Goal: Task Accomplishment & Management: Manage account settings

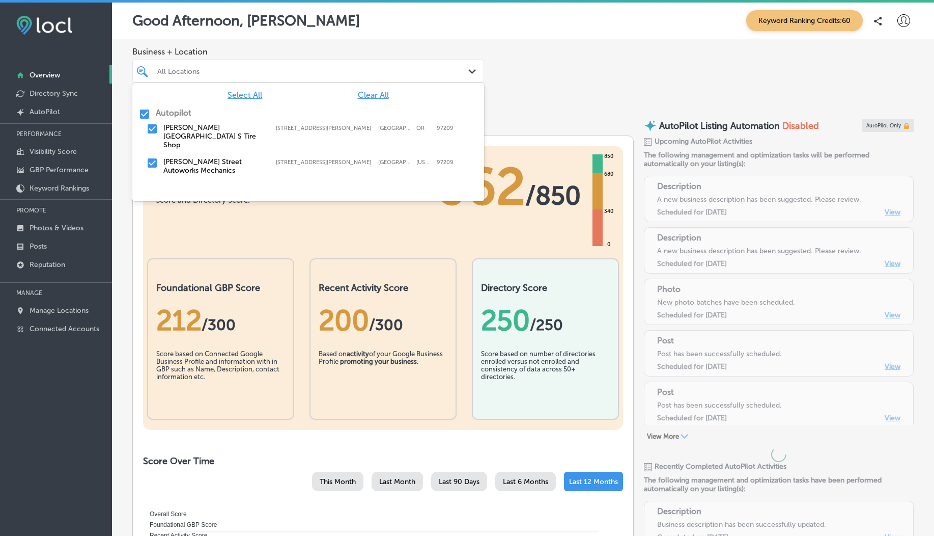
click at [294, 68] on div "All Locations" at bounding box center [313, 71] width 312 height 9
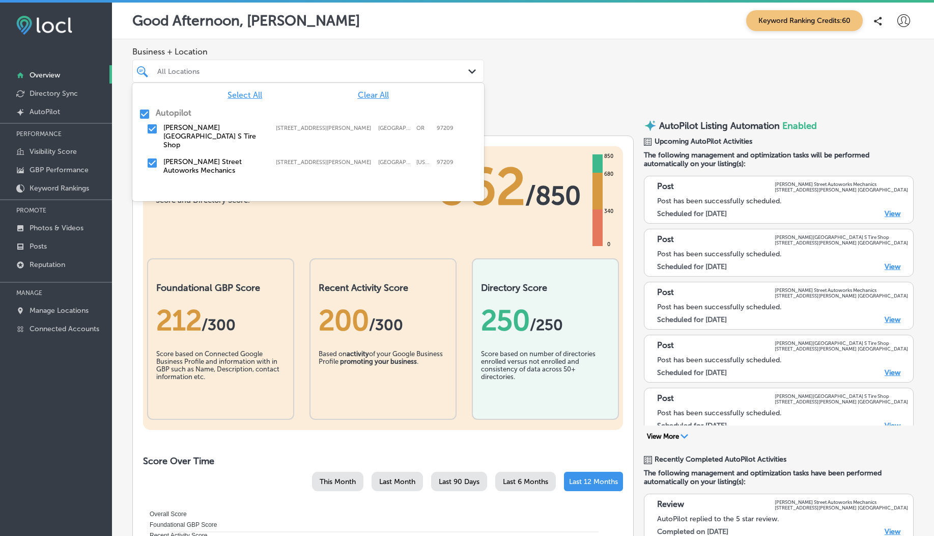
click at [369, 95] on span "Clear All" at bounding box center [373, 95] width 31 height 10
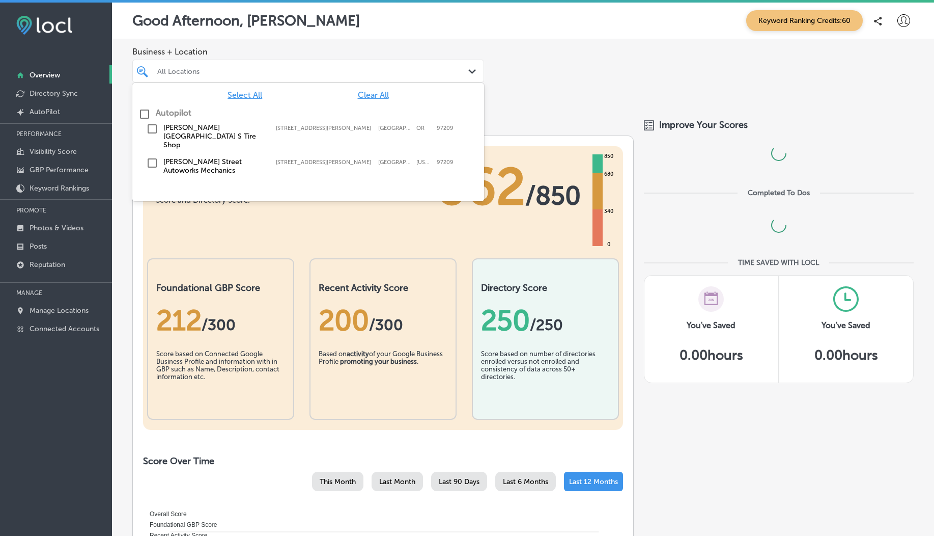
click at [149, 128] on input "checkbox" at bounding box center [152, 129] width 12 height 12
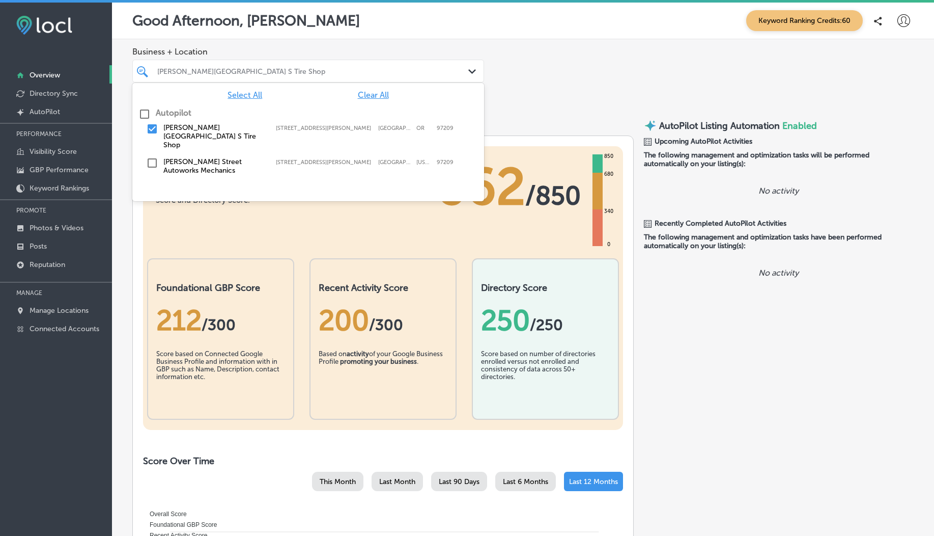
click at [290, 48] on span "Business + Location" at bounding box center [308, 52] width 352 height 10
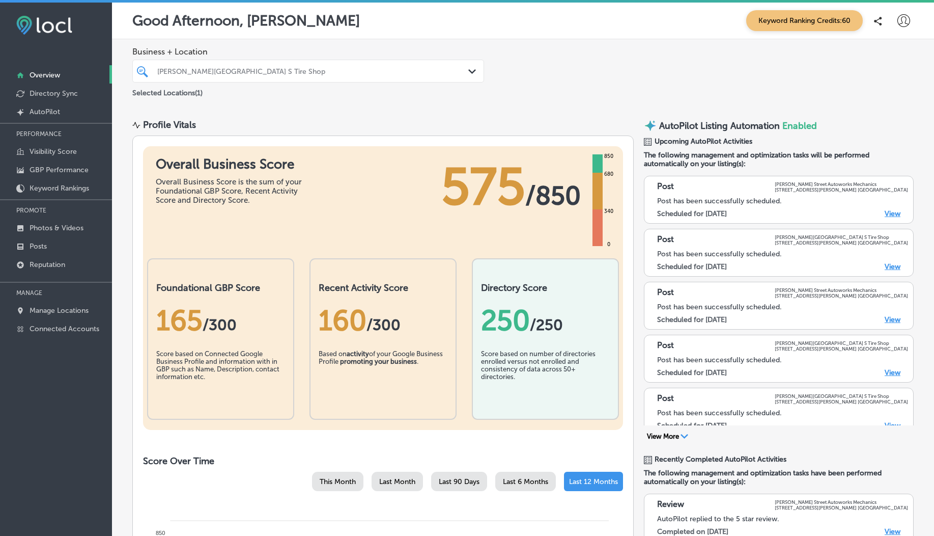
click at [290, 78] on div "[PERSON_NAME][GEOGRAPHIC_DATA] S Tire Shop" at bounding box center [308, 71] width 312 height 16
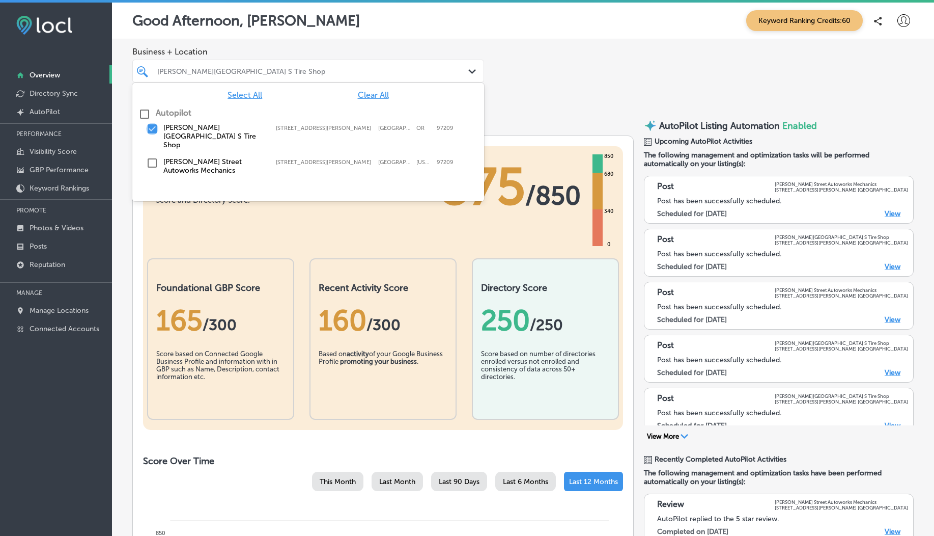
click at [151, 129] on input "checkbox" at bounding box center [152, 129] width 12 height 12
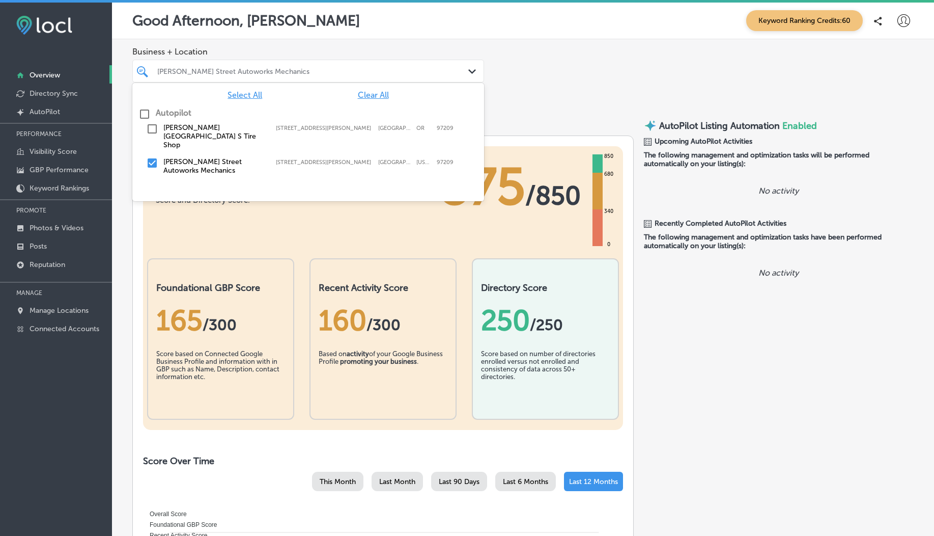
click at [324, 45] on div "Business + Location option 509 Northwest Everett Street, selected. option focus…" at bounding box center [523, 72] width 822 height 67
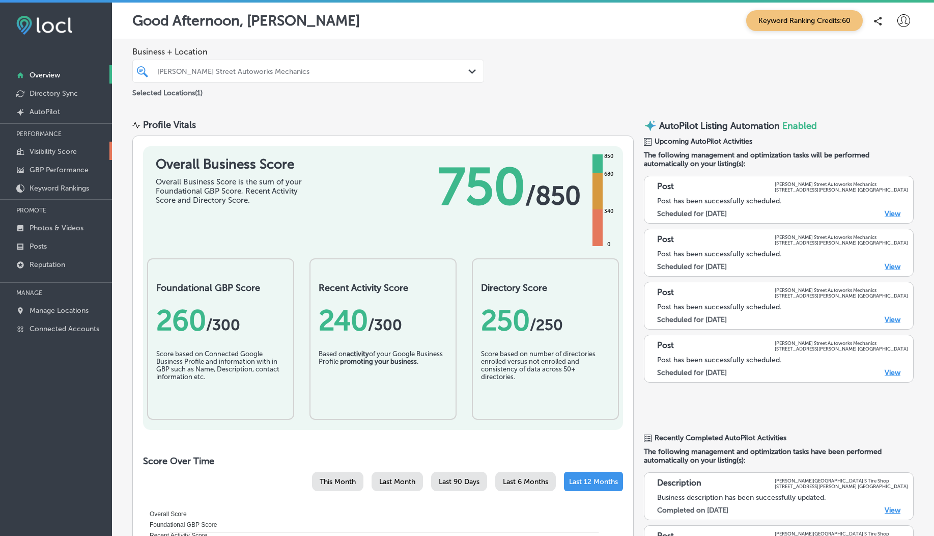
click at [70, 154] on p "Visibility Score" at bounding box center [53, 151] width 47 height 9
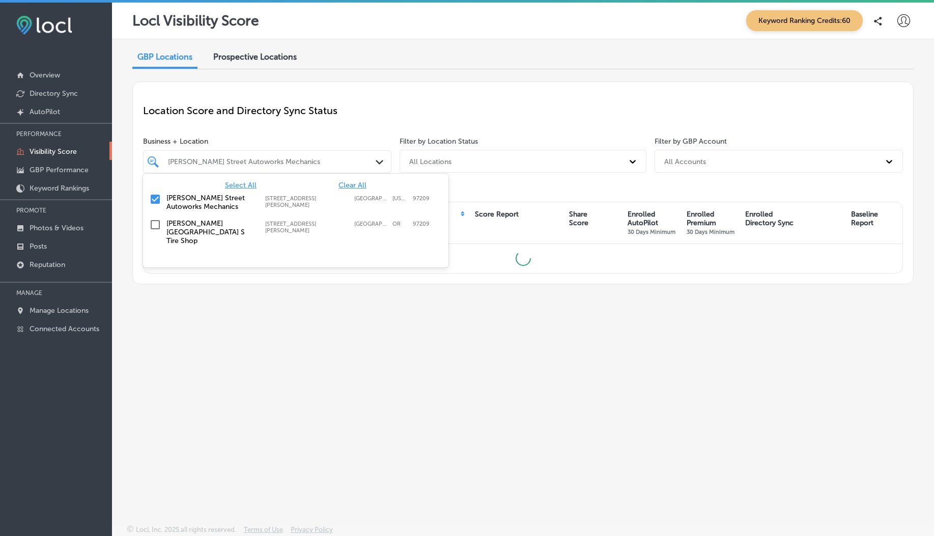
click at [341, 170] on div "Everett Street Autoworks Mechanics Path Created with Sketch." at bounding box center [267, 161] width 248 height 23
click at [244, 185] on span "Select All" at bounding box center [241, 185] width 32 height 9
click at [299, 107] on p "Location Score and Directory Sync Status" at bounding box center [523, 110] width 760 height 12
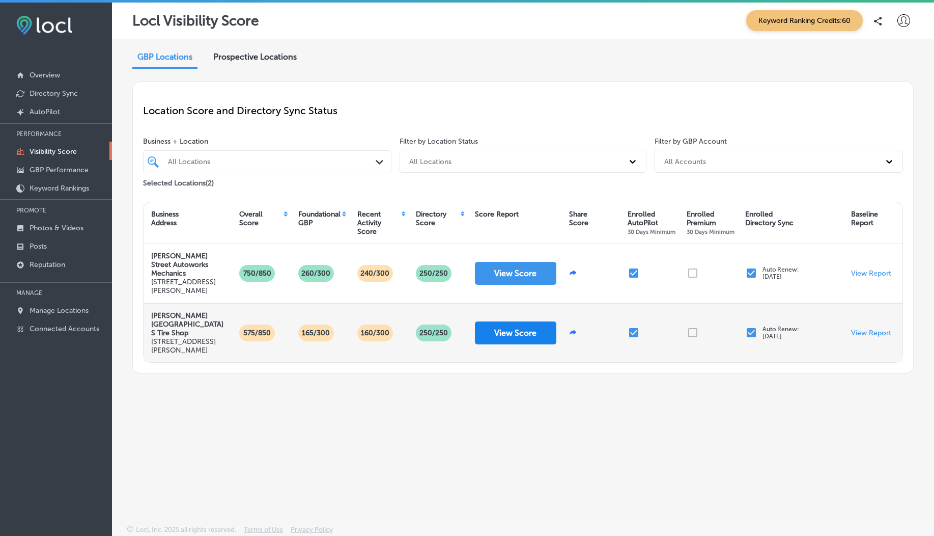
click at [509, 333] on button "View Score" at bounding box center [515, 332] width 81 height 23
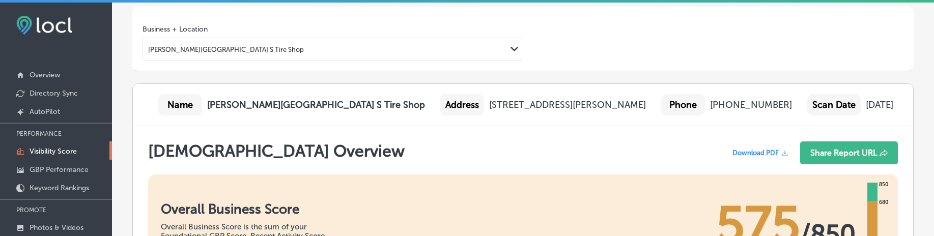
scroll to position [63, 0]
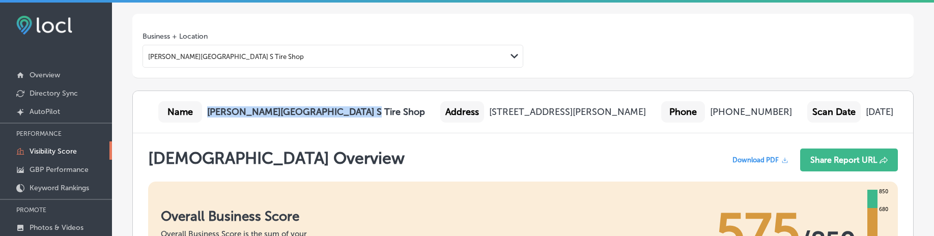
drag, startPoint x: 210, startPoint y: 111, endPoint x: 345, endPoint y: 112, distance: 134.9
click at [345, 112] on div "Name Everett Street Point S Tire Shop Address 509 NW Everett St Suite 100, Port…" at bounding box center [523, 112] width 781 height 42
copy b "[PERSON_NAME][GEOGRAPHIC_DATA] S Tire Shop"
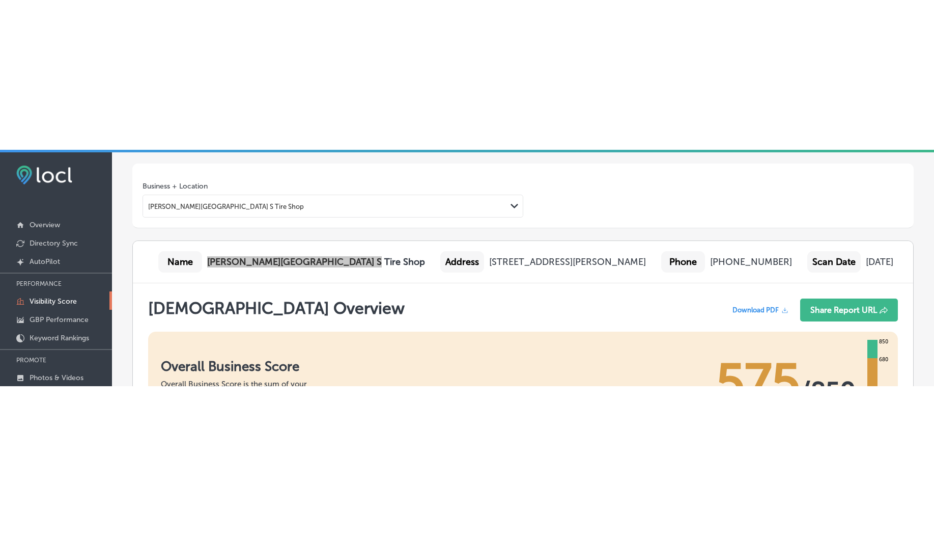
scroll to position [310, 0]
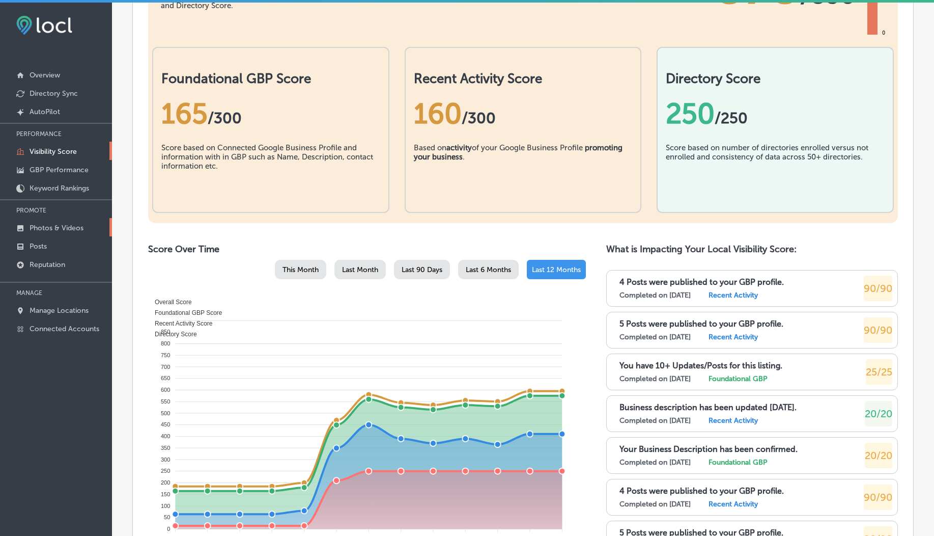
click at [65, 230] on p "Photos & Videos" at bounding box center [57, 228] width 54 height 9
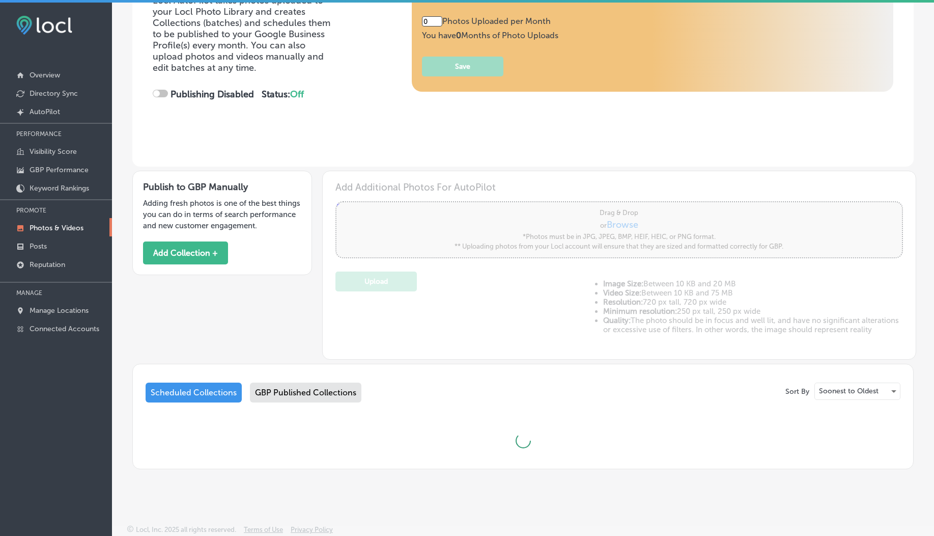
type input "5"
checkbox input "true"
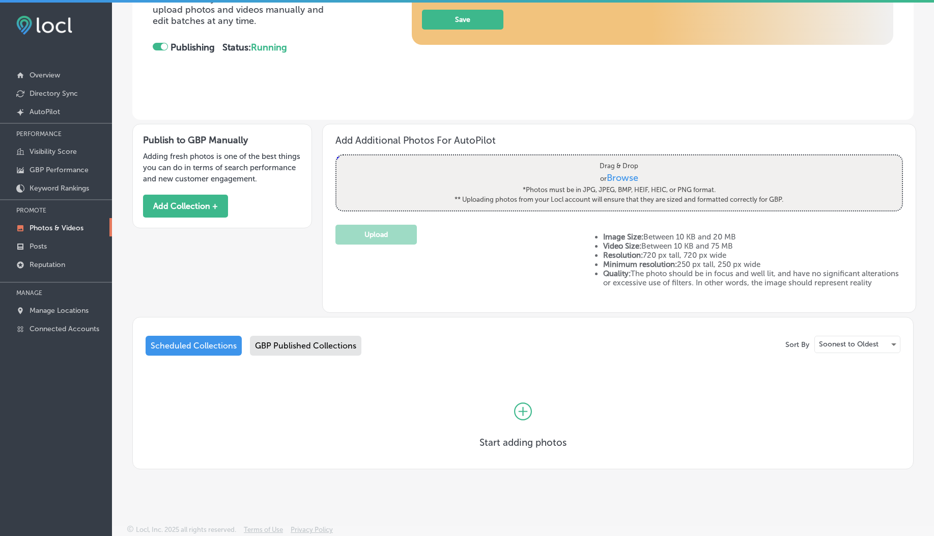
click at [295, 236] on div "GBP Published Collections" at bounding box center [306, 346] width 112 height 20
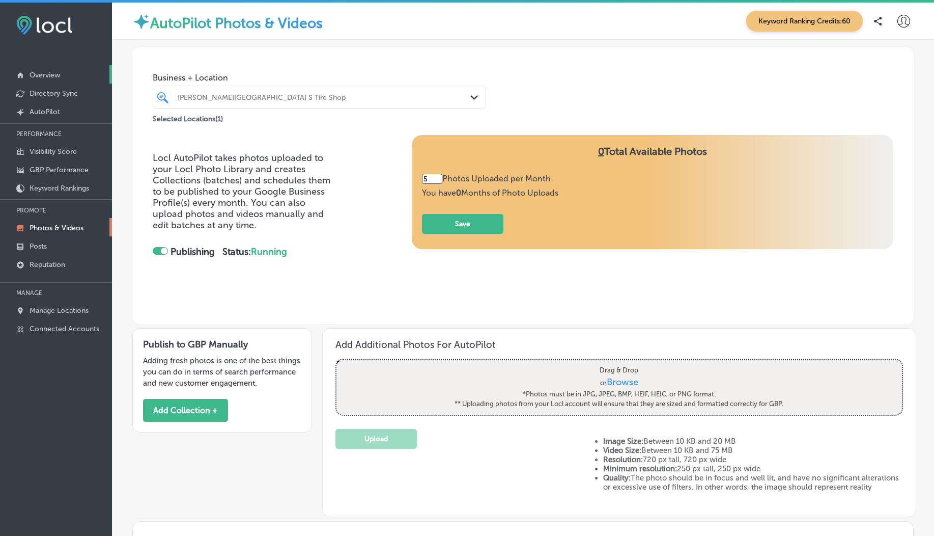
click at [46, 75] on p "Overview" at bounding box center [45, 75] width 31 height 9
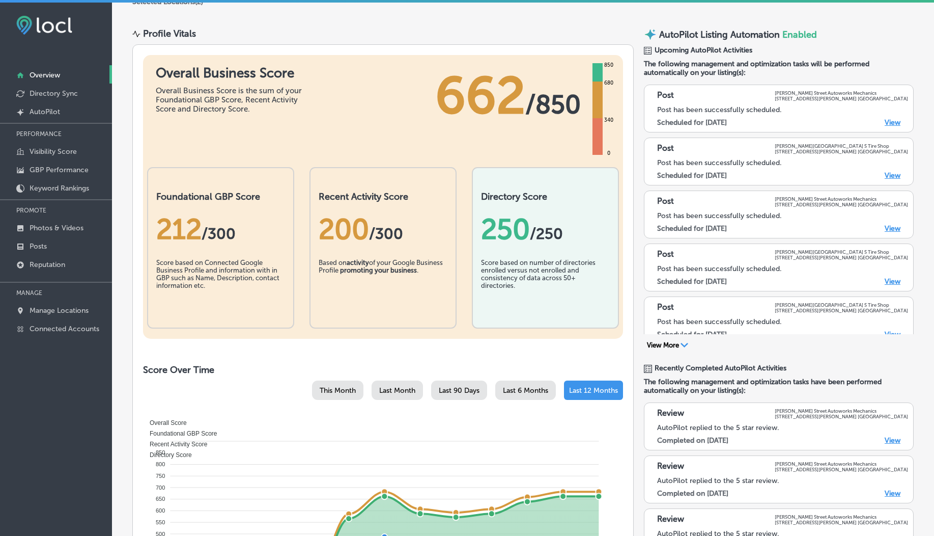
click at [680, 236] on div "View More Path Created with Sketch." at bounding box center [779, 345] width 270 height 10
click at [665, 236] on button "View More Path Created with Sketch." at bounding box center [668, 345] width 48 height 9
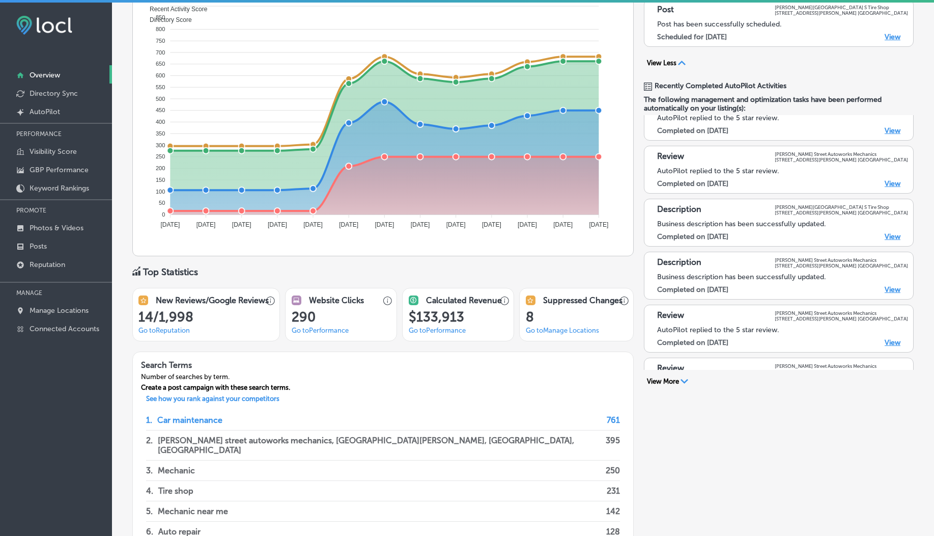
scroll to position [109, 0]
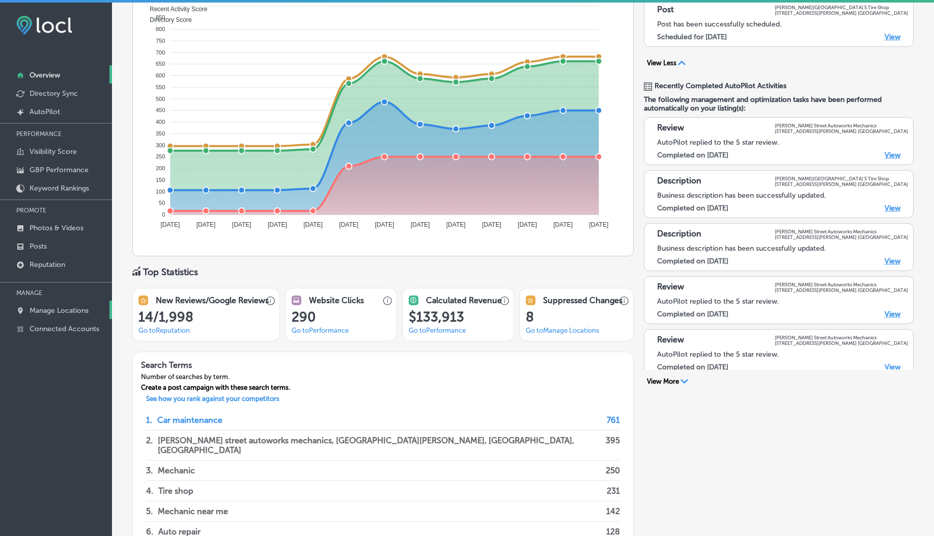
click at [62, 236] on link "Manage Locations" at bounding box center [56, 309] width 112 height 18
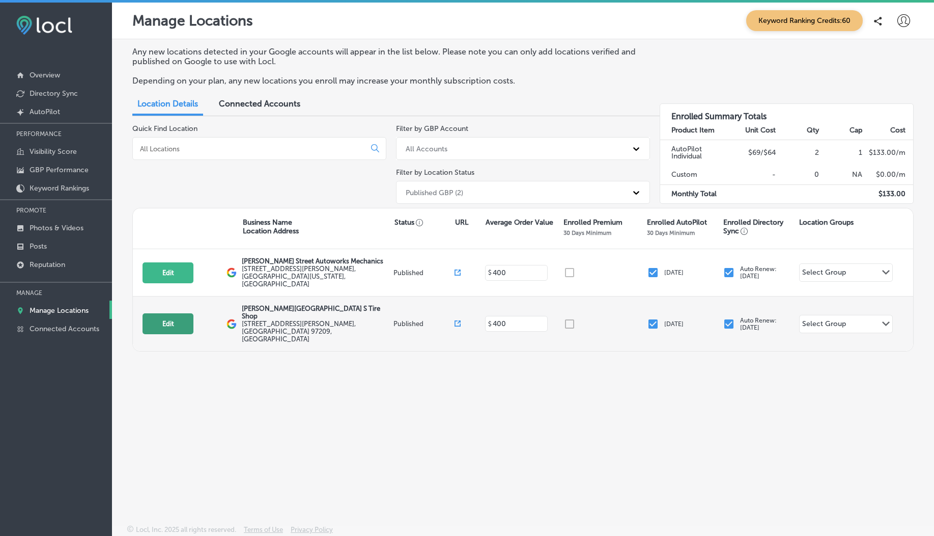
click at [175, 236] on button "Edit" at bounding box center [168, 323] width 51 height 21
select select "US"
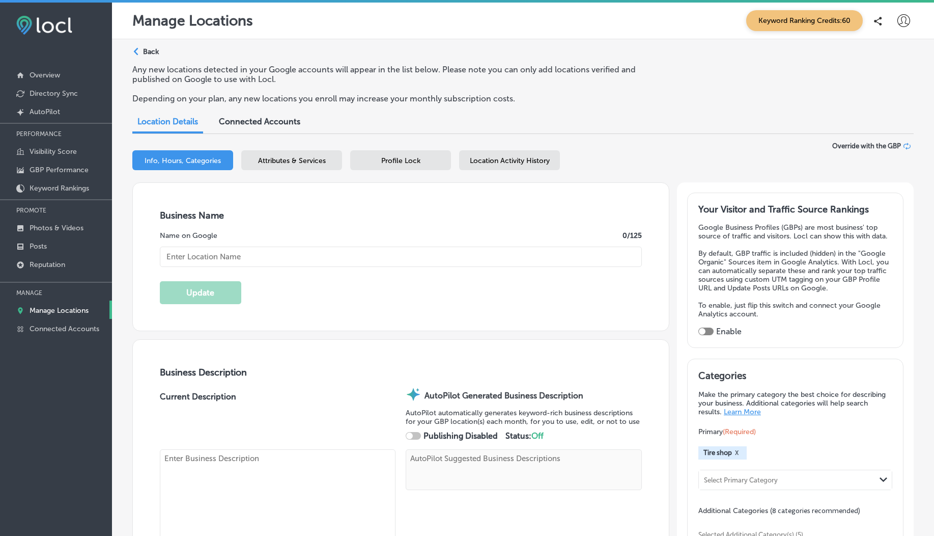
scroll to position [317, 0]
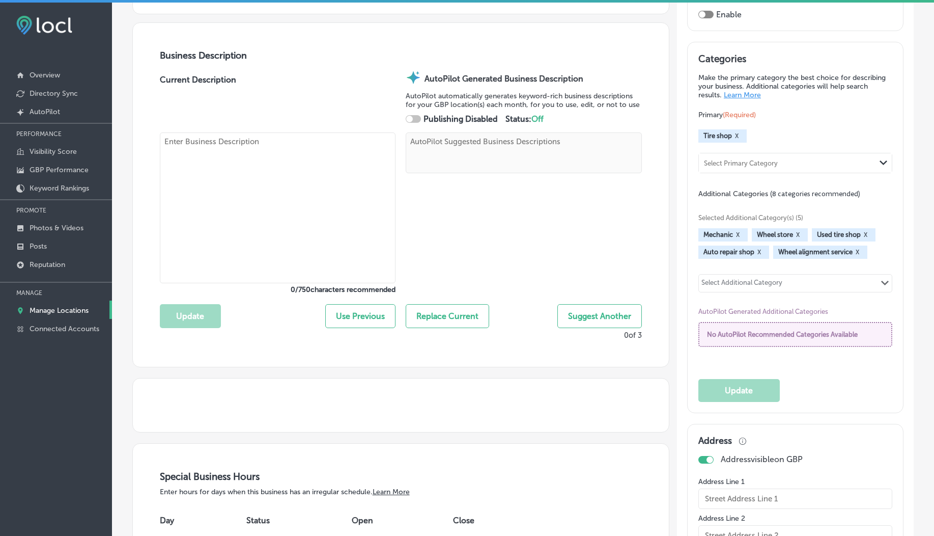
type input "[PERSON_NAME][GEOGRAPHIC_DATA] S Tire Shop"
checkbox input "true"
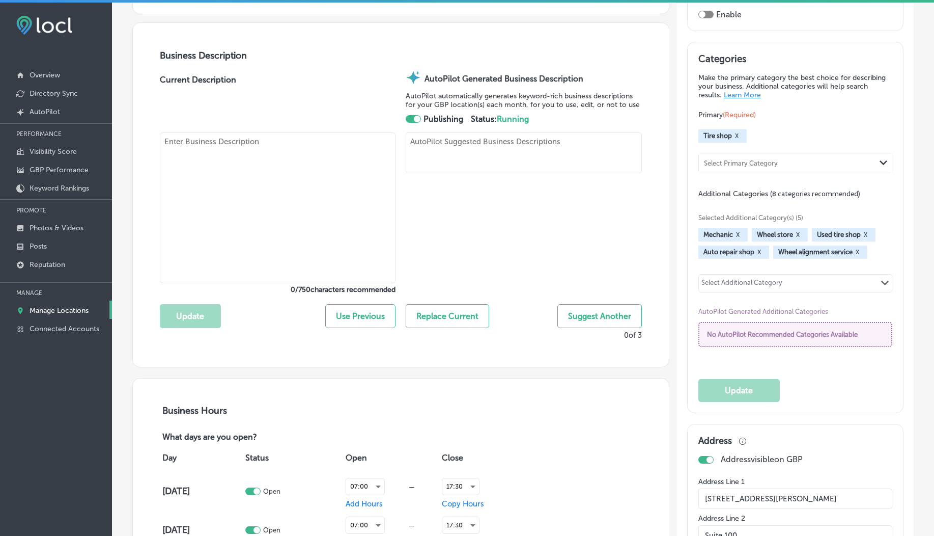
type input "509 NW Everett St"
type input "Suite 100"
type input "[GEOGRAPHIC_DATA]"
type input "97209"
type input "US"
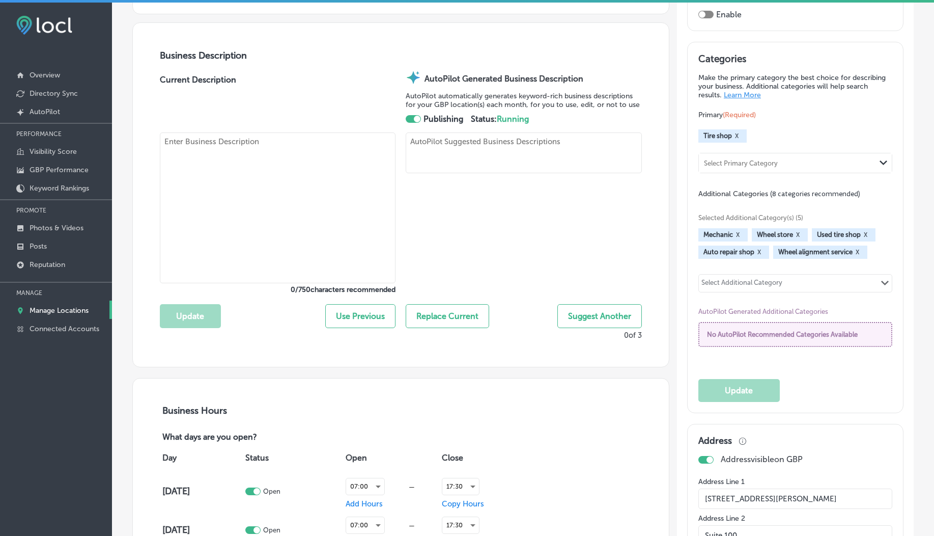
type input "https://pointstire.com/everettstreet"
type textarea "At Everett Street Point S Tire Shop, we deliver expert tire solutions and preci…"
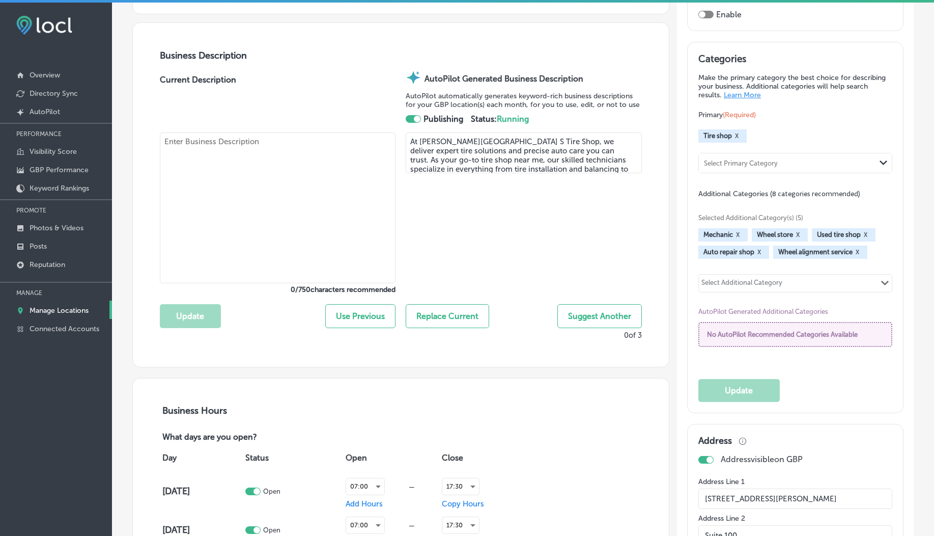
type textarea "At Everett Street Point S Tire Shop, we deliver expert tire solutions and preci…"
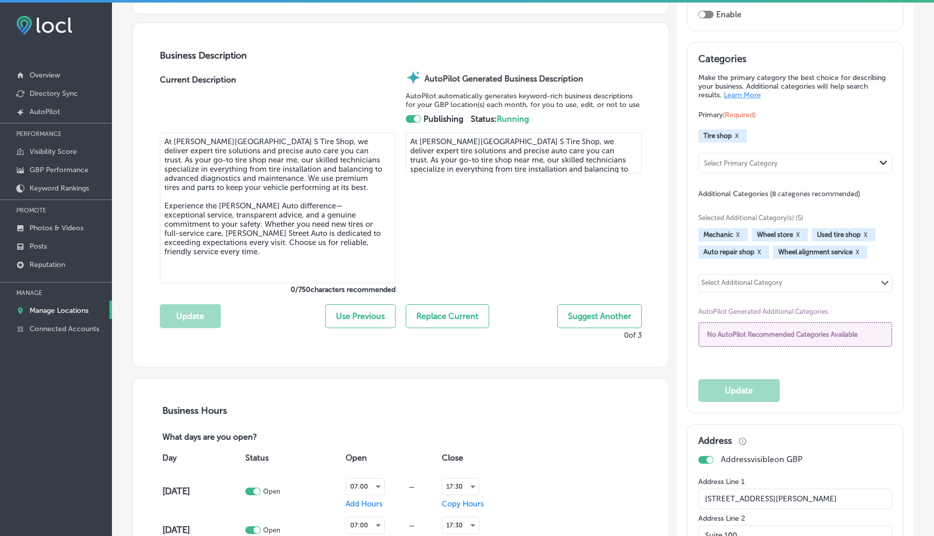
type input "[PHONE_NUMBER]"
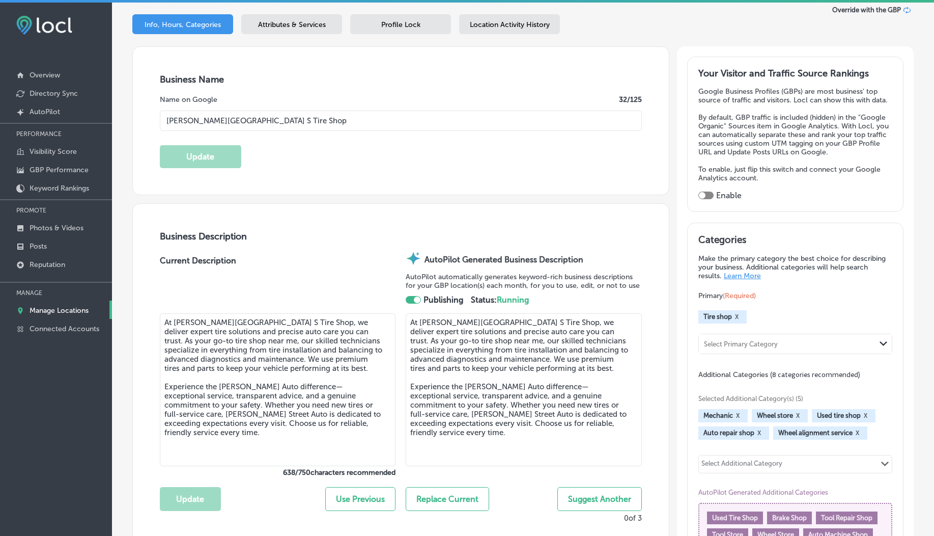
scroll to position [0, 0]
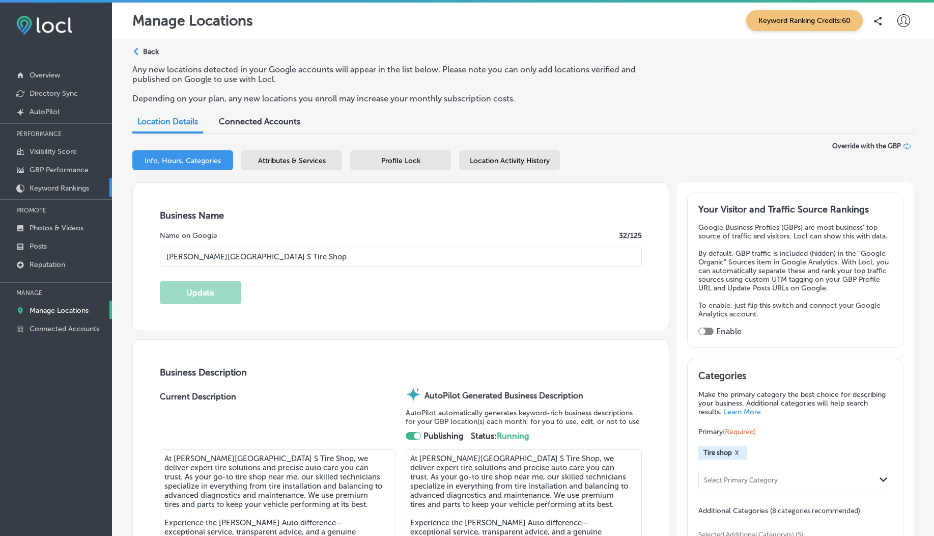
click at [50, 183] on link "Keyword Rankings" at bounding box center [56, 187] width 112 height 18
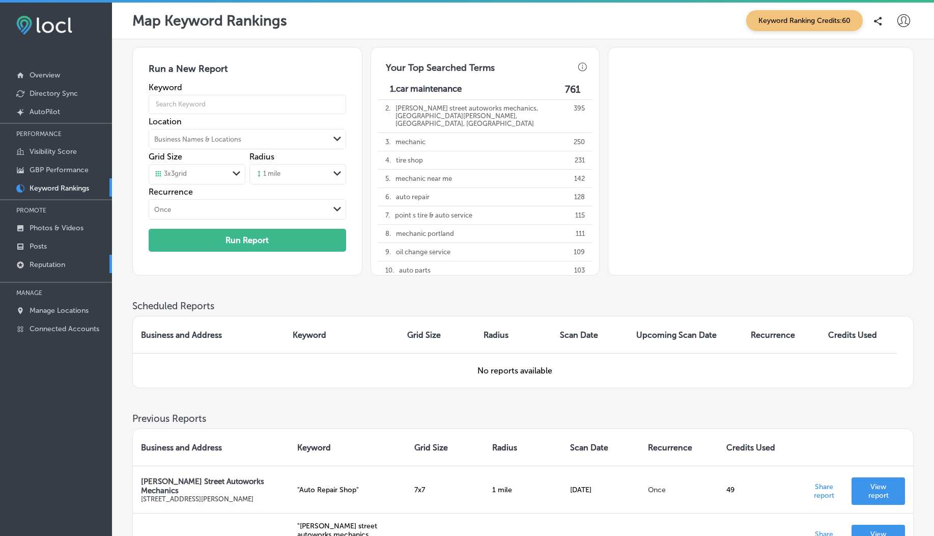
click at [46, 236] on p "Reputation" at bounding box center [48, 264] width 36 height 9
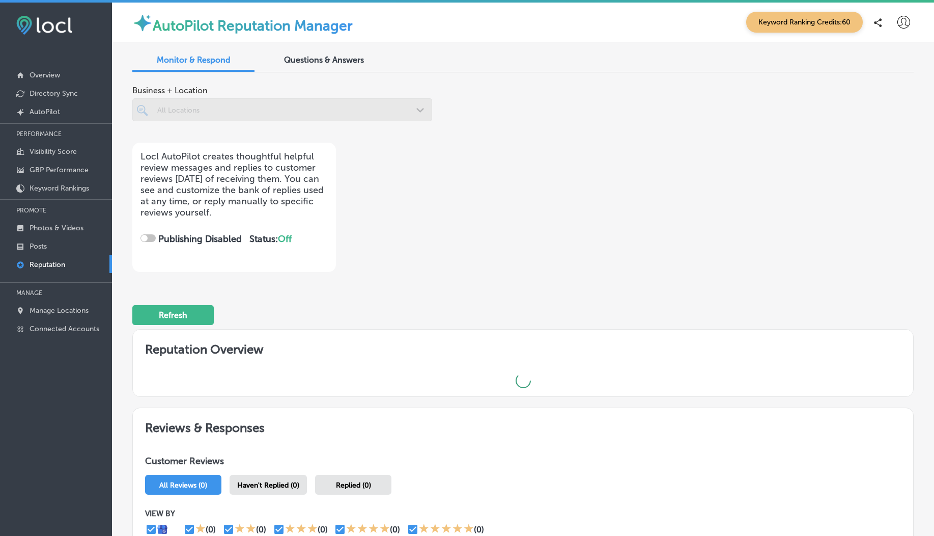
scroll to position [129, 0]
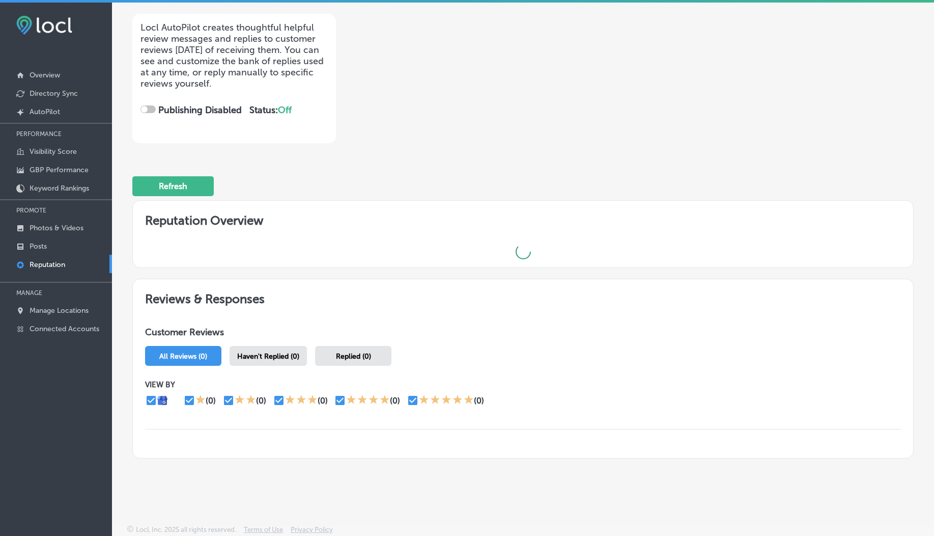
checkbox input "true"
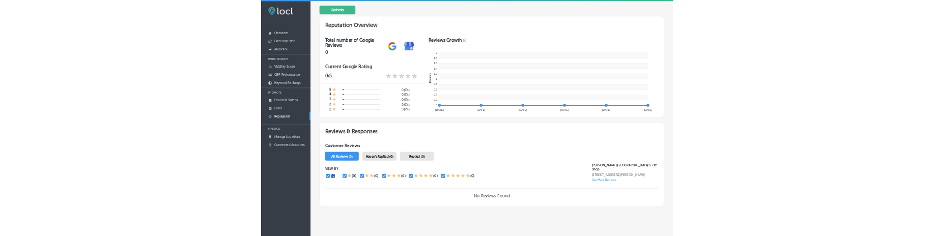
scroll to position [303, 0]
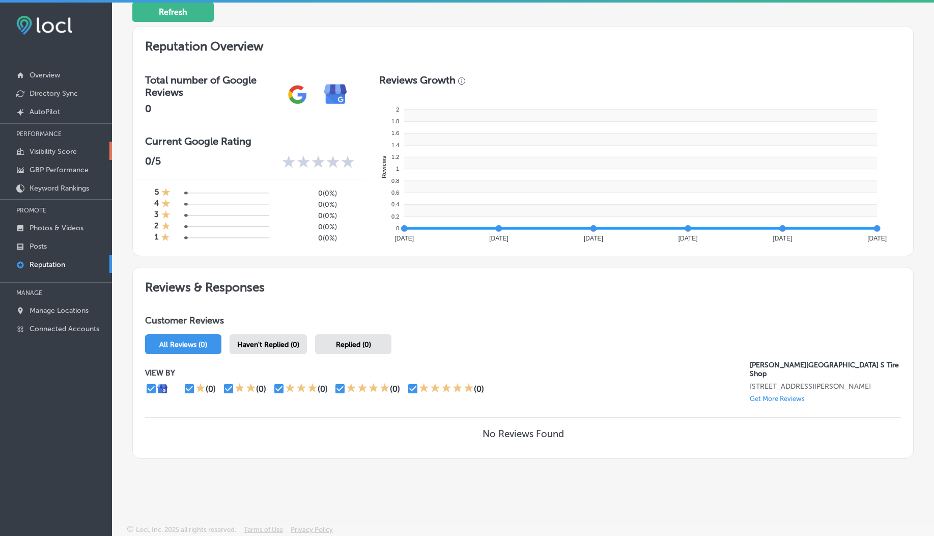
click at [44, 155] on p "Visibility Score" at bounding box center [53, 151] width 47 height 9
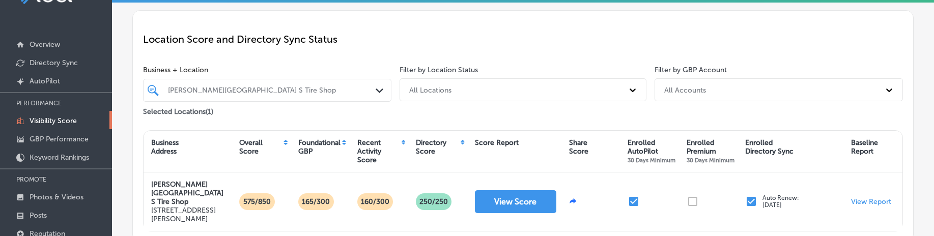
scroll to position [41, 0]
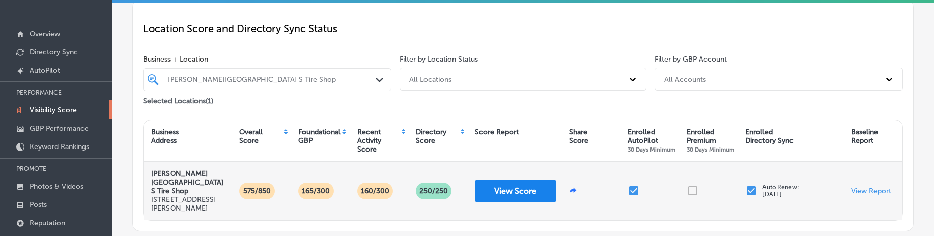
click at [513, 189] on button "View Score" at bounding box center [515, 191] width 81 height 23
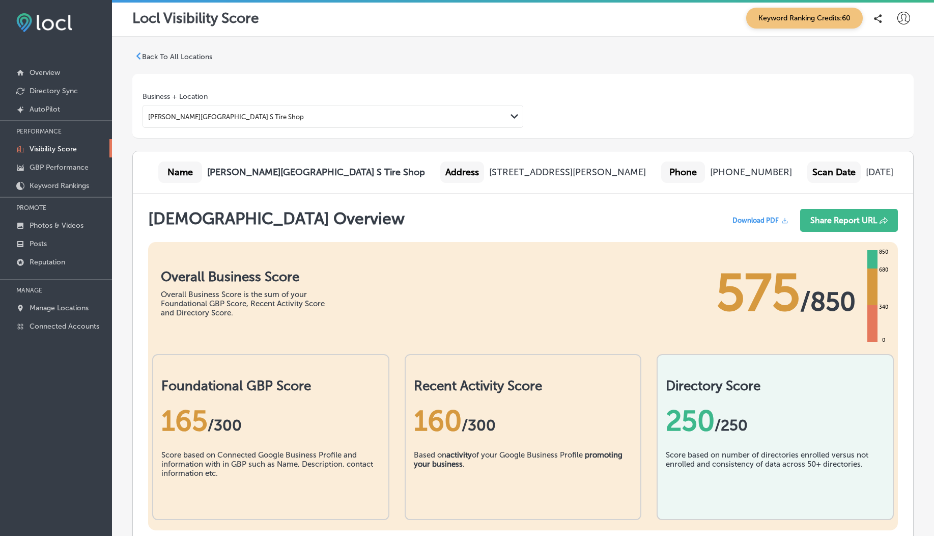
click at [246, 119] on div "[PERSON_NAME][GEOGRAPHIC_DATA] S Tire Shop" at bounding box center [325, 116] width 364 height 14
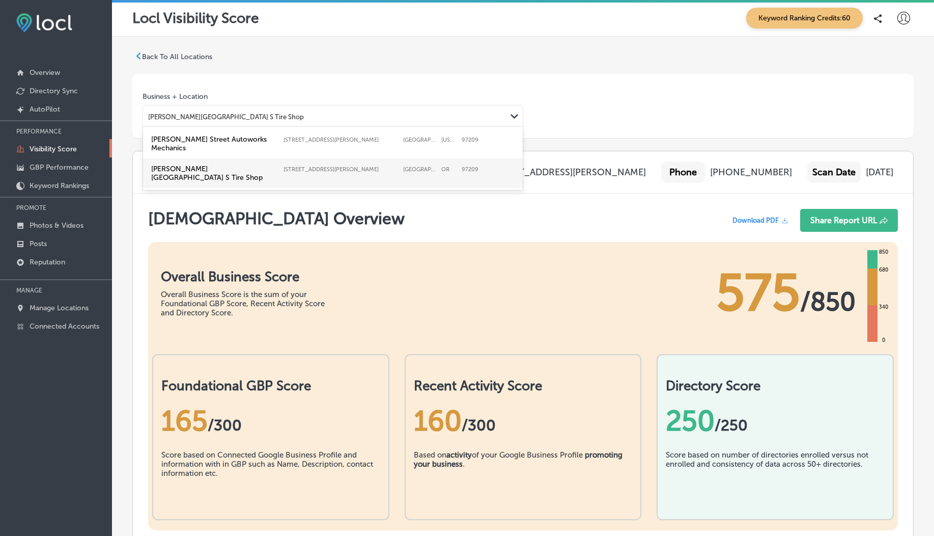
click at [241, 141] on label "[PERSON_NAME] Street Autoworks Mechanics" at bounding box center [214, 143] width 127 height 17
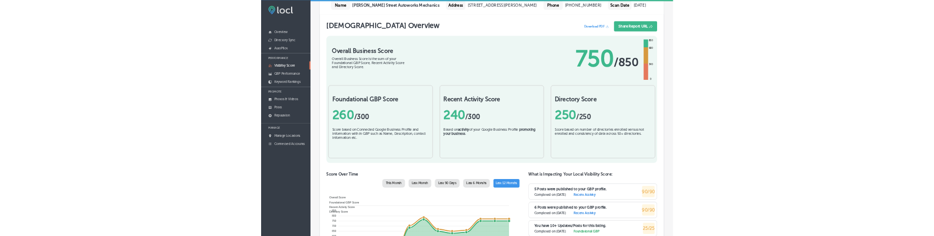
scroll to position [202, 0]
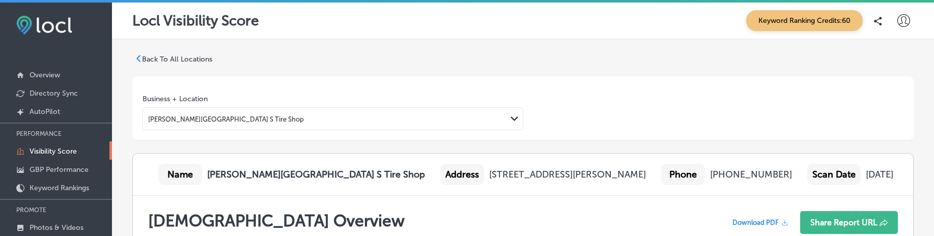
click at [335, 113] on div "[PERSON_NAME][GEOGRAPHIC_DATA] S Tire Shop" at bounding box center [325, 119] width 364 height 14
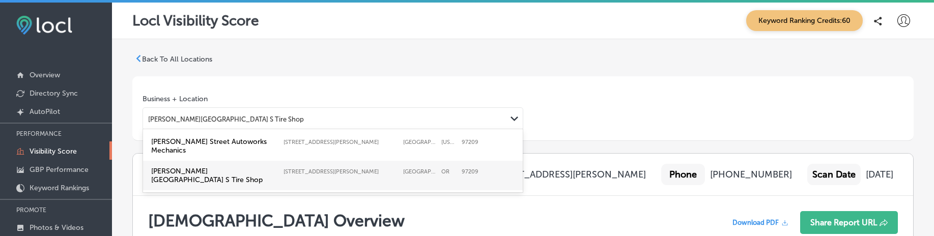
click at [304, 124] on div "[PERSON_NAME][GEOGRAPHIC_DATA] S Tire Shop" at bounding box center [325, 119] width 364 height 14
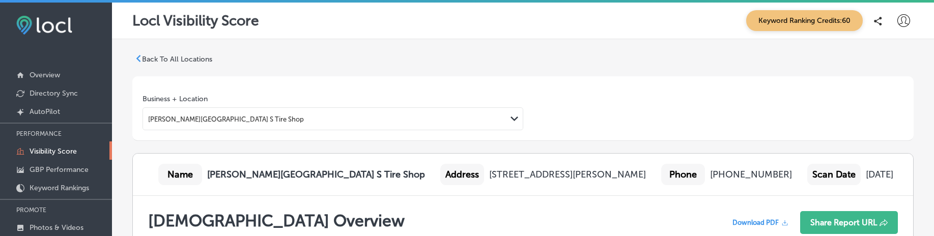
click at [304, 124] on div "[PERSON_NAME][GEOGRAPHIC_DATA] S Tire Shop" at bounding box center [325, 119] width 364 height 14
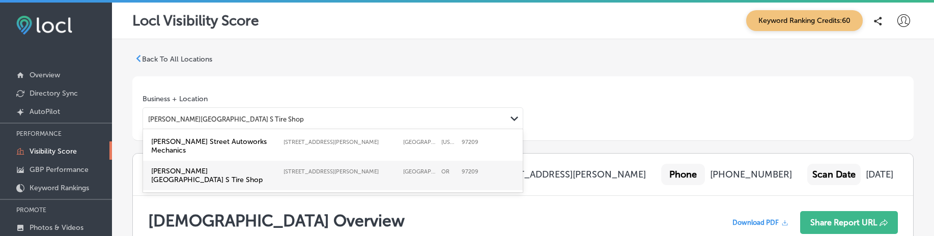
click at [298, 146] on label "[PERSON_NAME][GEOGRAPHIC_DATA] Autoworks Mechanics [STREET_ADDRESS][GEOGRAPHIC_…" at bounding box center [333, 145] width 368 height 21
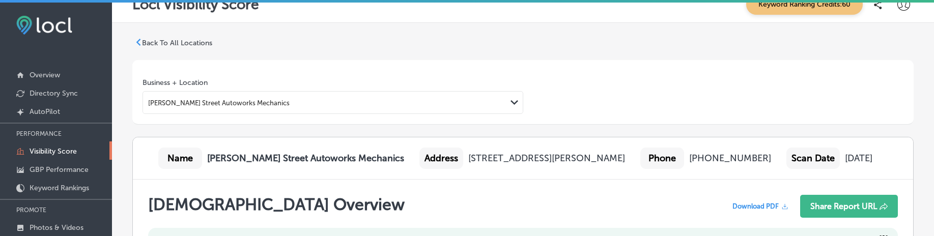
scroll to position [4, 0]
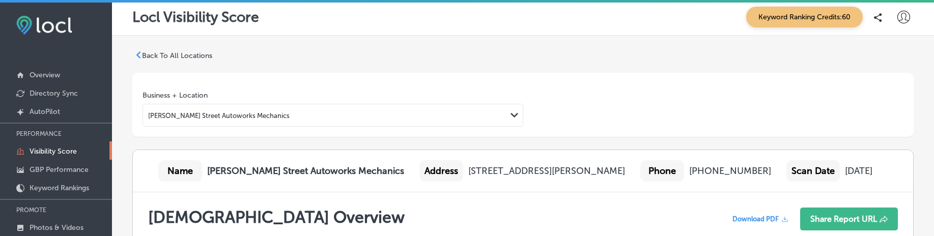
click at [237, 170] on b "[PERSON_NAME] Street Autoworks Mechanics" at bounding box center [305, 170] width 197 height 11
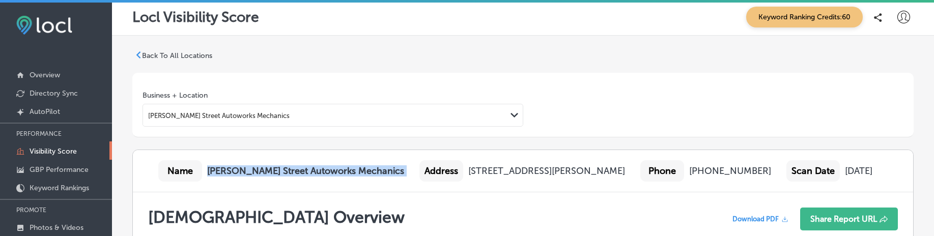
click at [237, 170] on b "[PERSON_NAME] Street Autoworks Mechanics" at bounding box center [305, 170] width 197 height 11
copy b "[PERSON_NAME] Street Autoworks Mechanics"
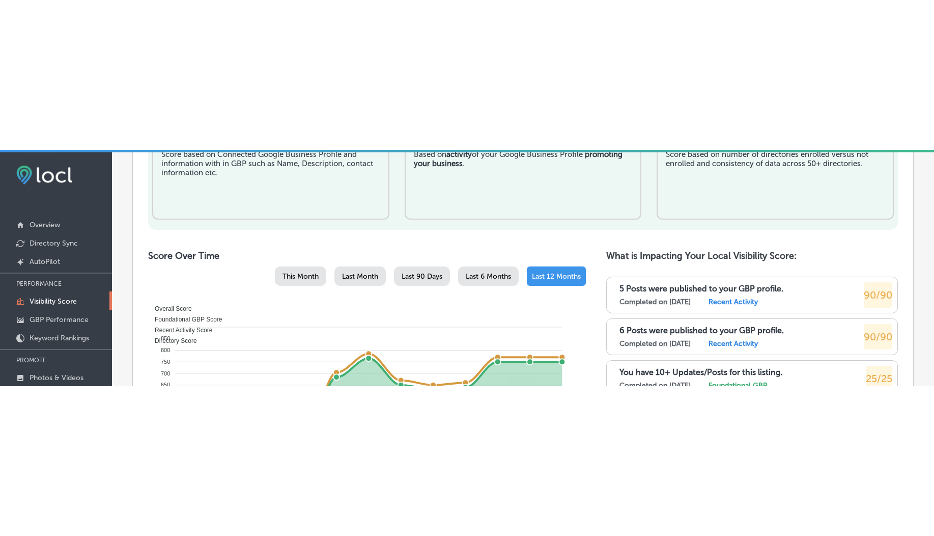
scroll to position [456, 0]
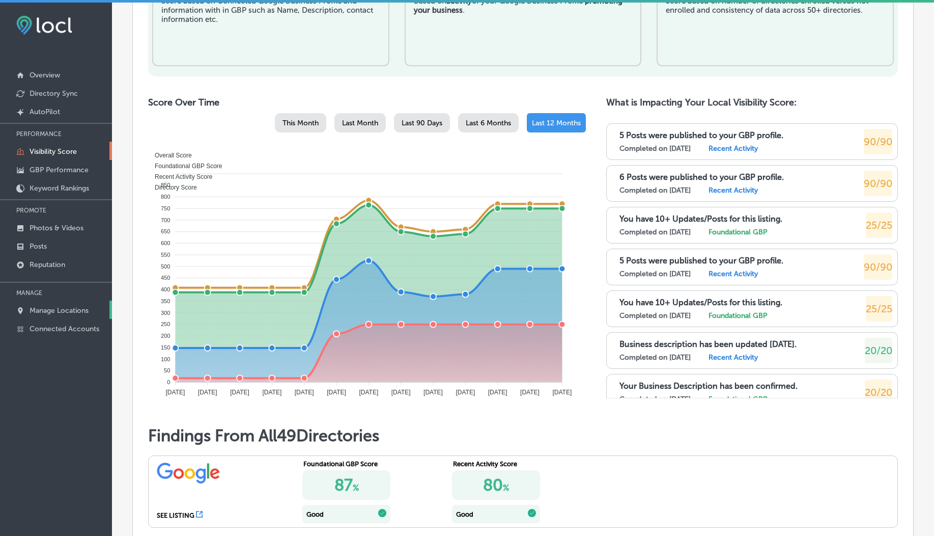
click at [43, 236] on p "Manage Locations" at bounding box center [59, 310] width 59 height 9
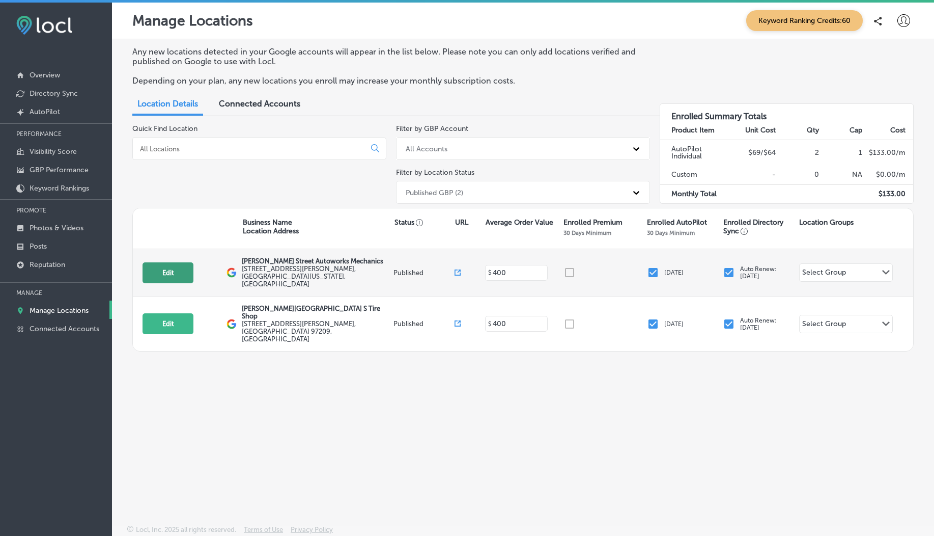
click at [171, 236] on button "Edit" at bounding box center [168, 272] width 51 height 21
select select "US"
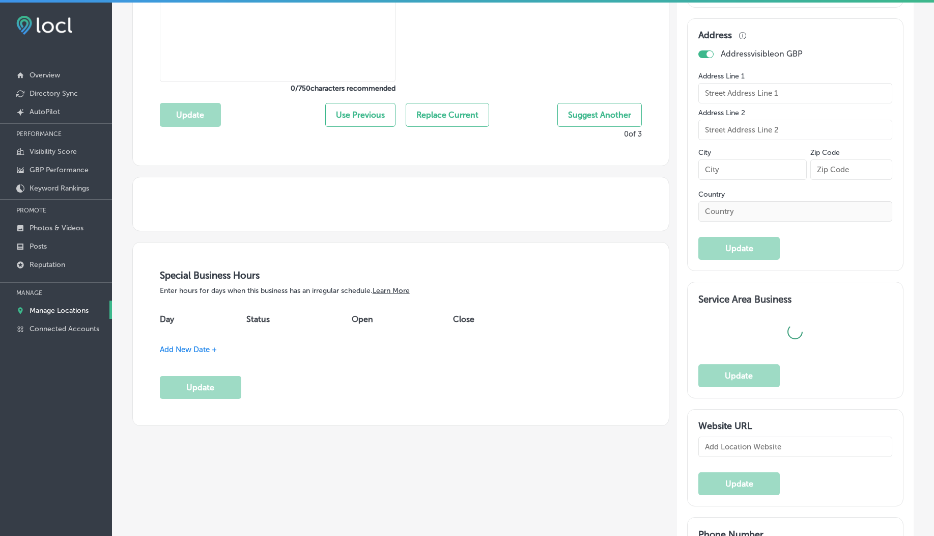
type input "[PERSON_NAME] Street Autoworks Mechanics"
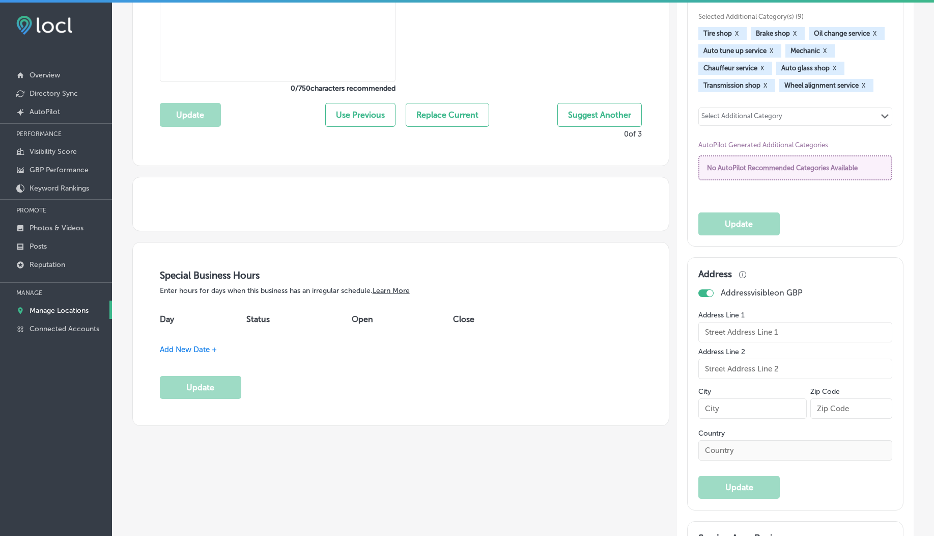
type textarea "Everett Street Autoworks Mechanics delivers expert auto repair with a personal …"
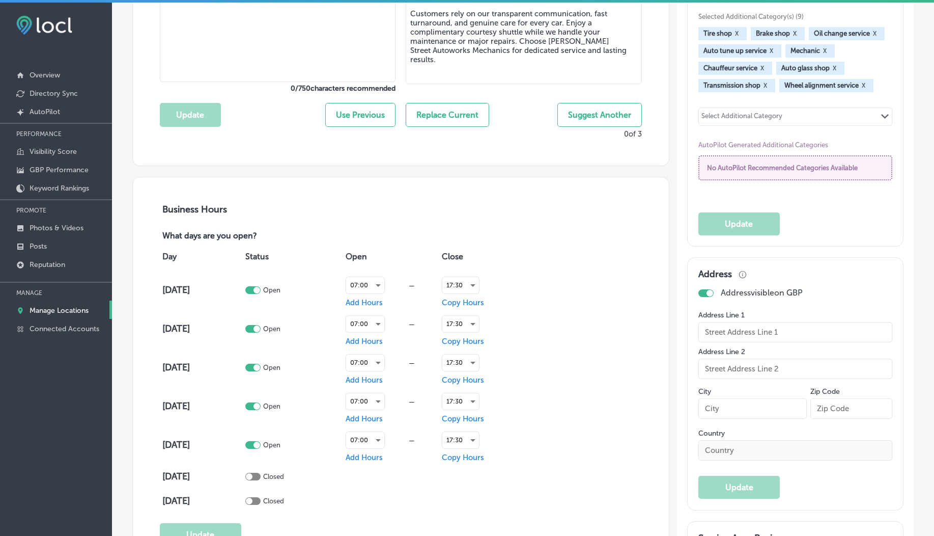
type input "https://www.esautoworks.com/"
type textarea "Everett Street Autoworks Mechanics delivers expert auto repair with a personal …"
checkbox input "true"
type input "+1 503 221 2411"
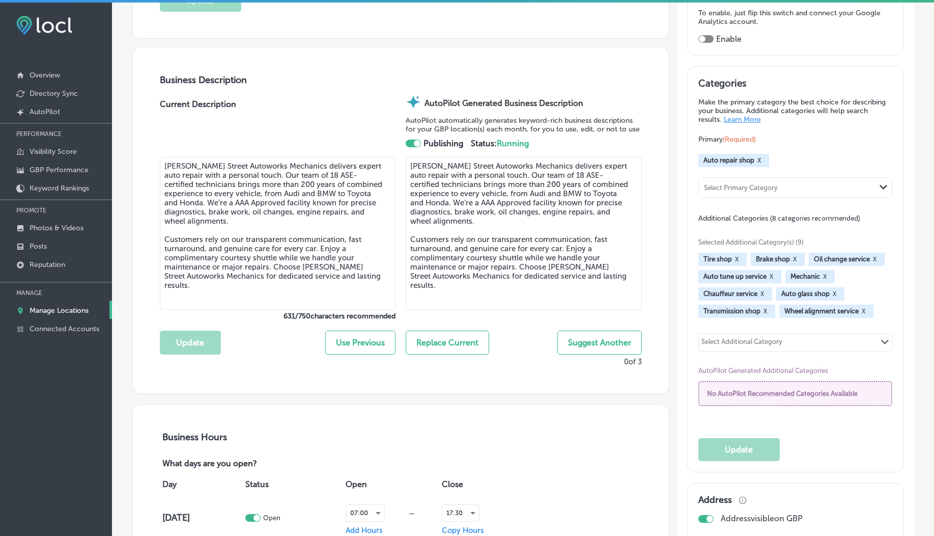
type input "[STREET_ADDRESS][PERSON_NAME]"
type input "[GEOGRAPHIC_DATA]"
type input "97209"
type input "US"
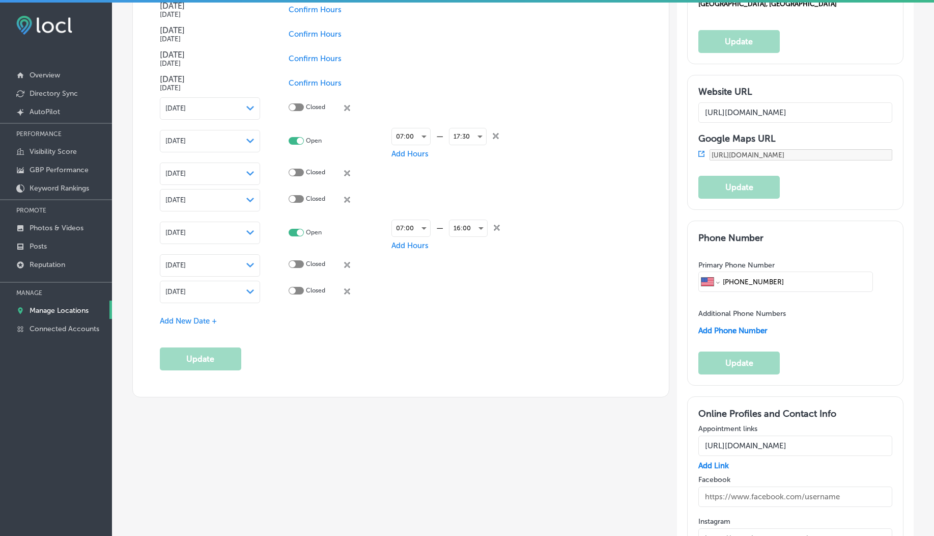
scroll to position [1764, 0]
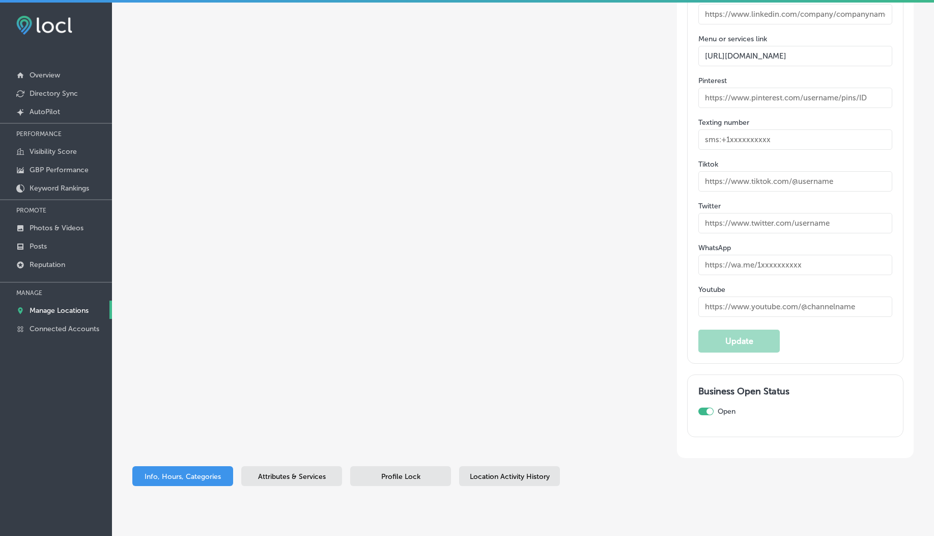
click at [297, 236] on span "Attributes & Services" at bounding box center [292, 476] width 68 height 9
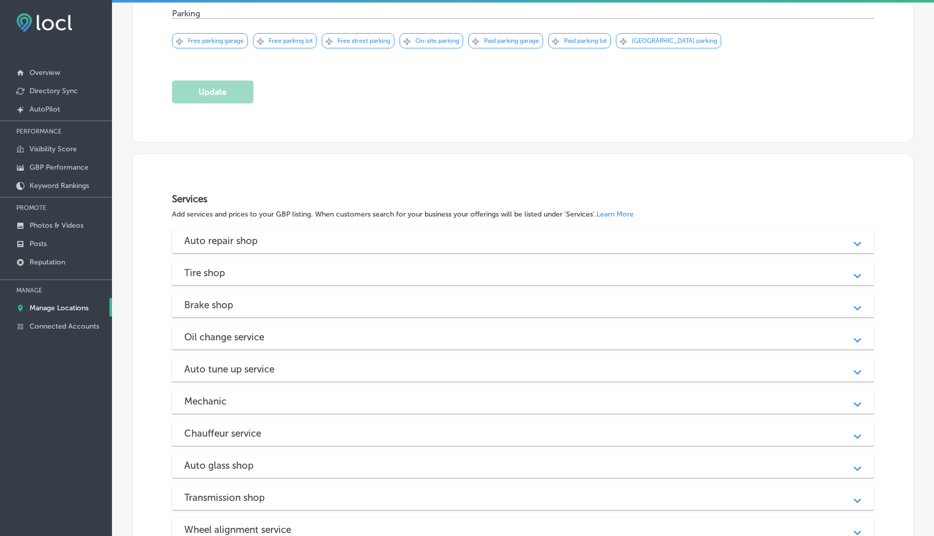
scroll to position [917, 0]
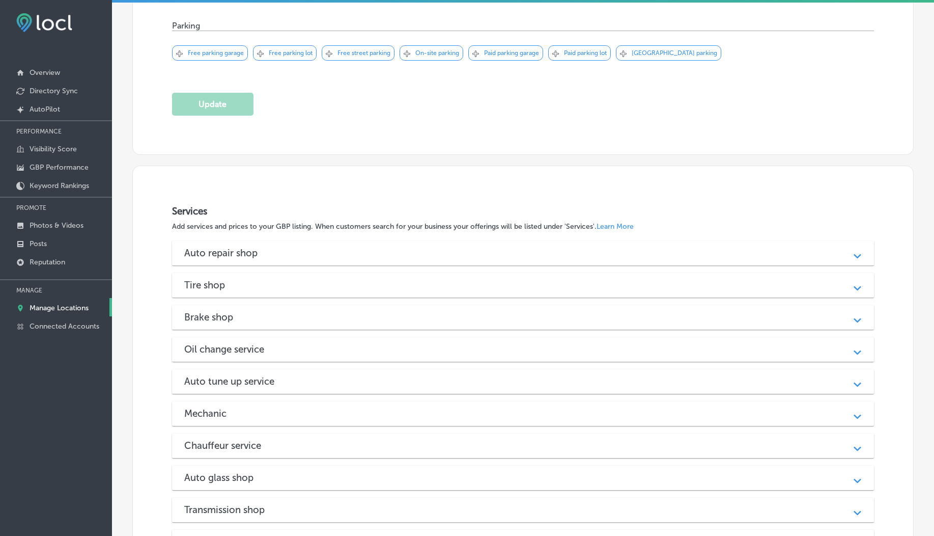
click at [369, 236] on div "Auto repair shop" at bounding box center [523, 253] width 678 height 12
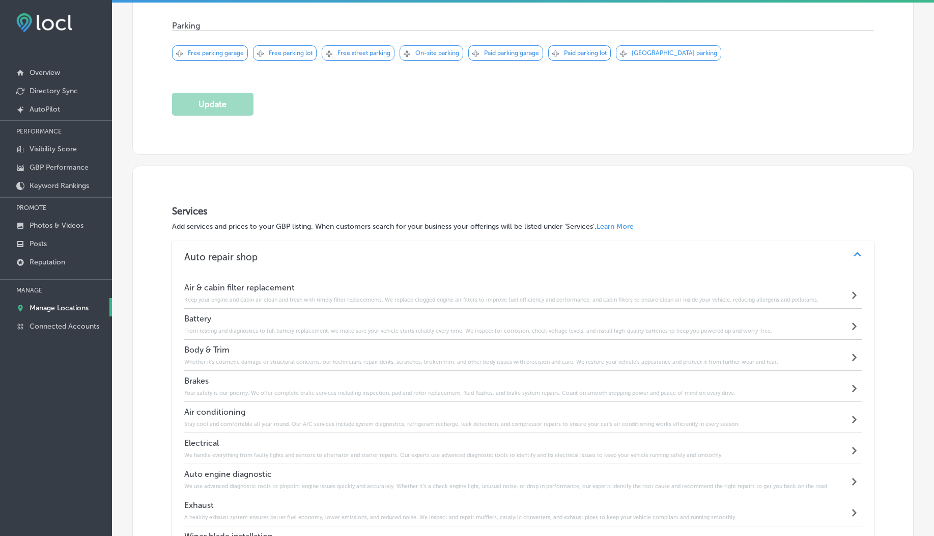
click at [369, 236] on div "Auto repair shop" at bounding box center [523, 257] width 678 height 12
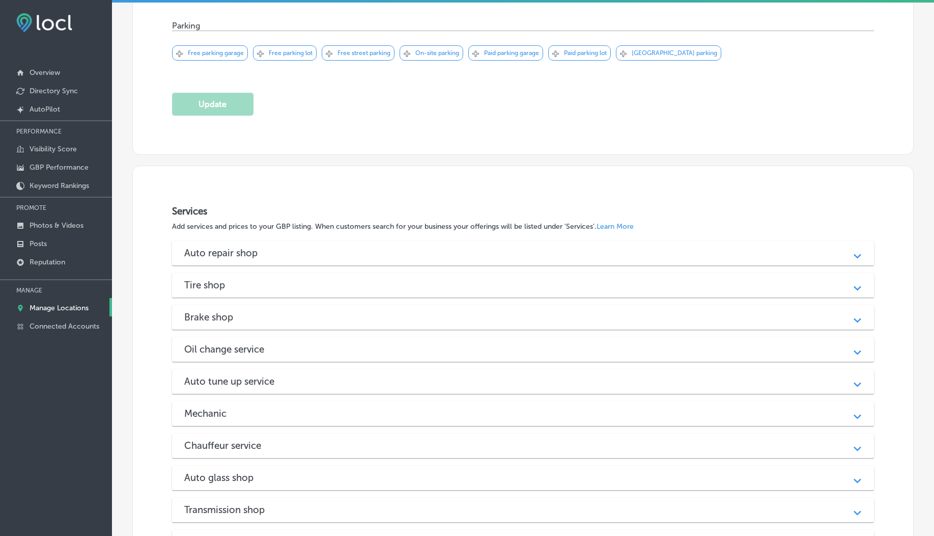
scroll to position [1045, 0]
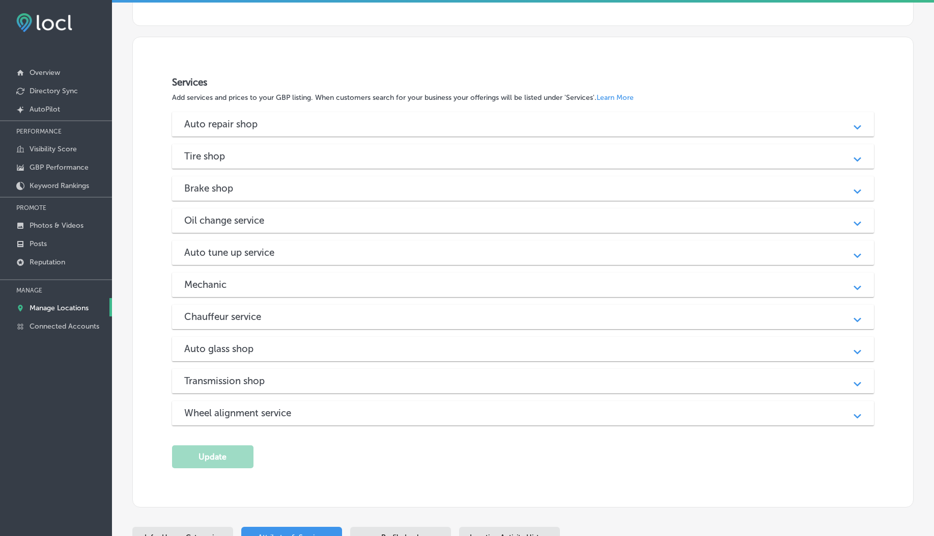
click at [367, 229] on div "Auto repair shop Path Created with Sketch. Air & cabin filter replacement Keep …" at bounding box center [523, 268] width 703 height 313
click at [377, 221] on div "Oil change service" at bounding box center [523, 220] width 678 height 12
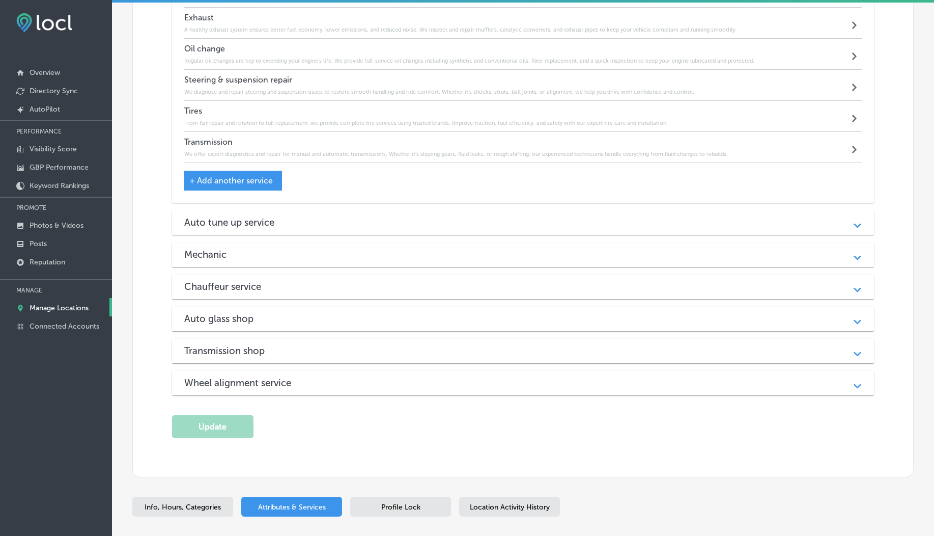
scroll to position [1536, 0]
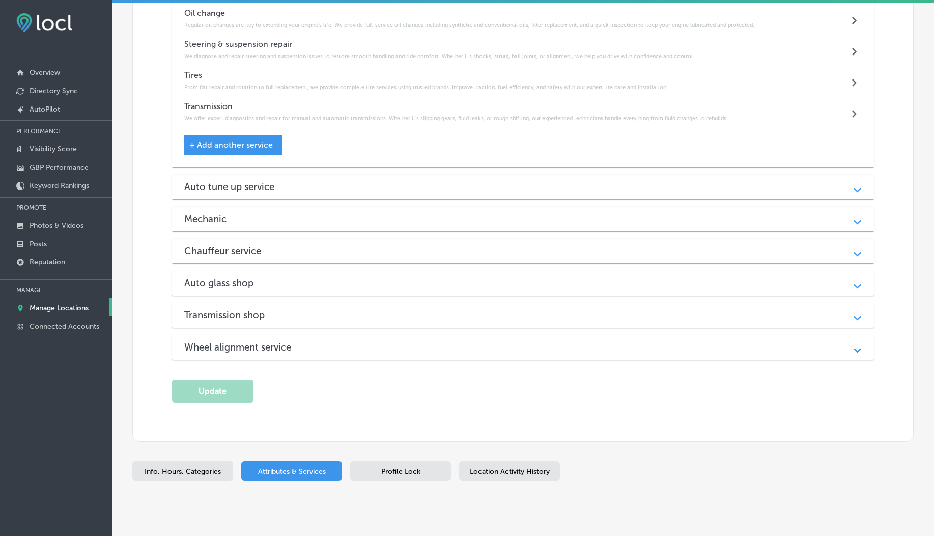
click at [359, 191] on div "Auto tune up service Path Created with Sketch." at bounding box center [523, 187] width 703 height 24
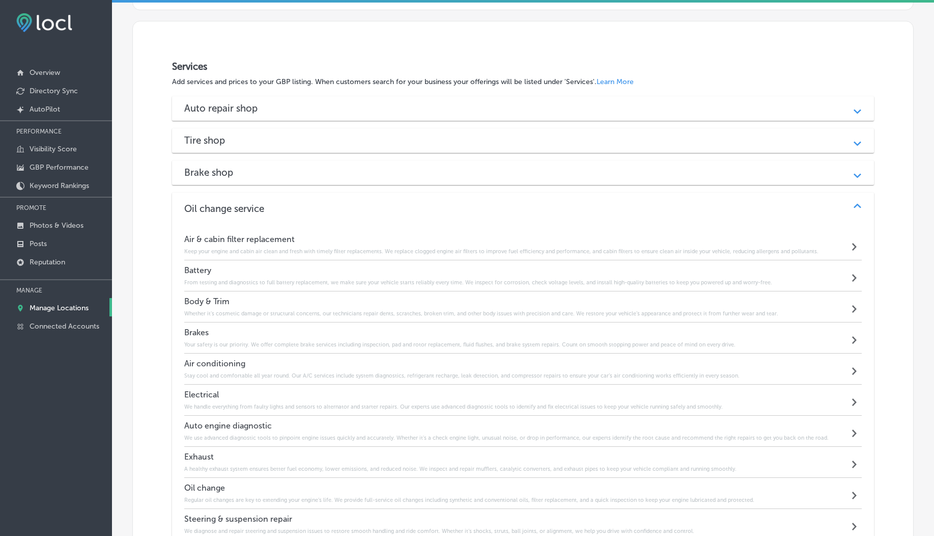
scroll to position [1053, 0]
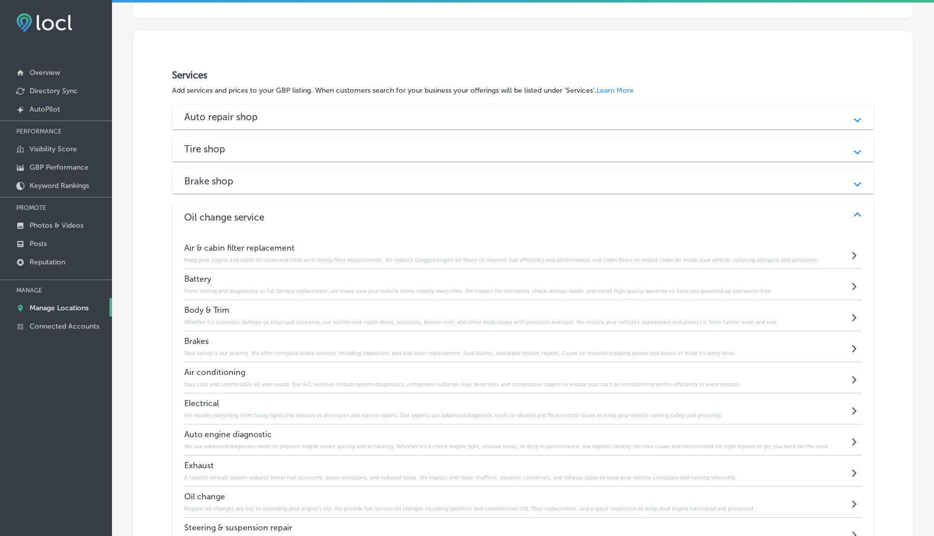
click at [508, 143] on div "Tire shop" at bounding box center [523, 149] width 678 height 12
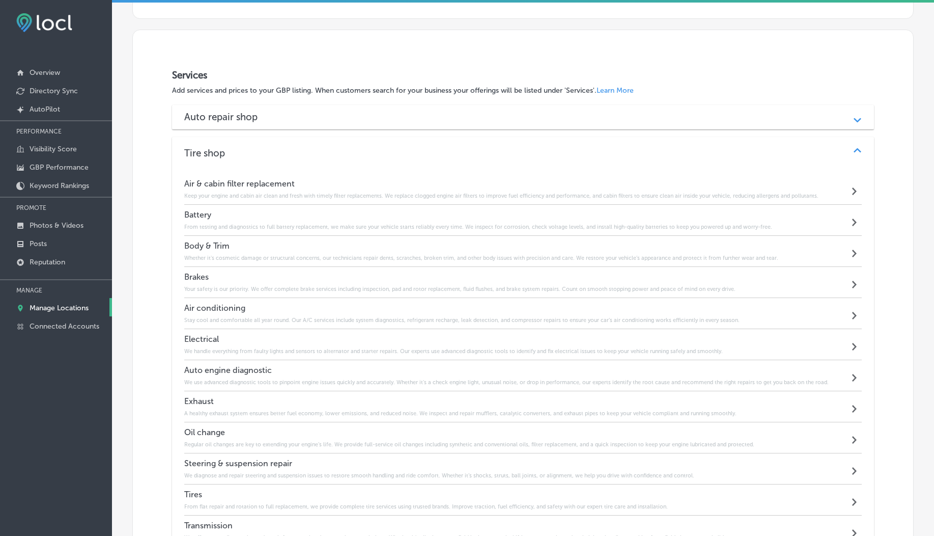
click at [499, 120] on div "Auto repair shop Path Created with Sketch." at bounding box center [523, 117] width 703 height 24
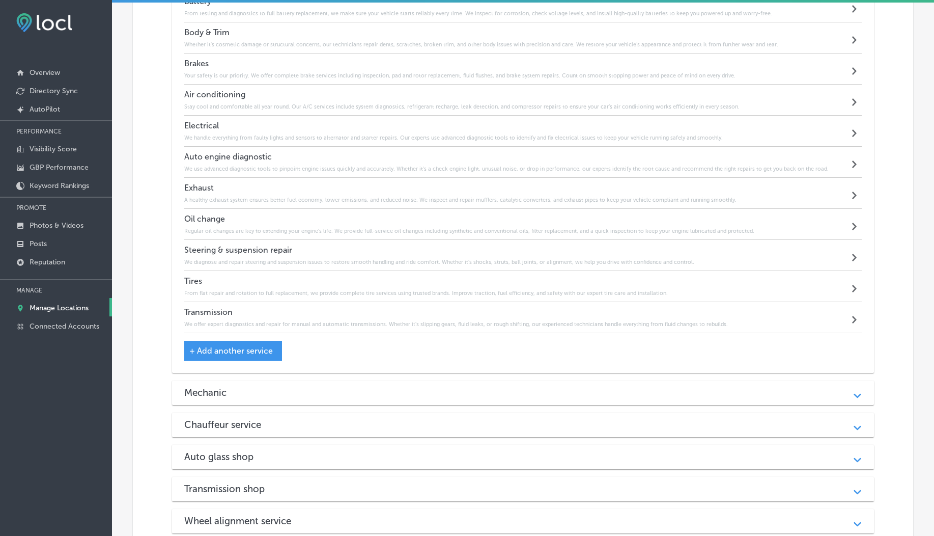
scroll to position [3018, 0]
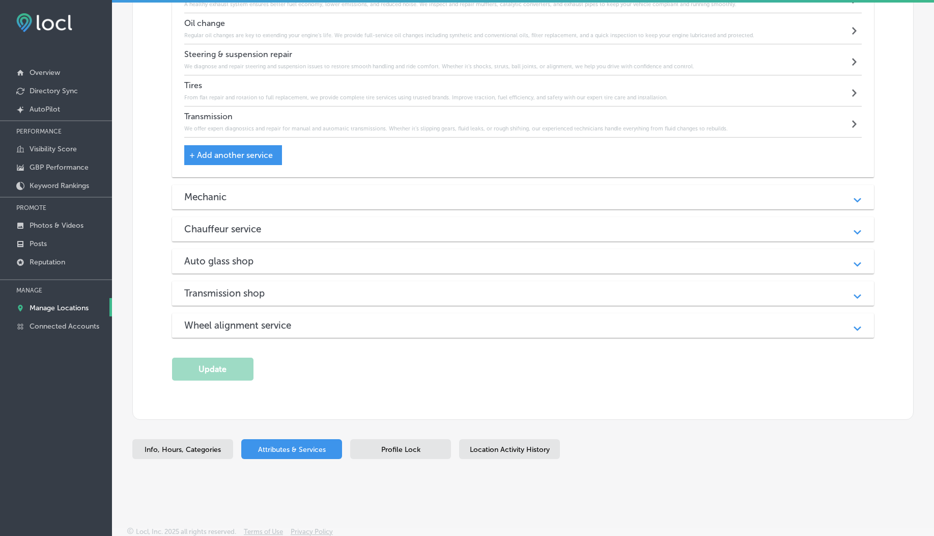
click at [367, 236] on div "Wheel alignment service" at bounding box center [523, 325] width 678 height 12
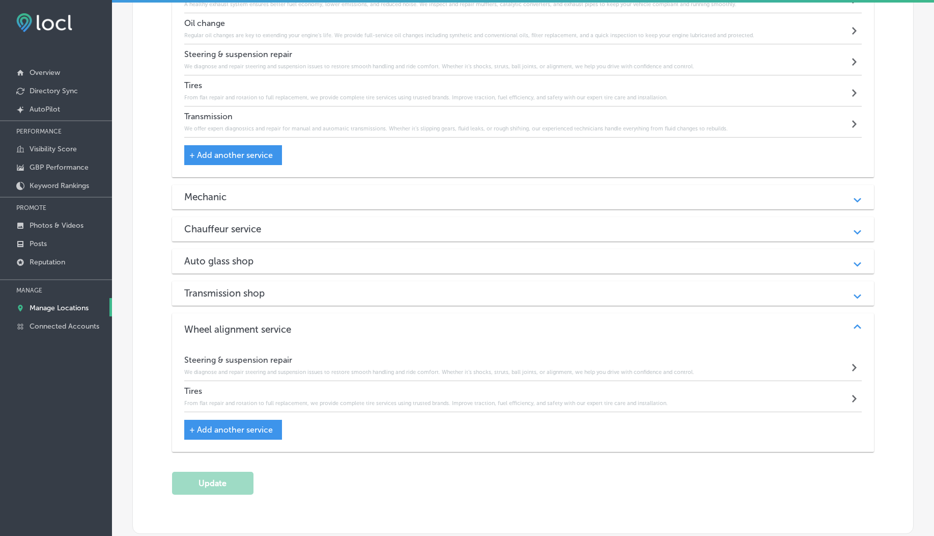
click at [364, 236] on div "Transmission shop Path Created with Sketch." at bounding box center [523, 293] width 703 height 24
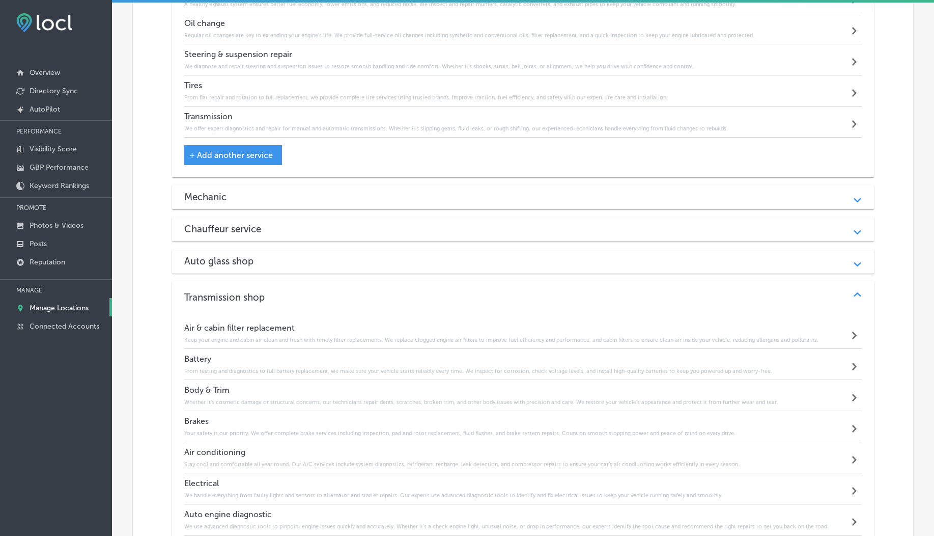
click at [366, 236] on div "Auto glass shop" at bounding box center [523, 261] width 678 height 12
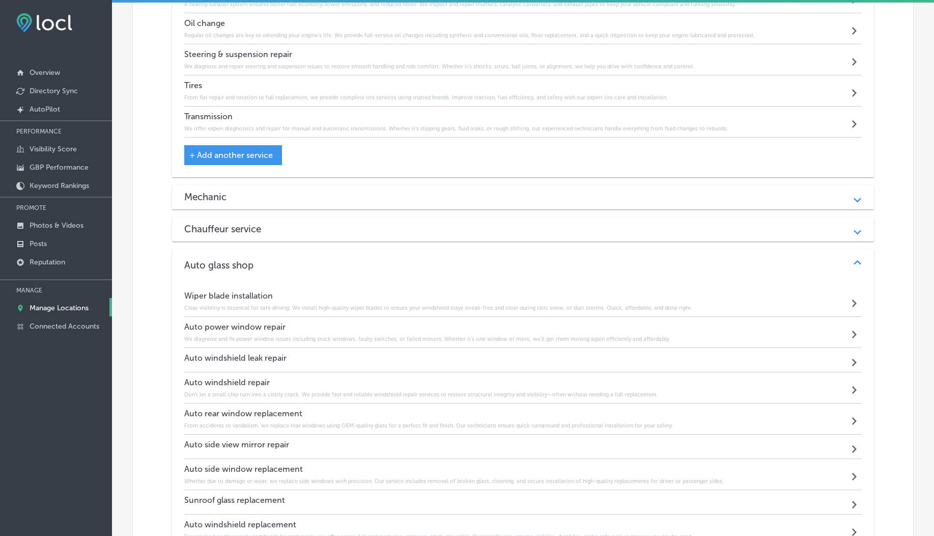
click at [365, 231] on div "Chauffeur service" at bounding box center [523, 229] width 678 height 12
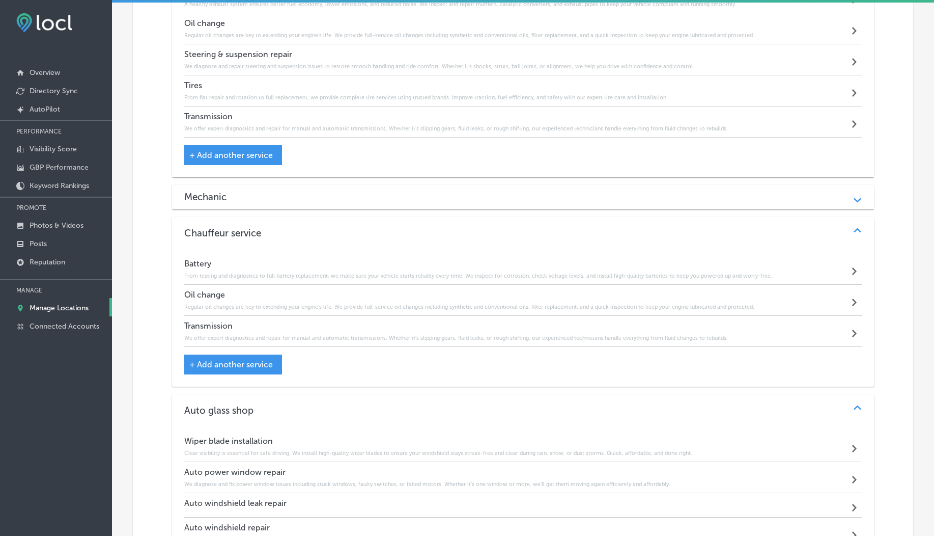
click at [362, 197] on div "Mechanic" at bounding box center [523, 197] width 678 height 12
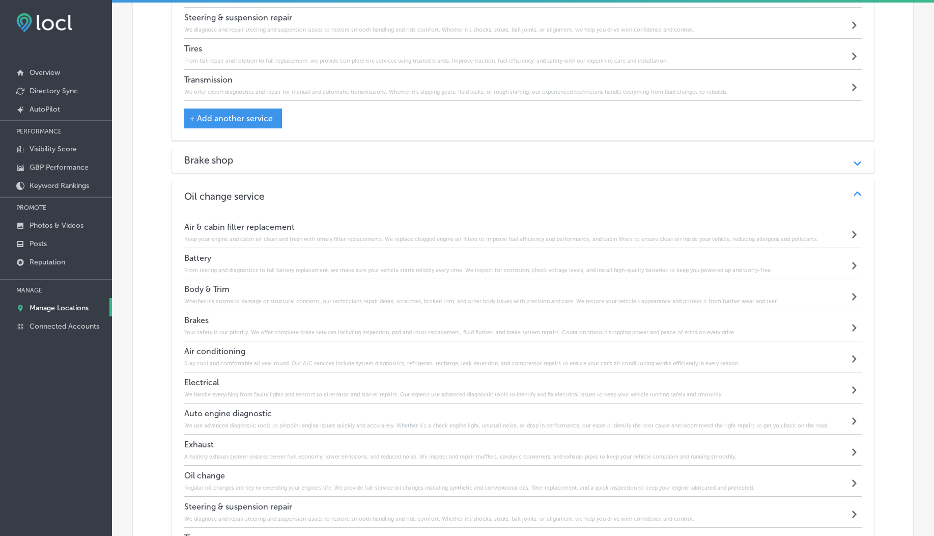
scroll to position [2105, 0]
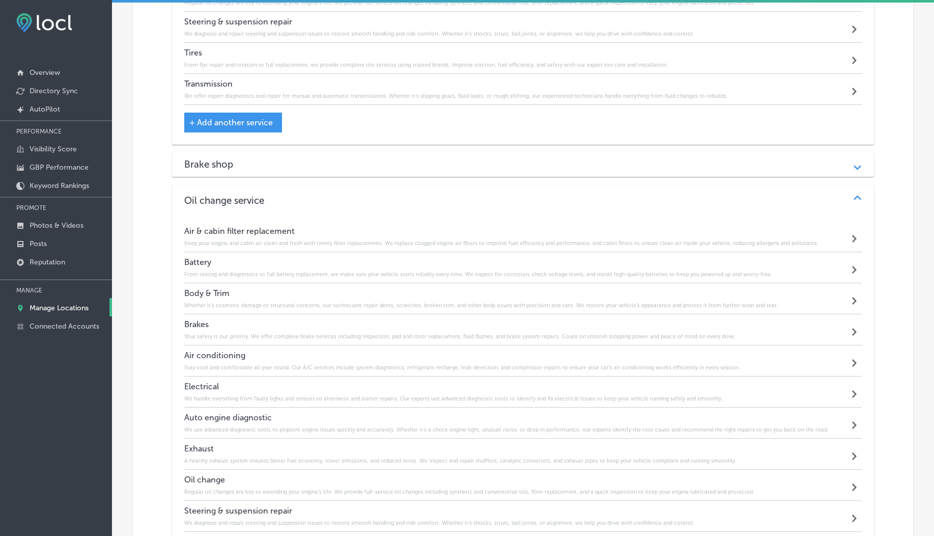
click at [383, 171] on div "Brake shop Path Created with Sketch." at bounding box center [523, 164] width 703 height 24
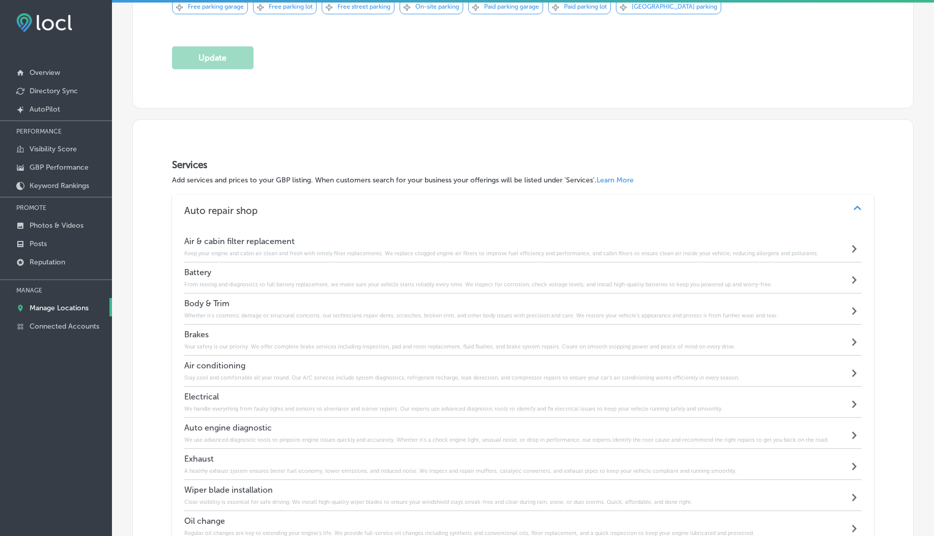
scroll to position [798, 0]
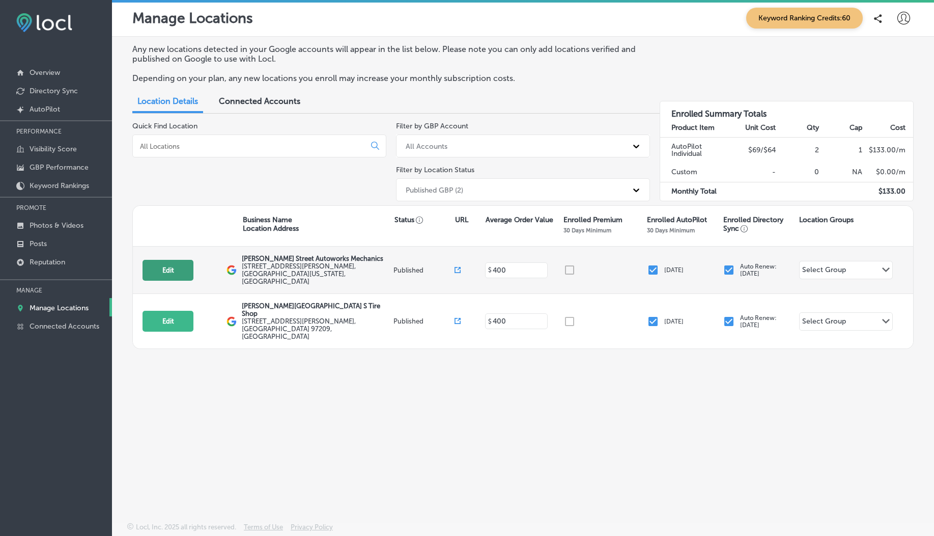
click at [163, 269] on button "Edit" at bounding box center [168, 270] width 51 height 21
select select "US"
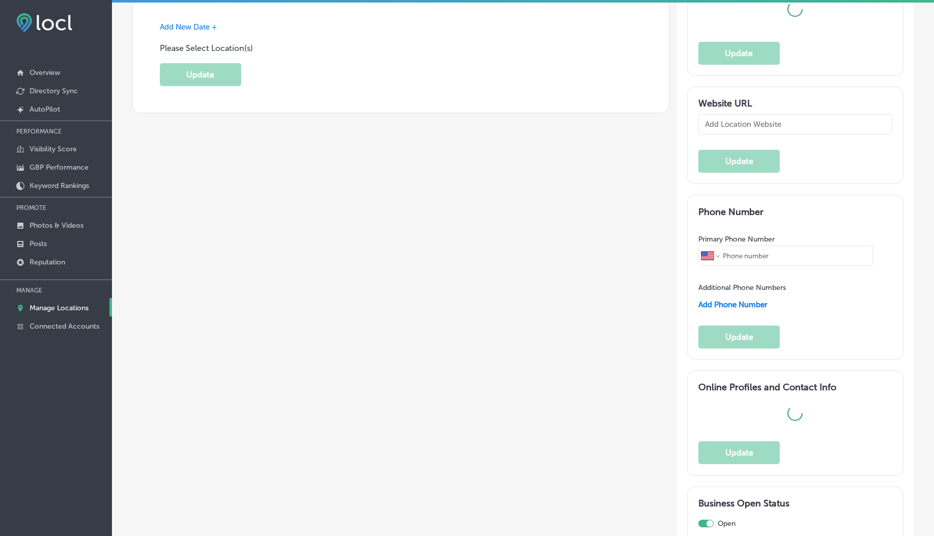
scroll to position [843, 0]
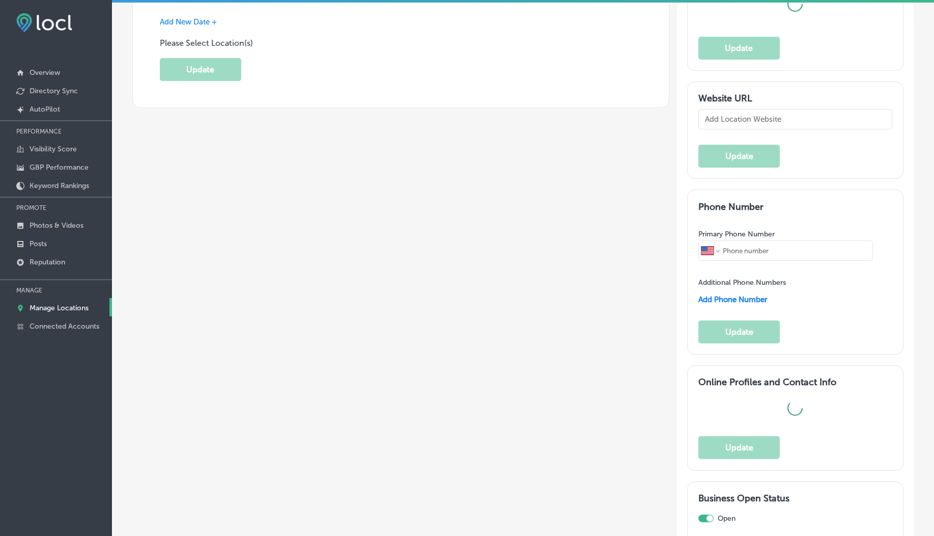
type textarea "[PERSON_NAME] Street Autoworks Mechanics delivers expert auto repair with a per…"
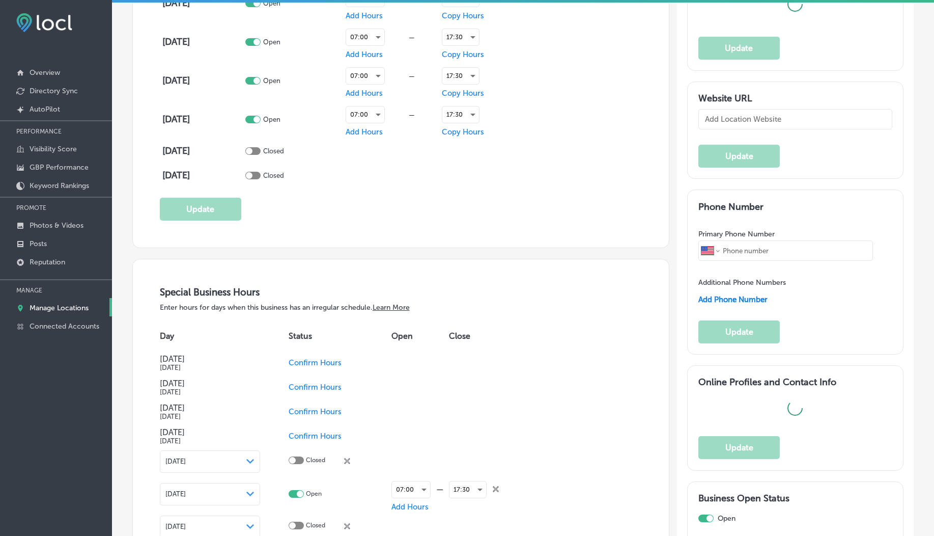
type input "[STREET_ADDRESS][PERSON_NAME]"
type input "[GEOGRAPHIC_DATA]"
type input "97209"
type input "US"
type input "[URL][DOMAIN_NAME]"
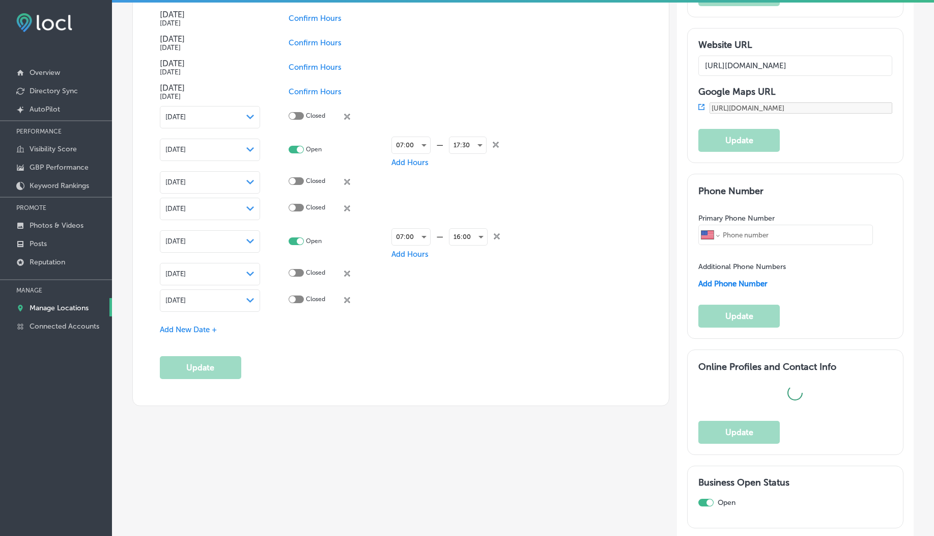
scroll to position [1281, 0]
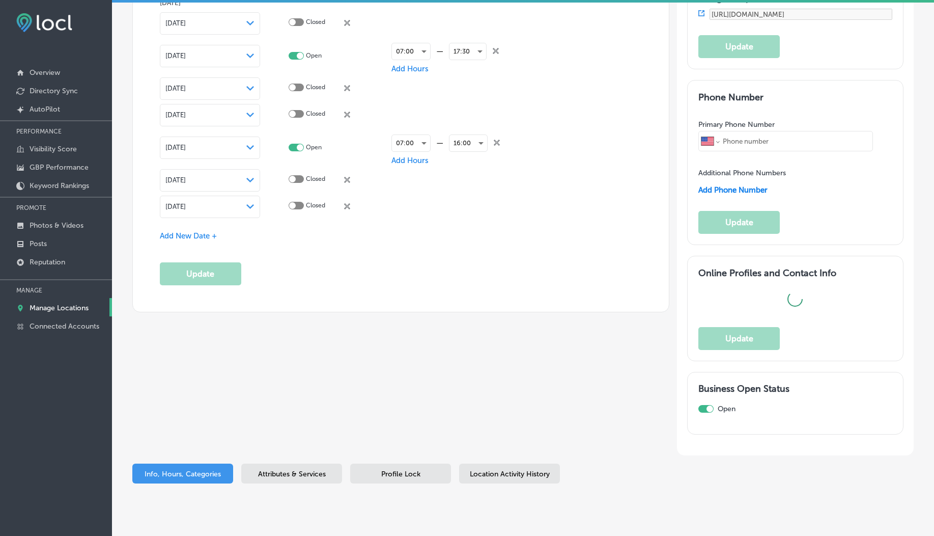
checkbox input "true"
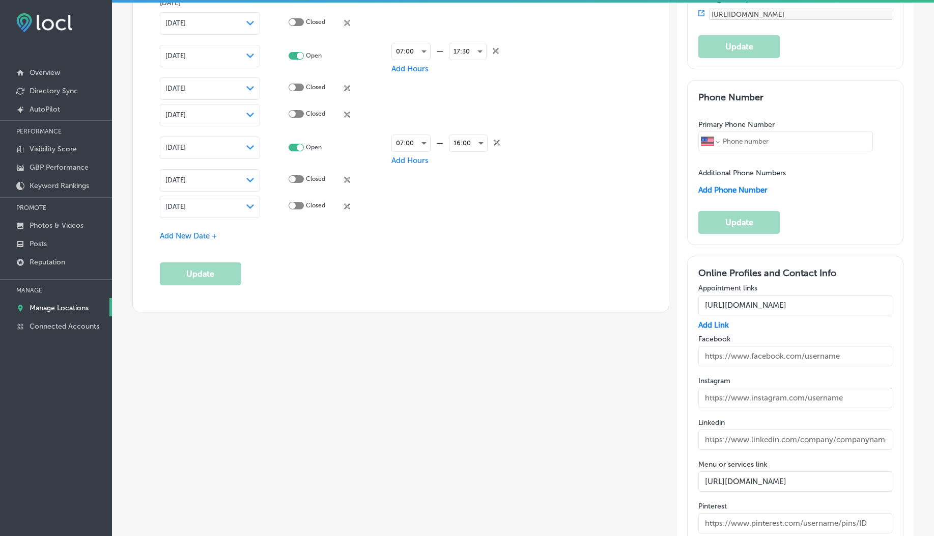
type input "[PERSON_NAME] Street Autoworks Mechanics"
type input "[PHONE_NUMBER]"
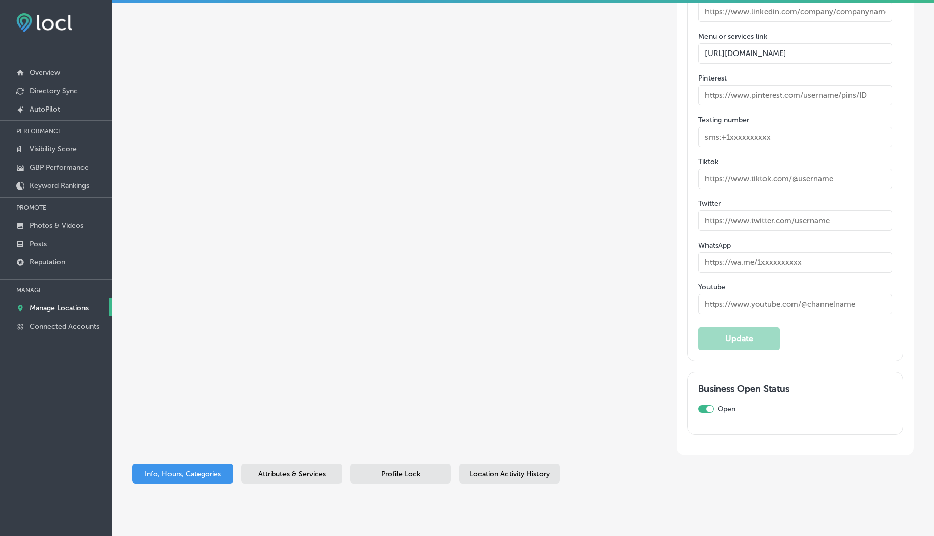
click at [293, 463] on div "Attributes & Services" at bounding box center [291, 473] width 101 height 20
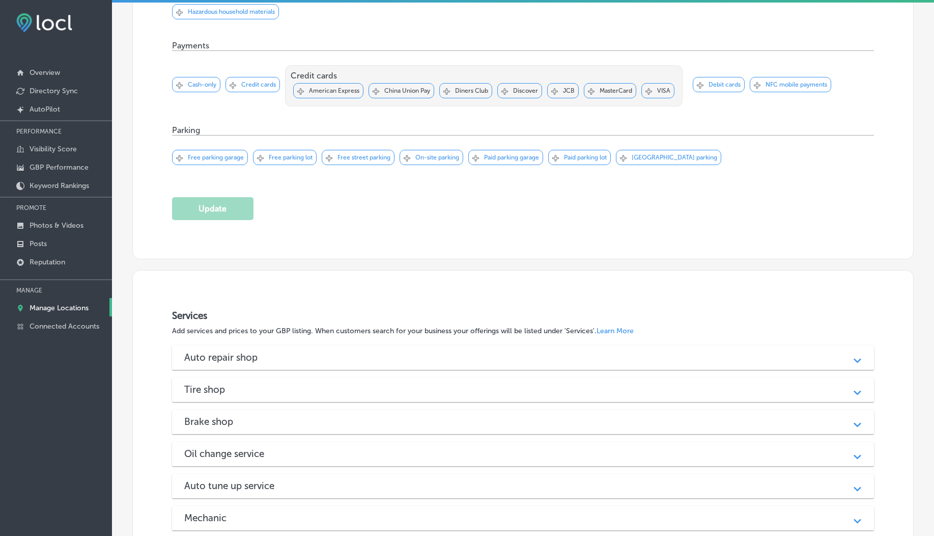
scroll to position [1133, 0]
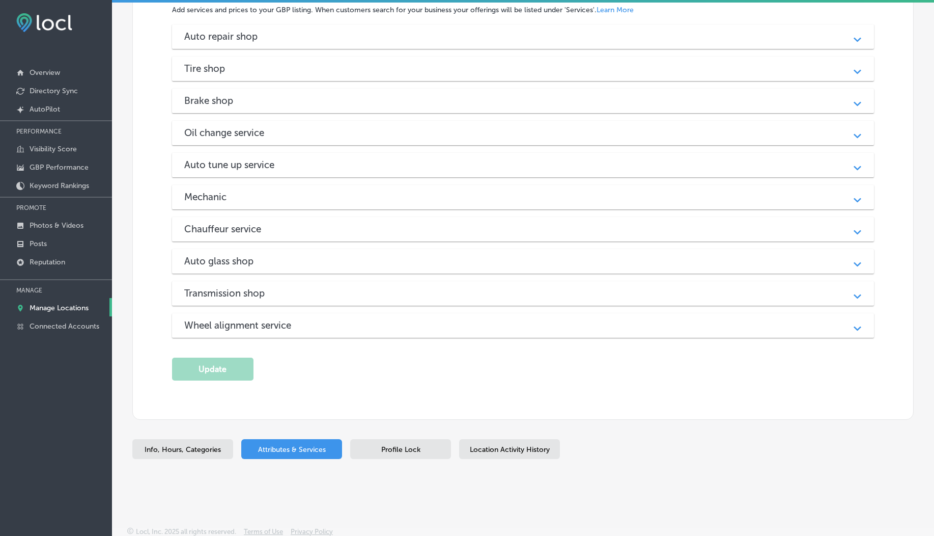
click at [329, 333] on div "Wheel alignment service Path Created with Sketch." at bounding box center [523, 325] width 703 height 24
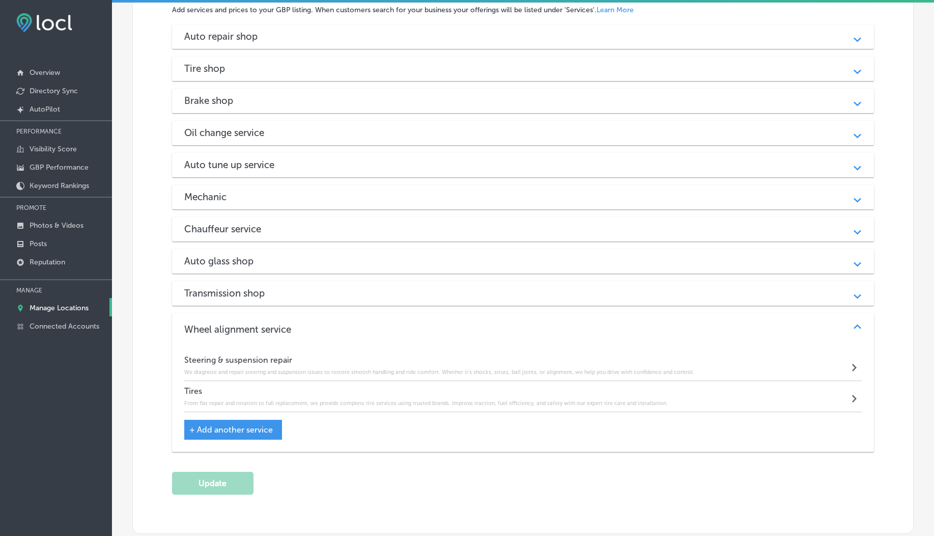
click at [302, 294] on div "Transmission shop" at bounding box center [523, 293] width 678 height 12
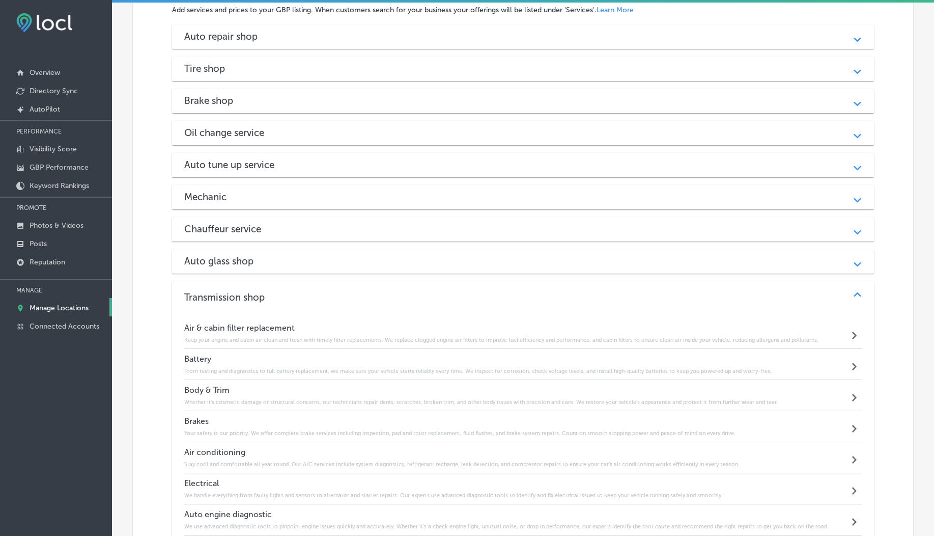
click at [294, 267] on div "Auto glass shop Path Created with Sketch." at bounding box center [523, 261] width 703 height 24
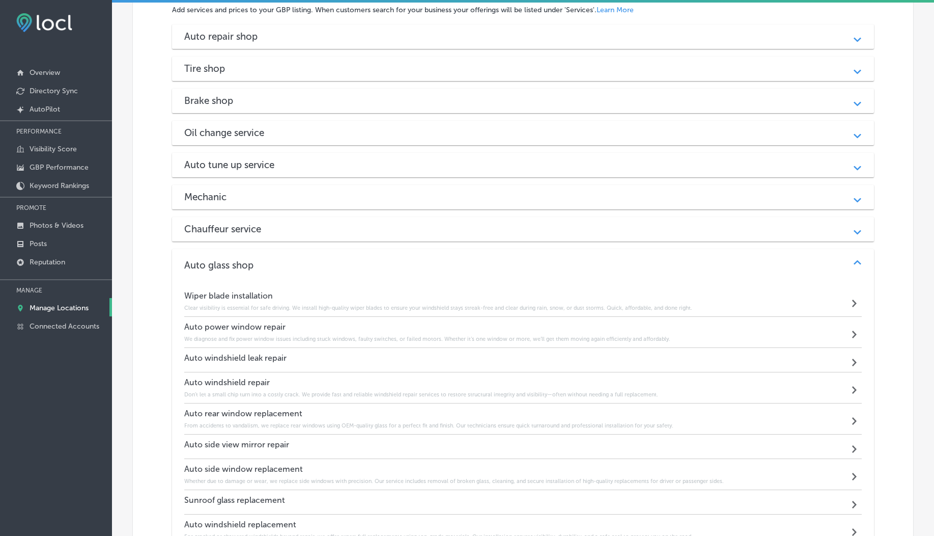
click at [283, 236] on div "Chauffeur service Path Created with Sketch." at bounding box center [523, 229] width 703 height 24
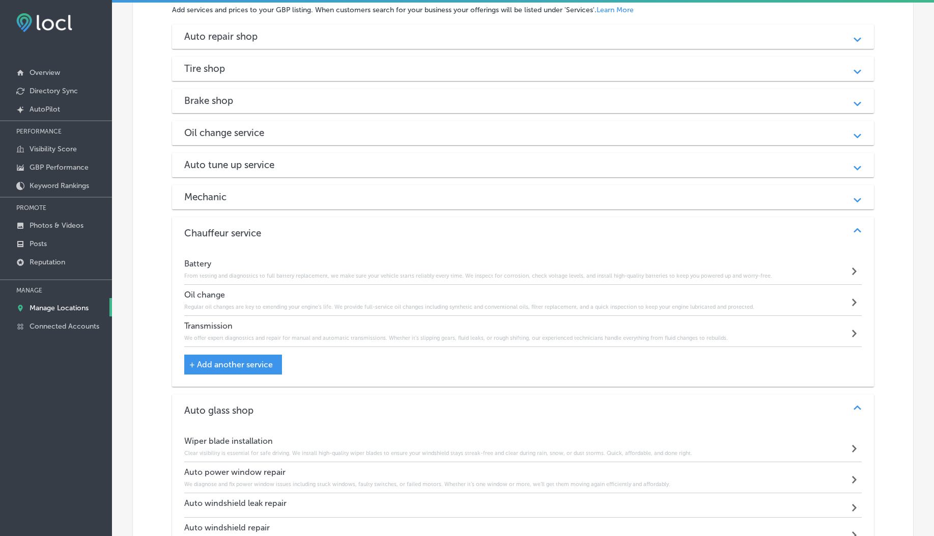
click at [269, 205] on div "Mechanic Path Created with Sketch." at bounding box center [523, 197] width 703 height 24
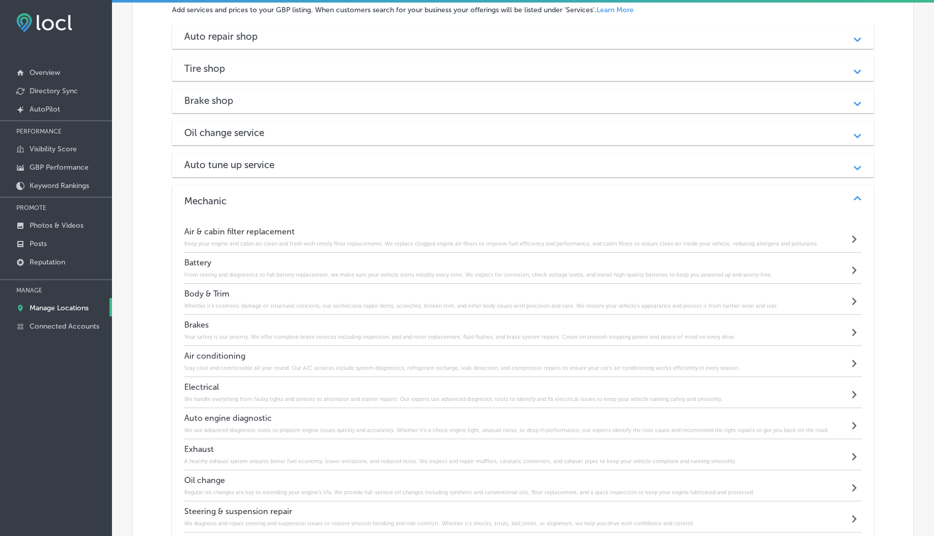
click at [255, 161] on h3 "Auto tune up service" at bounding box center [237, 165] width 106 height 12
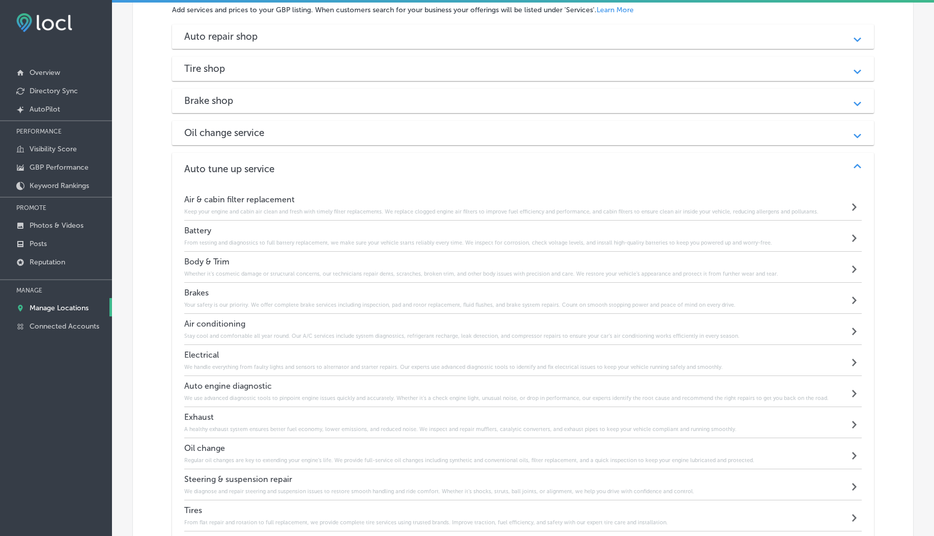
click at [246, 131] on h3 "Oil change service" at bounding box center [232, 133] width 96 height 12
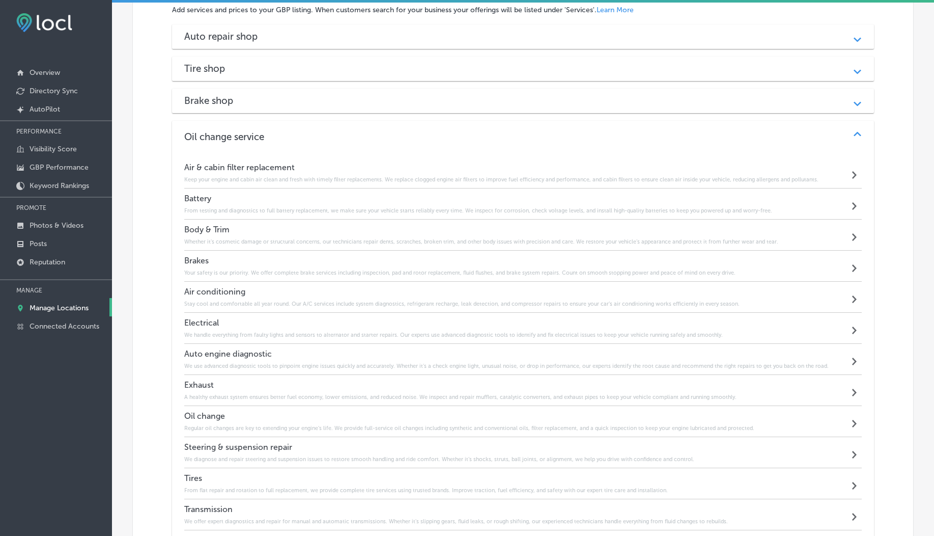
click at [242, 101] on h3 "Brake shop" at bounding box center [216, 101] width 65 height 12
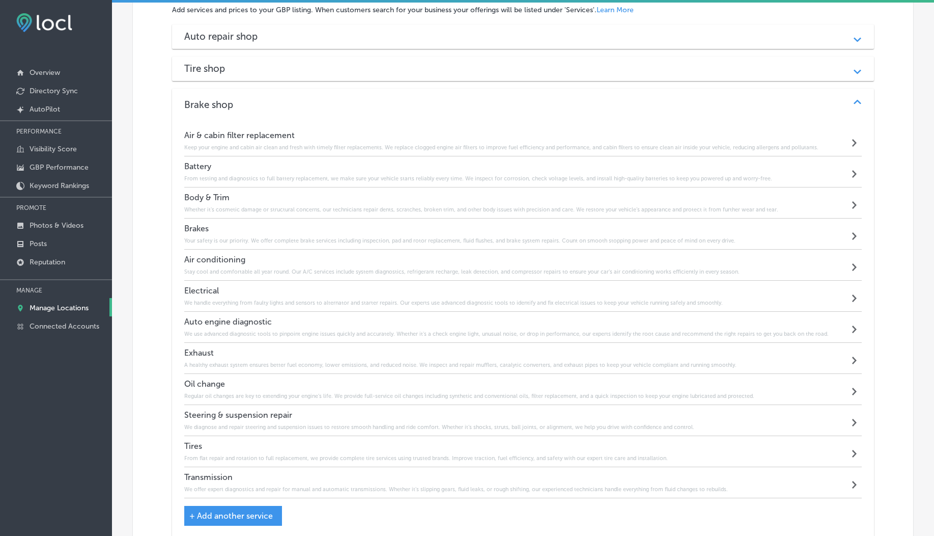
click at [236, 69] on h3 "Tire shop" at bounding box center [212, 69] width 57 height 12
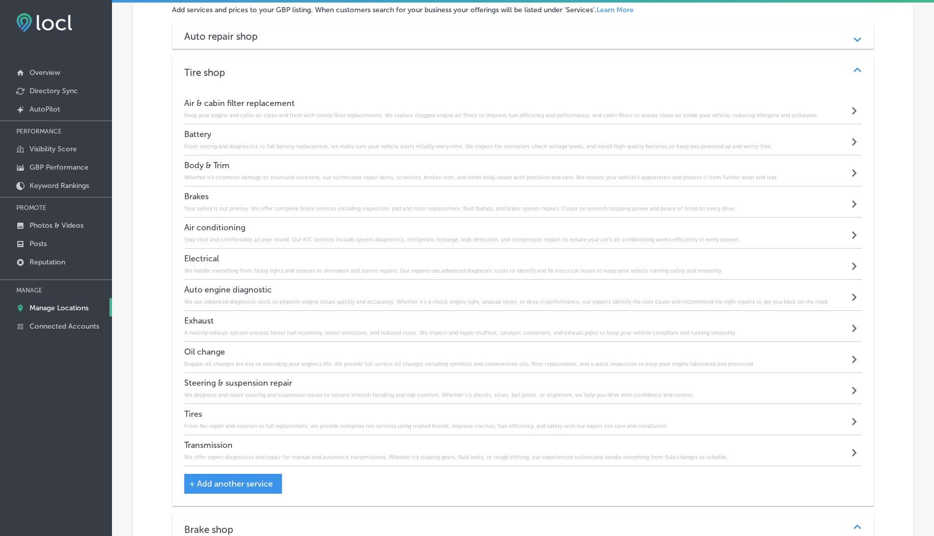
click at [230, 38] on h3 "Auto repair shop" at bounding box center [229, 37] width 90 height 12
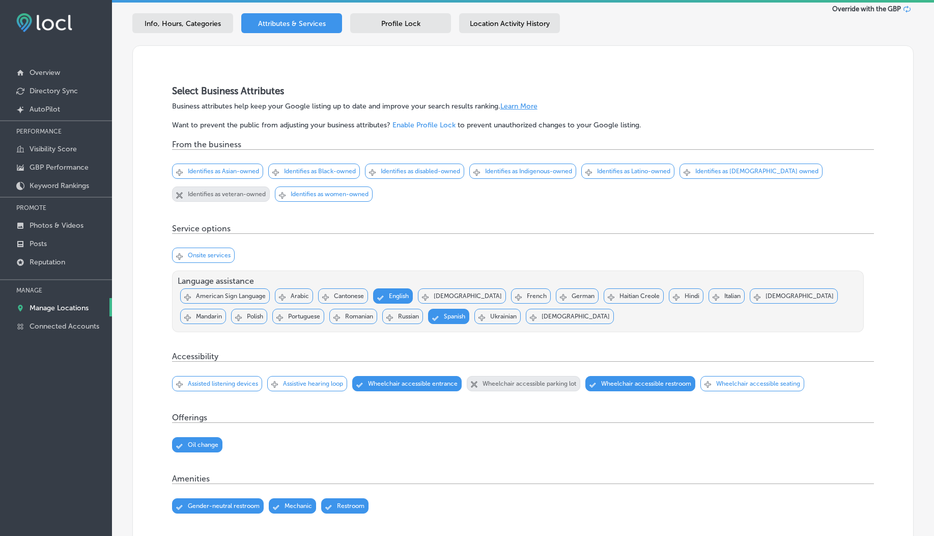
scroll to position [0, 0]
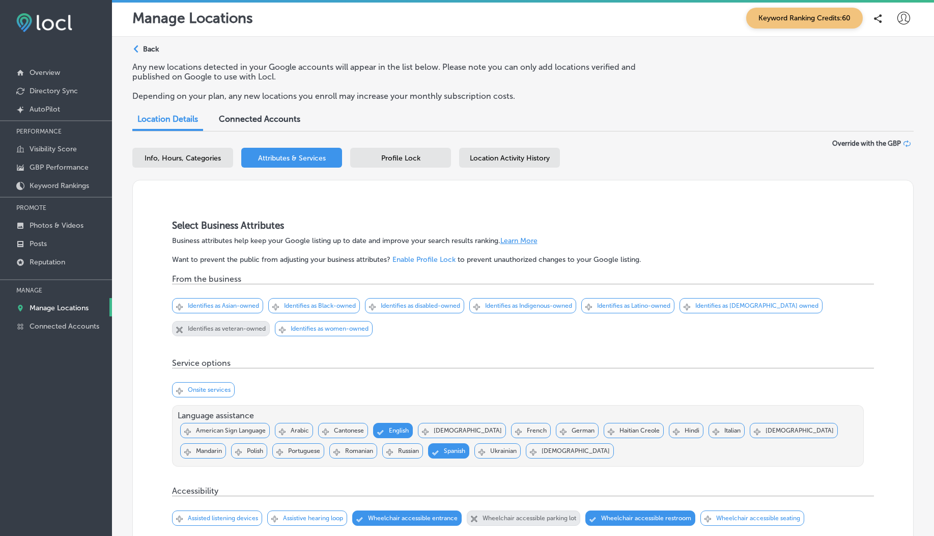
click at [140, 51] on div "Path Created with Sketch." at bounding box center [137, 49] width 8 height 8
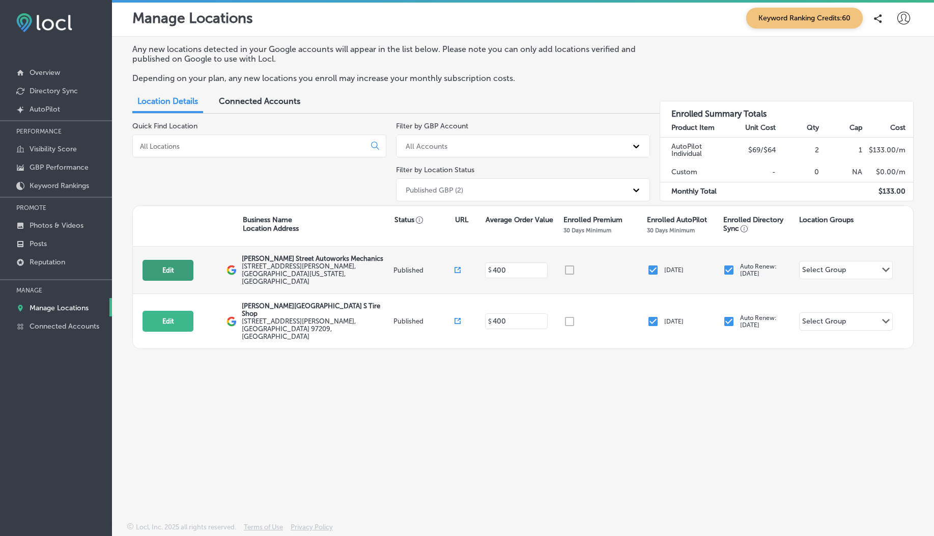
click at [174, 269] on button "Edit" at bounding box center [168, 270] width 51 height 21
select select "US"
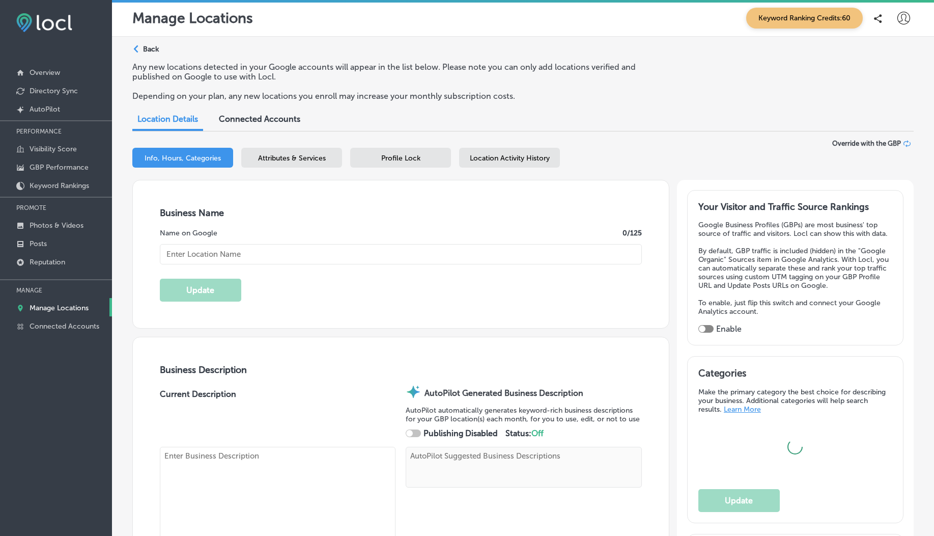
type input "[PERSON_NAME] Street Autoworks Mechanics"
type textarea "Everett Street Autoworks Mechanics delivers expert auto repair with a personal …"
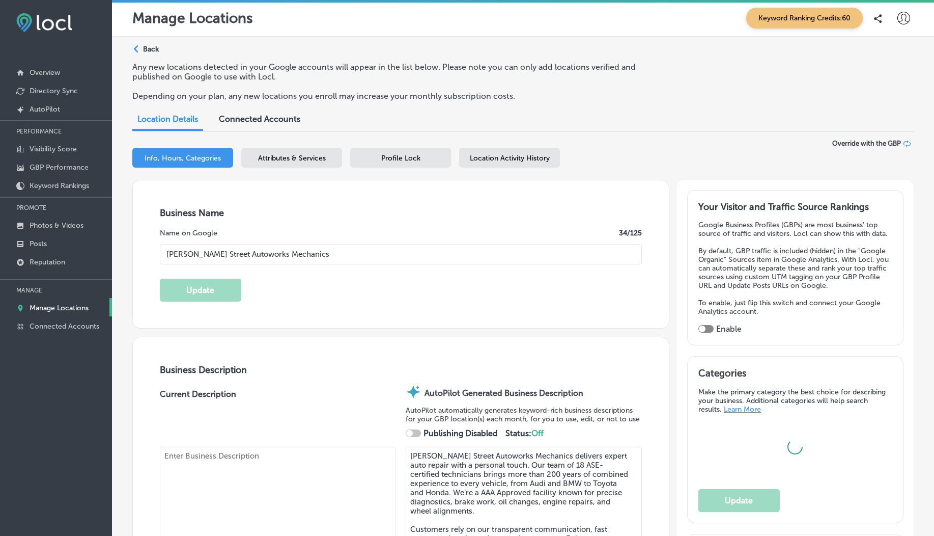
type input "[STREET_ADDRESS][PERSON_NAME]"
type input "[GEOGRAPHIC_DATA]"
type input "97209"
type input "US"
type input "https://www.esautoworks.com/"
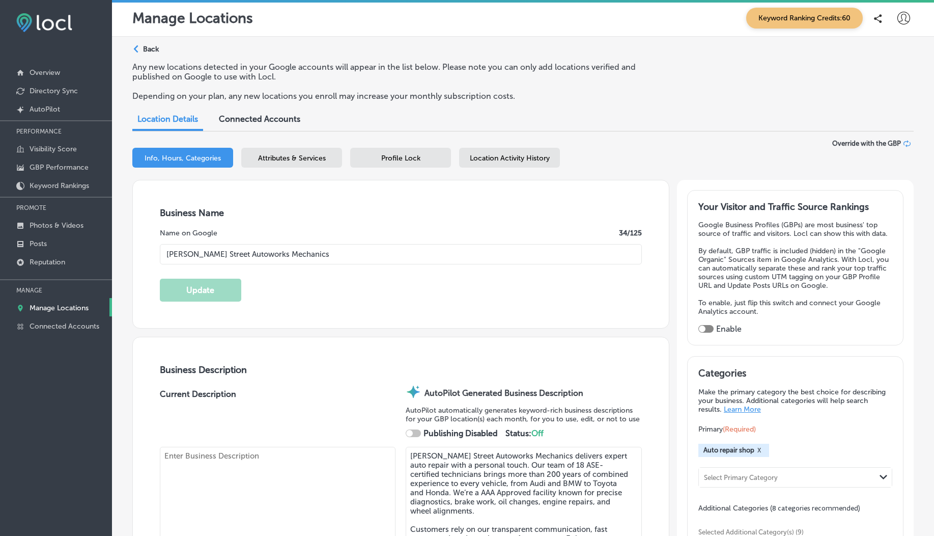
type textarea "Everett Street Autoworks Mechanics delivers expert auto repair with a personal …"
checkbox input "true"
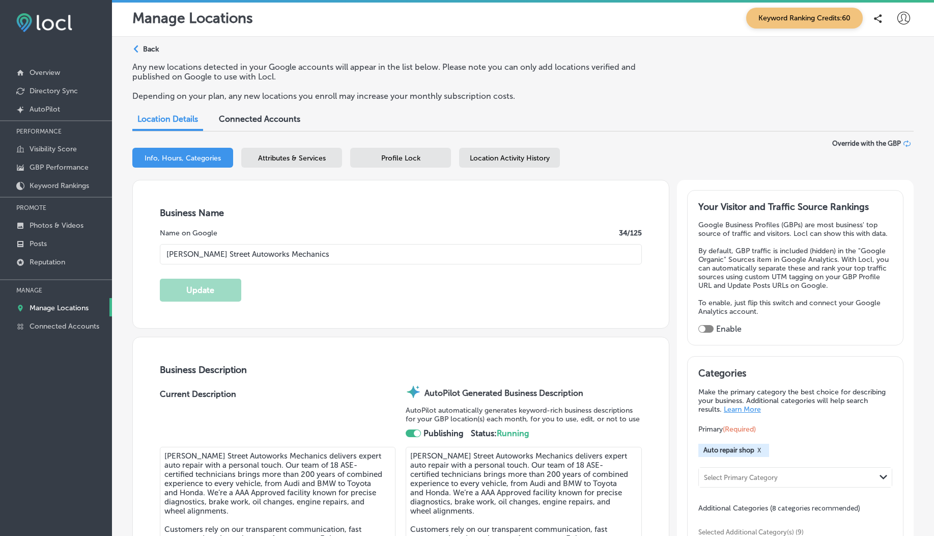
type input "+1 503 221 2411"
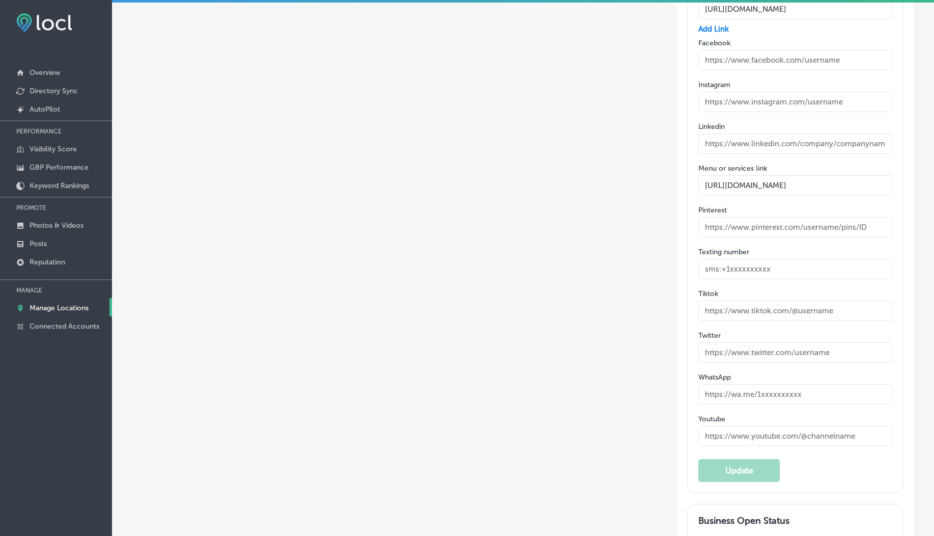
scroll to position [1764, 0]
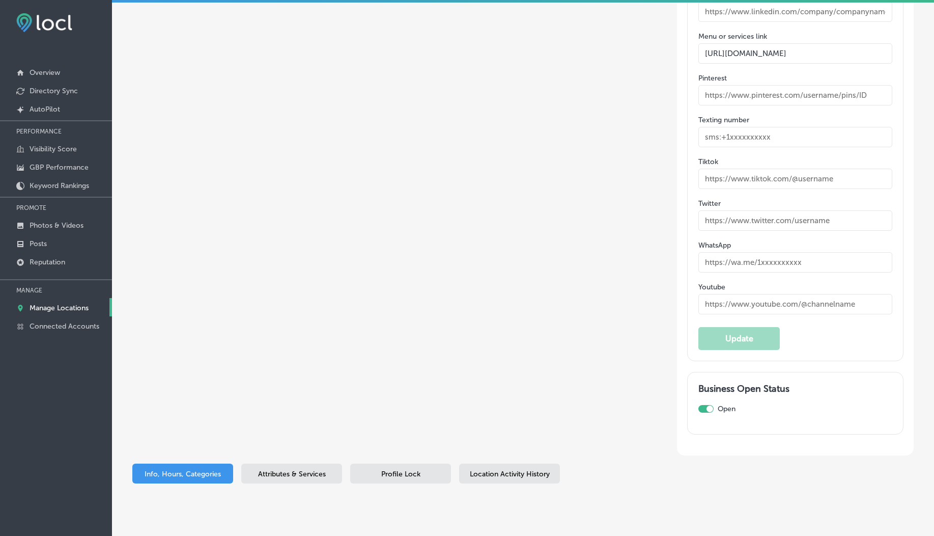
drag, startPoint x: 299, startPoint y: 445, endPoint x: 271, endPoint y: 422, distance: 35.5
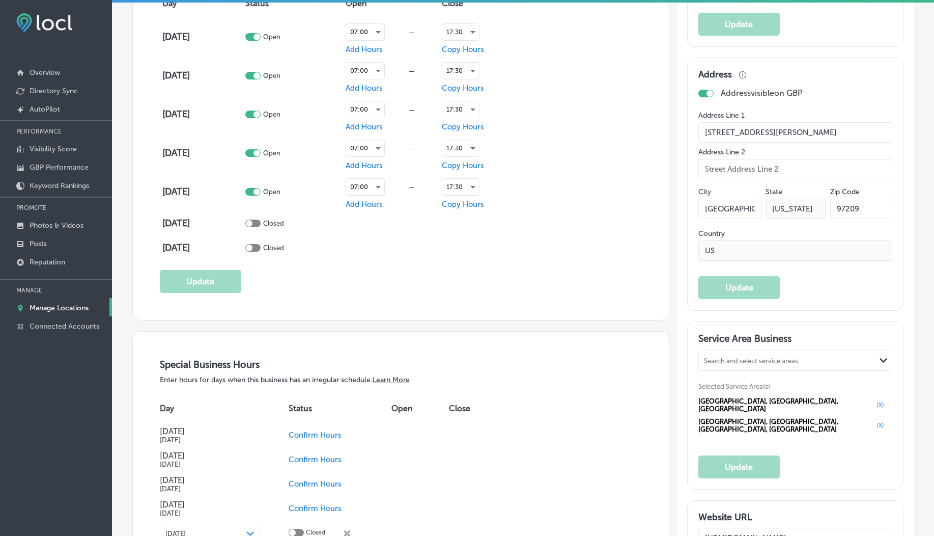
scroll to position [393, 0]
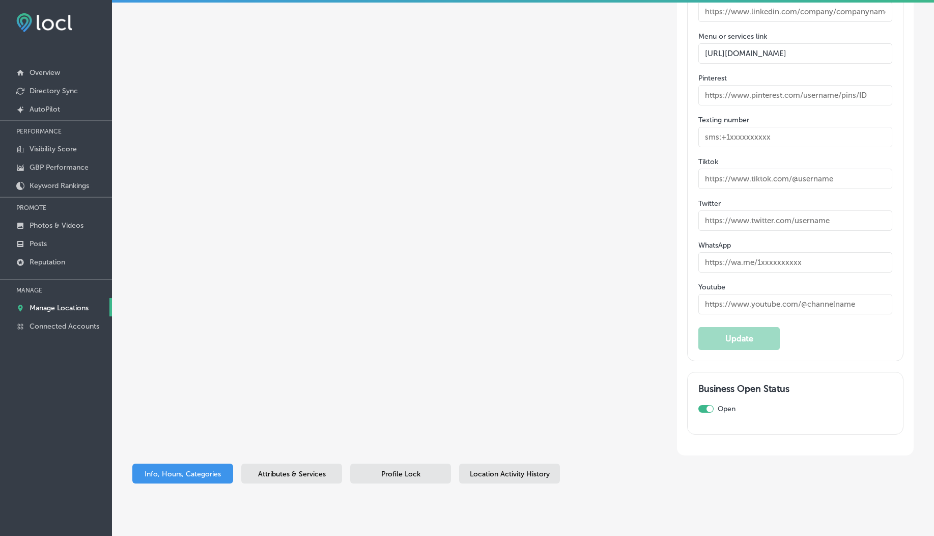
click at [298, 469] on span "Attributes & Services" at bounding box center [292, 473] width 68 height 9
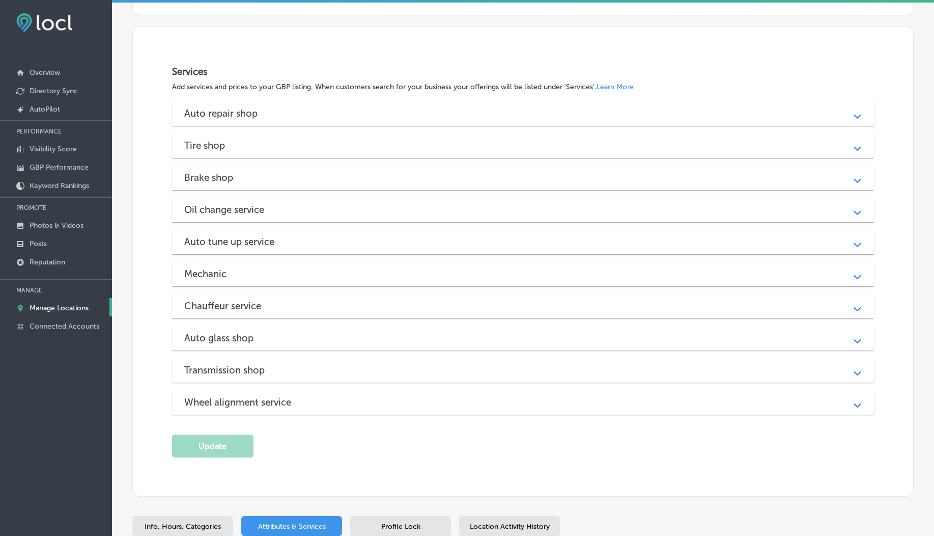
scroll to position [1047, 0]
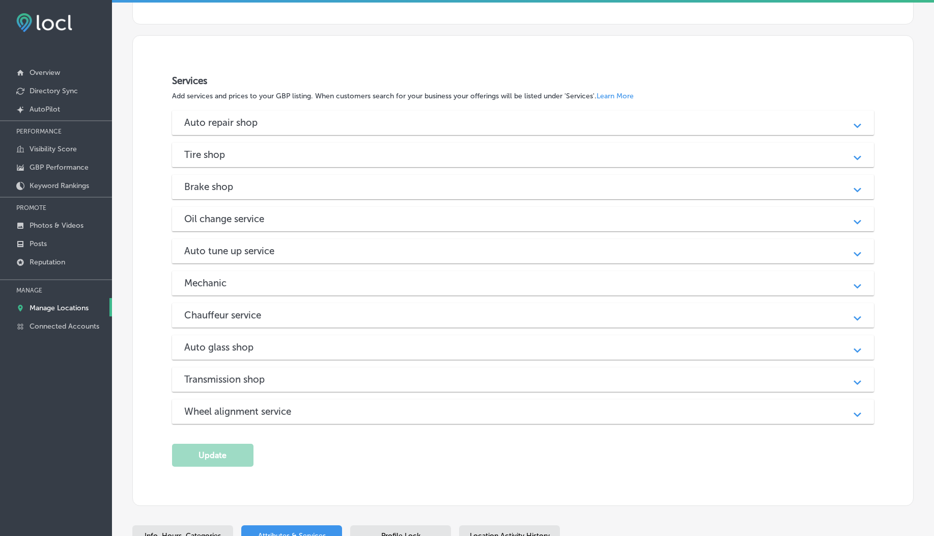
click at [356, 231] on div "Auto repair shop Path Created with Sketch. Air & cabin filter replacement Keep …" at bounding box center [523, 266] width 703 height 313
click at [349, 216] on div "Oil change service" at bounding box center [523, 219] width 678 height 12
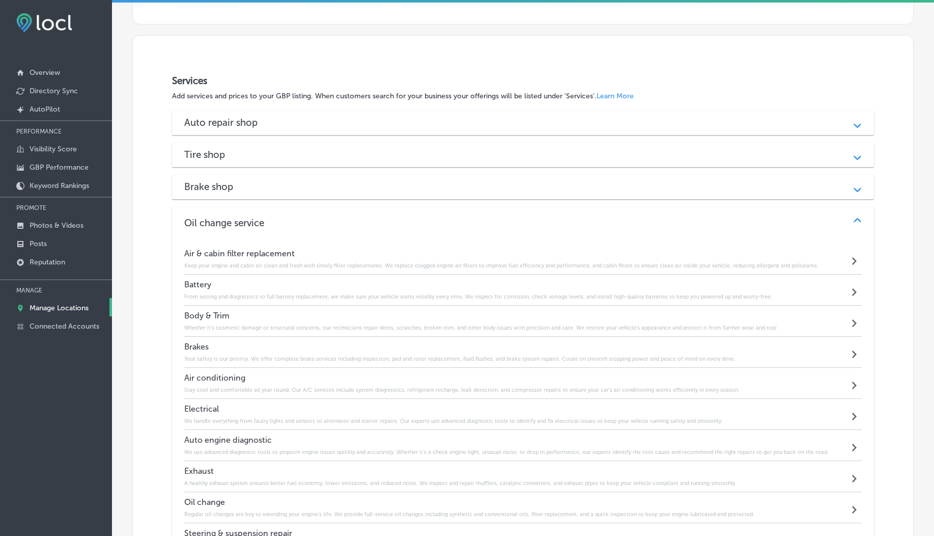
scroll to position [1558, 0]
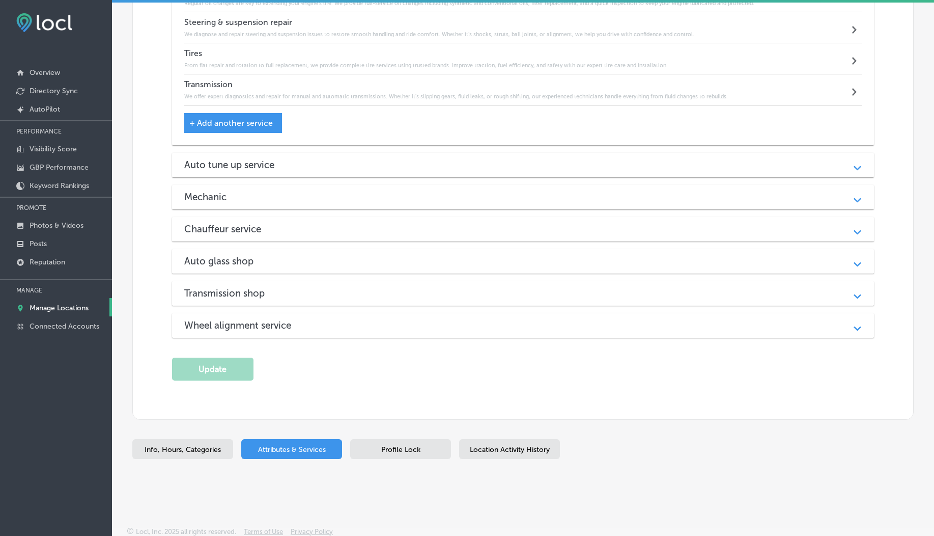
click at [365, 329] on div "Wheel alignment service Path Created with Sketch." at bounding box center [523, 325] width 703 height 24
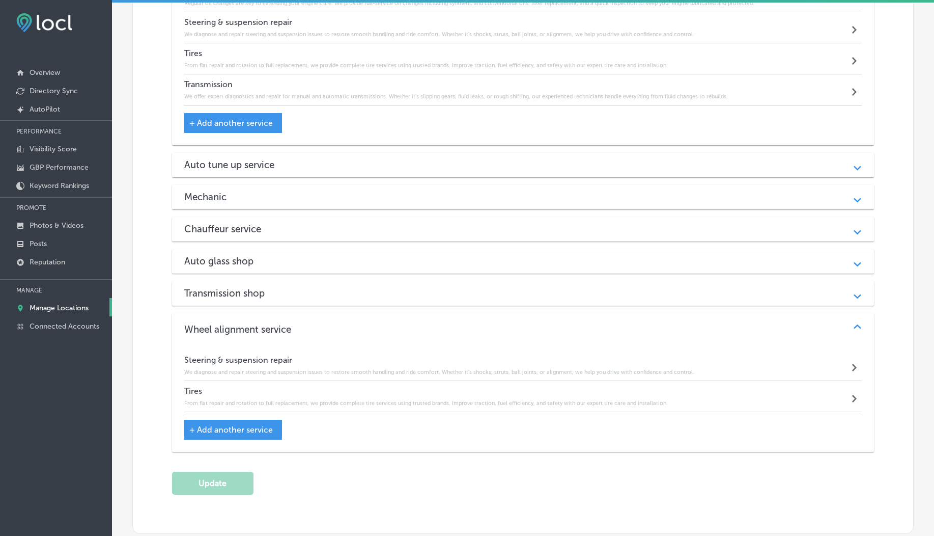
click at [336, 287] on div "Transmission shop" at bounding box center [523, 293] width 678 height 12
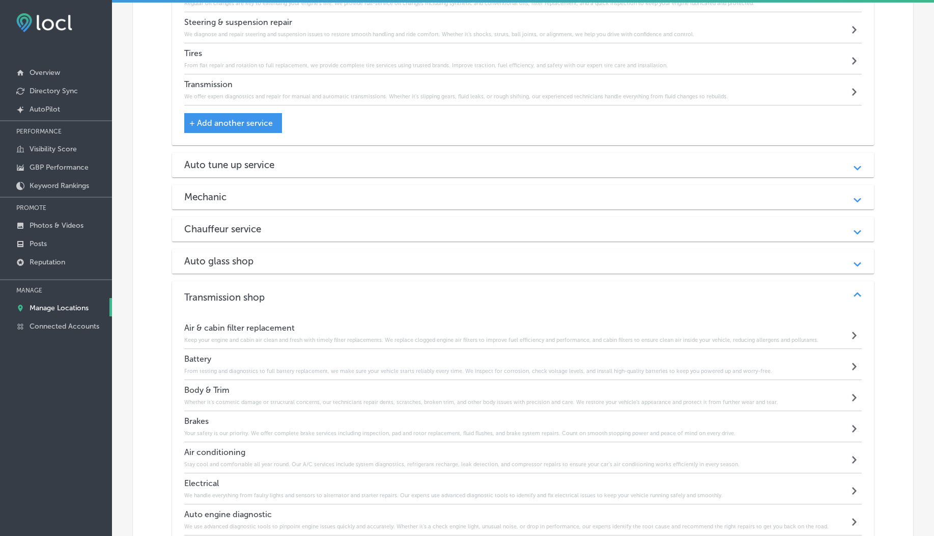
click at [318, 258] on div "Auto glass shop" at bounding box center [523, 261] width 678 height 12
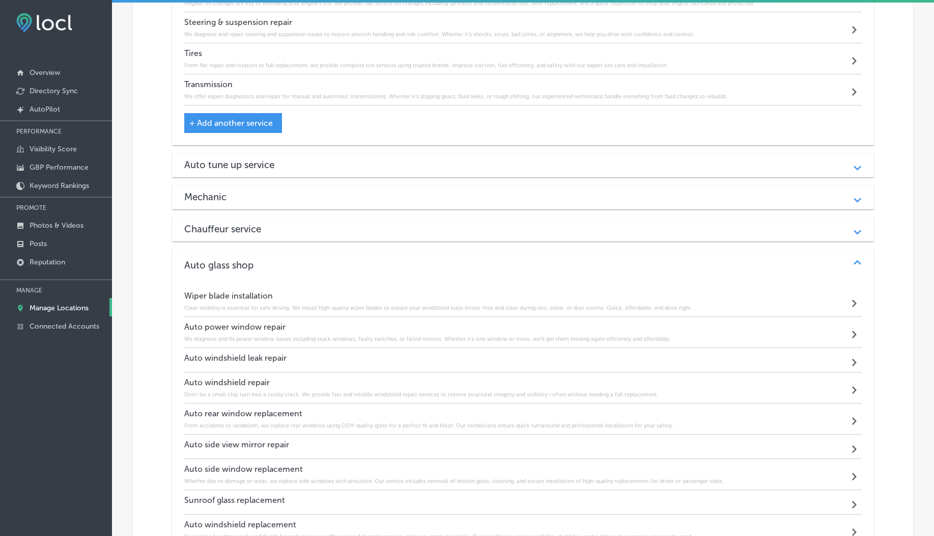
click at [306, 236] on div "Chauffeur service Path Created with Sketch." at bounding box center [523, 229] width 703 height 24
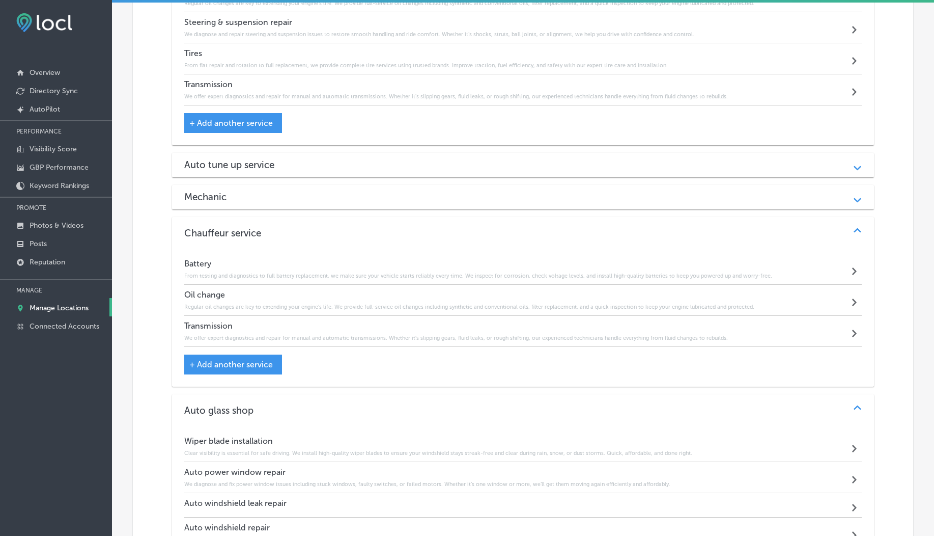
click at [288, 196] on div "Mechanic" at bounding box center [523, 197] width 678 height 12
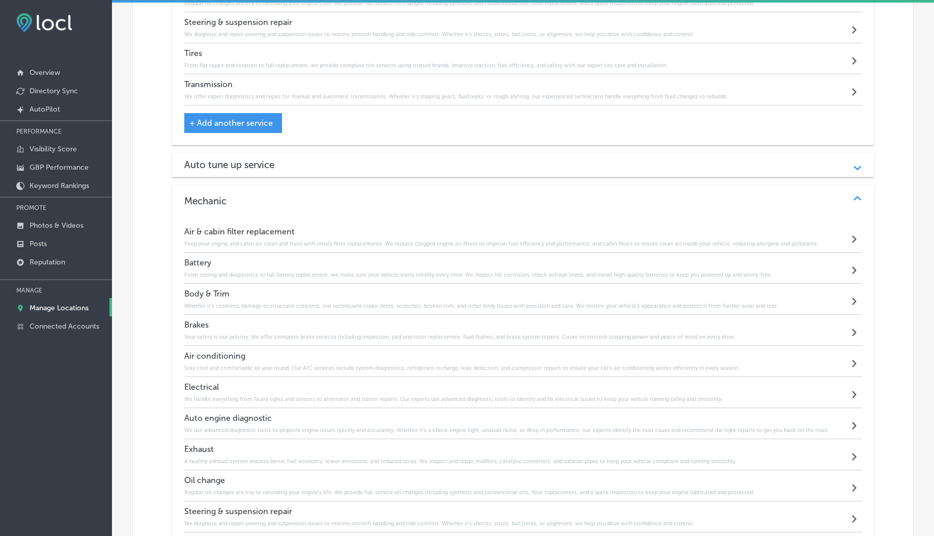
click at [273, 153] on div "Auto tune up service Path Created with Sketch." at bounding box center [523, 165] width 703 height 24
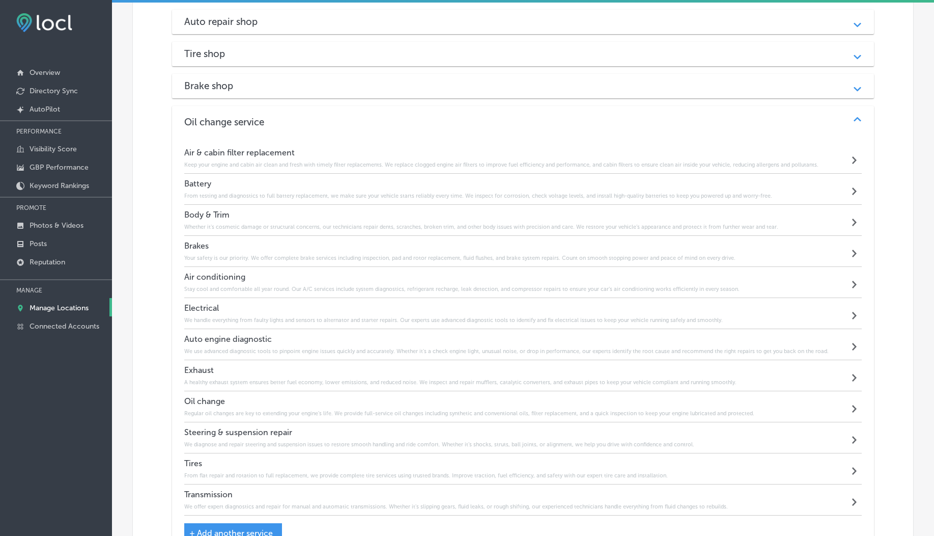
scroll to position [1105, 0]
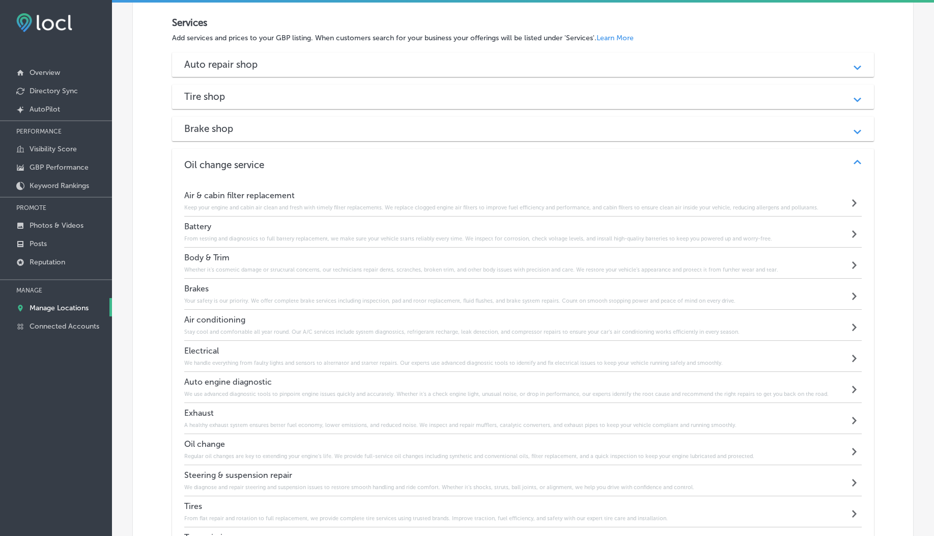
click at [265, 101] on div "Tire shop Path Created with Sketch." at bounding box center [523, 97] width 703 height 24
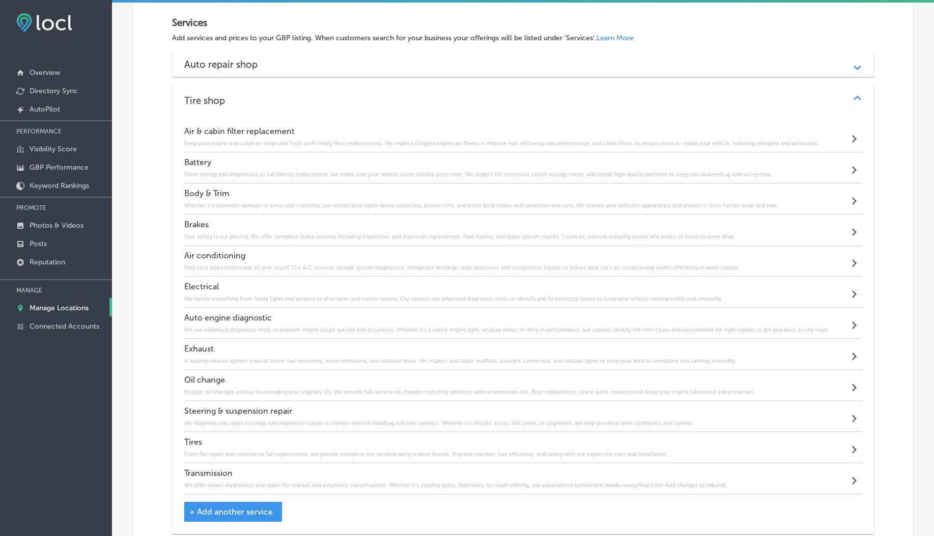
scroll to position [1459, 0]
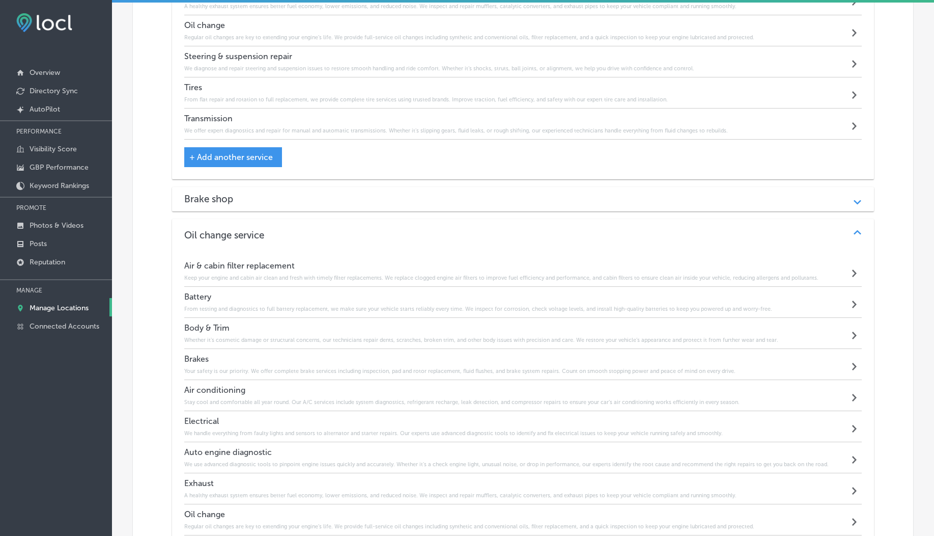
click at [271, 198] on div "Brake shop" at bounding box center [523, 199] width 678 height 12
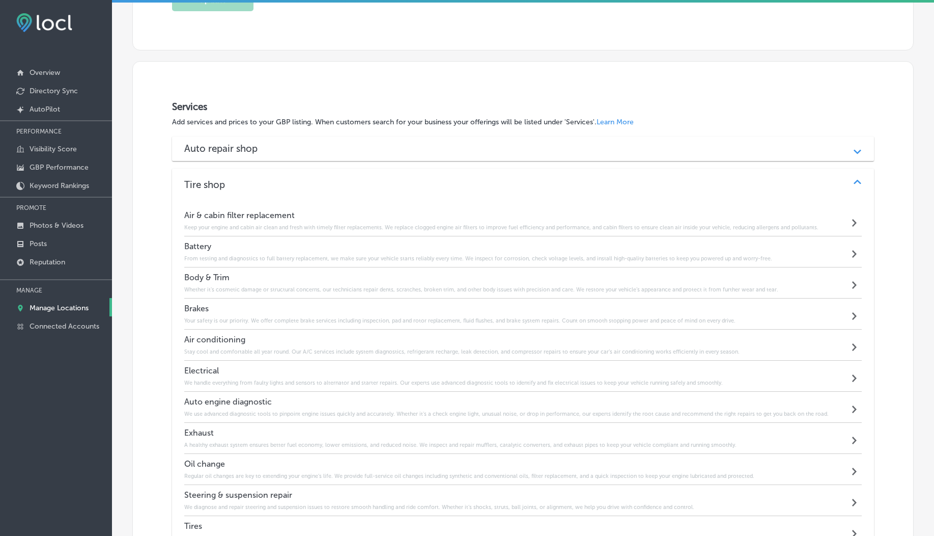
scroll to position [876, 0]
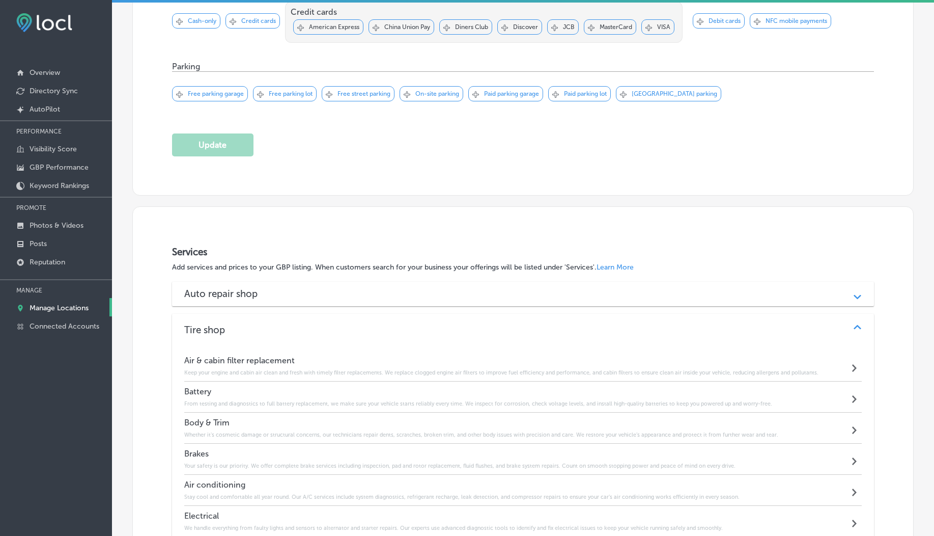
click at [252, 288] on h3 "Auto repair shop" at bounding box center [229, 294] width 90 height 12
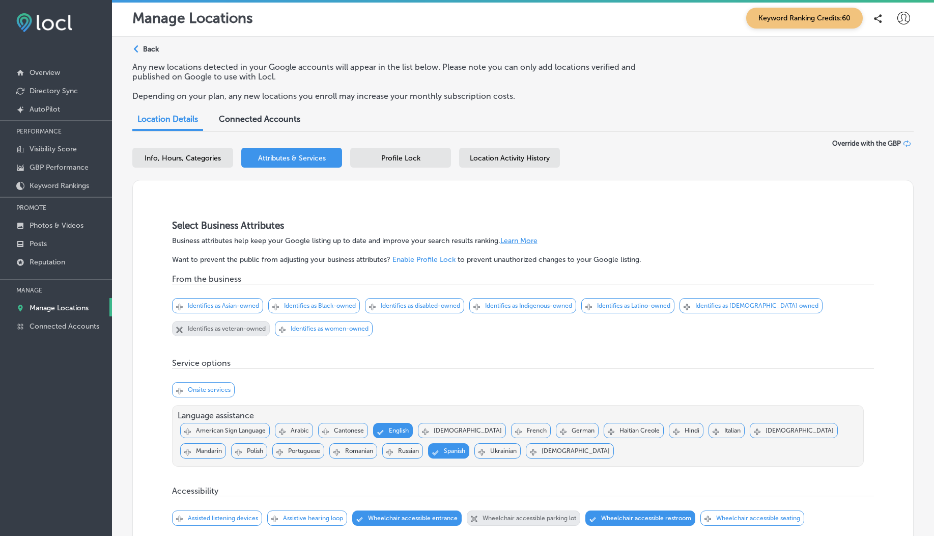
scroll to position [0, 0]
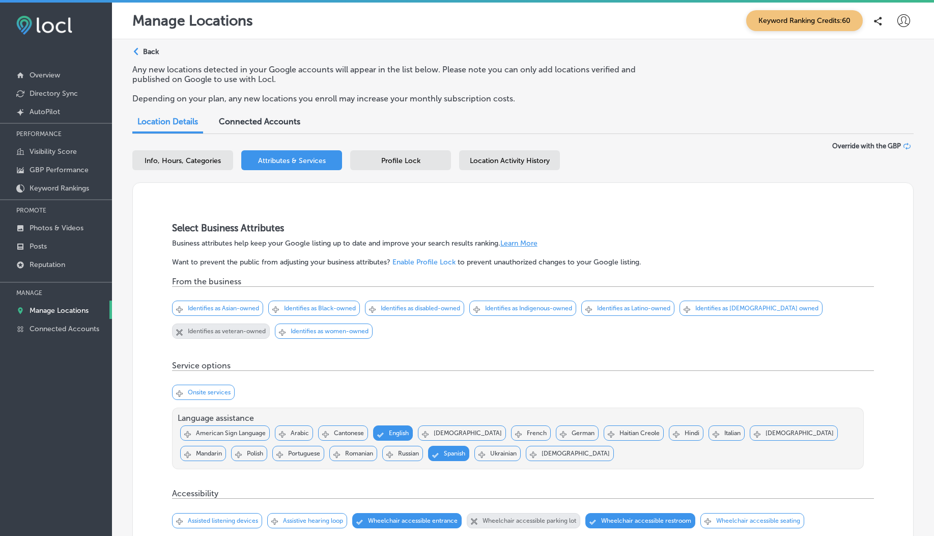
click at [140, 54] on div "Path Created with Sketch." at bounding box center [137, 52] width 8 height 8
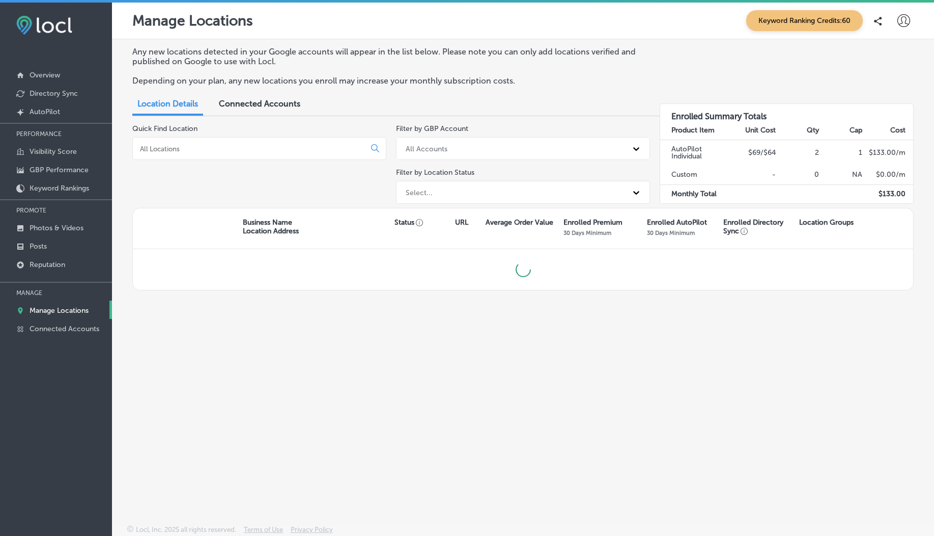
scroll to position [3, 0]
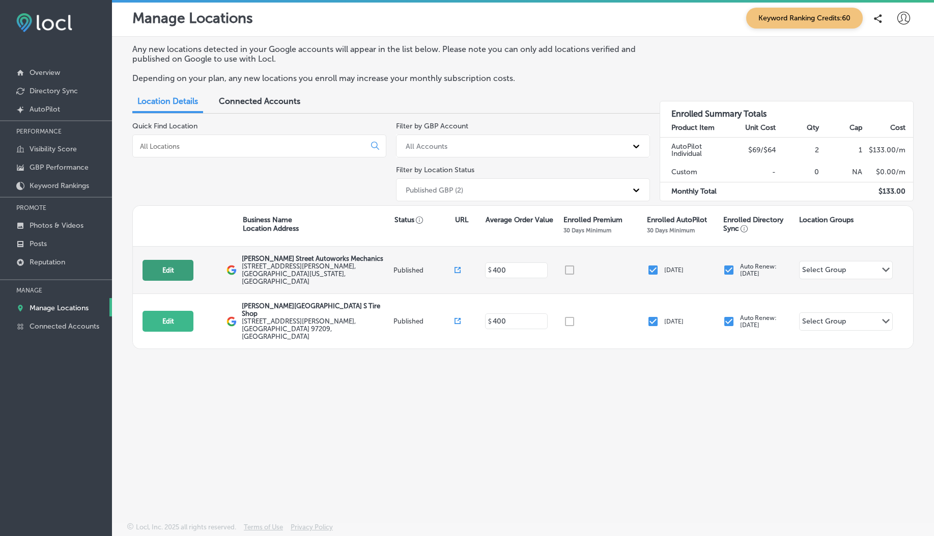
click at [179, 272] on button "Edit" at bounding box center [168, 270] width 51 height 21
select select "US"
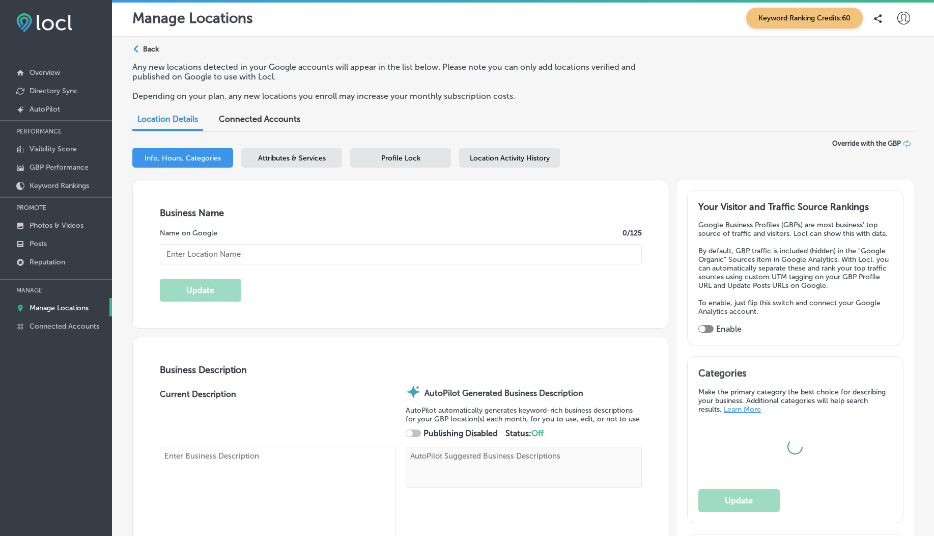
scroll to position [508, 0]
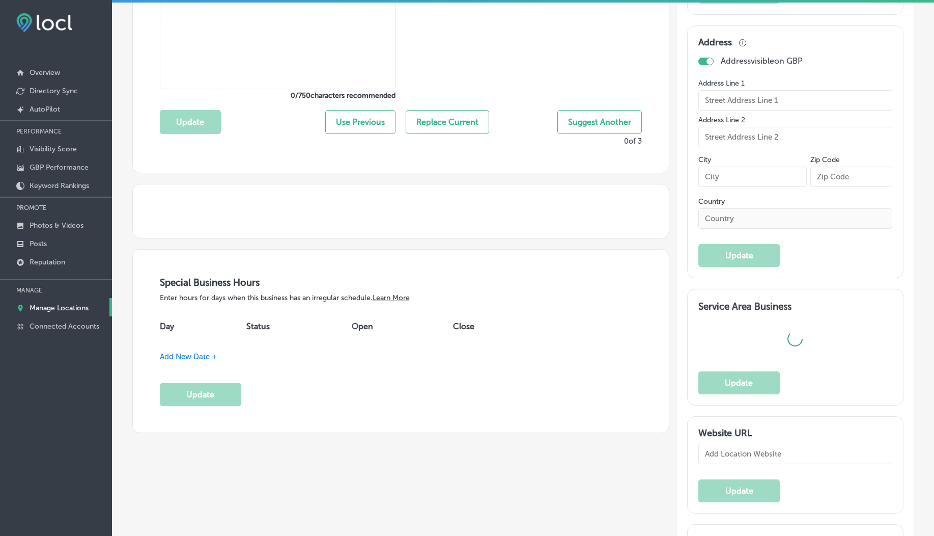
type input "[PERSON_NAME] Street Autoworks Mechanics"
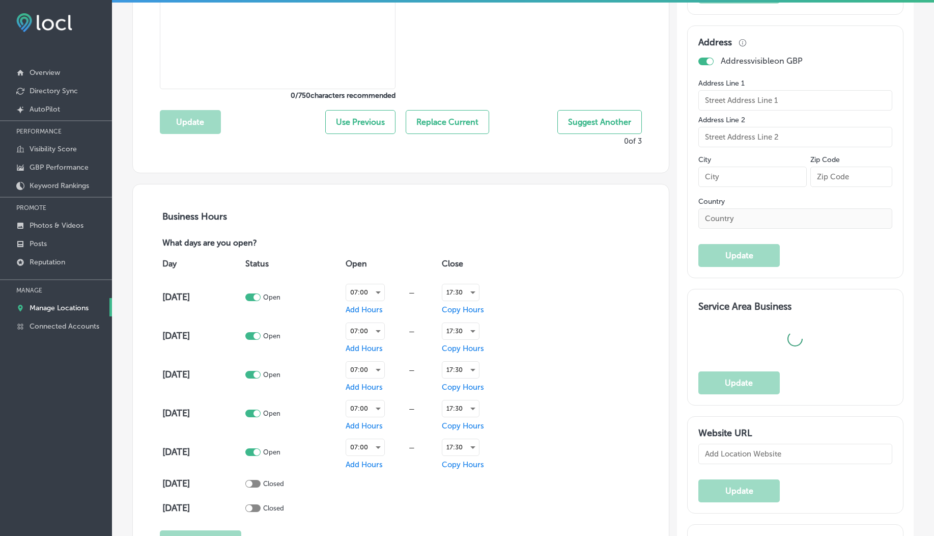
type input "509 Northwest Everett Street"
type input "Portland"
type input "97209"
type input "US"
type input "https://www.esautoworks.com/"
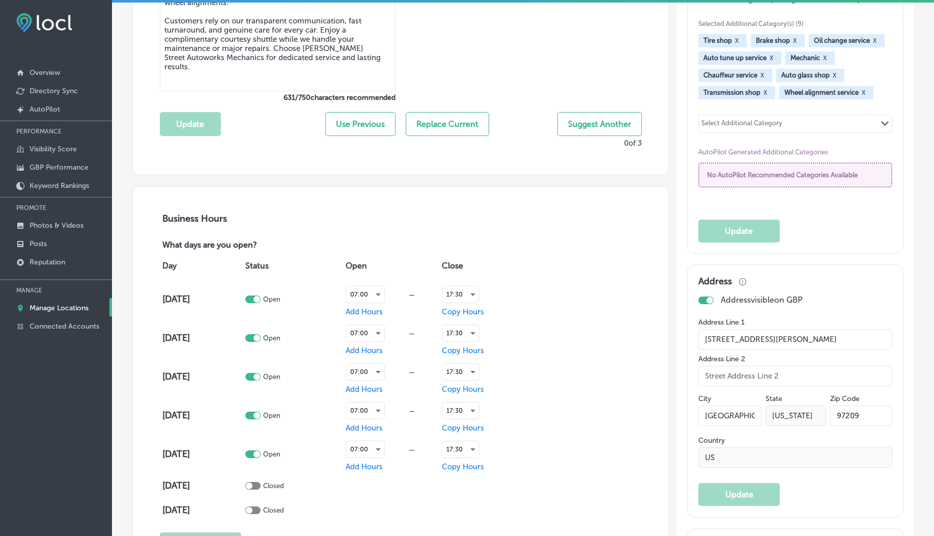
type textarea "Everett Street Autoworks Mechanics delivers expert auto repair with a personal …"
type input "+1 503 221 2411"
checkbox input "true"
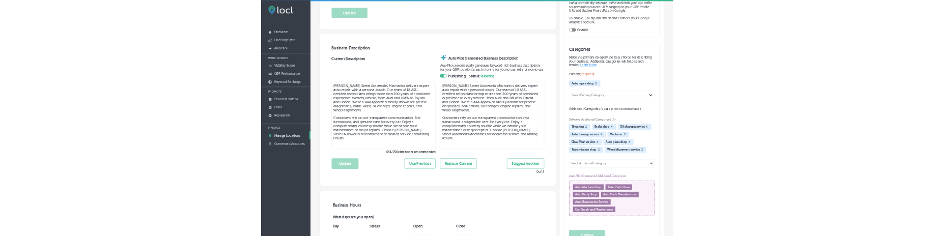
scroll to position [39, 0]
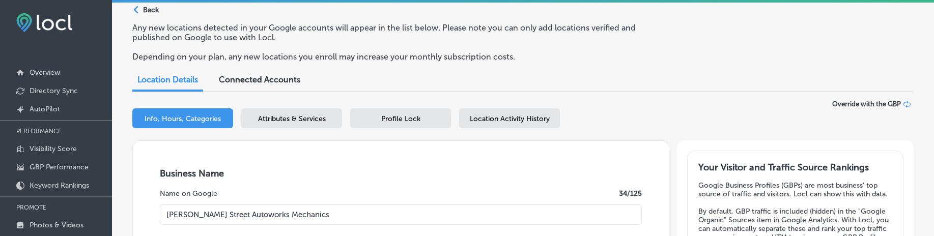
click at [225, 123] on div "Info, Hours, Categories" at bounding box center [182, 118] width 101 height 20
click at [290, 119] on span "Attributes & Services" at bounding box center [292, 119] width 68 height 9
click at [263, 115] on span "Attributes & Services" at bounding box center [292, 119] width 68 height 9
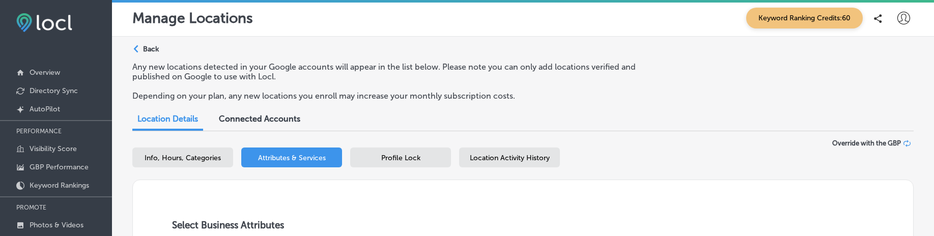
click at [193, 158] on span "Info, Hours, Categories" at bounding box center [183, 158] width 76 height 9
select select "US"
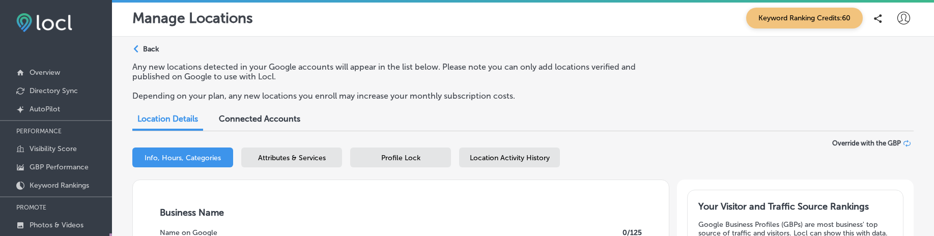
checkbox input "true"
type textarea "Everett Street Autoworks Mechanics delivers expert auto repair with a personal …"
type input "509 Northwest Everett Street"
type input "Portland"
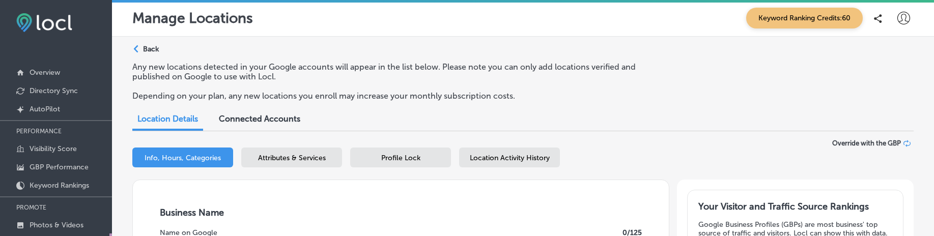
type input "97209"
type input "US"
type input "https://www.esautoworks.com/"
type input "Everett Street Autoworks Mechanics"
type input "+1 503 221 2411"
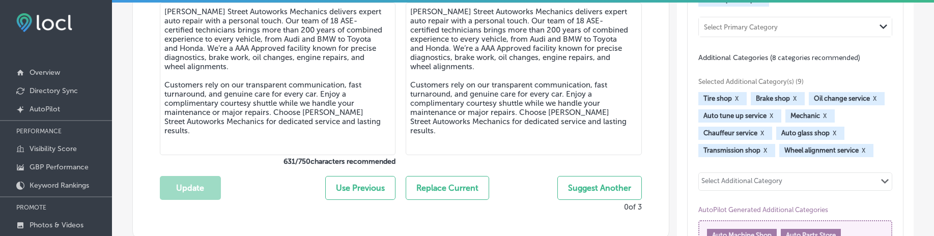
scroll to position [77, 0]
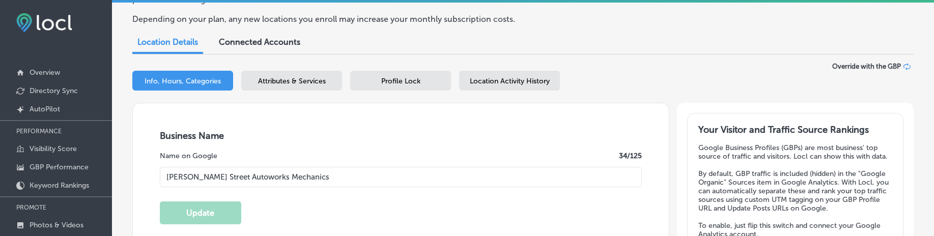
click at [288, 78] on span "Attributes & Services" at bounding box center [292, 81] width 68 height 9
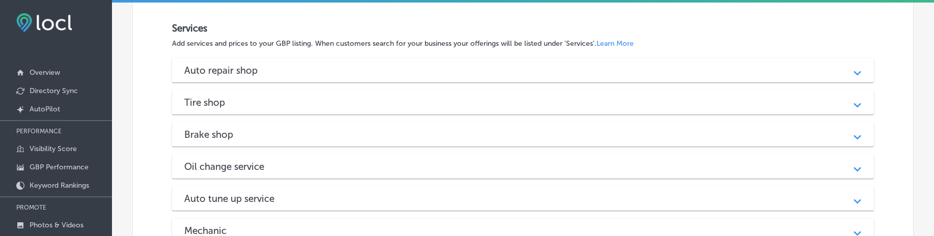
scroll to position [1063, 0]
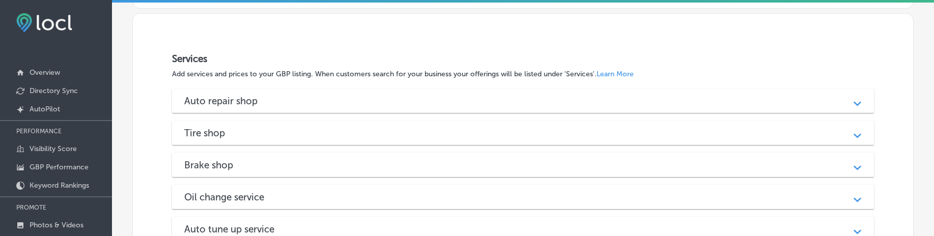
click at [293, 98] on div "Auto repair shop" at bounding box center [523, 101] width 678 height 12
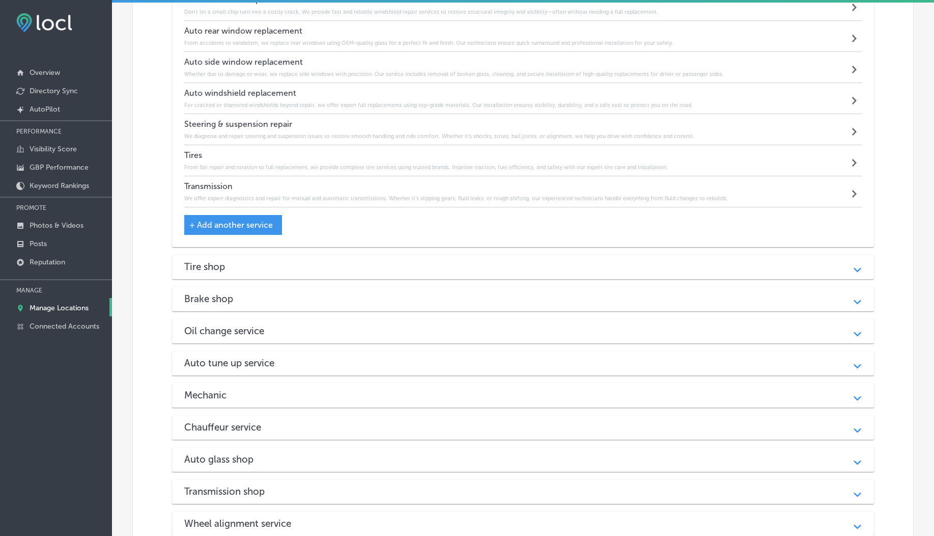
scroll to position [1547, 0]
click at [522, 263] on div "Tire shop" at bounding box center [523, 265] width 678 height 12
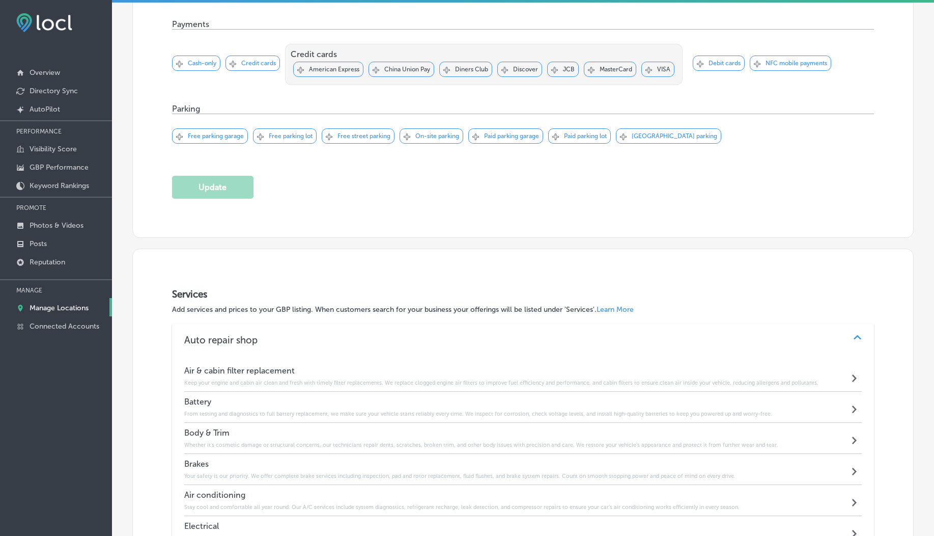
scroll to position [823, 0]
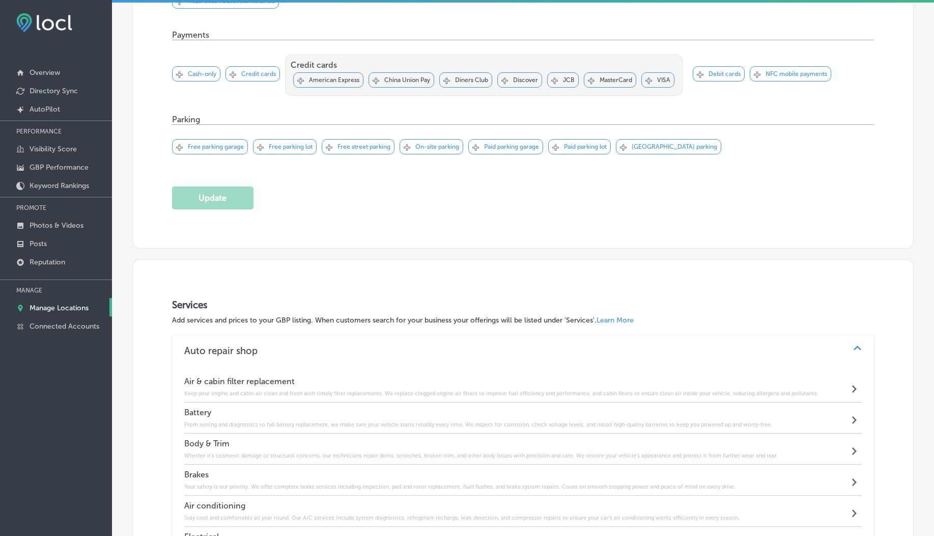
click at [850, 340] on div "Path Created with Sketch." at bounding box center [857, 350] width 25 height 25
click at [851, 376] on div "Path Created with Sketch." at bounding box center [857, 382] width 13 height 13
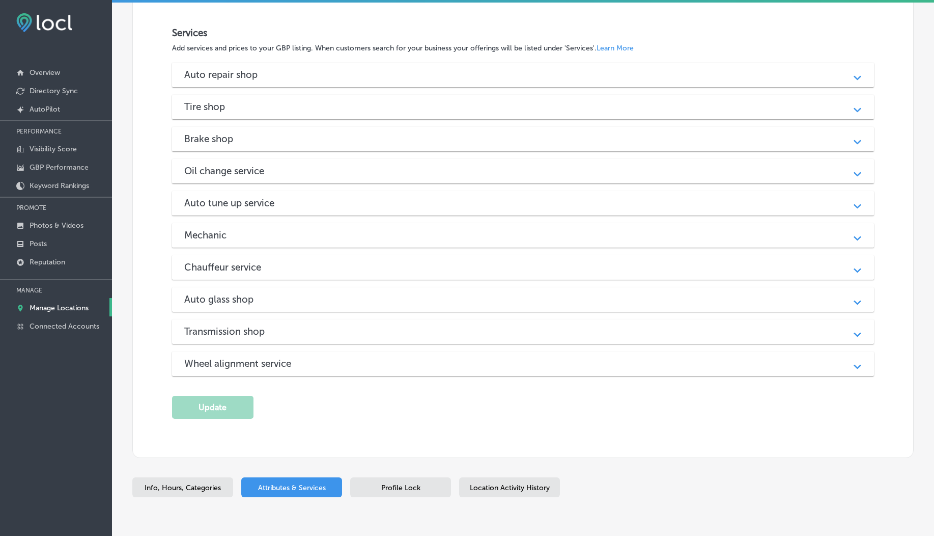
scroll to position [1090, 0]
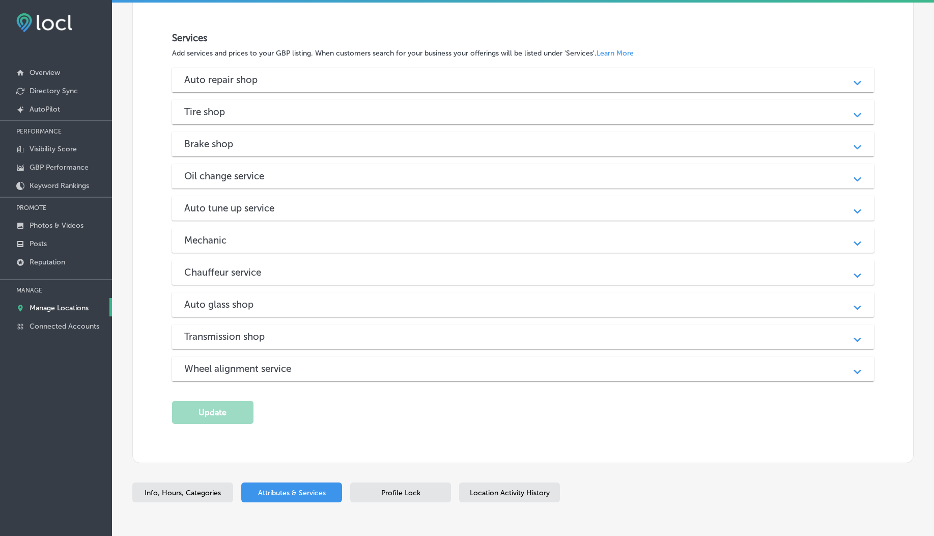
click at [806, 305] on div "Auto glass shop" at bounding box center [523, 304] width 678 height 12
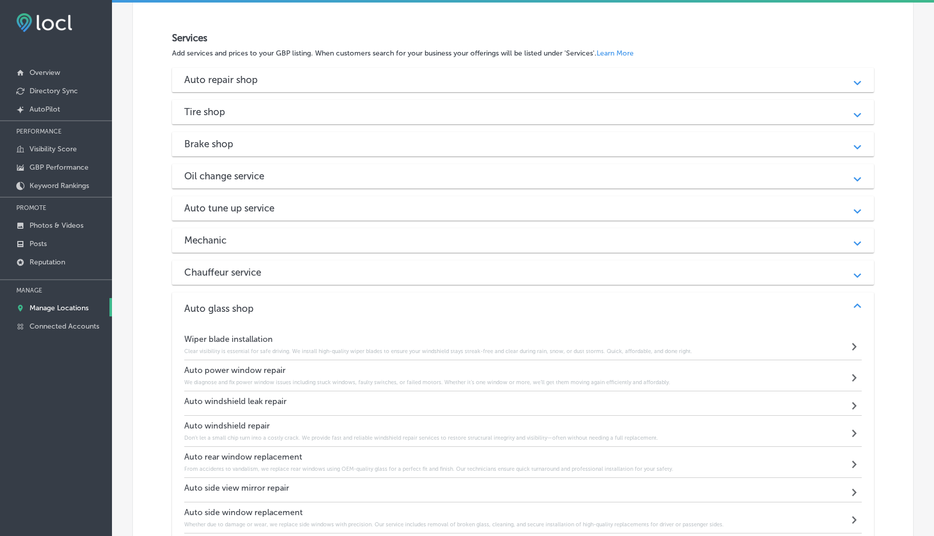
click at [762, 268] on div "Chauffeur service" at bounding box center [523, 272] width 678 height 12
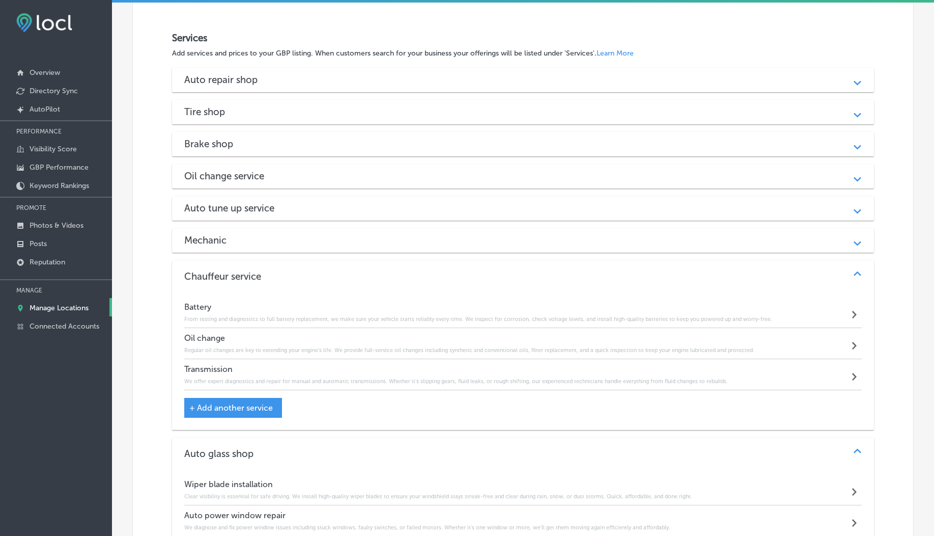
click at [740, 239] on div "Mechanic" at bounding box center [523, 240] width 678 height 12
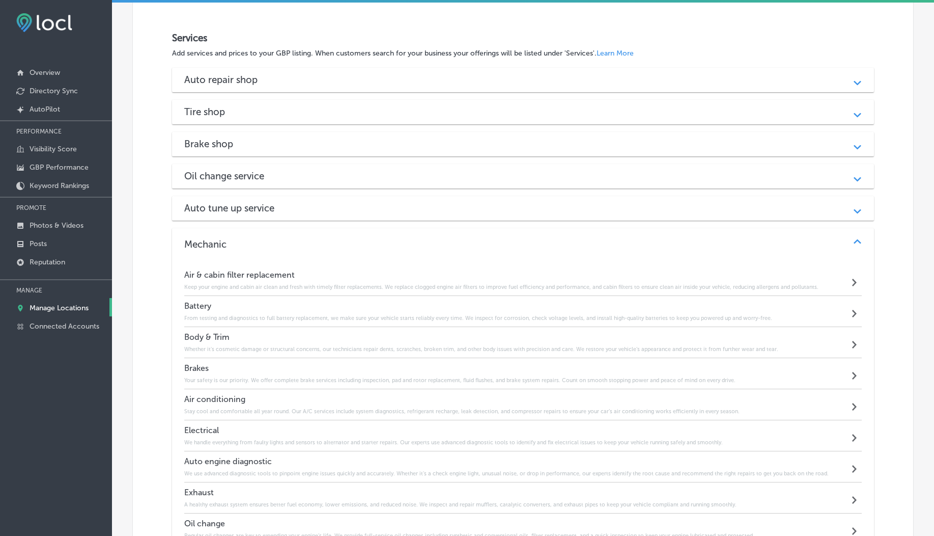
click at [716, 209] on div "Auto tune up service" at bounding box center [523, 208] width 678 height 12
click at [691, 176] on div "Oil change service" at bounding box center [523, 176] width 678 height 12
click at [665, 146] on div "Brake shop" at bounding box center [523, 144] width 678 height 12
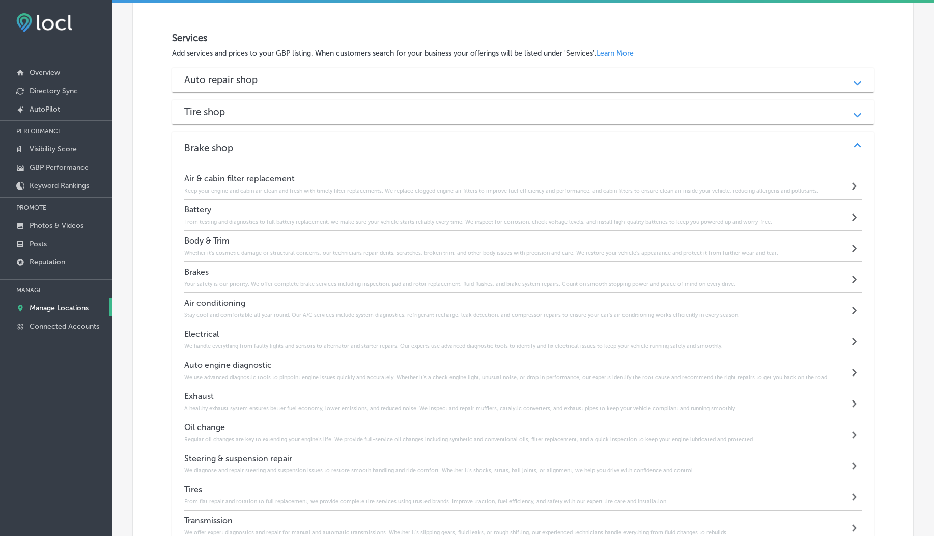
click at [635, 108] on div "Tire shop" at bounding box center [523, 112] width 678 height 12
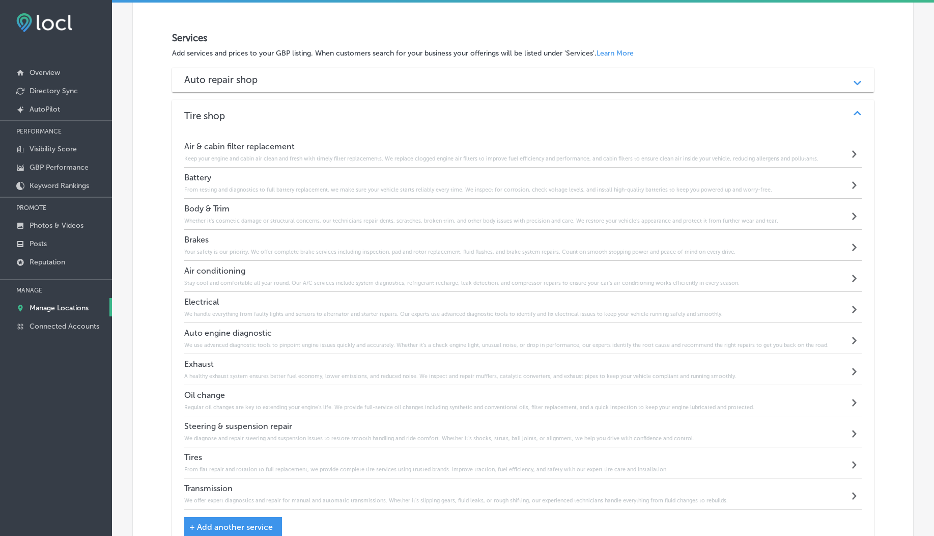
click at [420, 74] on div "Auto repair shop" at bounding box center [523, 80] width 678 height 12
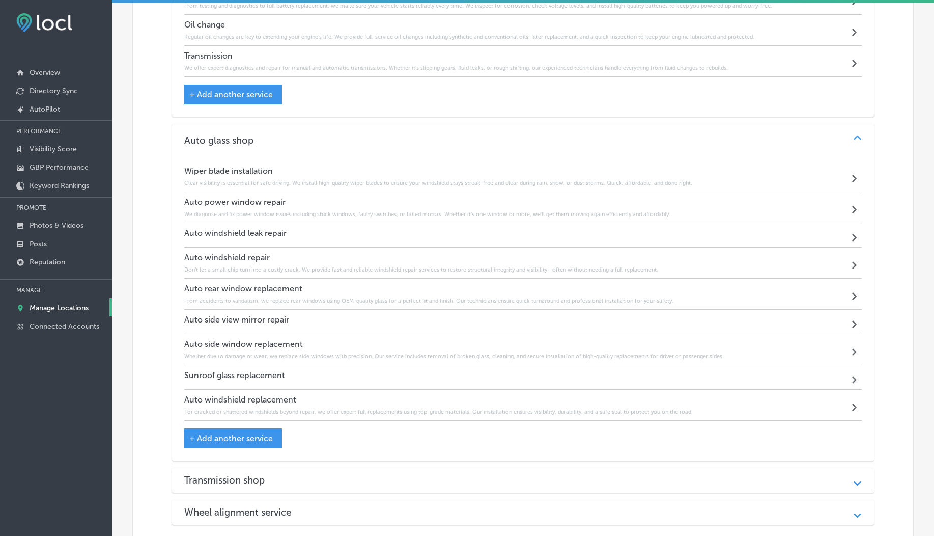
scroll to position [4324, 0]
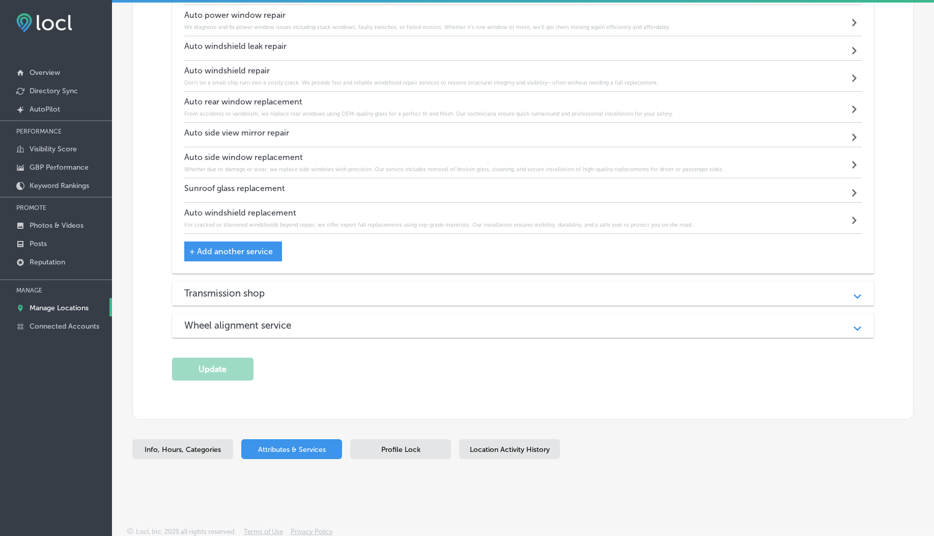
click at [376, 314] on div "Wheel alignment service Path Created with Sketch." at bounding box center [523, 325] width 703 height 24
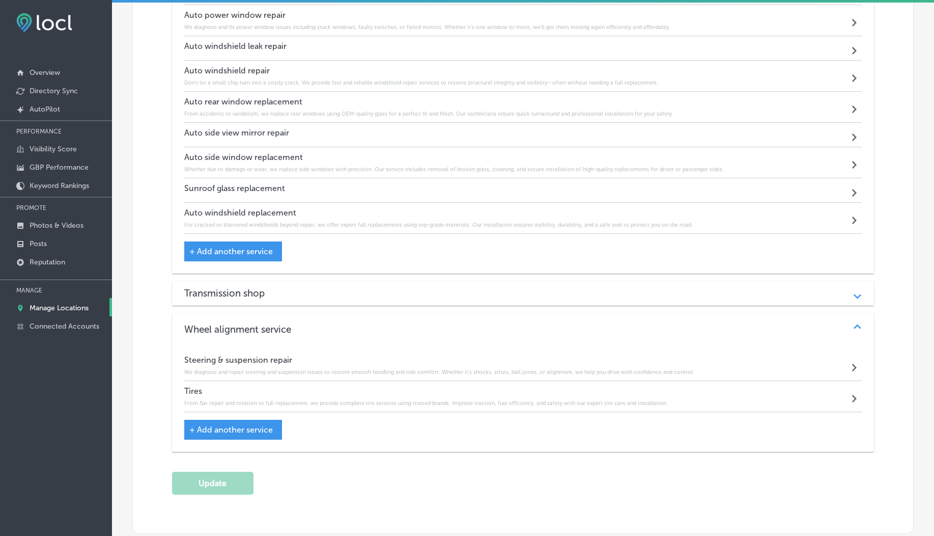
scroll to position [4438, 0]
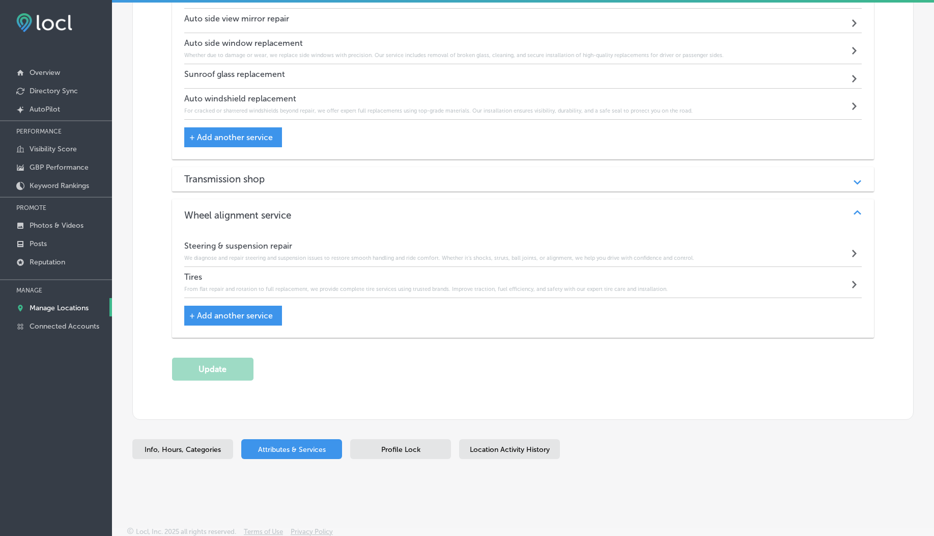
click at [401, 453] on div "Profile Lock" at bounding box center [400, 449] width 101 height 20
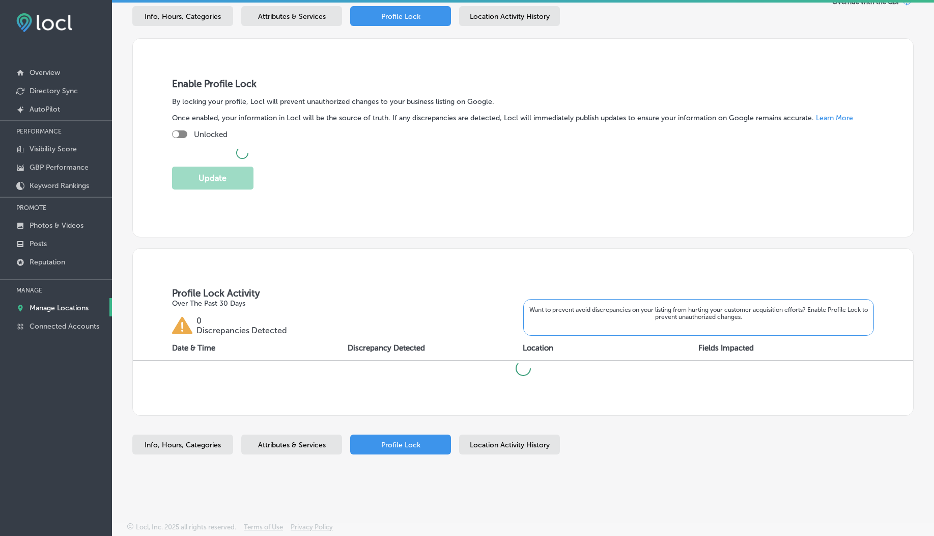
scroll to position [140, 0]
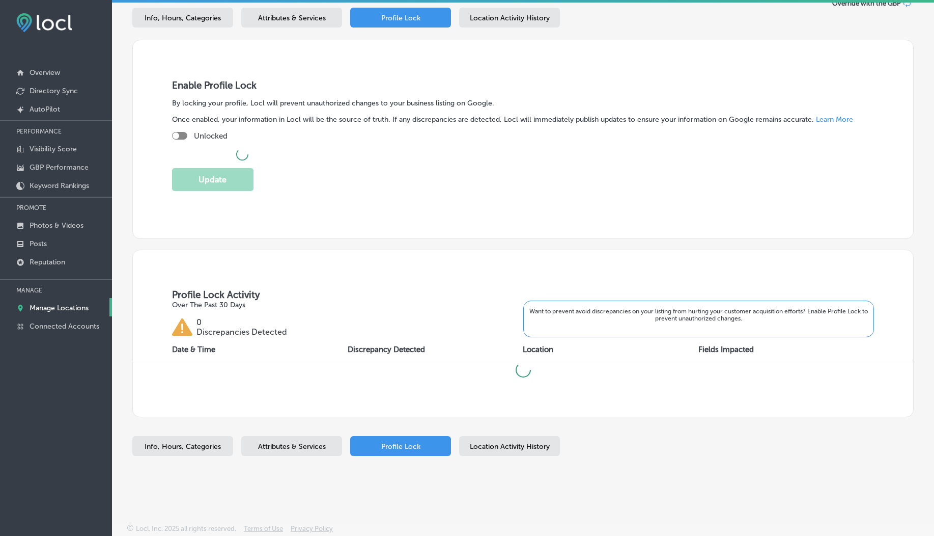
checkbox input "true"
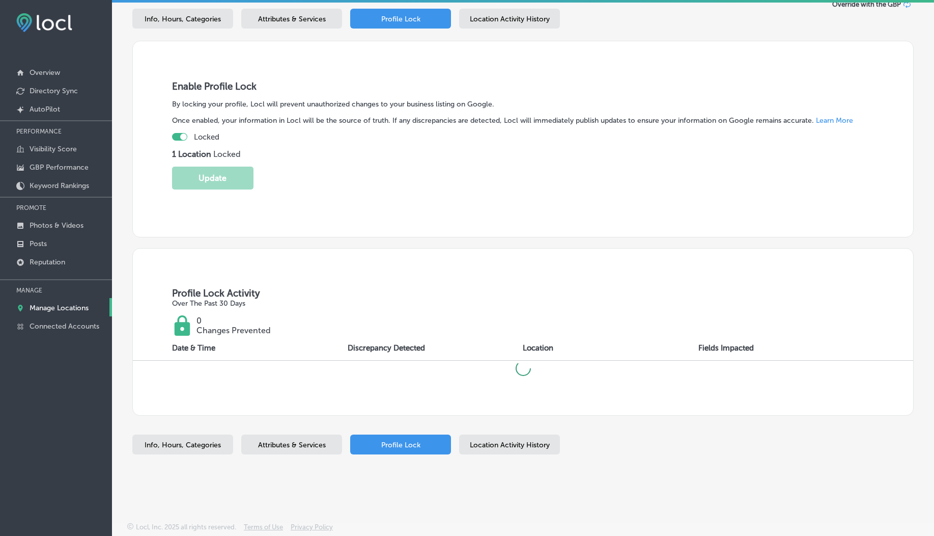
scroll to position [137, 0]
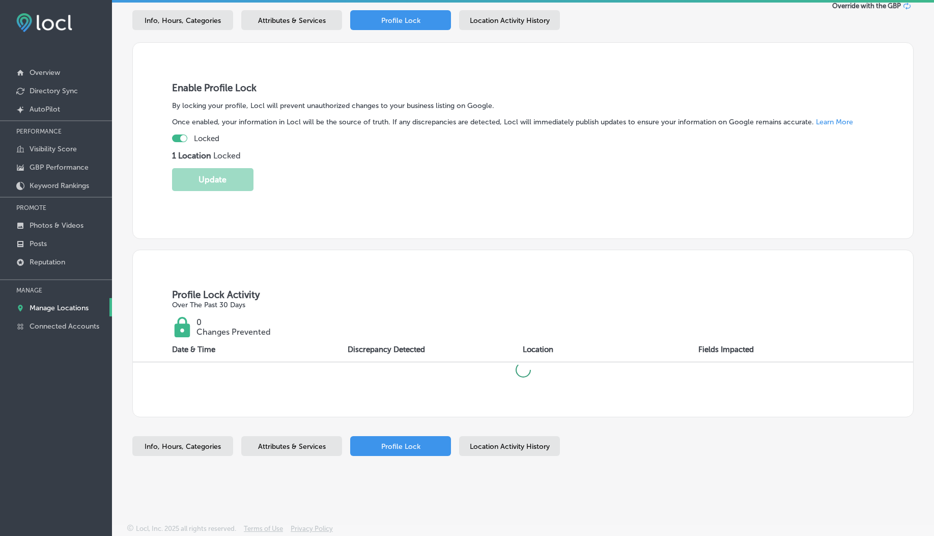
click at [505, 442] on span "Location Activity History" at bounding box center [510, 446] width 80 height 9
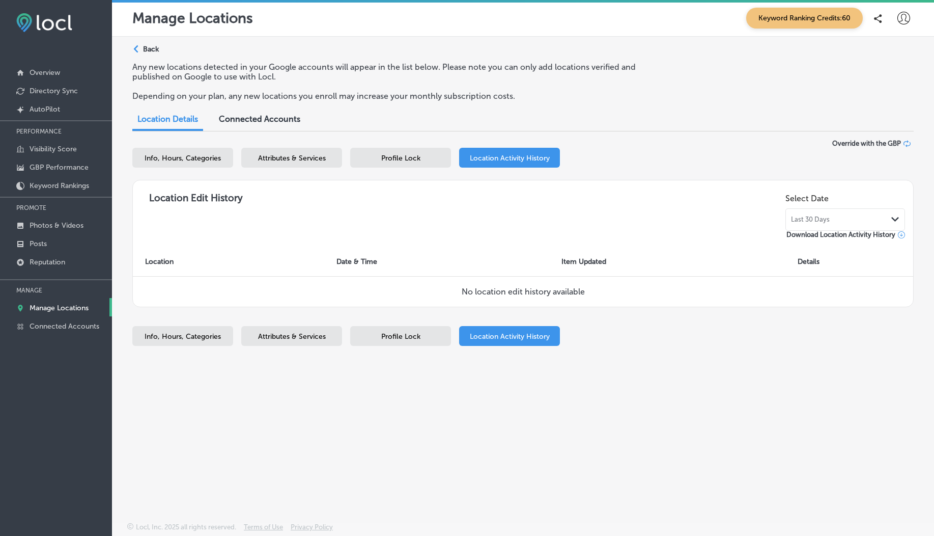
click at [362, 149] on div "Profile Lock" at bounding box center [400, 158] width 101 height 20
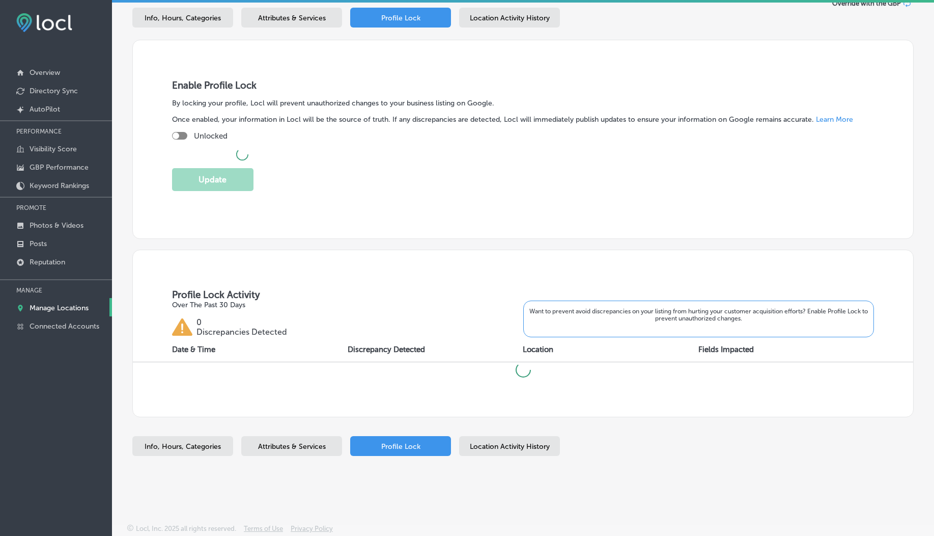
checkbox input "true"
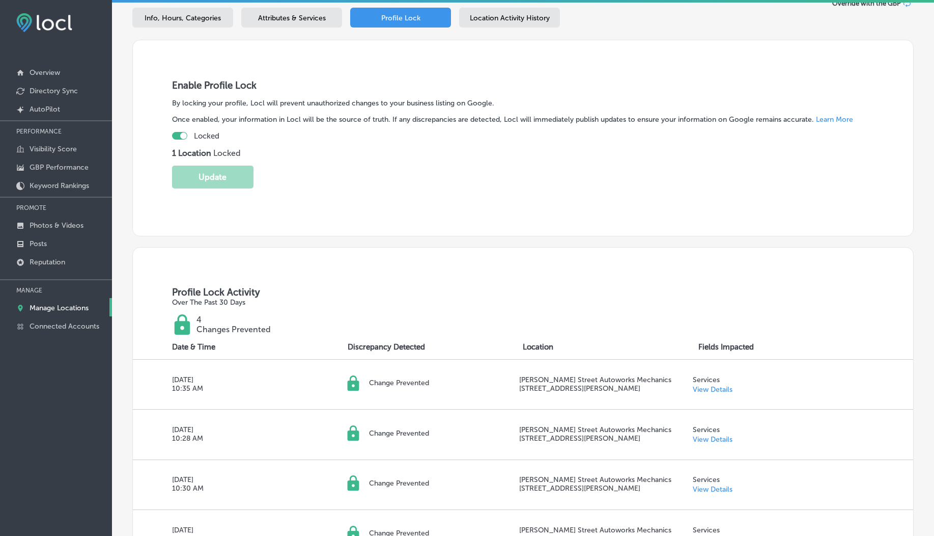
scroll to position [330, 0]
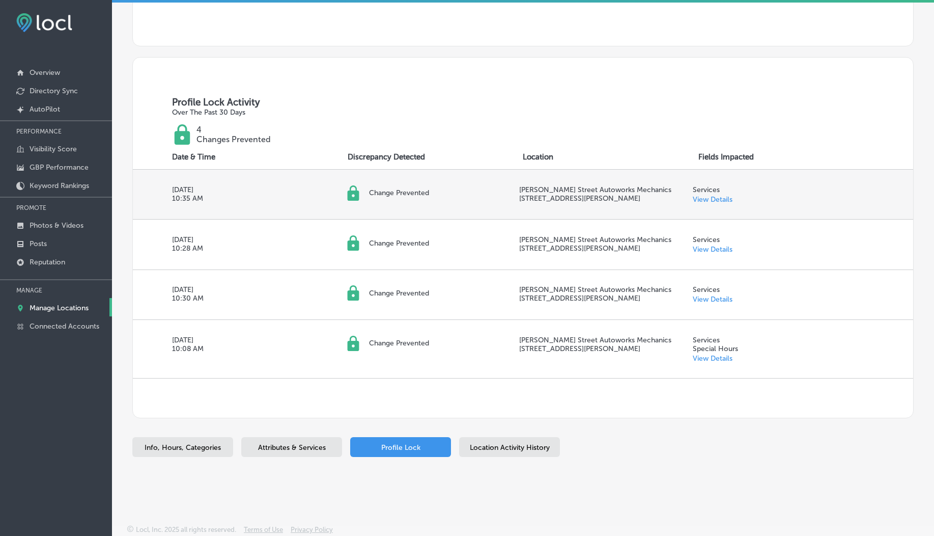
click at [718, 199] on link "View Details" at bounding box center [713, 199] width 40 height 9
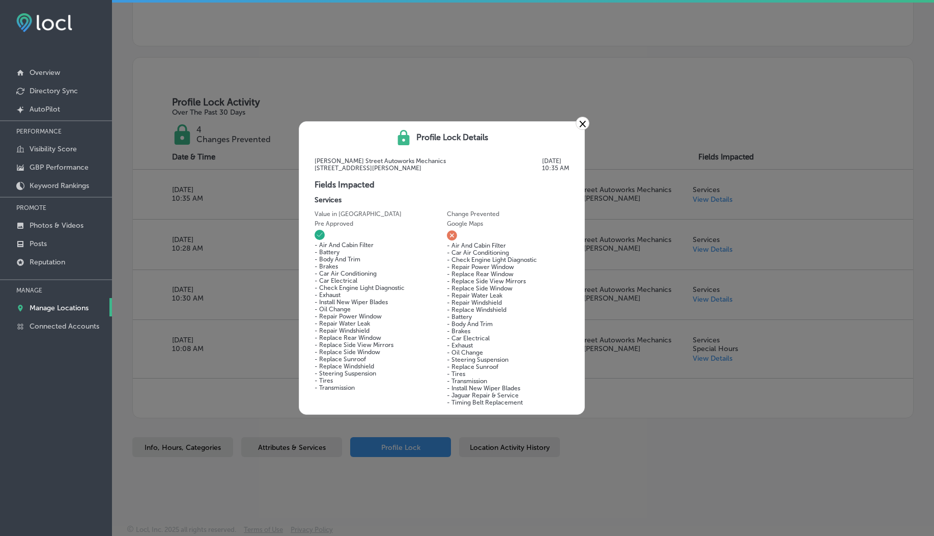
click at [584, 125] on link "×" at bounding box center [583, 123] width 14 height 13
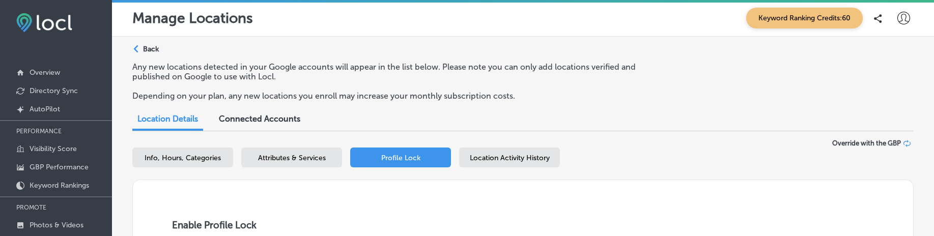
scroll to position [70, 0]
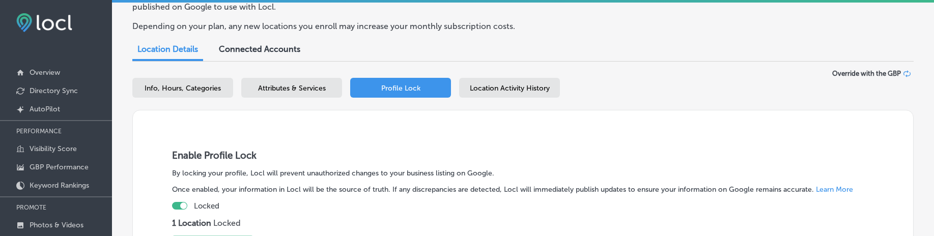
click at [288, 95] on div "Attributes & Services" at bounding box center [291, 88] width 101 height 20
click at [309, 88] on span "Attributes & Services" at bounding box center [292, 88] width 68 height 9
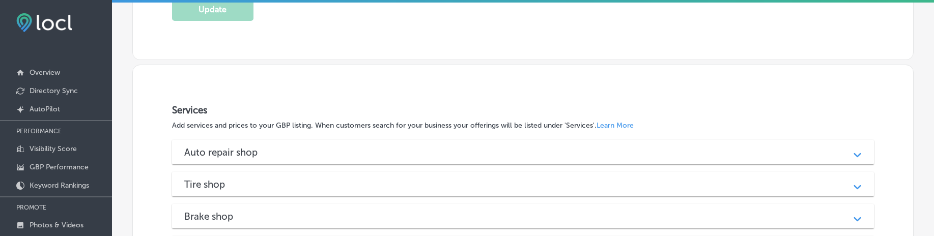
scroll to position [1278, 0]
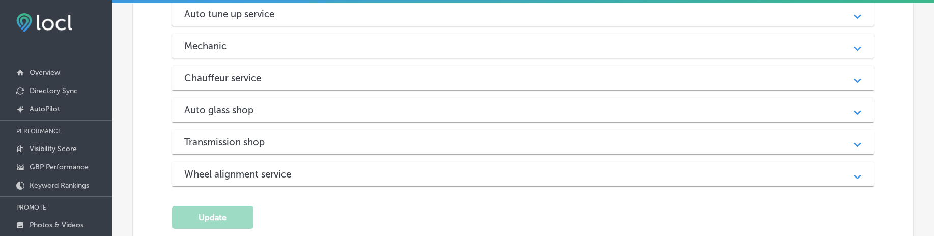
click at [320, 172] on div "Wheel alignment service" at bounding box center [523, 175] width 678 height 12
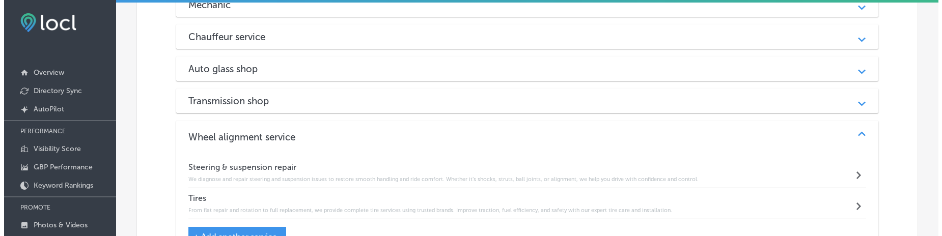
scroll to position [1321, 0]
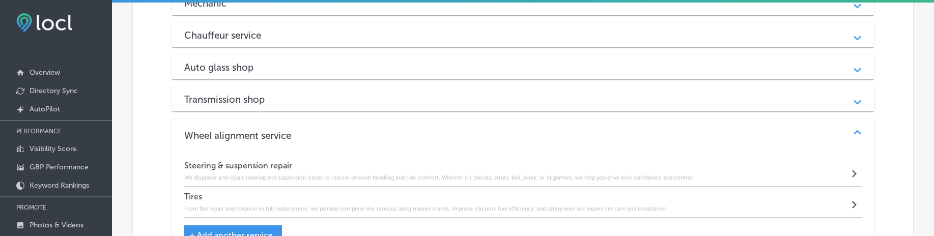
click at [320, 175] on h6 "We diagnose and repair steering and suspension issues to restore smooth handlin…" at bounding box center [439, 178] width 510 height 7
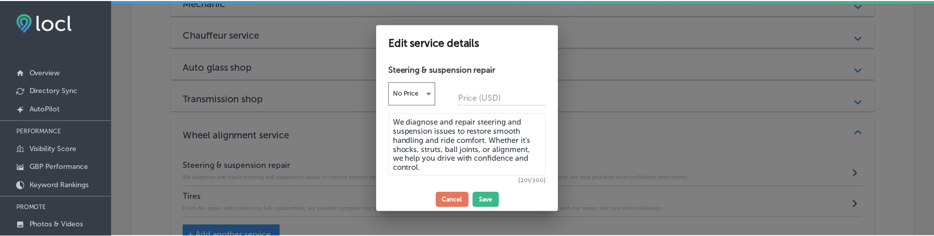
scroll to position [40, 0]
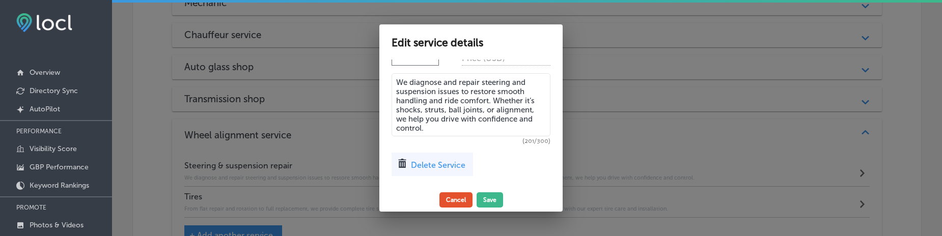
click at [460, 198] on button "Cancel" at bounding box center [455, 199] width 33 height 15
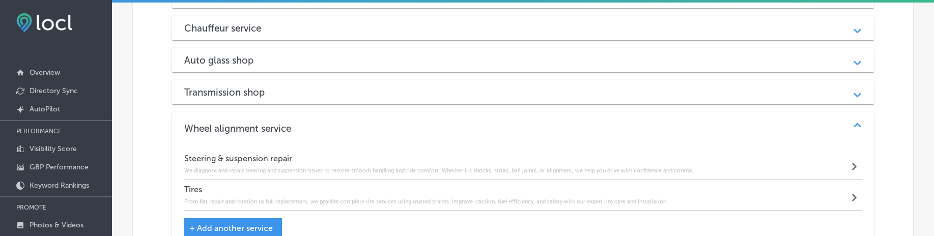
scroll to position [1334, 0]
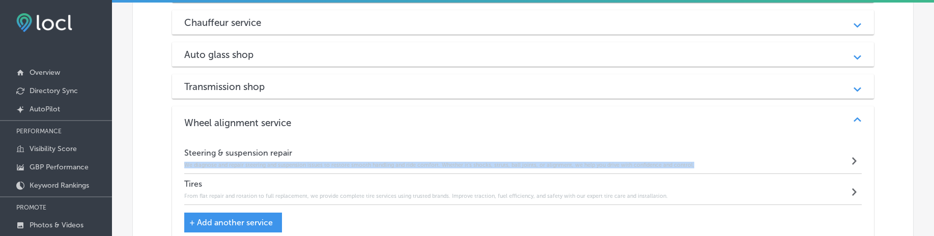
drag, startPoint x: 193, startPoint y: 162, endPoint x: 690, endPoint y: 169, distance: 497.5
click at [690, 169] on div "Steering & suspension repair We diagnose and repair steering and suspension iss…" at bounding box center [523, 192] width 703 height 106
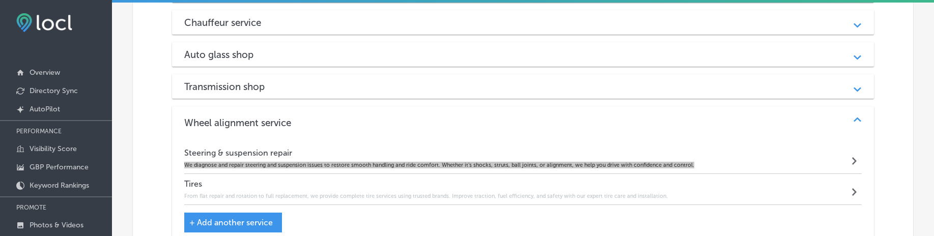
scroll to position [1258, 0]
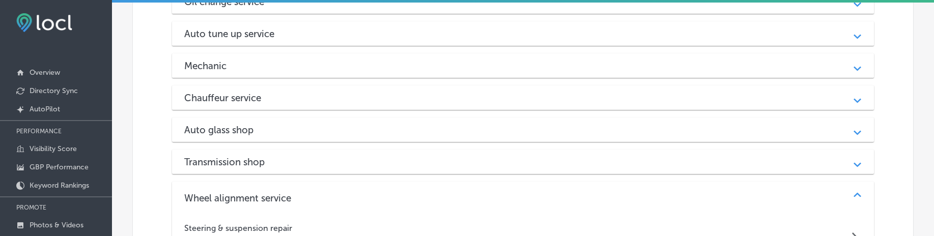
click at [296, 130] on div "Auto glass shop" at bounding box center [523, 130] width 678 height 12
click at [282, 130] on div "Auto glass shop" at bounding box center [523, 134] width 678 height 12
click at [282, 130] on div "Auto glass shop" at bounding box center [523, 130] width 678 height 12
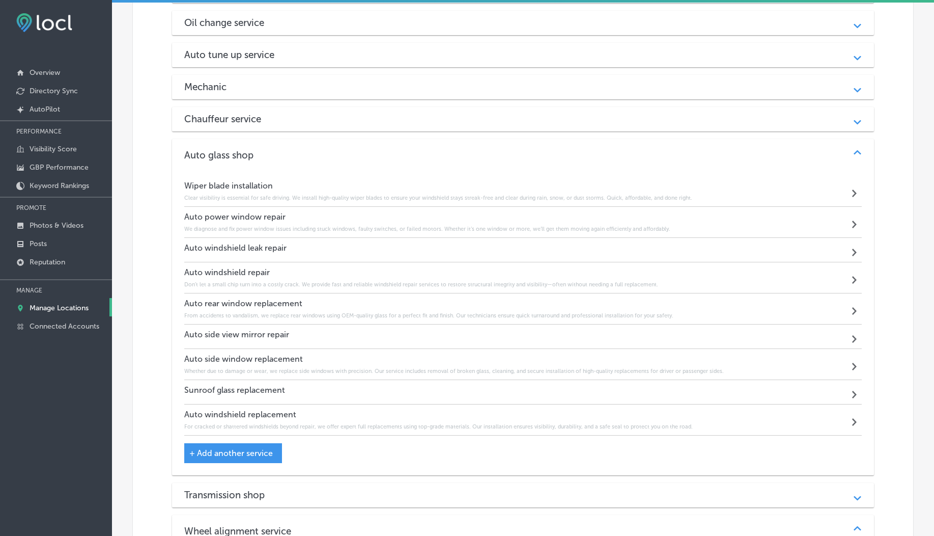
scroll to position [1225, 0]
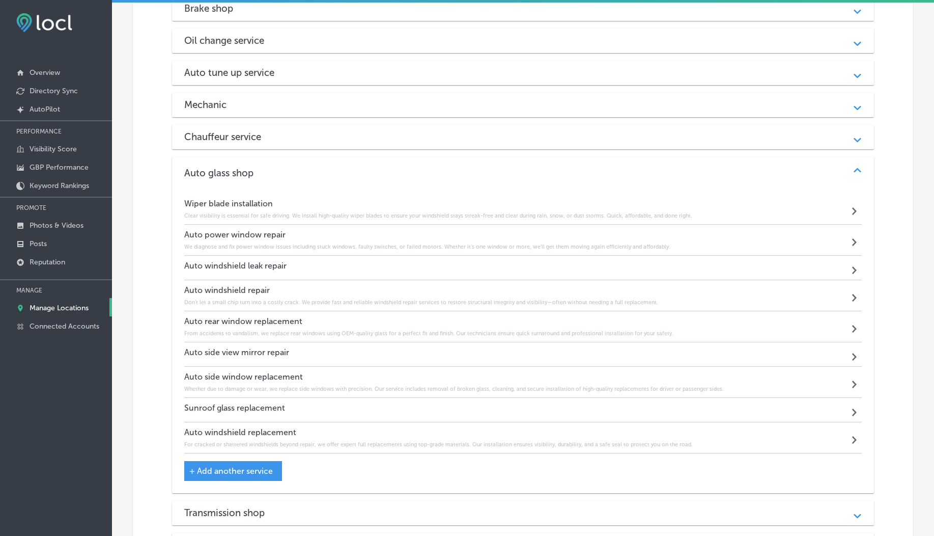
click at [436, 139] on div "Chauffeur service" at bounding box center [523, 137] width 678 height 12
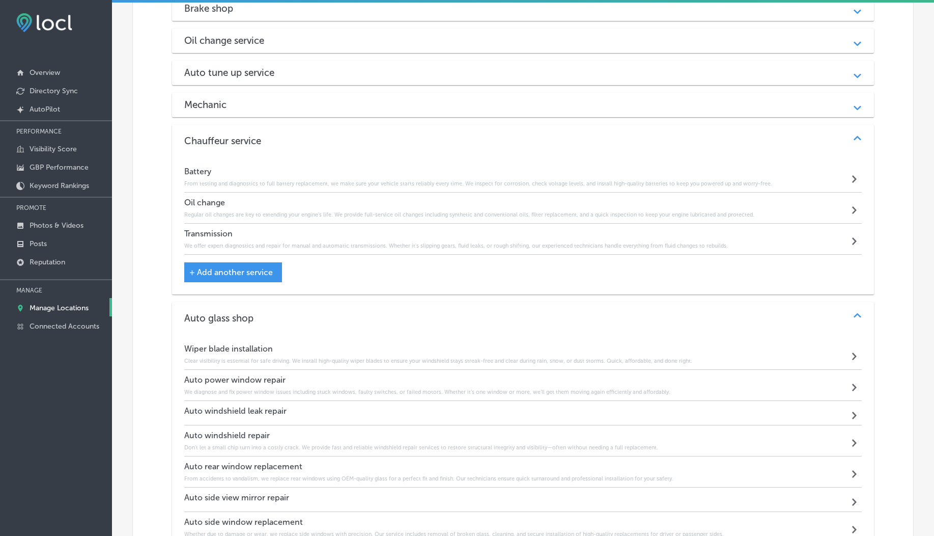
click at [412, 117] on div "Auto repair shop Path Created with Sketch. Air & cabin filter replacement Keep …" at bounding box center [523, 374] width 703 height 884
click at [411, 112] on div "Mechanic Path Created with Sketch." at bounding box center [523, 105] width 703 height 24
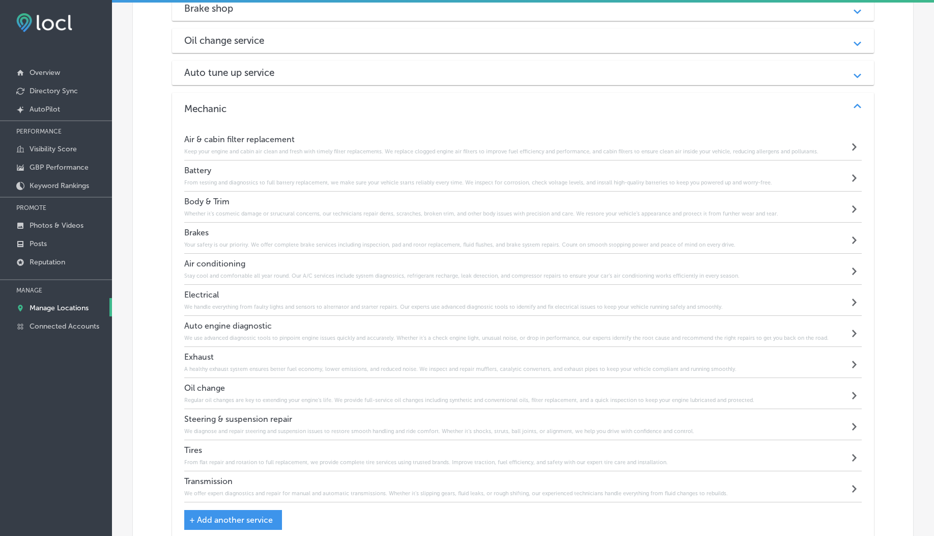
click at [390, 77] on div "Auto tune up service Path Created with Sketch." at bounding box center [523, 73] width 703 height 24
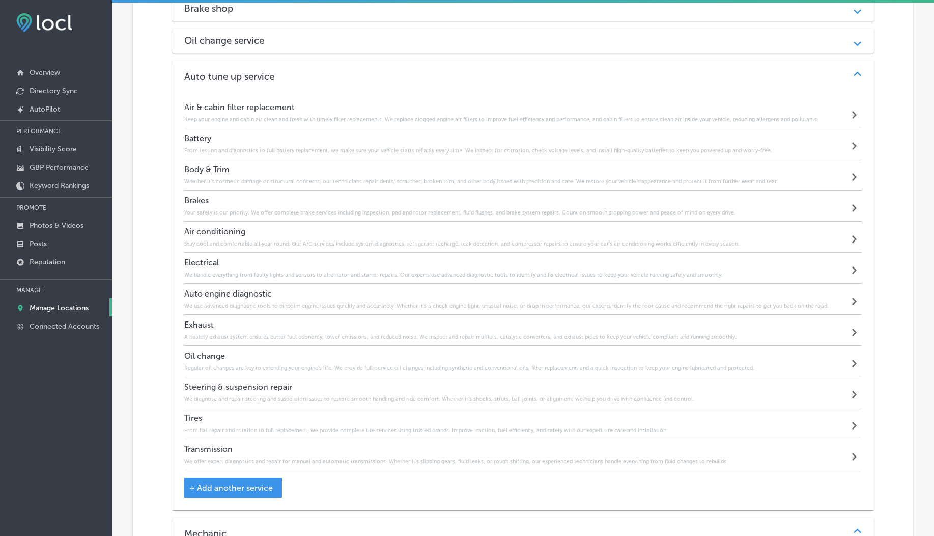
scroll to position [1175, 0]
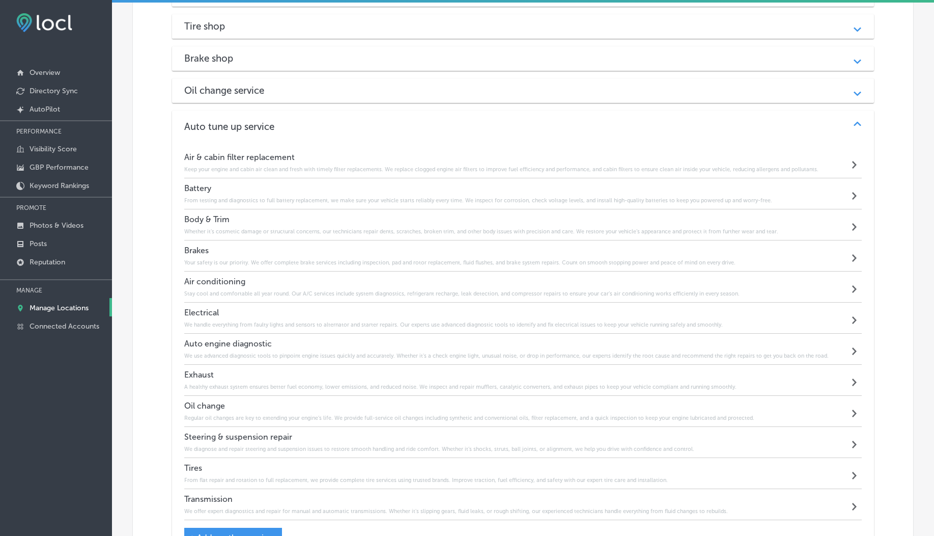
click at [353, 95] on div "Oil change service Path Created with Sketch." at bounding box center [523, 90] width 703 height 24
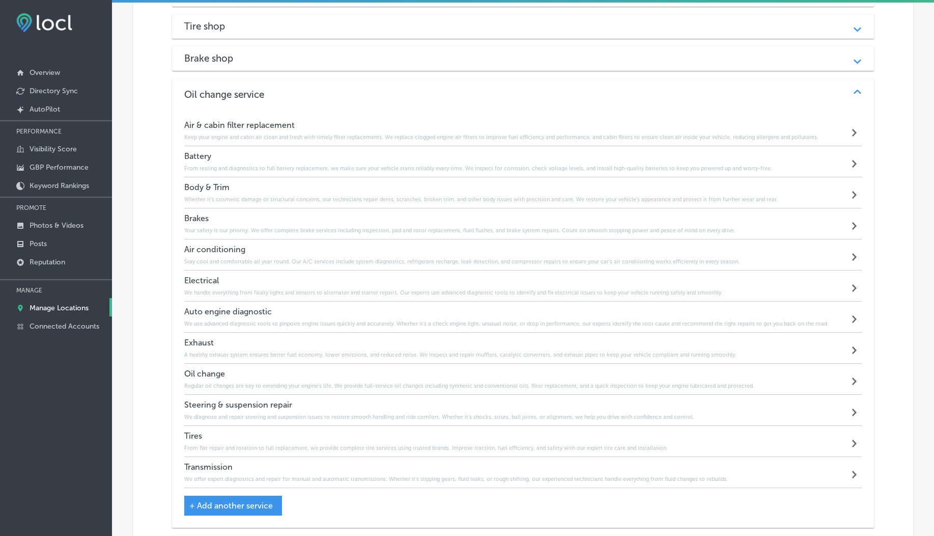
click at [334, 63] on div "Brake shop Path Created with Sketch." at bounding box center [523, 58] width 703 height 24
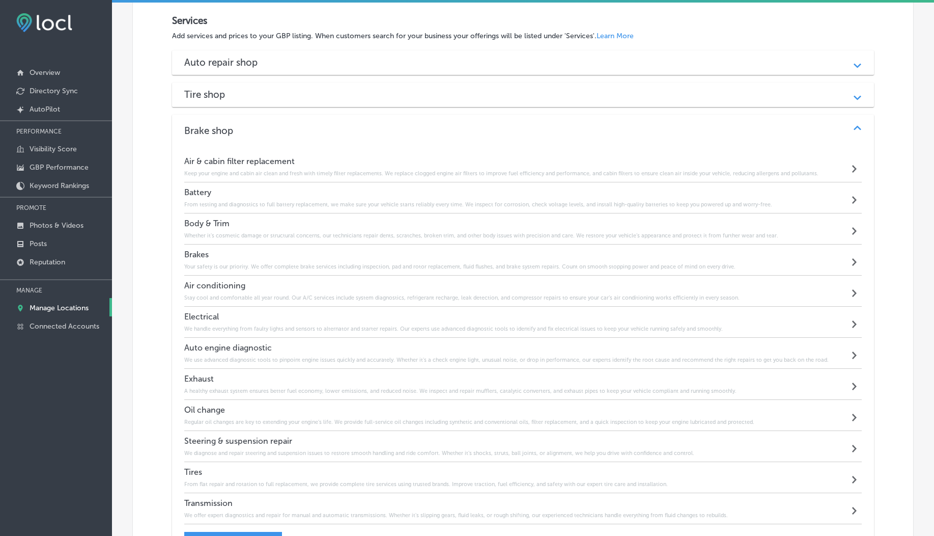
scroll to position [1106, 0]
click at [334, 70] on div "Auto repair shop Path Created with Sketch." at bounding box center [523, 64] width 703 height 24
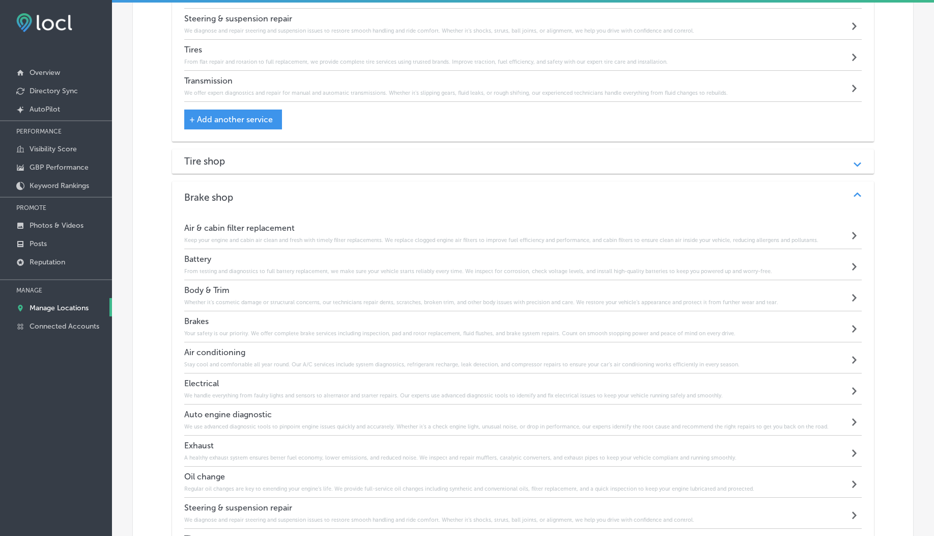
scroll to position [1646, 0]
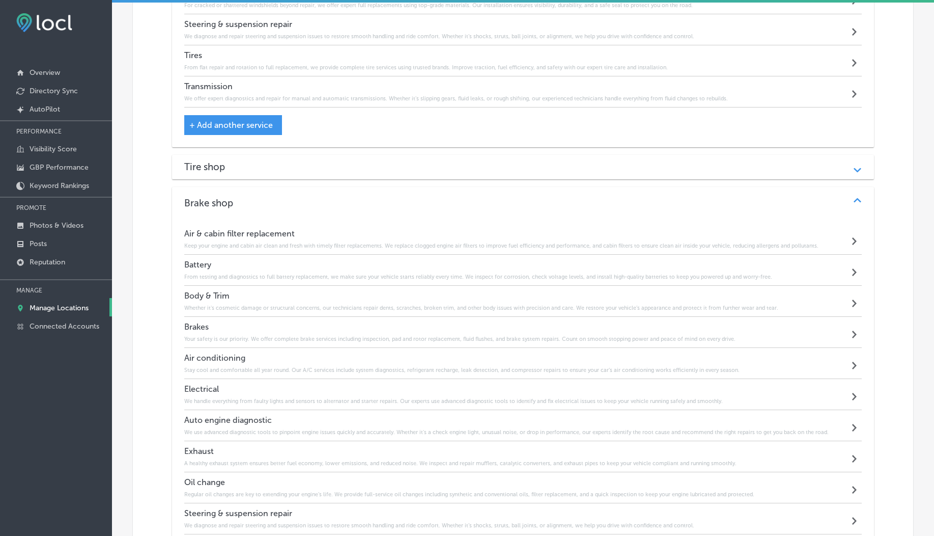
click at [297, 173] on div "Tire shop Path Created with Sketch." at bounding box center [523, 167] width 703 height 24
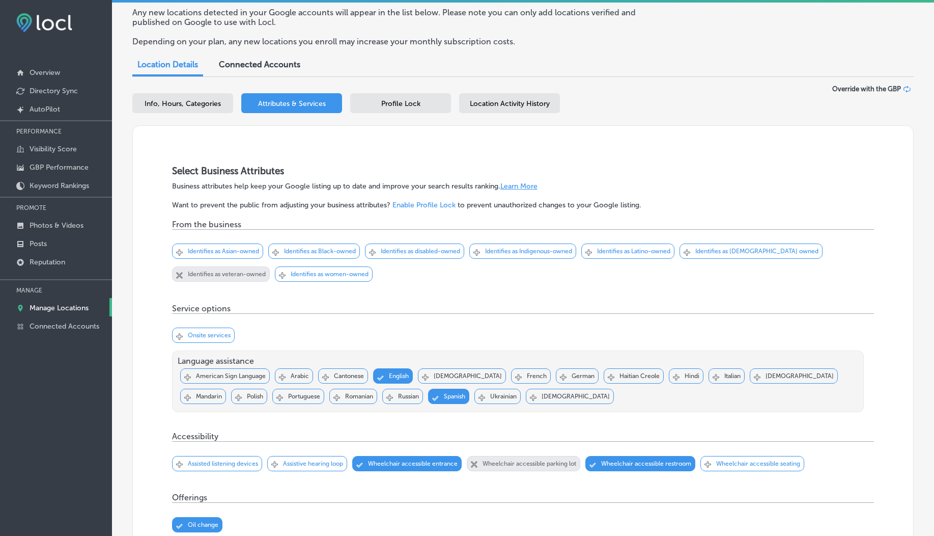
scroll to position [0, 0]
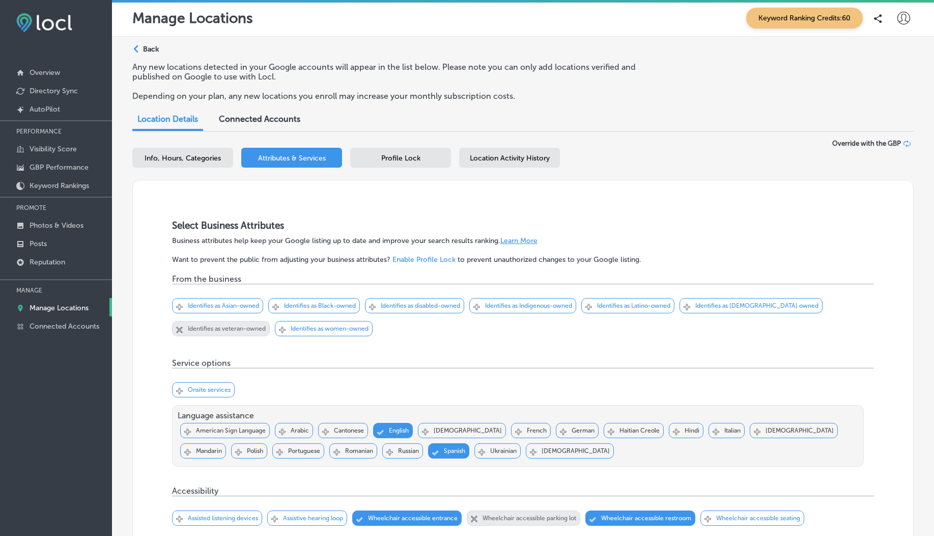
click at [139, 56] on div "Path Created with Sketch. Back" at bounding box center [145, 53] width 26 height 18
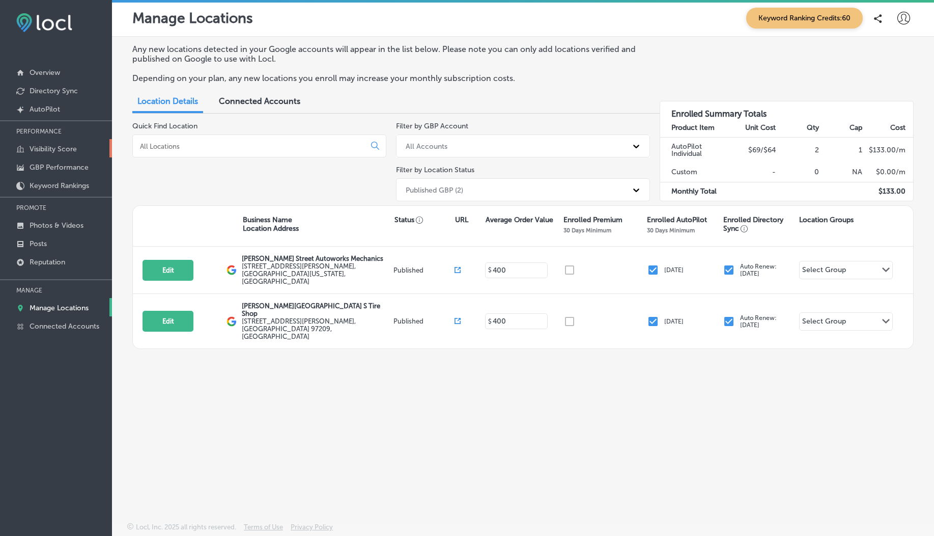
click at [56, 152] on p "Visibility Score" at bounding box center [53, 149] width 47 height 9
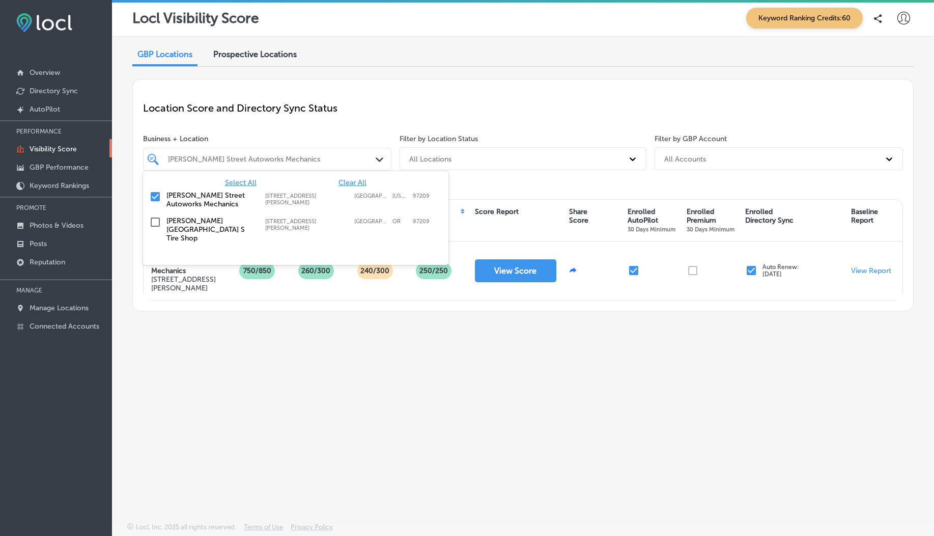
click at [310, 160] on div "Everett Street Autoworks Mechanics" at bounding box center [272, 159] width 209 height 9
click at [186, 213] on div "Everett Street Point S Tire Shop 509 NW Everett St; Suite 100, Portland, OR, 97…" at bounding box center [296, 229] width 306 height 34
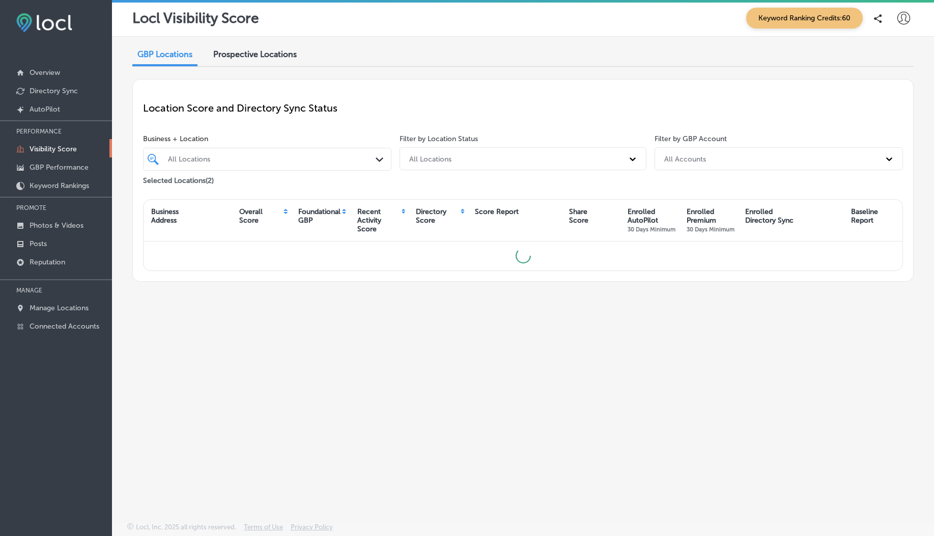
click at [292, 131] on div "Location Score and Directory Sync Status Business + Location All Locations Path…" at bounding box center [523, 180] width 782 height 203
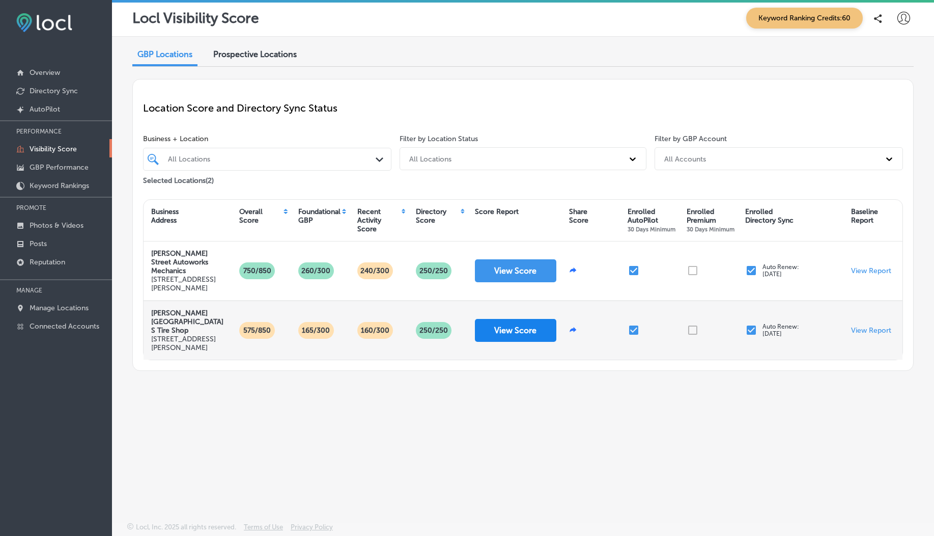
drag, startPoint x: 510, startPoint y: 327, endPoint x: 495, endPoint y: 329, distance: 14.5
click at [495, 329] on button "View Score" at bounding box center [515, 330] width 81 height 23
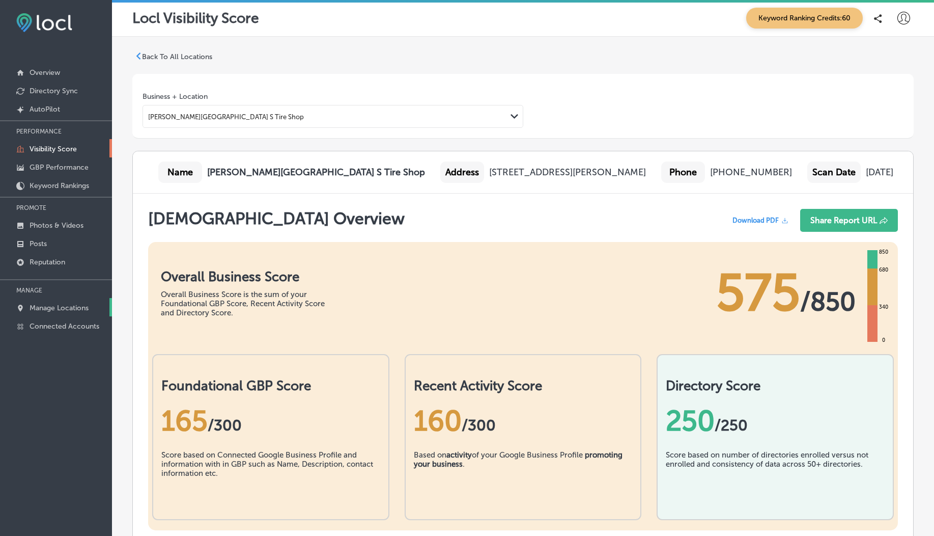
click at [54, 306] on p "Manage Locations" at bounding box center [59, 307] width 59 height 9
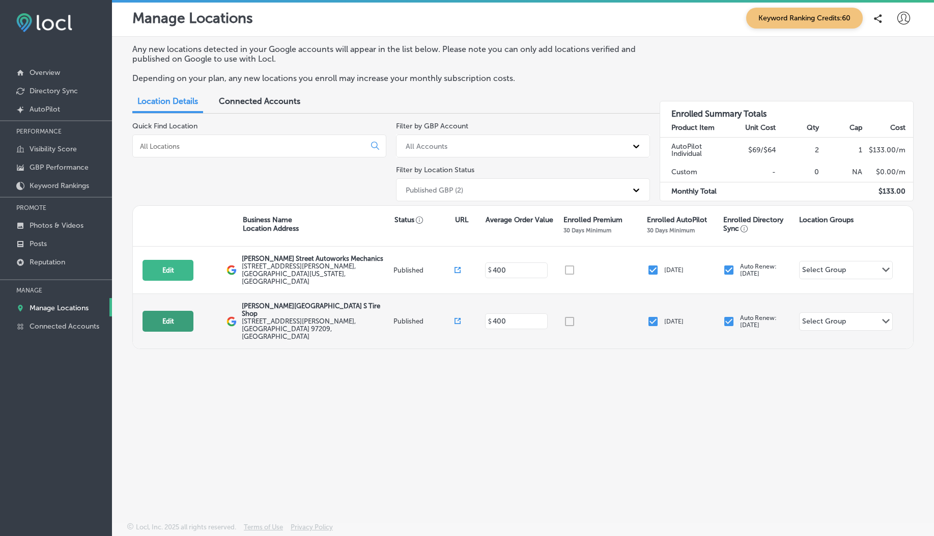
click at [190, 311] on button "Edit" at bounding box center [168, 321] width 51 height 21
select select "US"
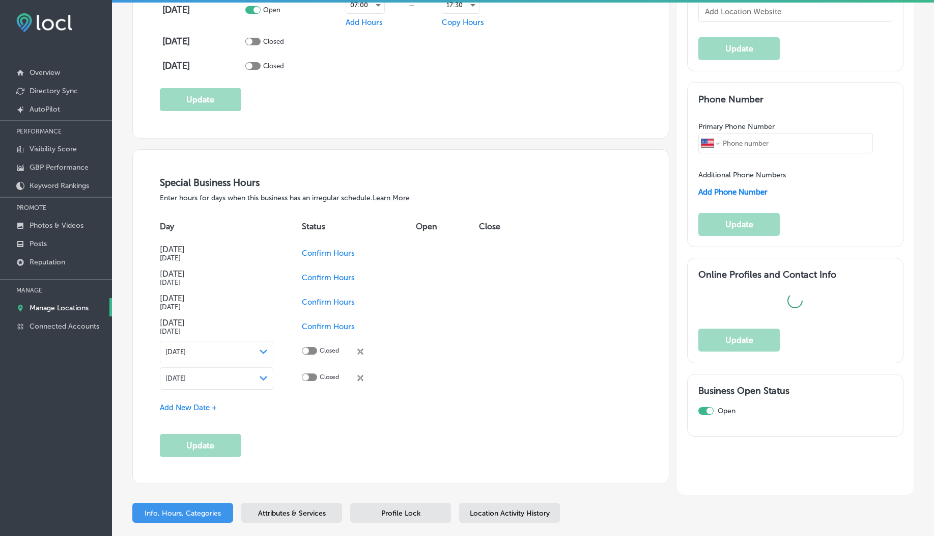
type textarea "At Everett Street Point S Tire Shop, we deliver expert tire solutions and preci…"
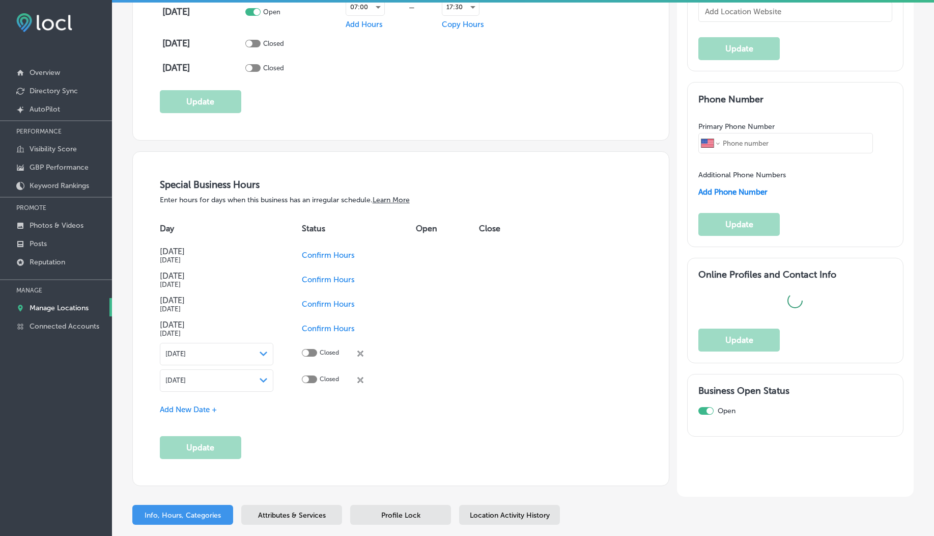
scroll to position [1018, 0]
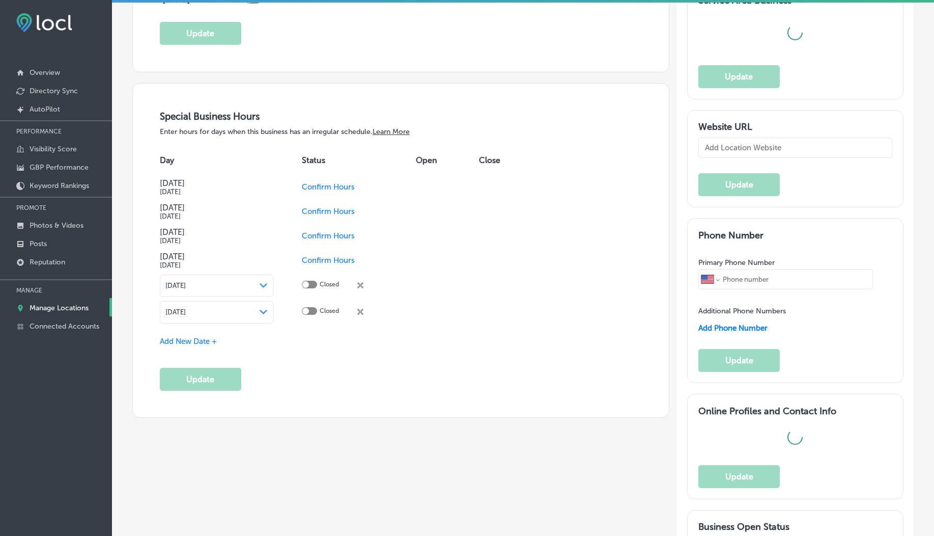
type input "509 NW Everett St"
type input "Suite 100"
type input "Portland"
type input "97209"
type input "US"
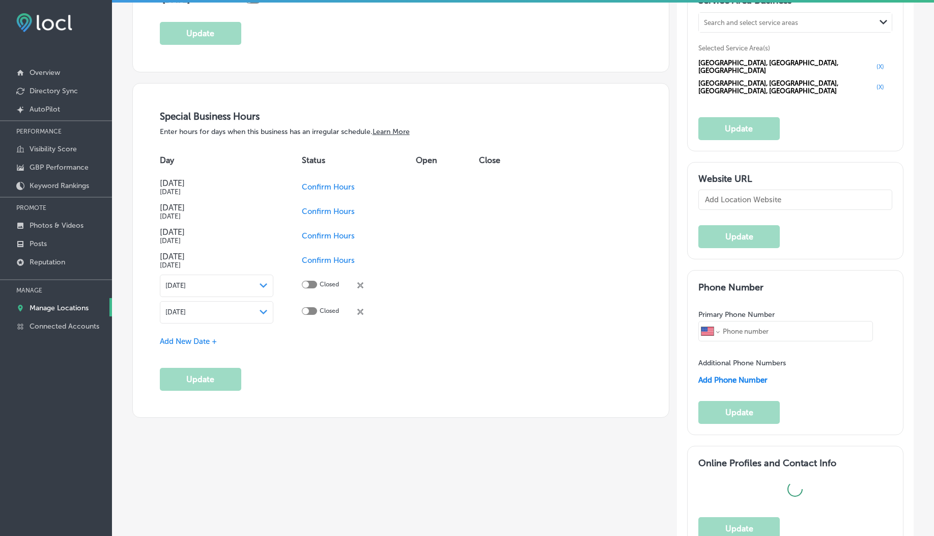
scroll to position [1208, 0]
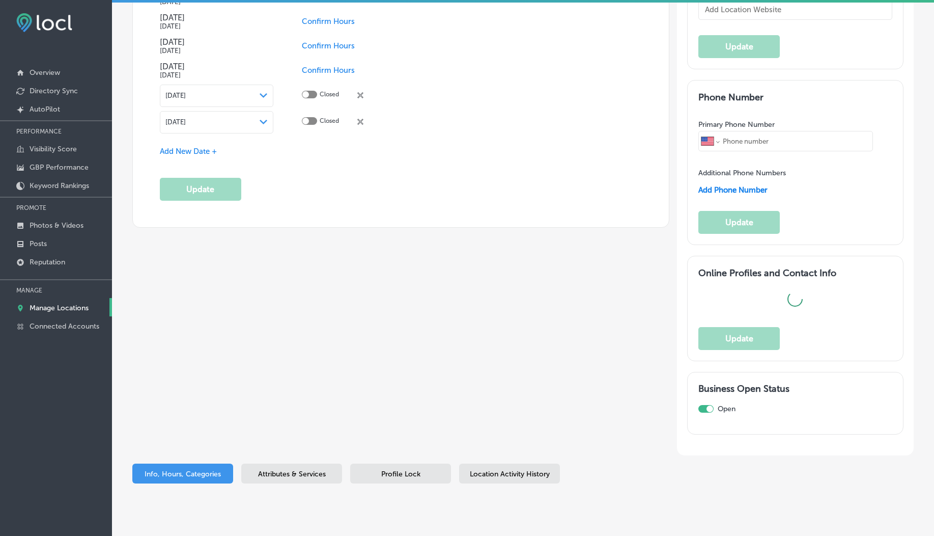
checkbox input "true"
type input "Everett Street Point S Tire Shop"
type input "https://pointstire.com/everettstreet"
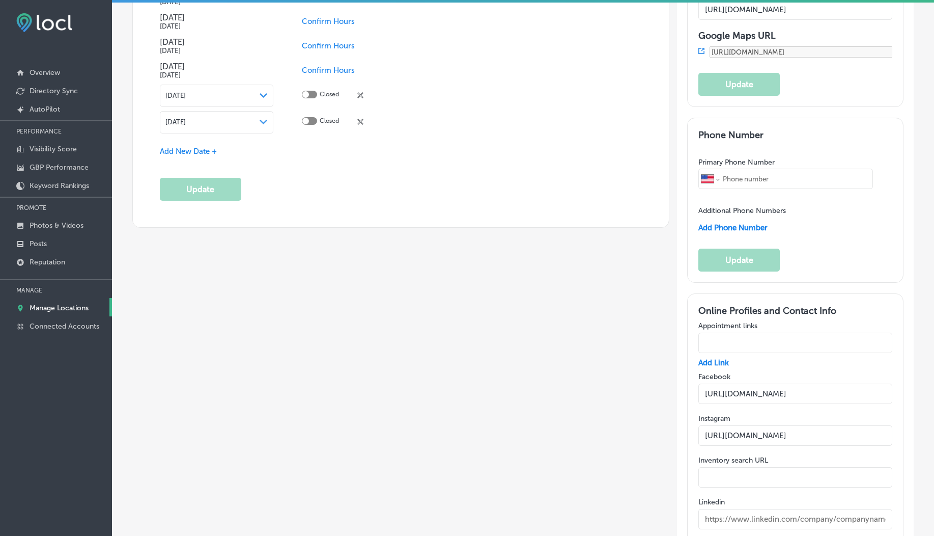
type input "+1 503 221 2411"
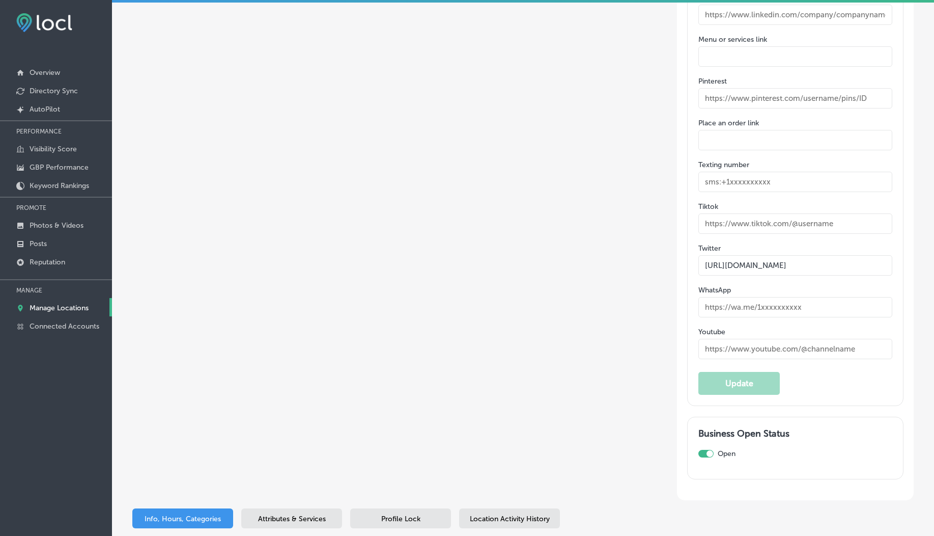
click at [283, 514] on span "Attributes & Services" at bounding box center [292, 518] width 68 height 9
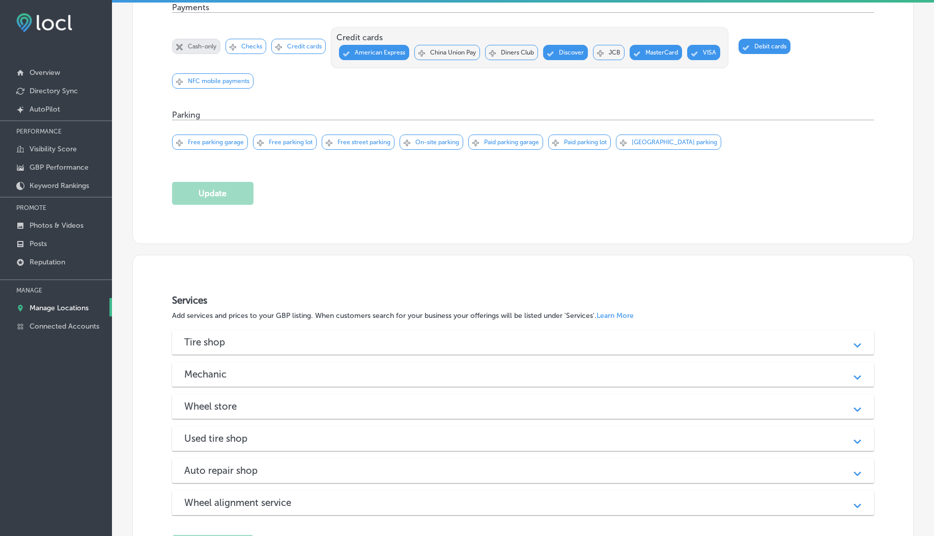
scroll to position [1051, 0]
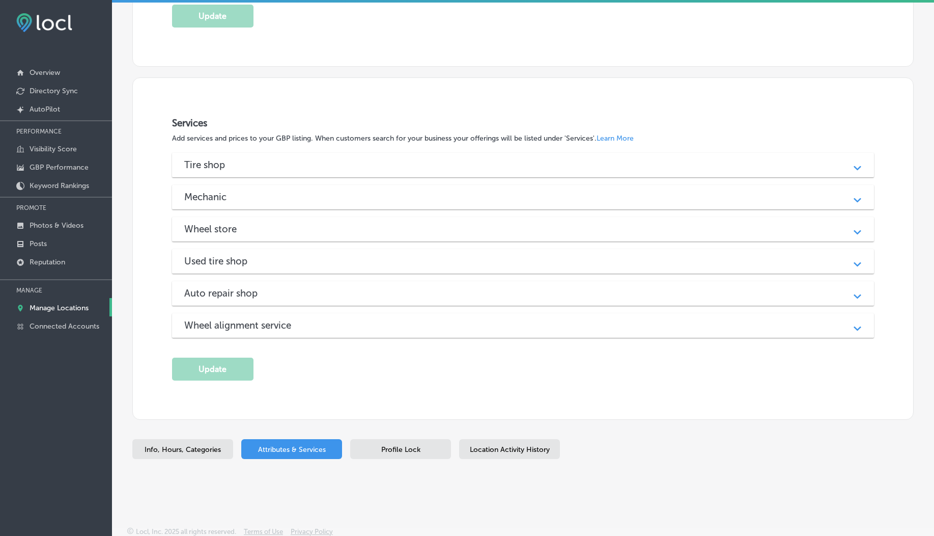
click at [324, 319] on div "Wheel alignment service" at bounding box center [523, 325] width 678 height 12
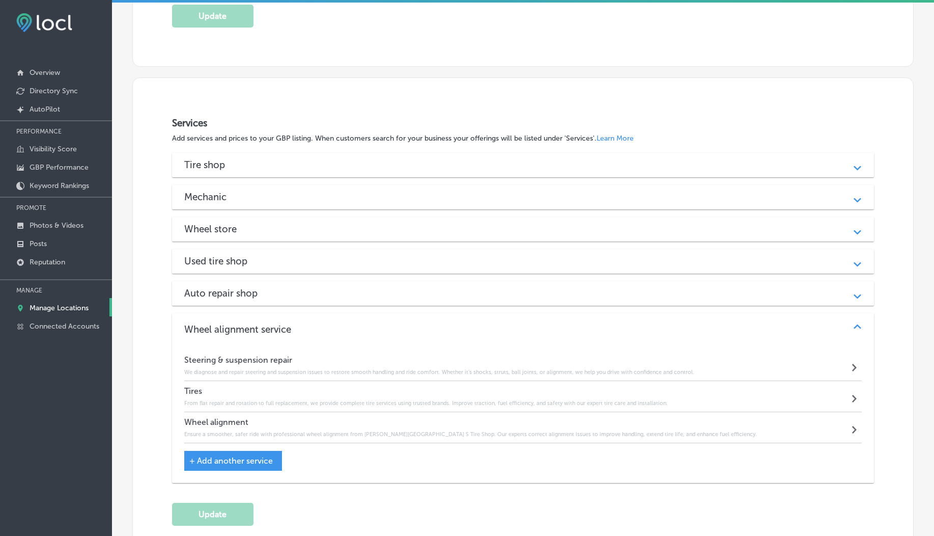
click at [310, 287] on div "Auto repair shop" at bounding box center [523, 293] width 678 height 12
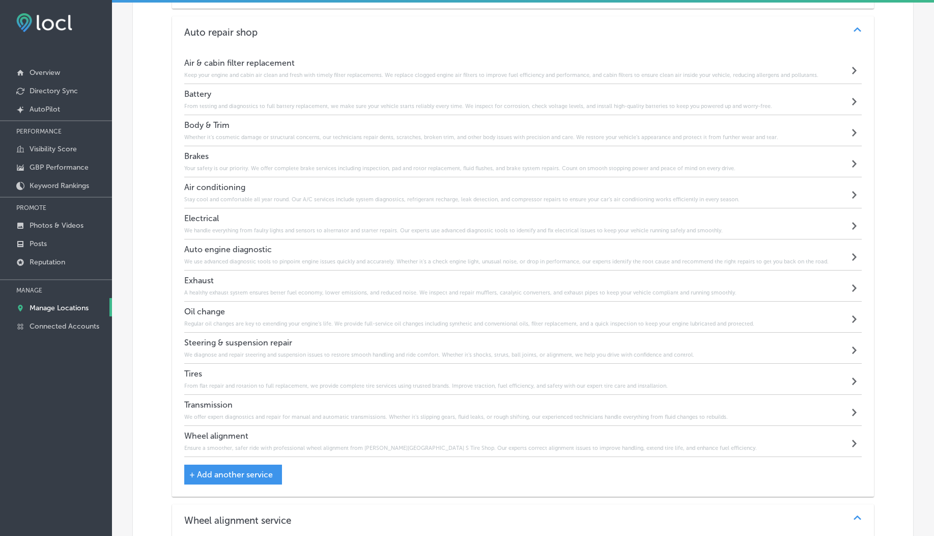
scroll to position [1153, 0]
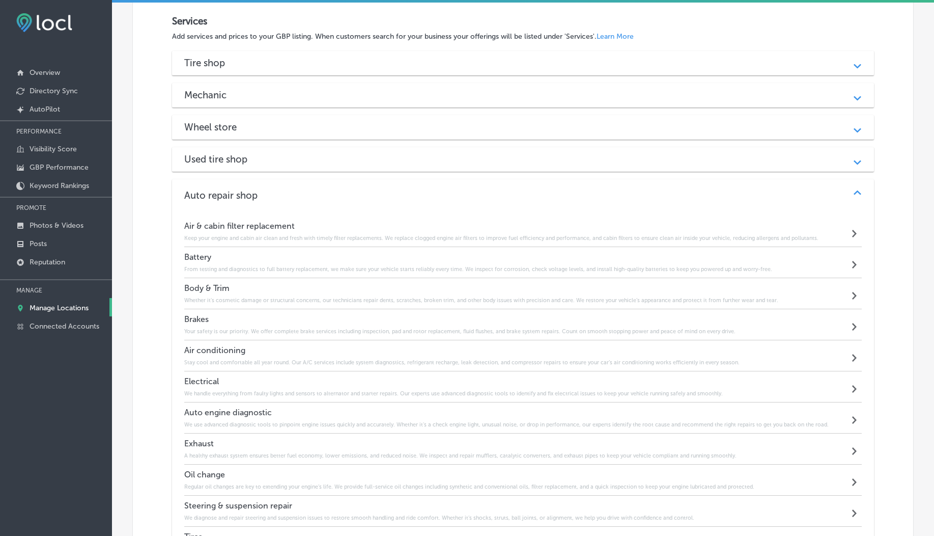
click at [268, 161] on div "Used tire shop" at bounding box center [523, 159] width 678 height 12
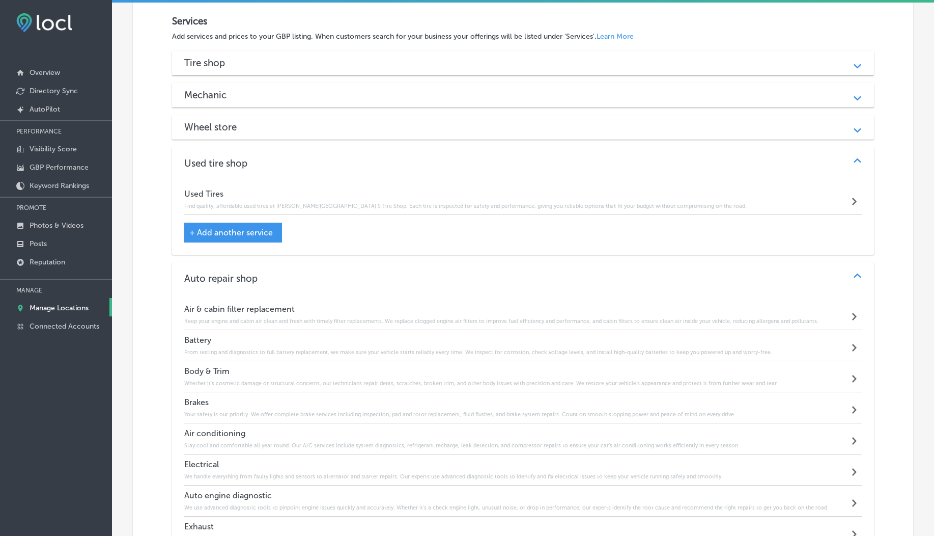
click at [261, 130] on div "Wheel store Path Created with Sketch." at bounding box center [523, 127] width 703 height 24
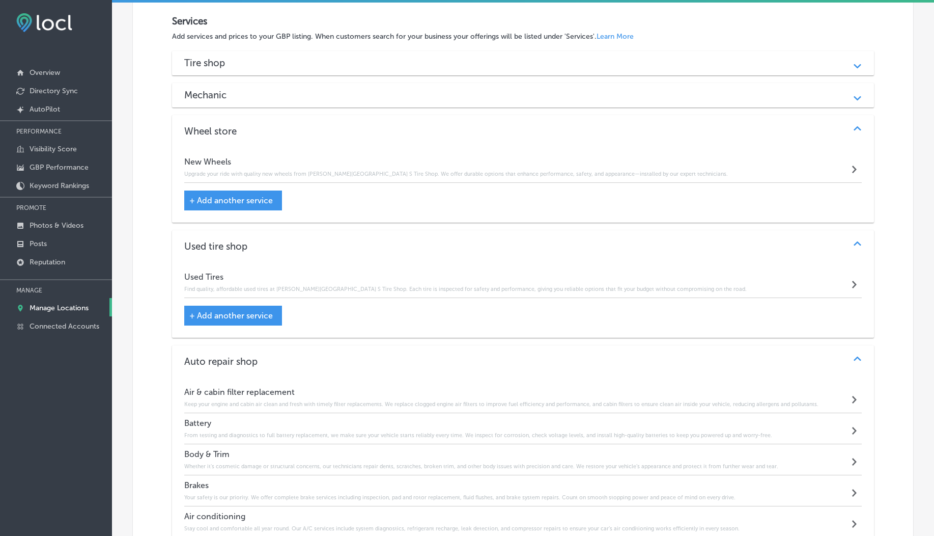
click at [250, 100] on div "Mechanic Path Created with Sketch." at bounding box center [523, 95] width 703 height 24
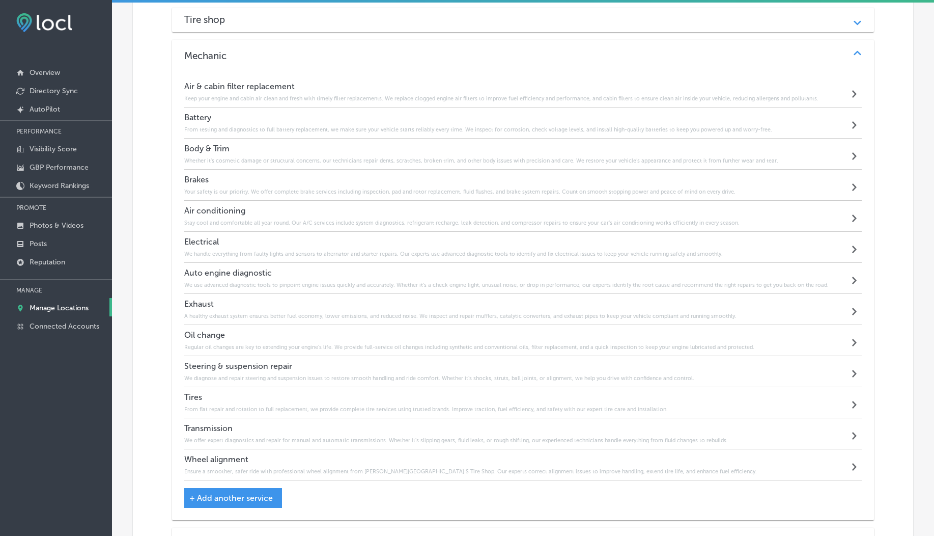
scroll to position [1024, 0]
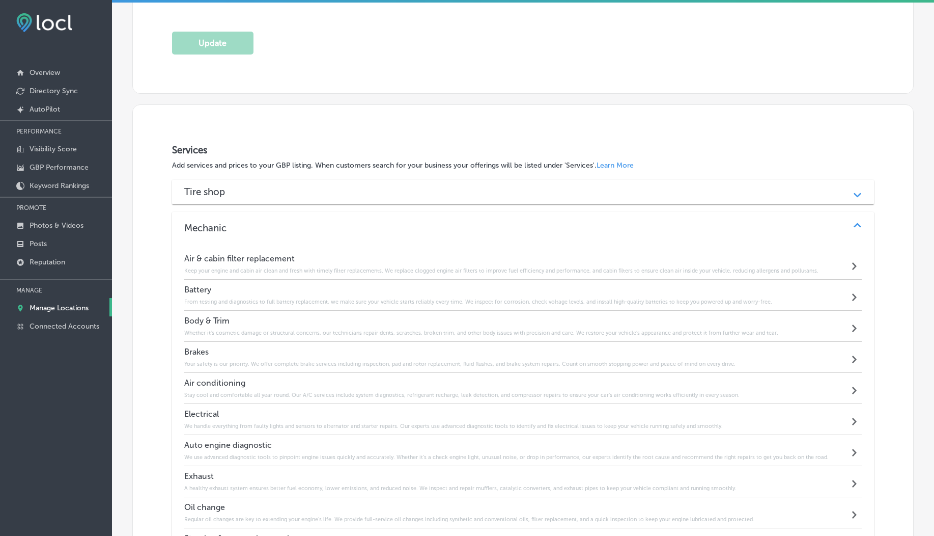
click at [253, 189] on div "Tire shop" at bounding box center [523, 192] width 678 height 12
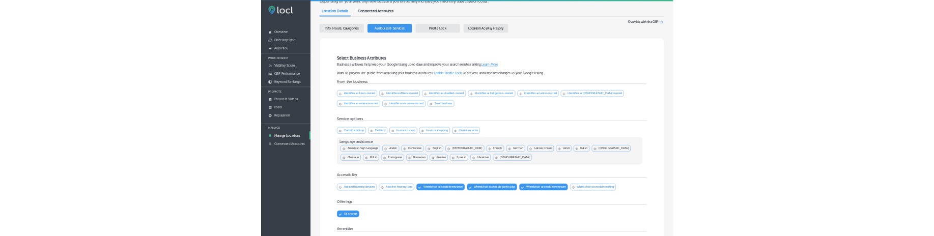
scroll to position [0, 0]
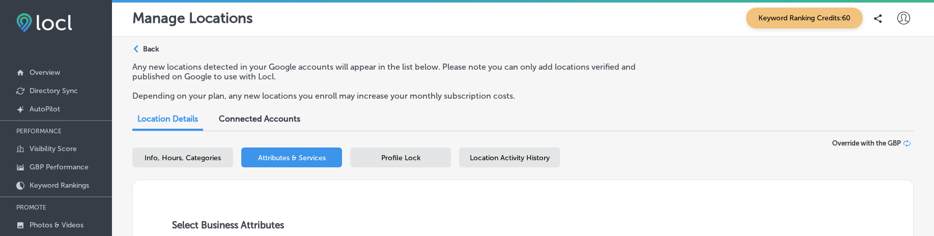
click at [191, 154] on span "Info, Hours, Categories" at bounding box center [183, 158] width 76 height 9
select select "US"
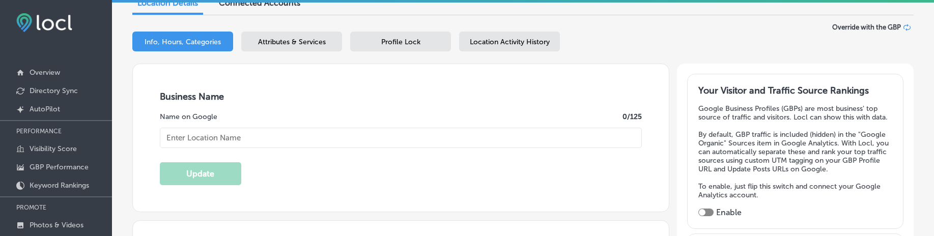
scroll to position [612, 0]
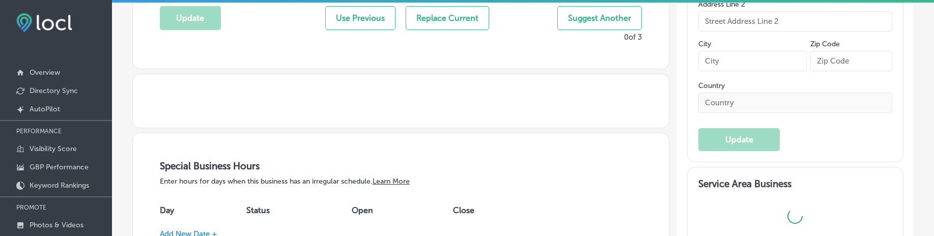
type textarea "At Everett Street Point S Tire Shop, we deliver expert tire solutions and preci…"
type input "Everett Street Point S Tire Shop"
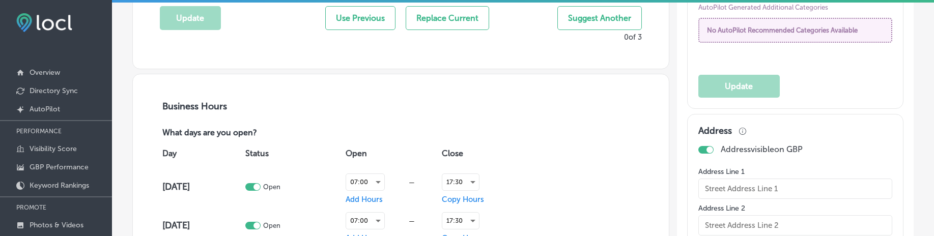
type input "509 NW Everett St"
type input "Suite 100"
type input "Portland"
type input "97209"
type input "US"
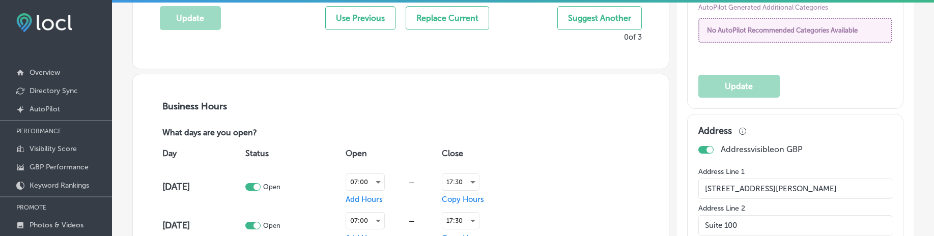
checkbox input "true"
type input "https://pointstire.com/everettstreet"
type textarea "At Everett Street Point S Tire Shop, we deliver expert tire solutions and preci…"
type input "+1 503 221 2411"
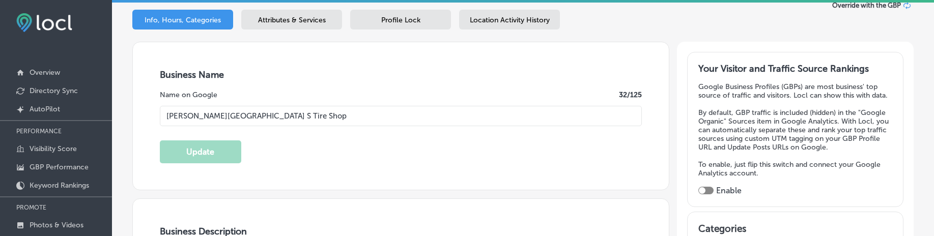
scroll to position [0, 0]
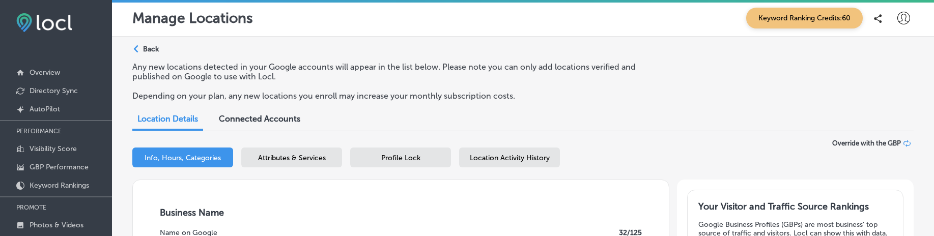
click at [150, 52] on p "Back" at bounding box center [151, 49] width 16 height 9
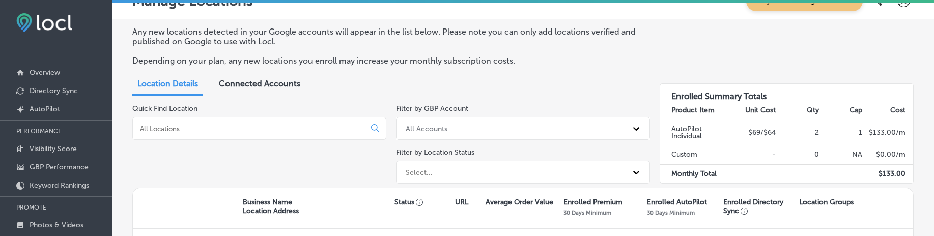
scroll to position [106, 0]
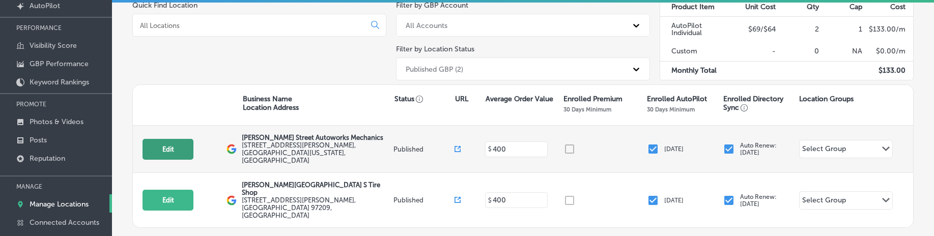
click at [176, 154] on button "Edit" at bounding box center [168, 149] width 51 height 21
select select "US"
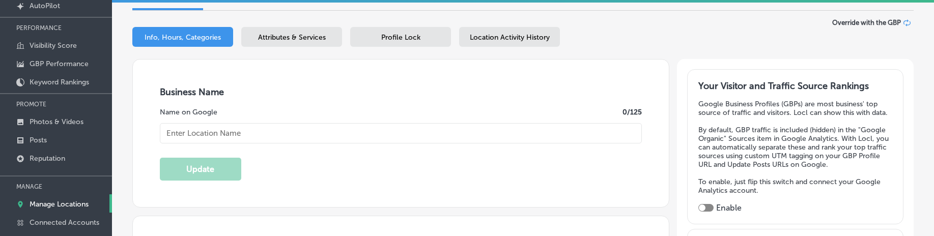
type input "Everett Street Autoworks Mechanics"
type input "509 Northwest Everett Street"
type input "Portland"
type input "97209"
type input "US"
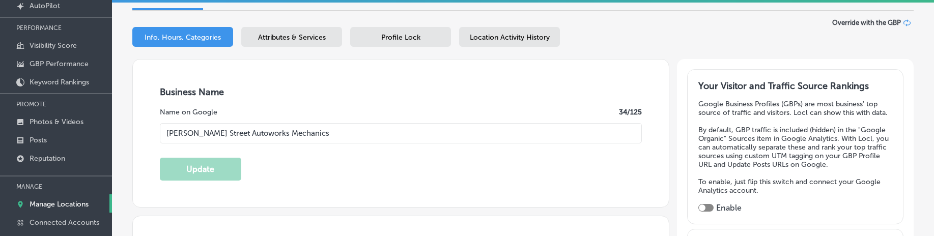
type input "https://www.esautoworks.com/"
checkbox input "true"
type textarea "Everett Street Autoworks Mechanics delivers expert auto repair with a personal …"
type input "+1 503 221 2411"
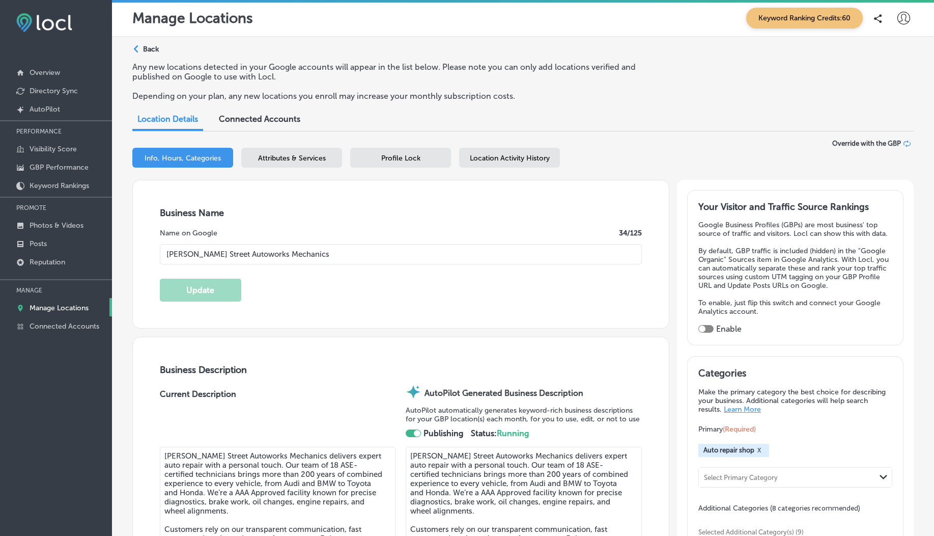
click at [238, 257] on input "Everett Street Autoworks Mechanics" at bounding box center [401, 254] width 483 height 20
click at [219, 72] on p "Any new locations detected in your Google accounts will appear in the list belo…" at bounding box center [386, 71] width 508 height 19
click at [148, 49] on p "Back" at bounding box center [151, 49] width 16 height 9
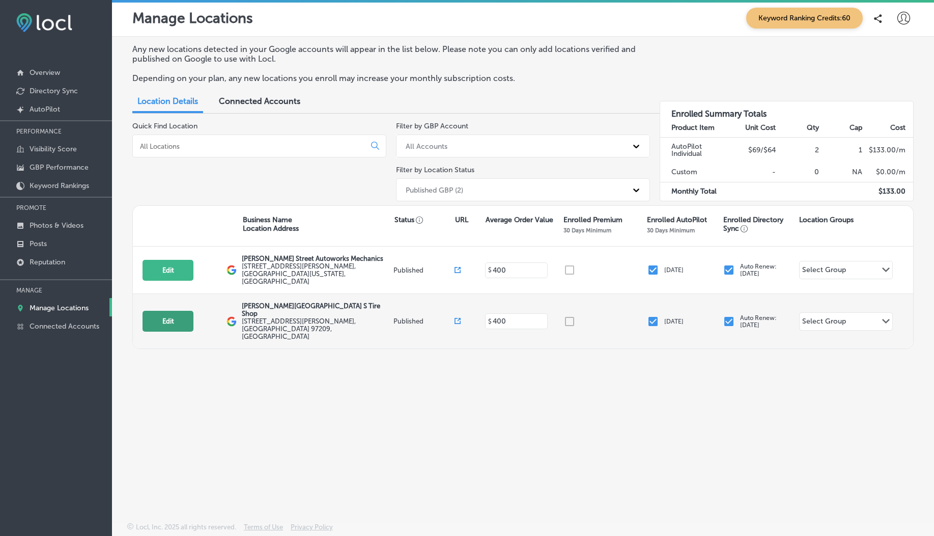
click at [176, 315] on button "Edit" at bounding box center [168, 321] width 51 height 21
select select "US"
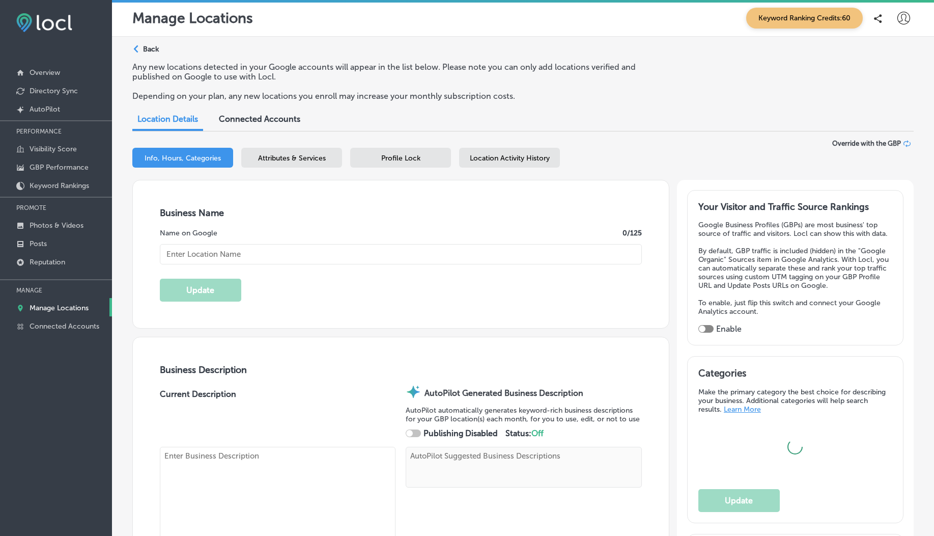
type input "Everett Street Point S Tire Shop"
type textarea "At Everett Street Point S Tire Shop, we deliver expert tire solutions and preci…"
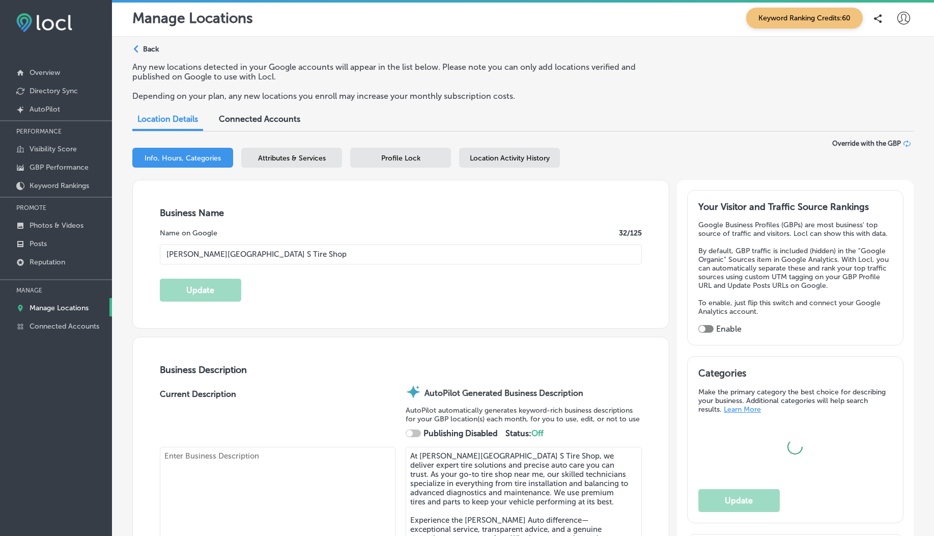
click at [272, 253] on input "Everett Street Point S Tire Shop" at bounding box center [401, 254] width 483 height 20
type input "509 NW Everett St"
type input "Suite 100"
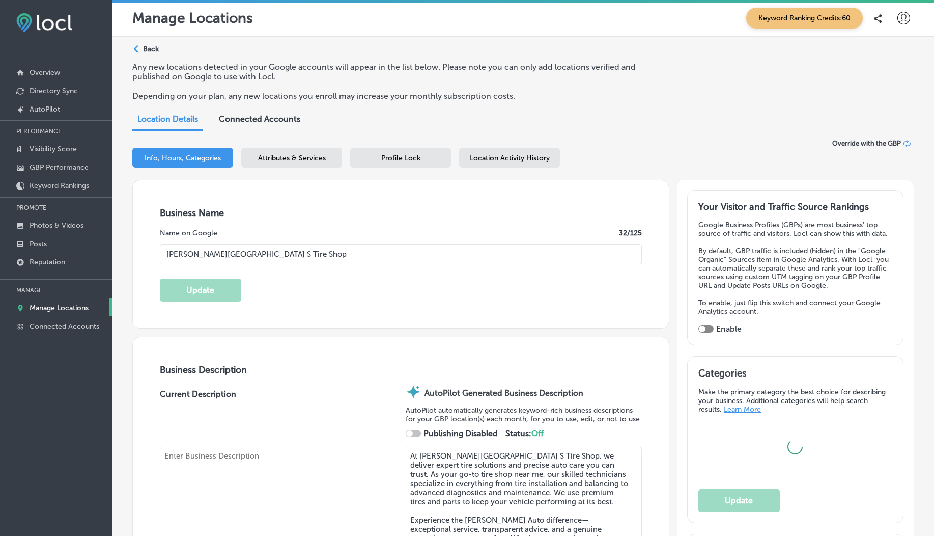
type input "Portland"
type input "97209"
type input "US"
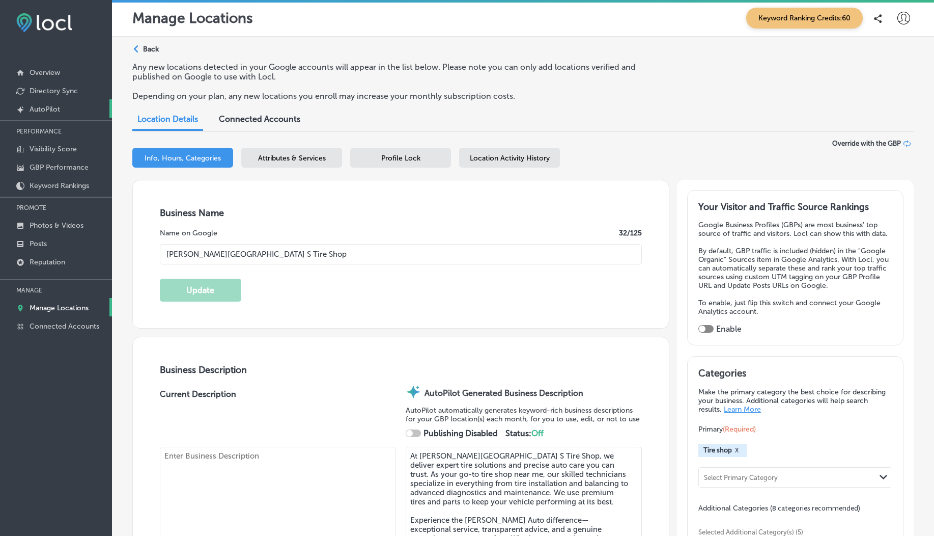
type input "https://pointstire.com/everettstreet"
checkbox input "true"
type textarea "At Everett Street Point S Tire Shop, we deliver expert tire solutions and preci…"
type input "+1 503 221 2411"
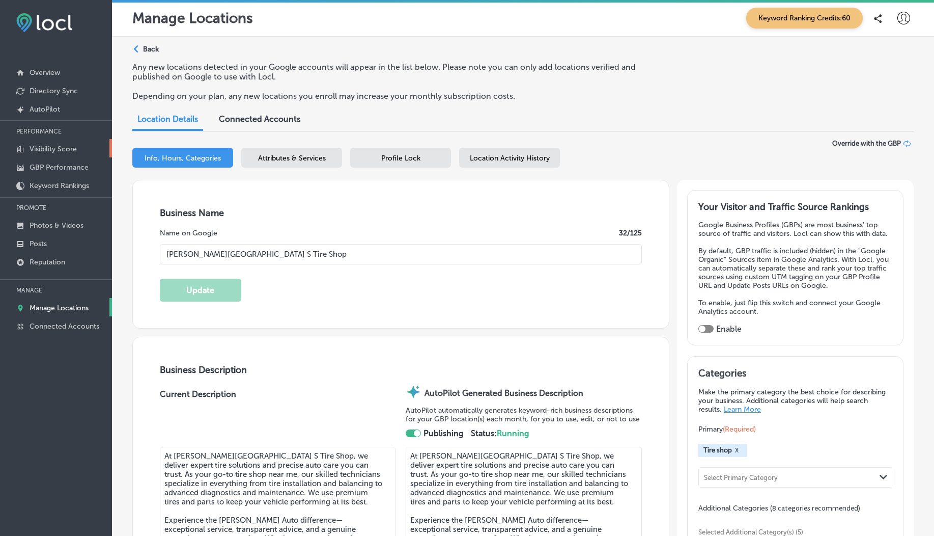
click at [44, 154] on link "Visibility Score" at bounding box center [56, 148] width 112 height 18
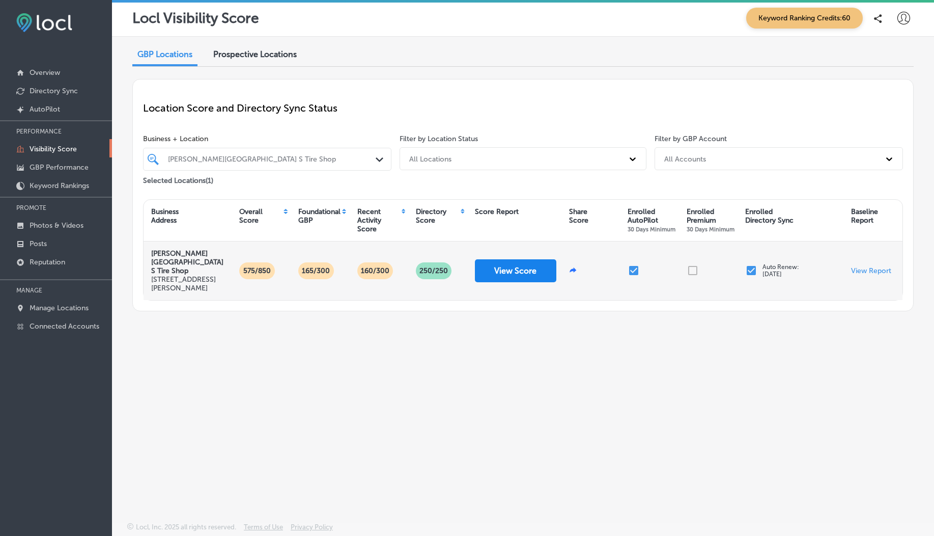
click at [508, 275] on button "View Score" at bounding box center [515, 270] width 81 height 23
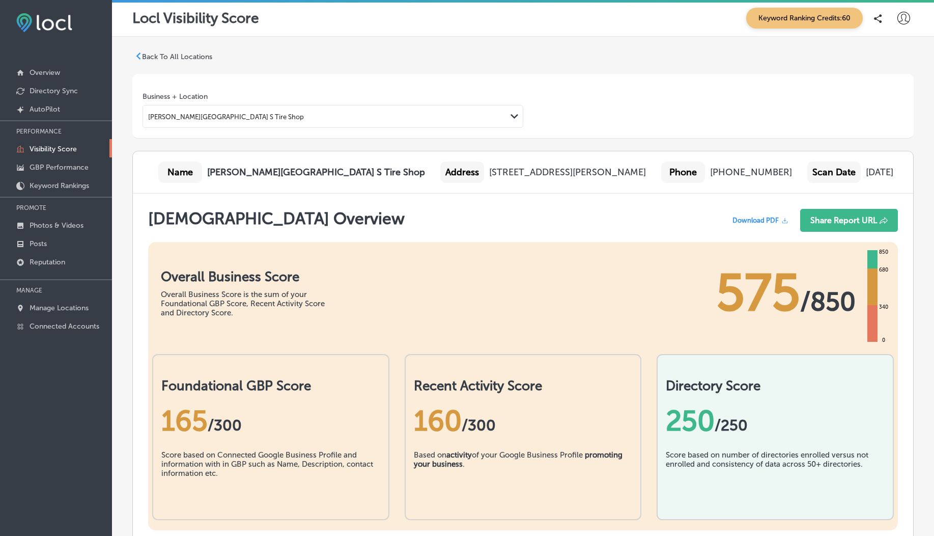
click at [222, 115] on div "Everett Street Point S Tire Shop" at bounding box center [226, 117] width 156 height 8
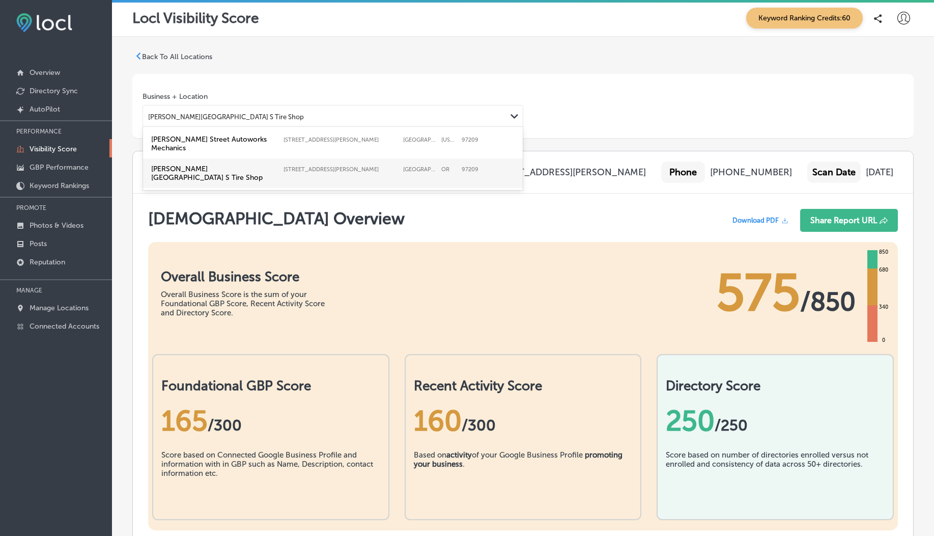
click at [222, 115] on div "Everett Street Point S Tire Shop" at bounding box center [226, 117] width 156 height 8
click at [231, 182] on div "Name Everett Street Point S Tire Shop" at bounding box center [291, 171] width 267 height 21
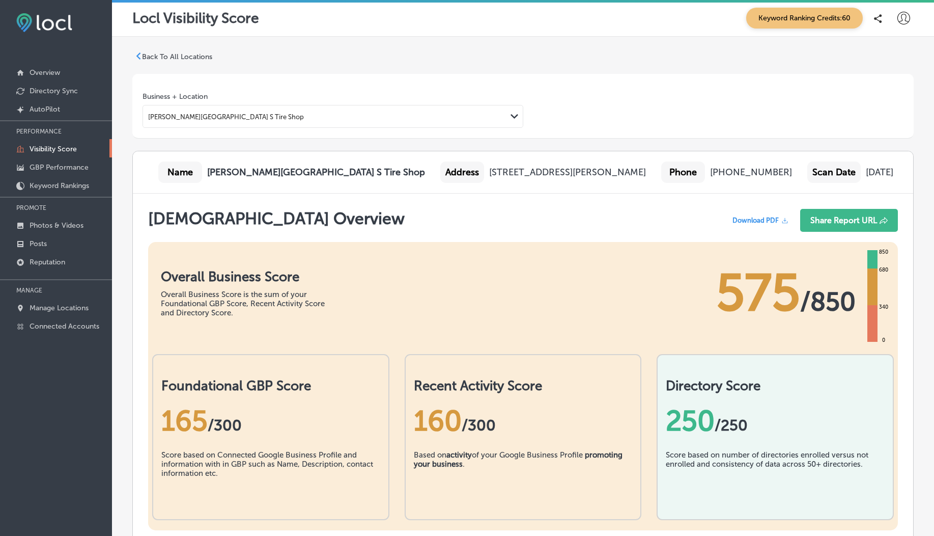
click at [215, 210] on h1 "Scan Overview" at bounding box center [276, 223] width 257 height 28
click at [215, 177] on b "Everett Street Point S Tire Shop" at bounding box center [316, 172] width 218 height 11
click at [225, 172] on b "Everett Street Point S Tire Shop" at bounding box center [316, 172] width 218 height 11
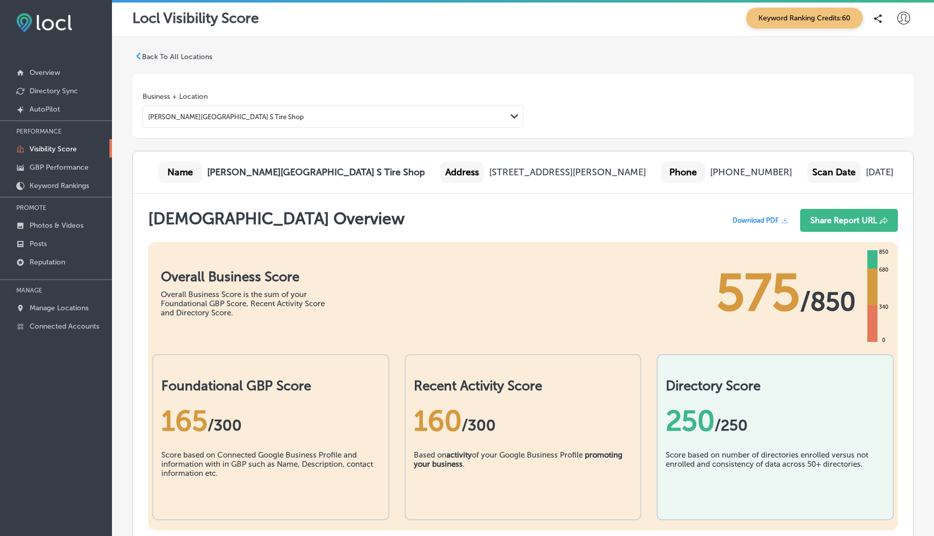
click at [225, 172] on b "Everett Street Point S Tire Shop" at bounding box center [316, 172] width 218 height 11
click at [157, 56] on p "Back To All Locations" at bounding box center [177, 56] width 70 height 9
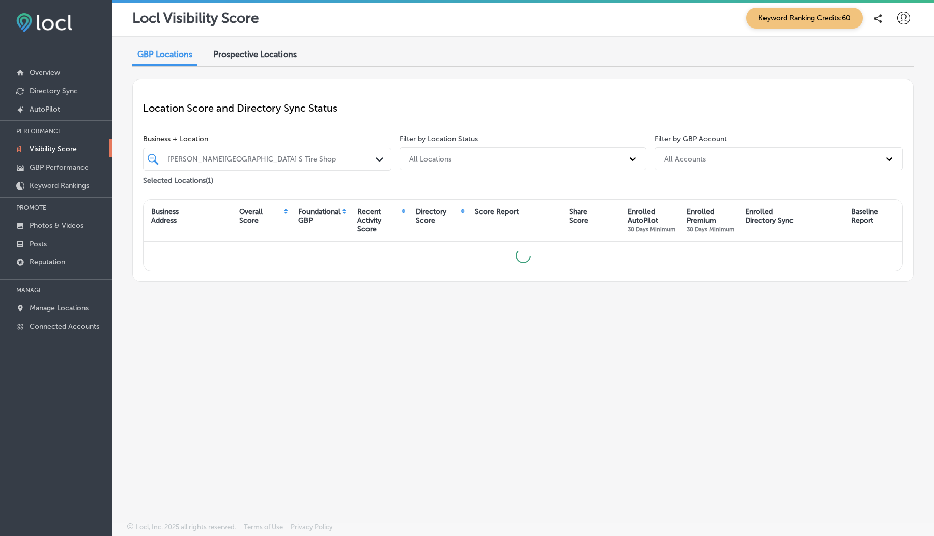
click at [201, 155] on div "Everett Street Point S Tire Shop" at bounding box center [272, 159] width 209 height 9
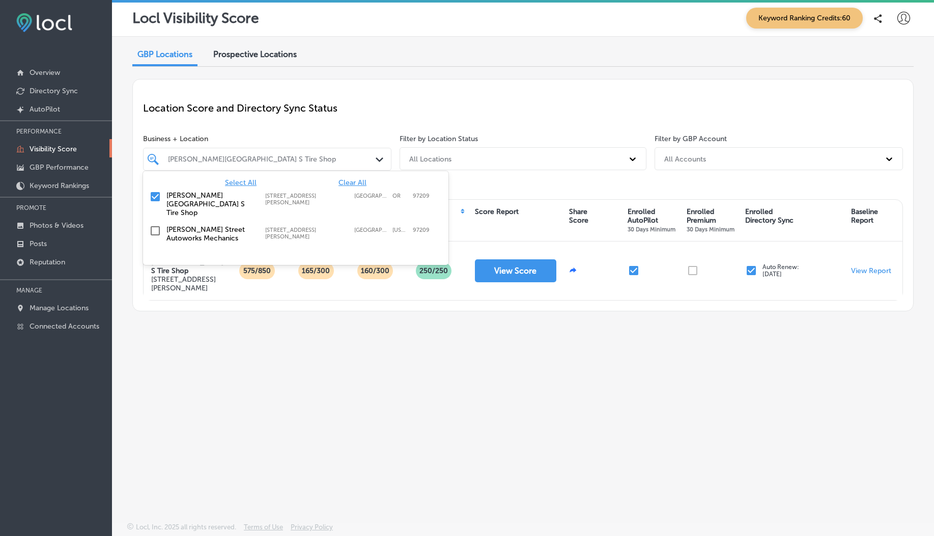
click at [238, 181] on span "Select All" at bounding box center [241, 182] width 32 height 9
click at [297, 121] on div "Location Score and Directory Sync Status" at bounding box center [523, 108] width 760 height 37
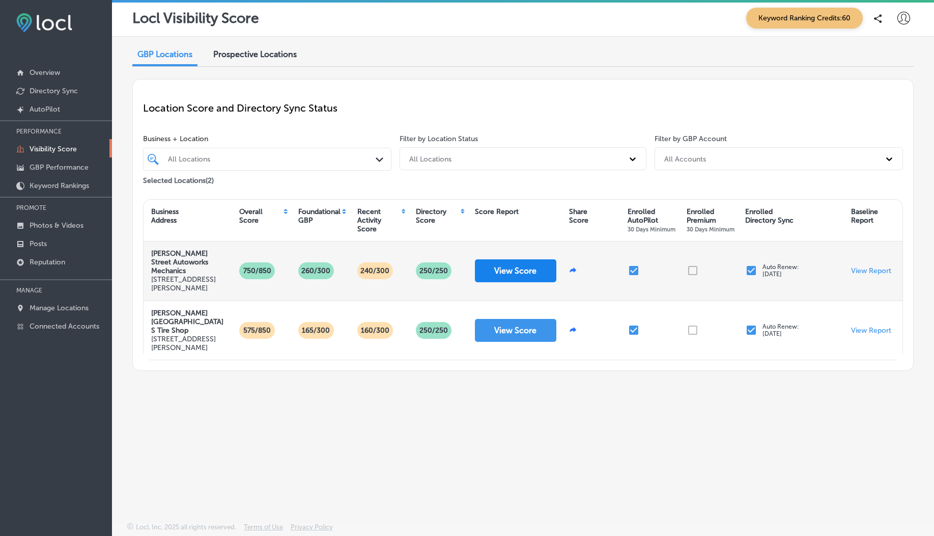
click at [504, 272] on button "View Score" at bounding box center [515, 270] width 81 height 23
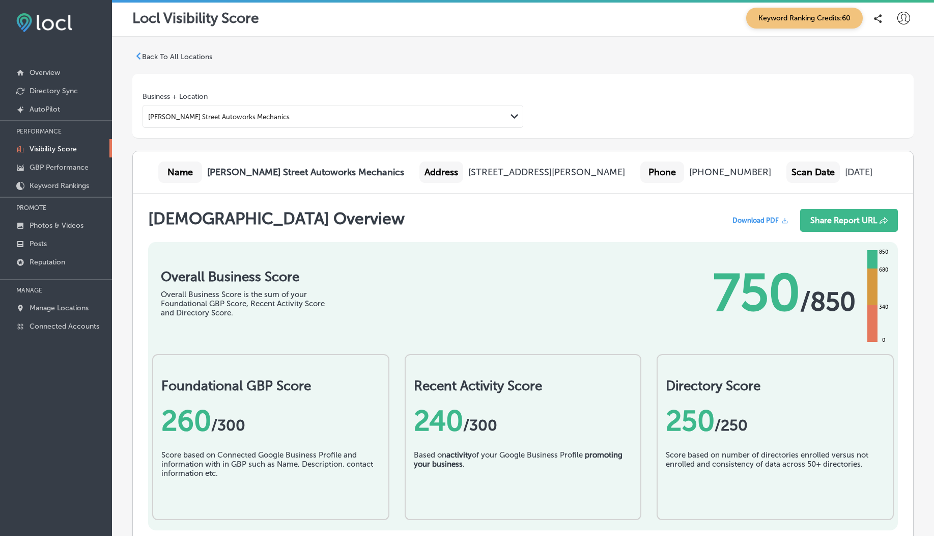
click at [154, 56] on p "Back To All Locations" at bounding box center [177, 56] width 70 height 9
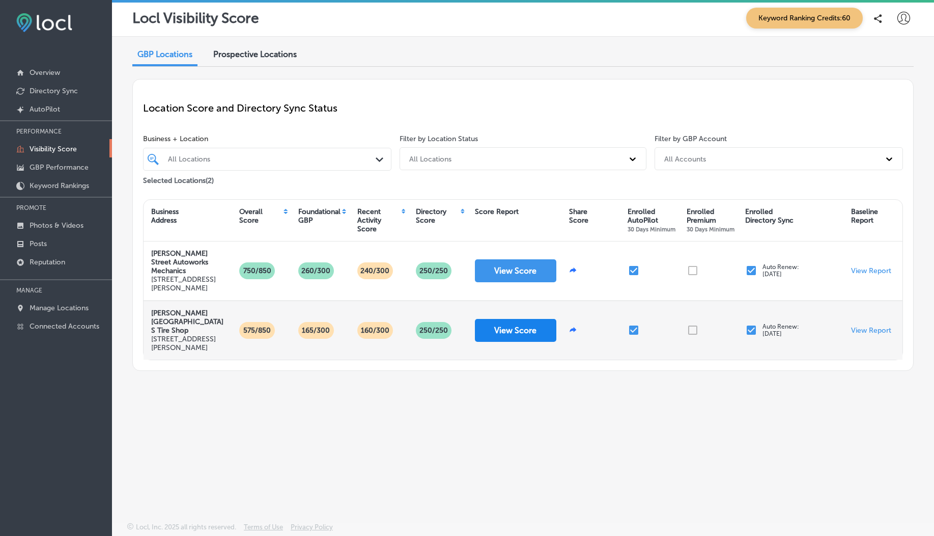
click at [497, 325] on button "View Score" at bounding box center [515, 330] width 81 height 23
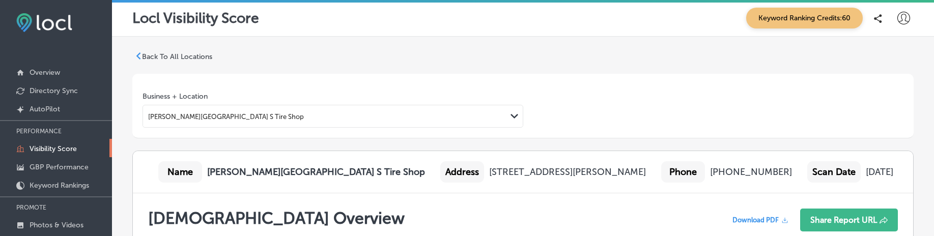
click at [167, 57] on p "Back To All Locations" at bounding box center [177, 56] width 70 height 9
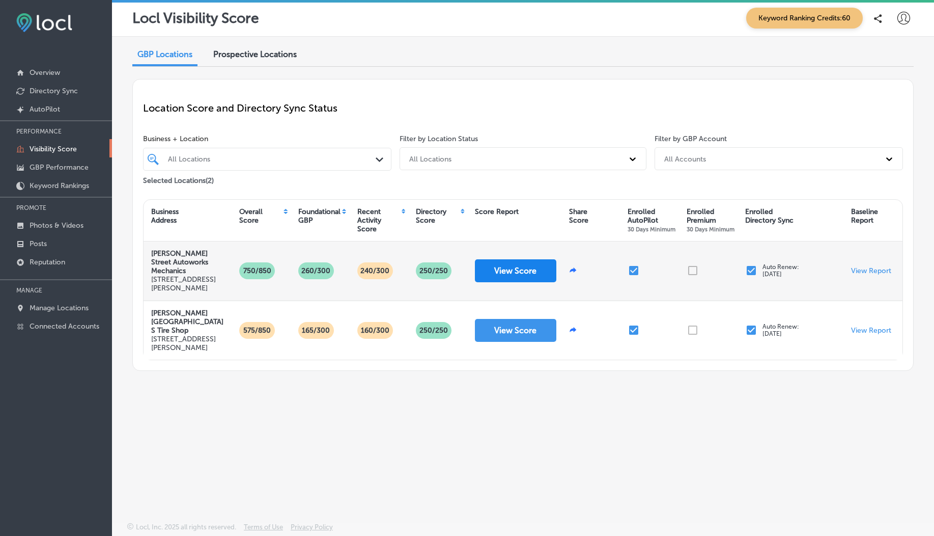
click at [499, 268] on button "View Score" at bounding box center [515, 270] width 81 height 23
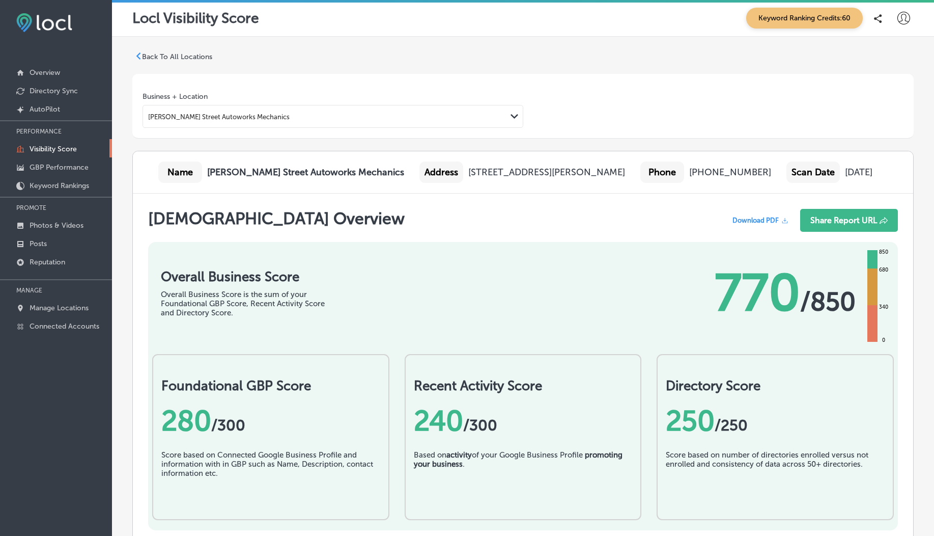
click at [173, 58] on p "Back To All Locations" at bounding box center [177, 56] width 70 height 9
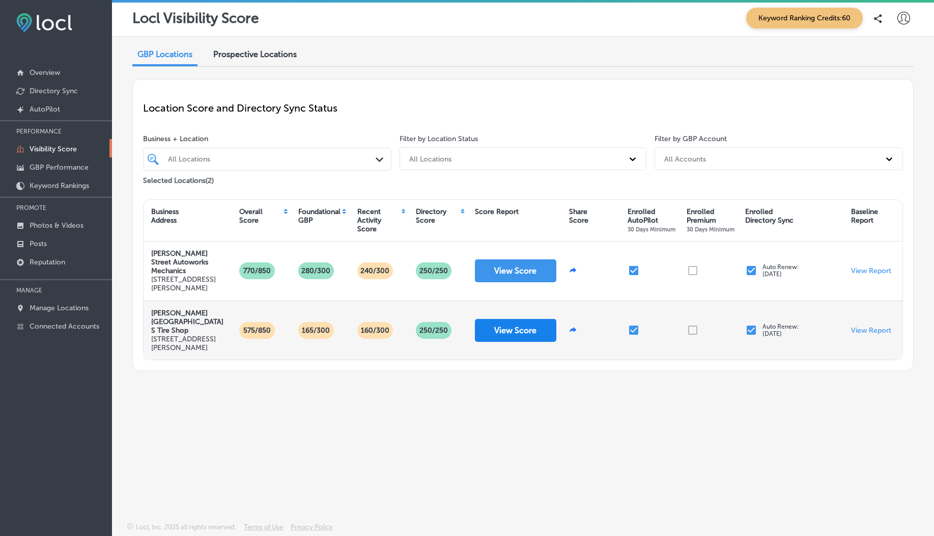
click at [520, 341] on button "View Score" at bounding box center [515, 330] width 81 height 23
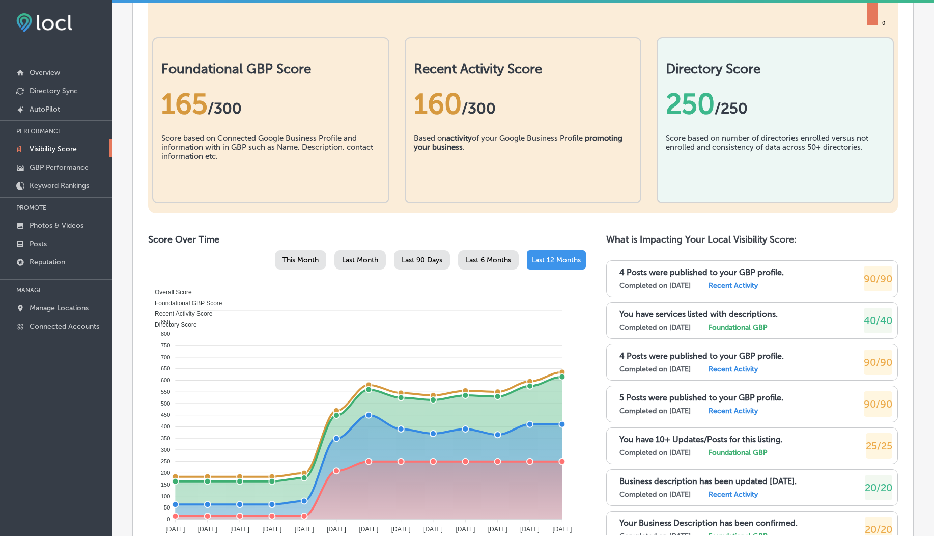
scroll to position [21, 0]
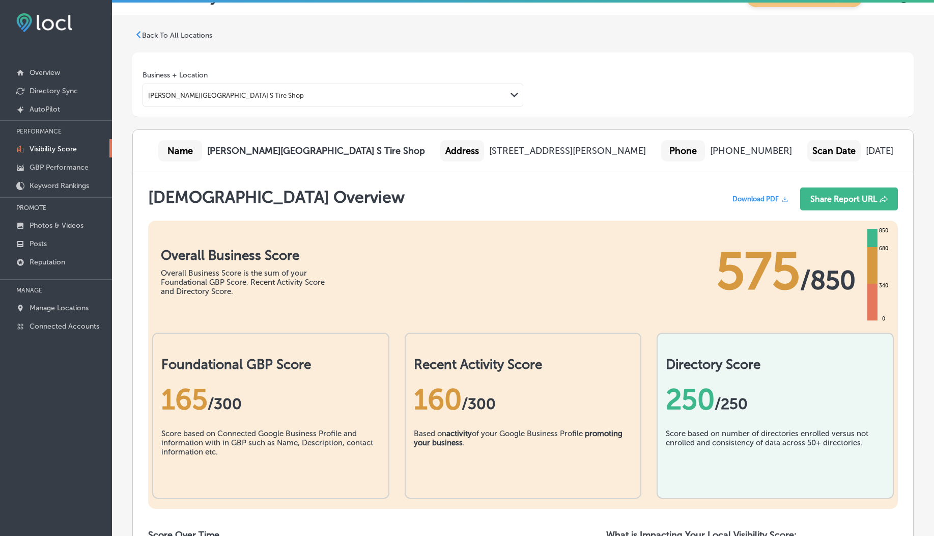
click at [160, 35] on p "Back To All Locations" at bounding box center [177, 35] width 70 height 9
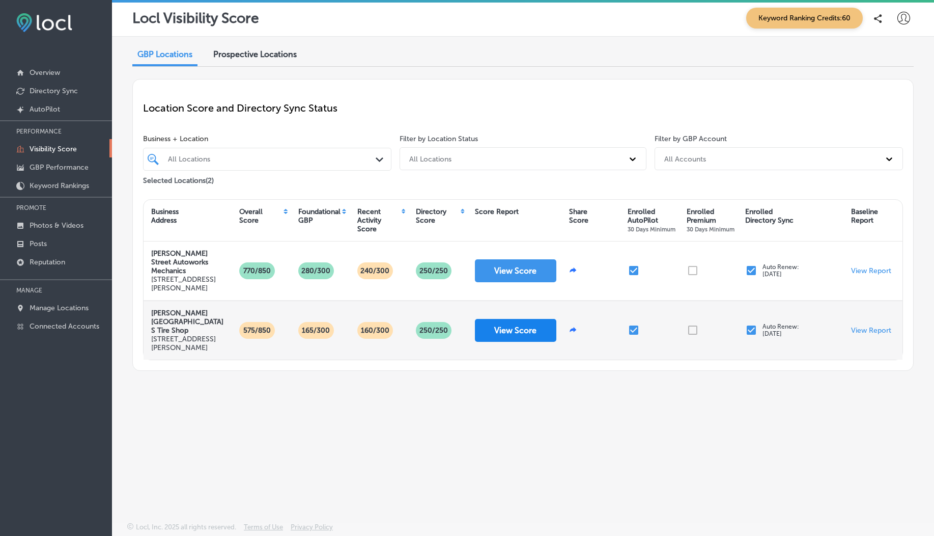
click at [499, 327] on button "View Score" at bounding box center [515, 330] width 81 height 23
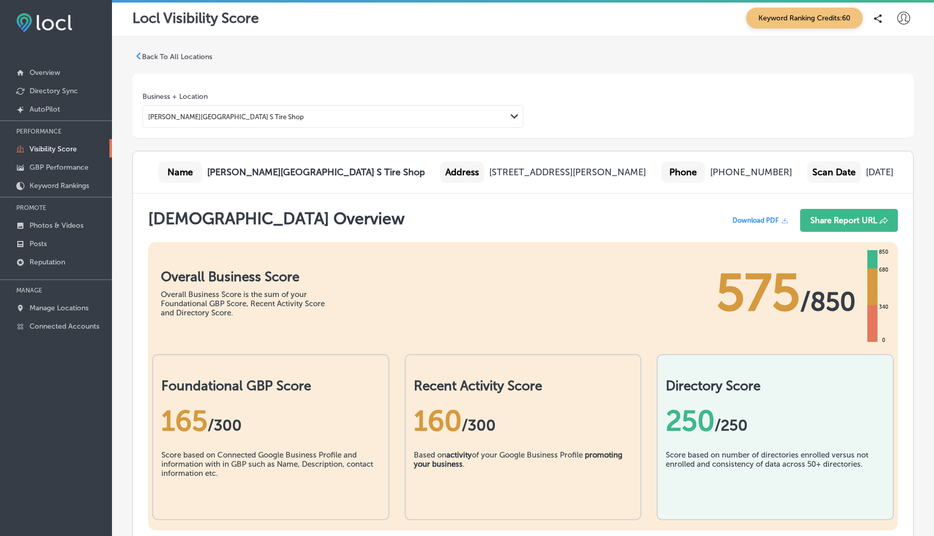
click at [177, 54] on p "Back To All Locations" at bounding box center [177, 56] width 70 height 9
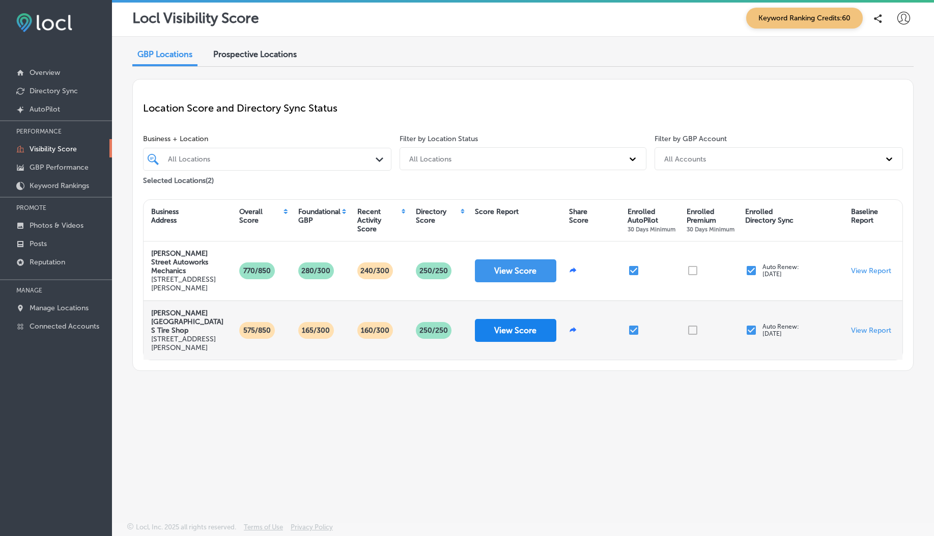
click at [506, 336] on button "View Score" at bounding box center [515, 330] width 81 height 23
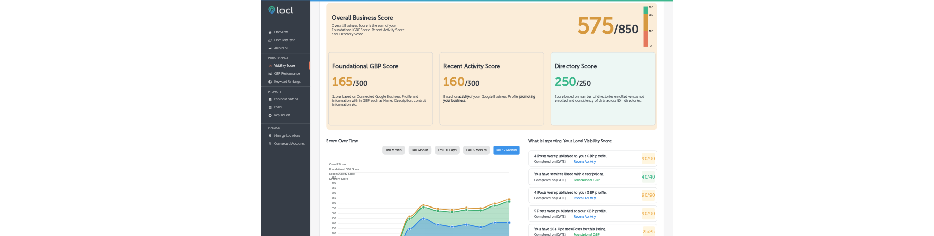
scroll to position [11, 0]
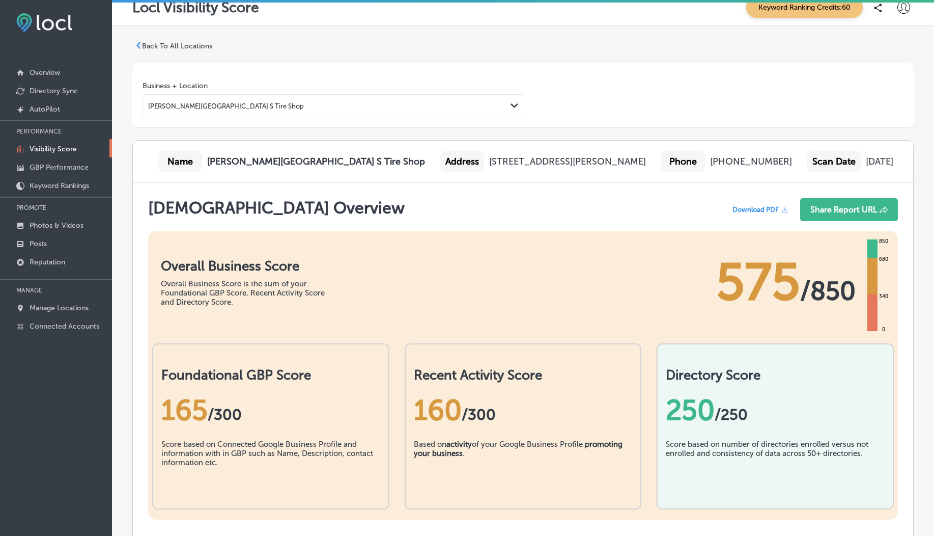
click at [184, 44] on p "Back To All Locations" at bounding box center [177, 46] width 70 height 9
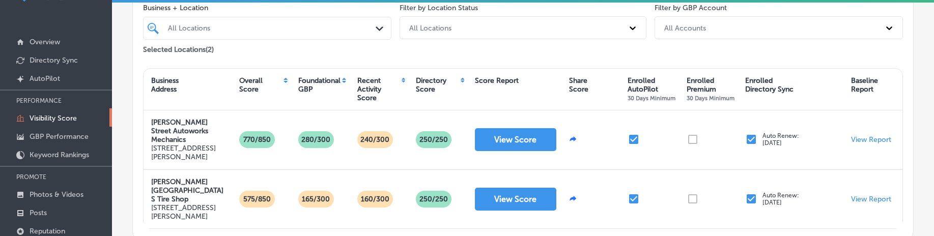
scroll to position [45, 0]
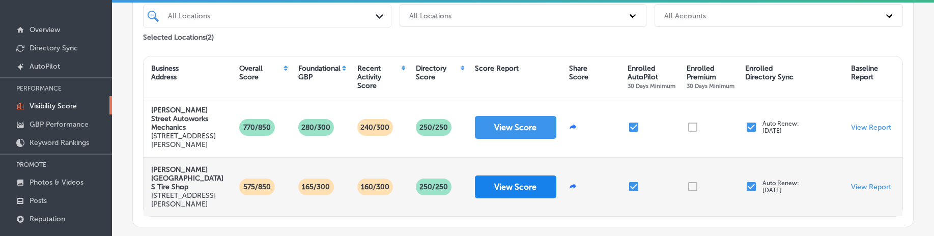
click at [504, 194] on button "View Score" at bounding box center [515, 187] width 81 height 23
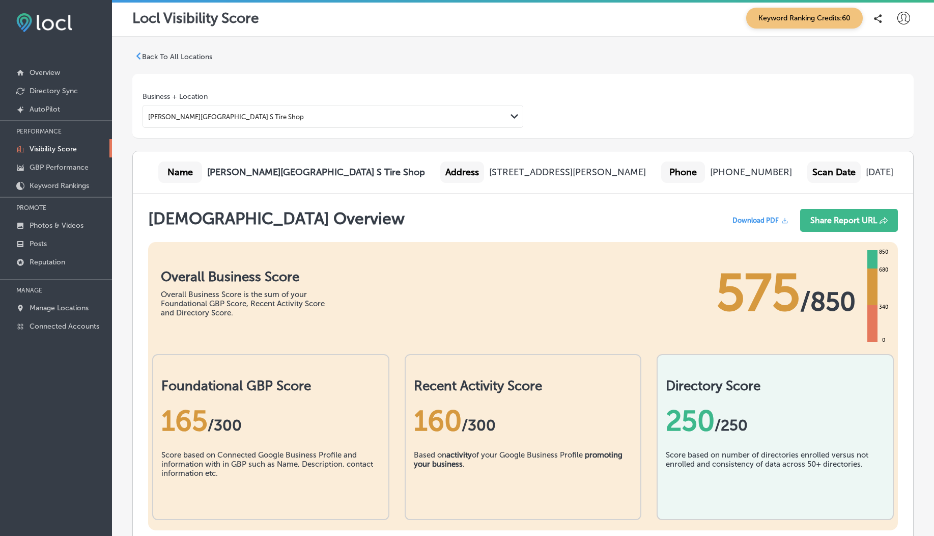
click at [183, 58] on p "Back To All Locations" at bounding box center [177, 56] width 70 height 9
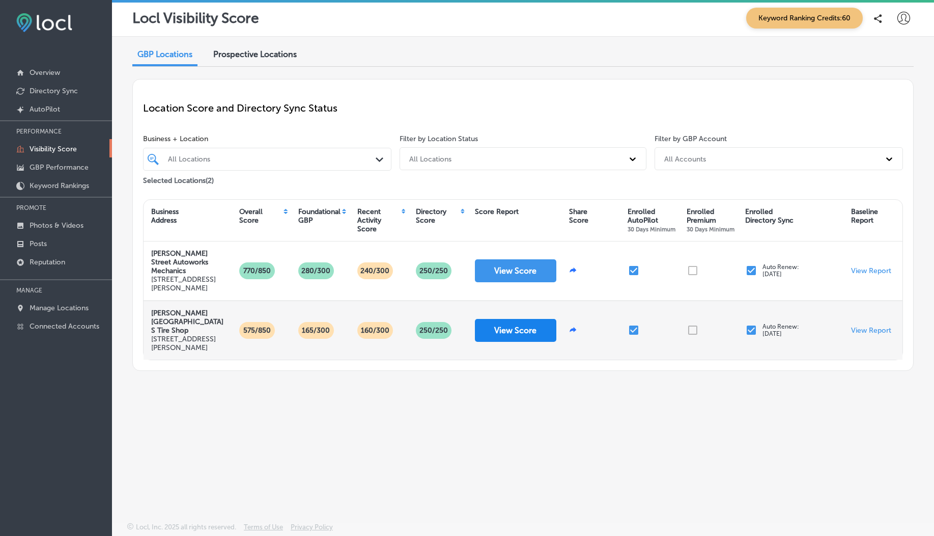
click at [499, 336] on button "View Score" at bounding box center [515, 330] width 81 height 23
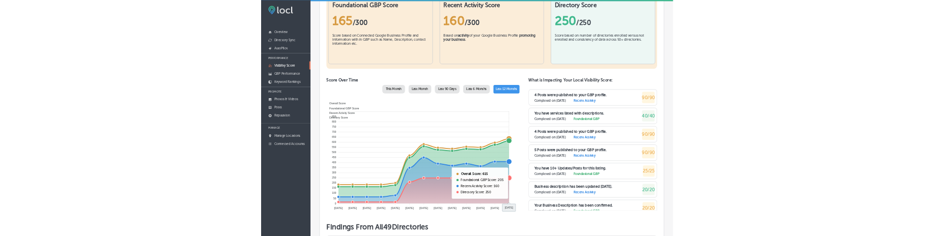
scroll to position [371, 0]
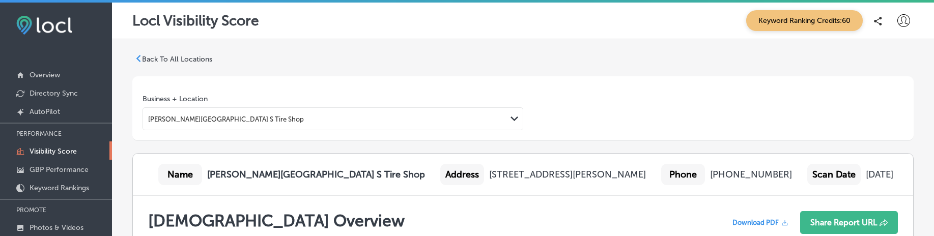
click at [182, 58] on p "Back To All Locations" at bounding box center [177, 59] width 70 height 9
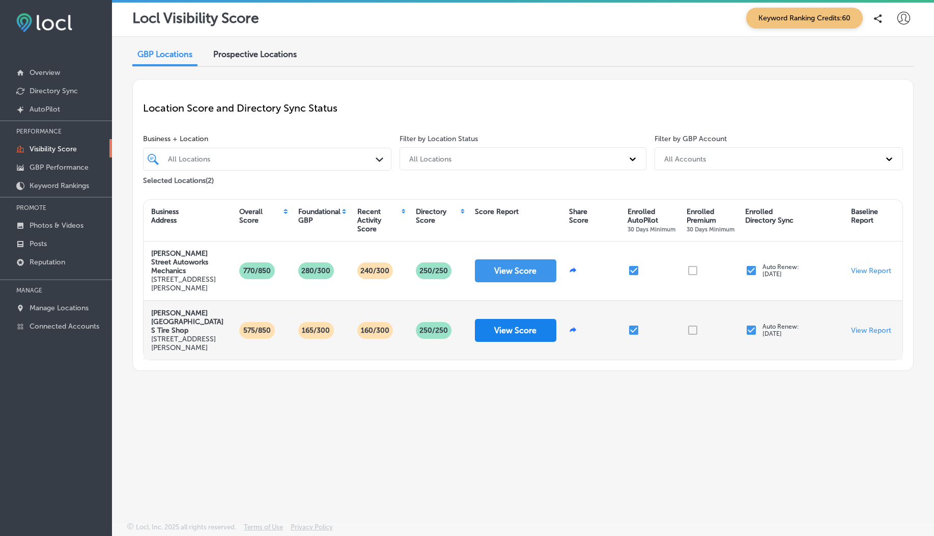
click at [505, 334] on button "View Score" at bounding box center [515, 330] width 81 height 23
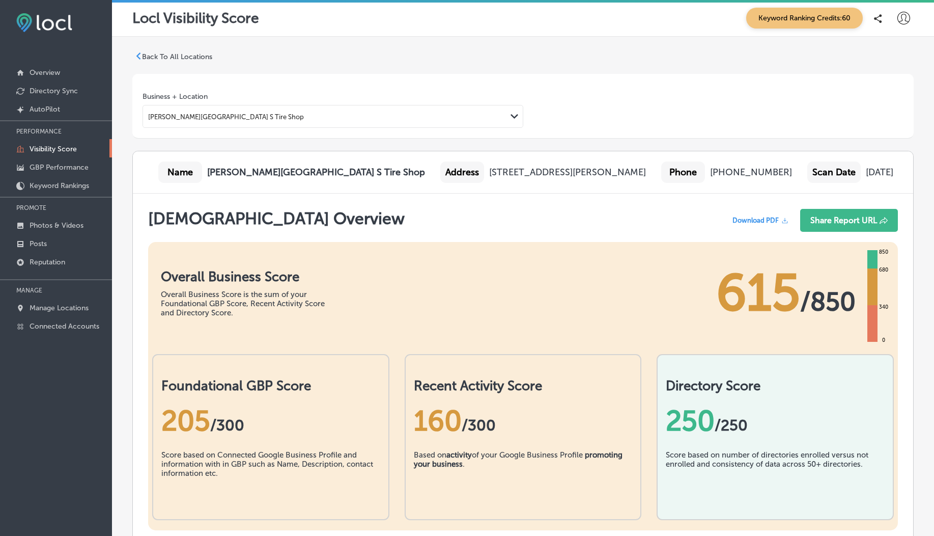
click at [183, 56] on p "Back To All Locations" at bounding box center [177, 56] width 70 height 9
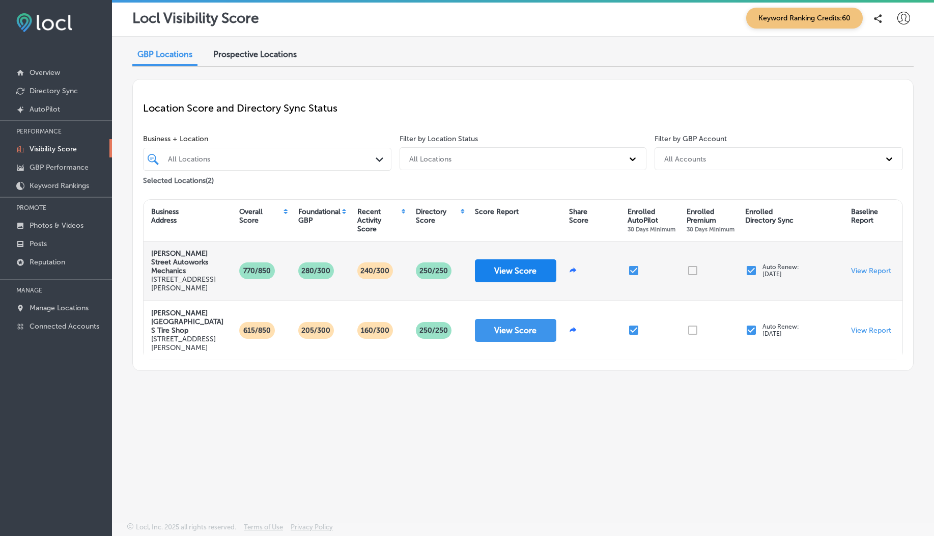
click at [517, 269] on button "View Score" at bounding box center [515, 270] width 81 height 23
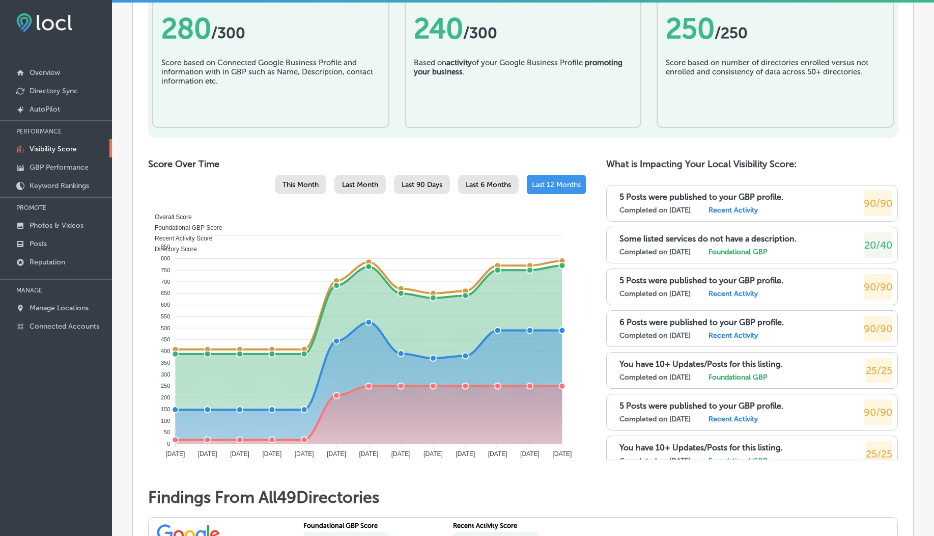
scroll to position [188, 0]
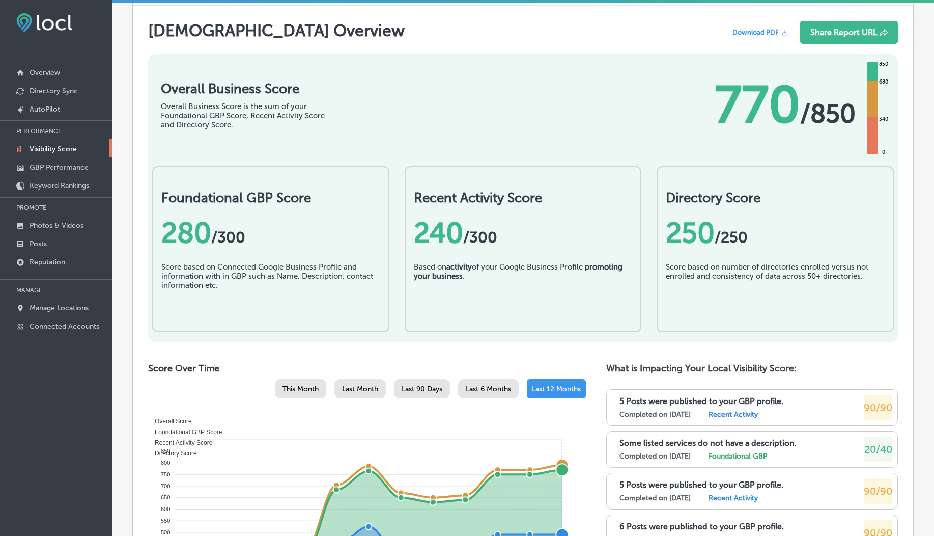
click at [550, 512] on foreignobject "Overall Score Foundational GBP Score Recent Activity Score Directory Score" at bounding box center [364, 539] width 425 height 255
click at [629, 441] on p "Some listed services do not have a description." at bounding box center [708, 443] width 177 height 10
copy div "Some listed services do not have a description."
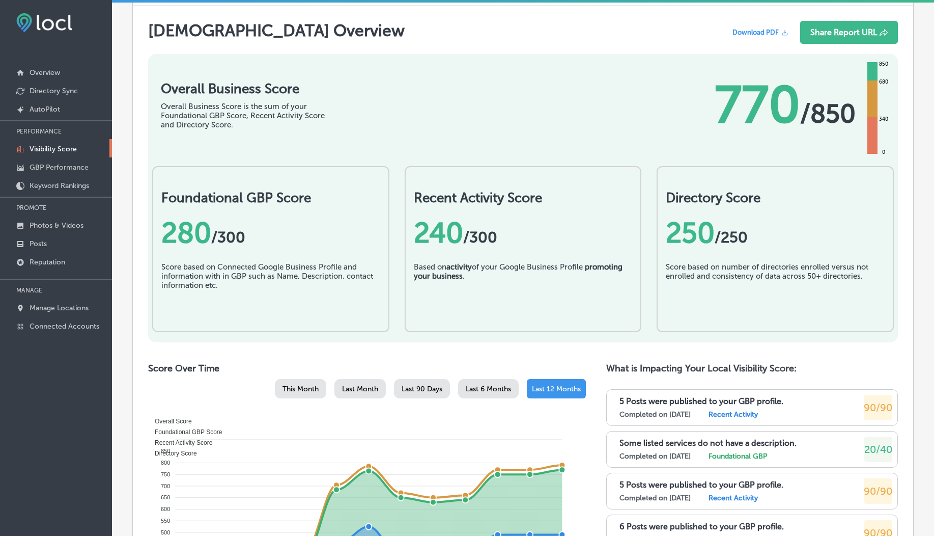
click at [48, 416] on div "iconmonstr-menu-thin copy Created with Sketch. Overview Directory Sync Created …" at bounding box center [56, 268] width 112 height 536
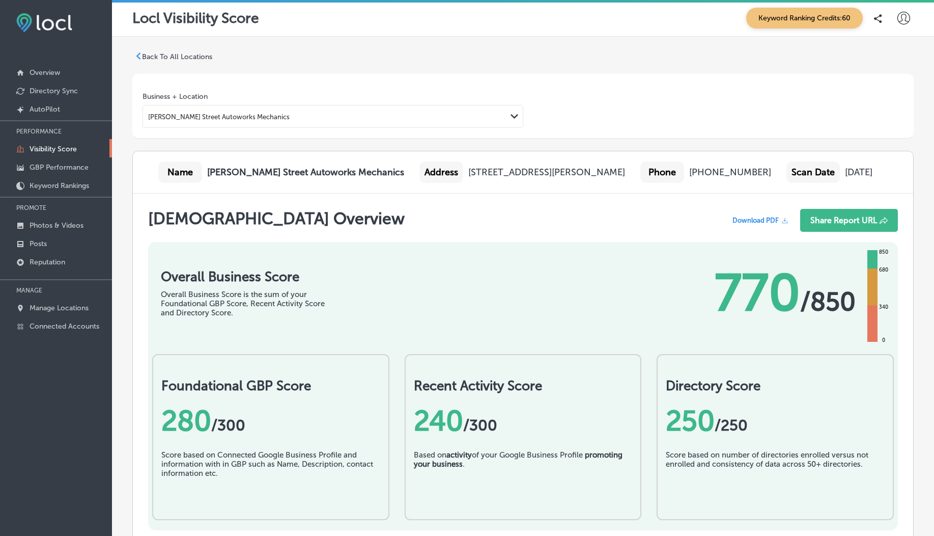
click at [244, 116] on div "[PERSON_NAME] Street Autoworks Mechanics" at bounding box center [219, 117] width 142 height 8
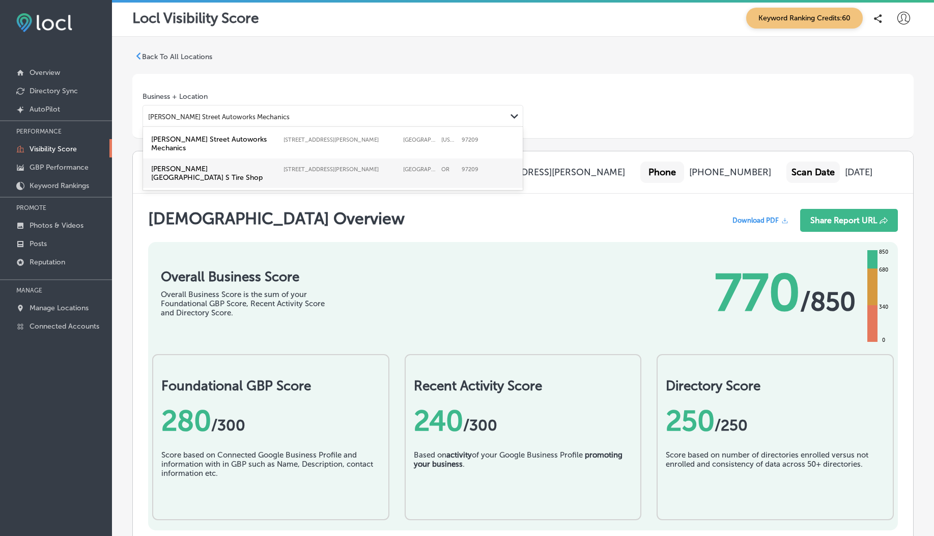
click at [234, 164] on label "[PERSON_NAME][GEOGRAPHIC_DATA] S Tire Shop" at bounding box center [214, 172] width 127 height 17
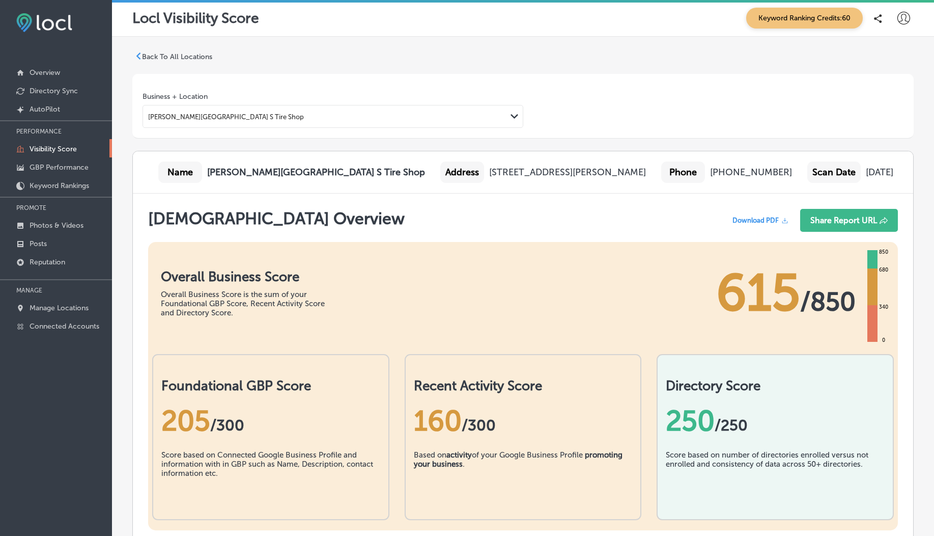
click at [192, 54] on p "Back To All Locations" at bounding box center [177, 56] width 70 height 9
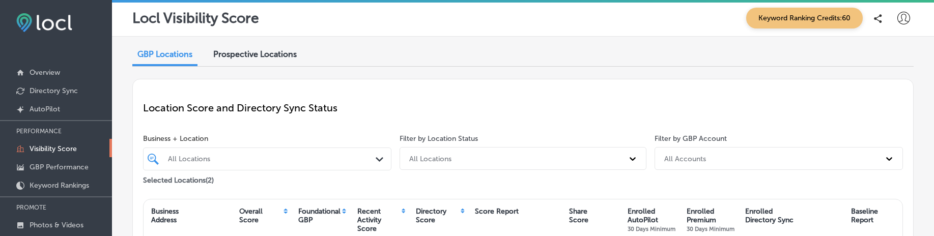
scroll to position [109, 0]
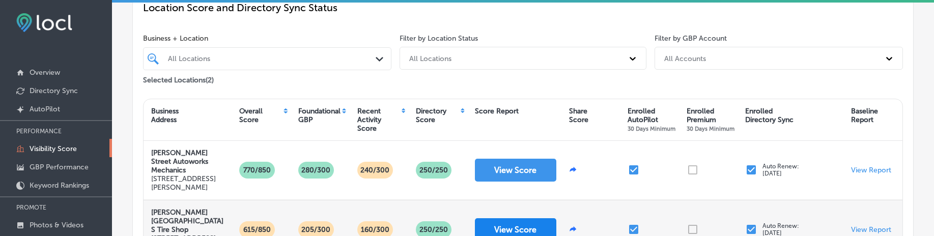
click at [499, 225] on button "View Score" at bounding box center [515, 229] width 81 height 23
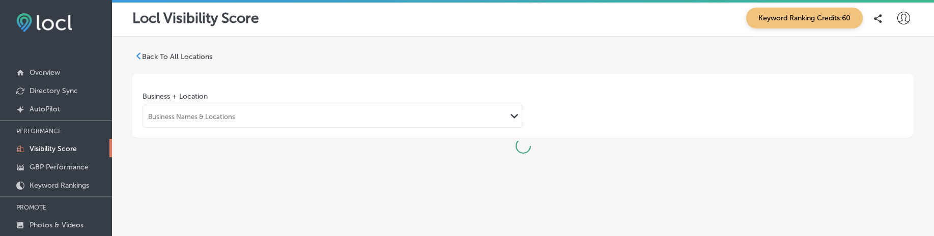
click at [517, 132] on div "Back To All Locations Business + Location Business Names & Locations Path Creat…" at bounding box center [523, 157] width 822 height 241
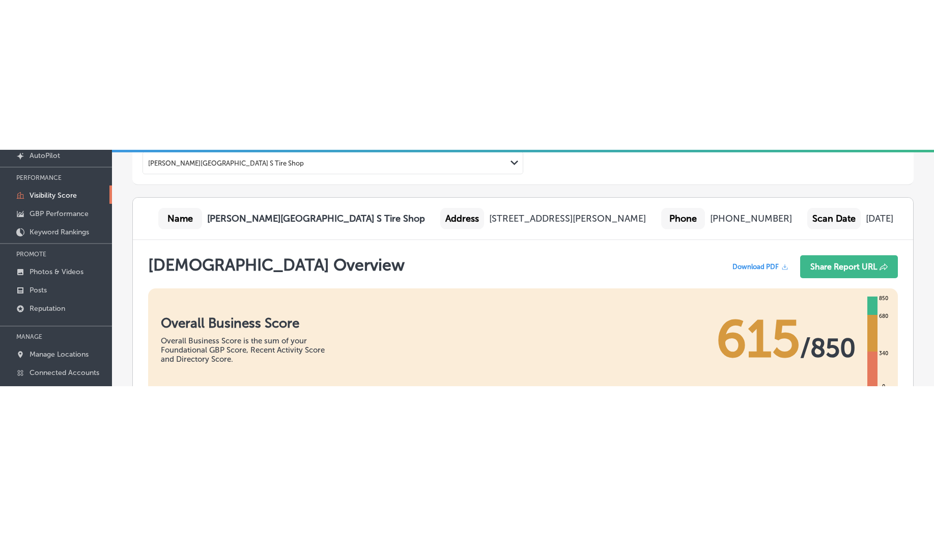
scroll to position [3, 0]
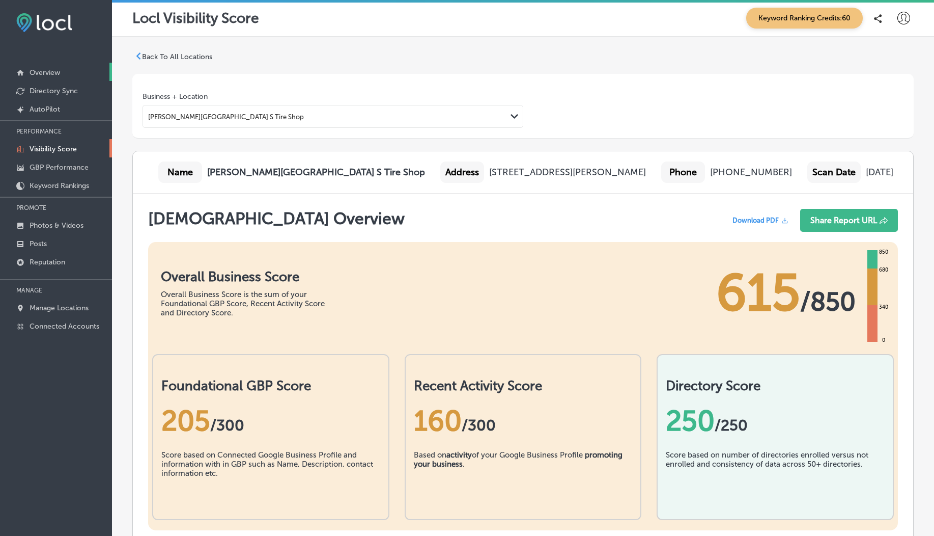
click at [50, 73] on p "Overview" at bounding box center [45, 72] width 31 height 9
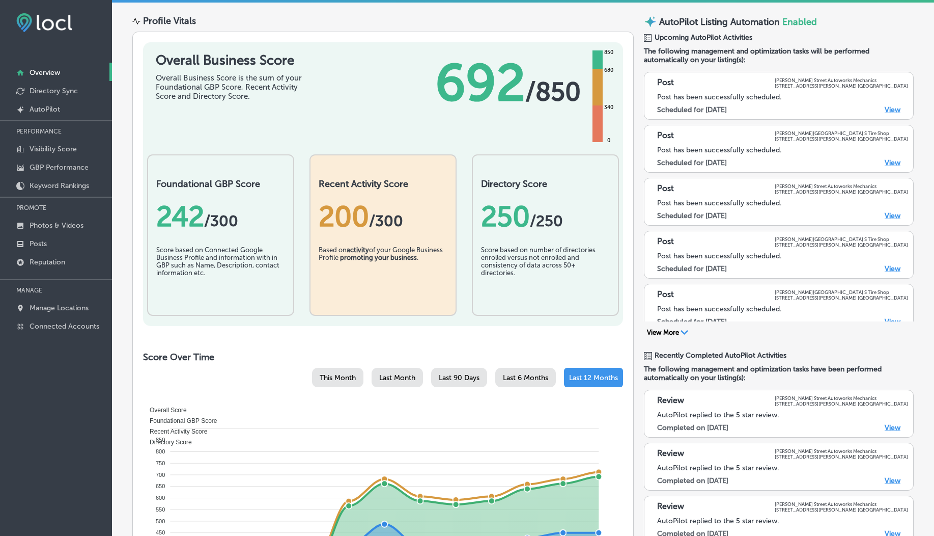
scroll to position [17, 0]
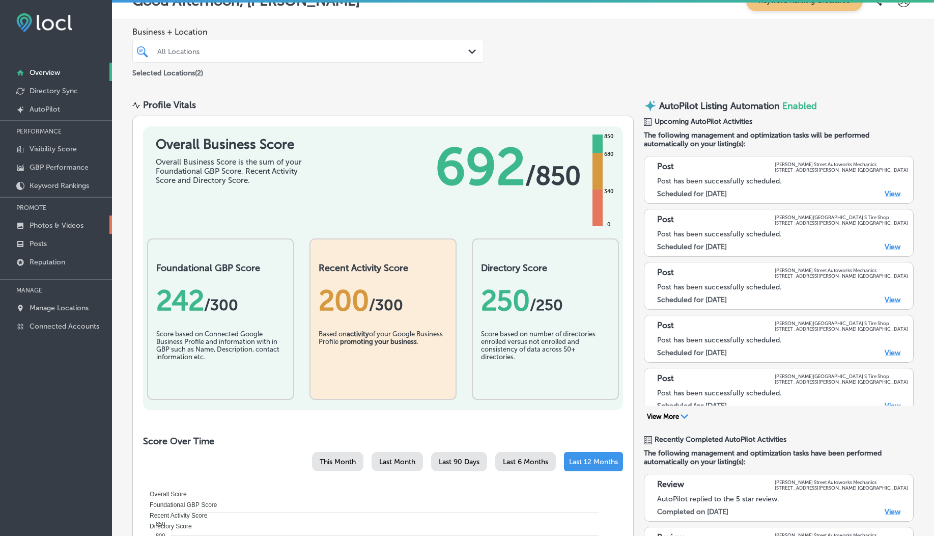
click at [64, 224] on p "Photos & Videos" at bounding box center [57, 225] width 54 height 9
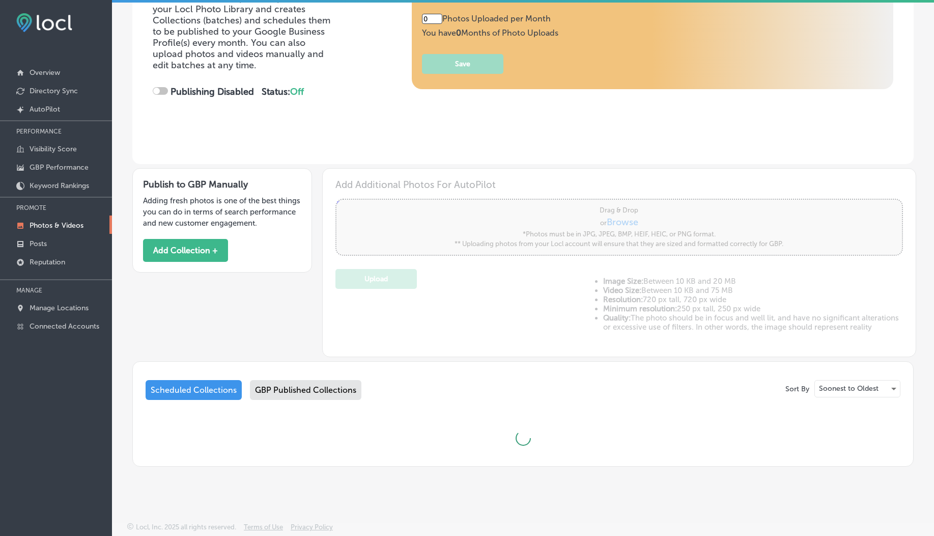
scroll to position [166, 0]
type input "5"
checkbox input "true"
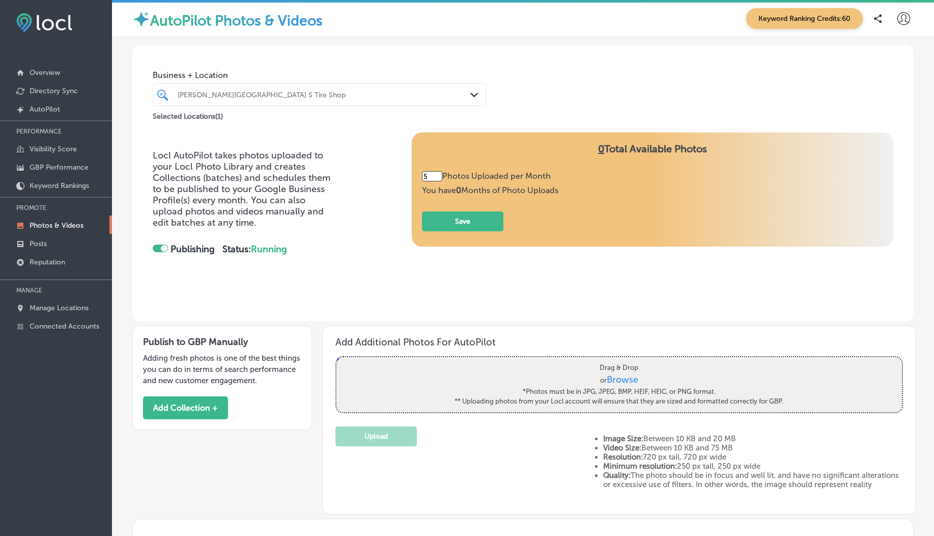
scroll to position [213, 0]
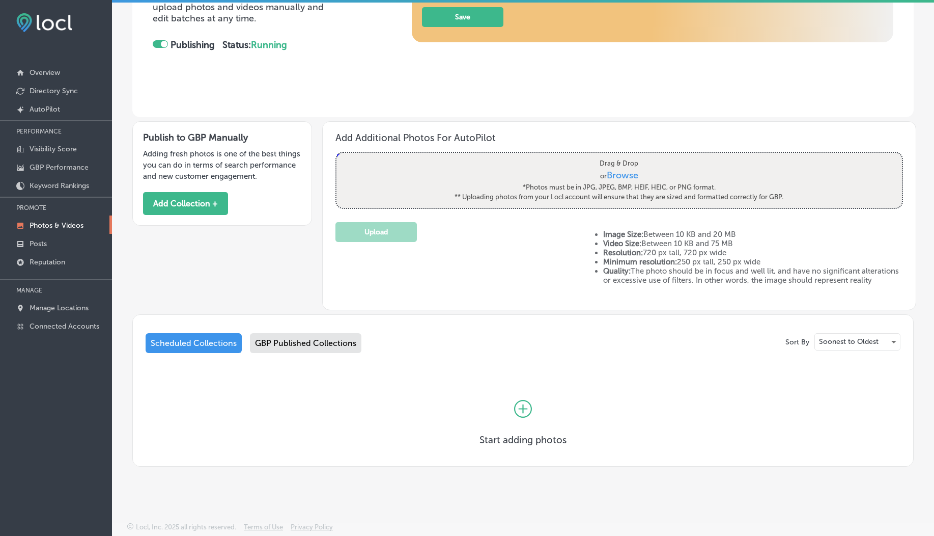
click at [306, 349] on div "GBP Published Collections" at bounding box center [306, 343] width 112 height 20
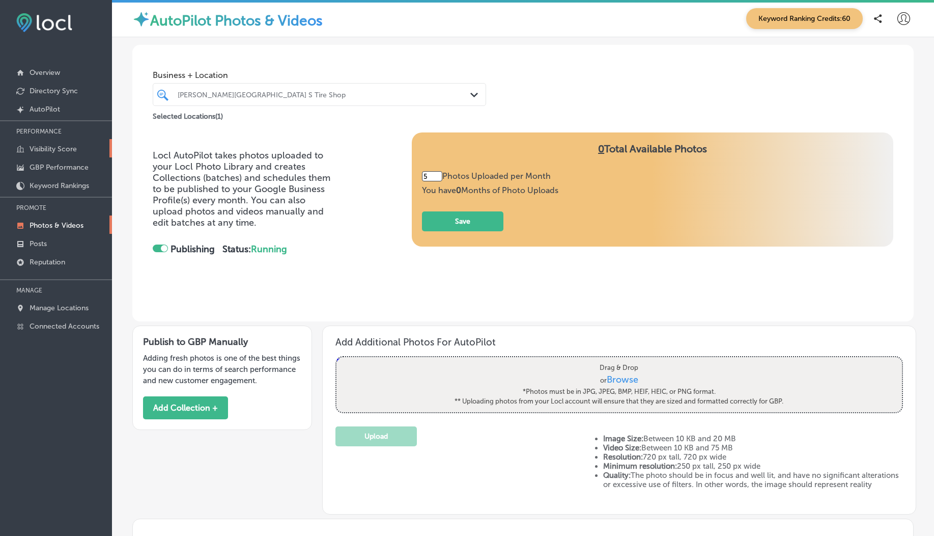
click at [68, 144] on link "Visibility Score" at bounding box center [56, 148] width 112 height 18
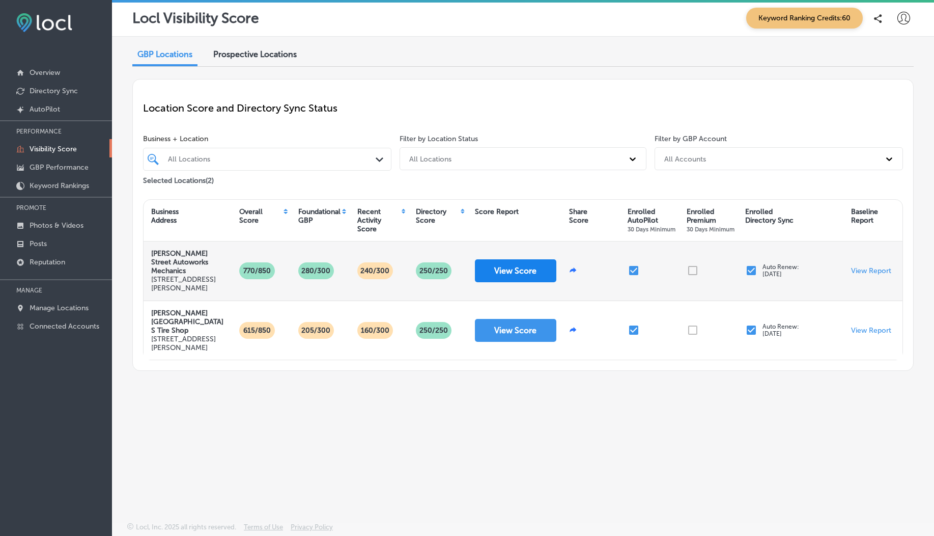
click at [538, 270] on button "View Score" at bounding box center [515, 270] width 81 height 23
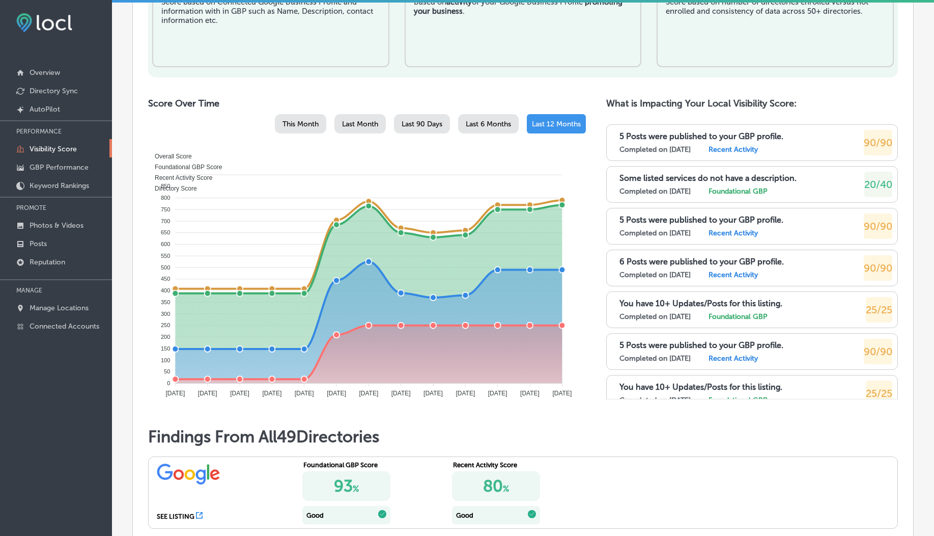
scroll to position [337, 0]
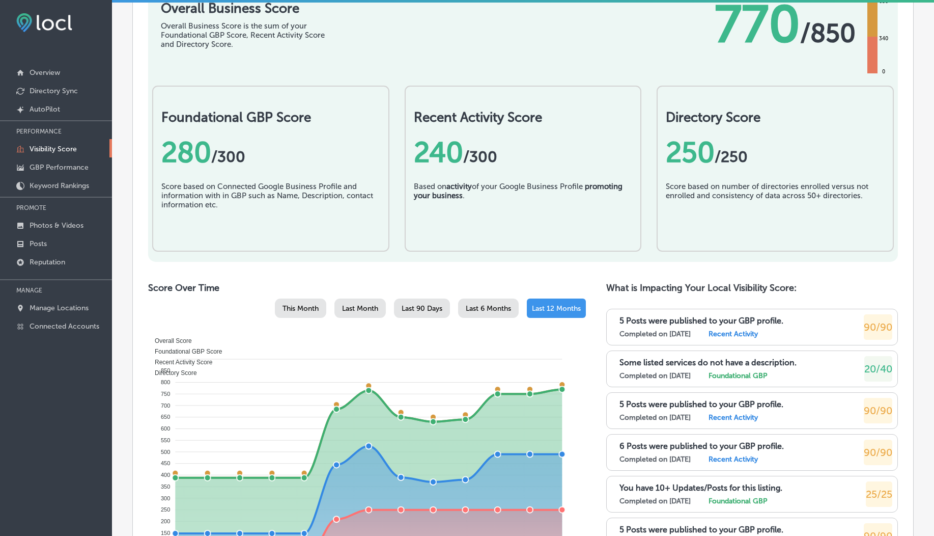
scroll to position [478, 0]
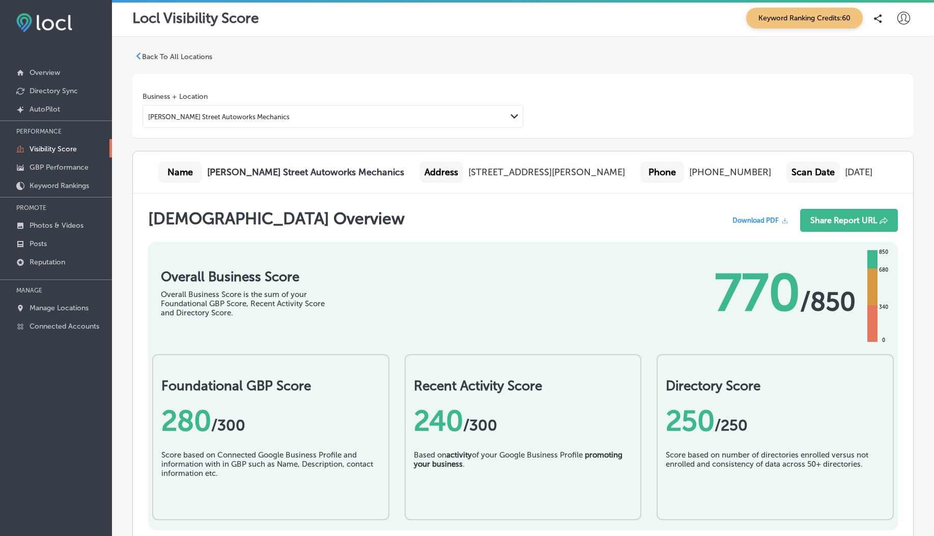
click at [187, 60] on p "Back To All Locations" at bounding box center [177, 56] width 70 height 9
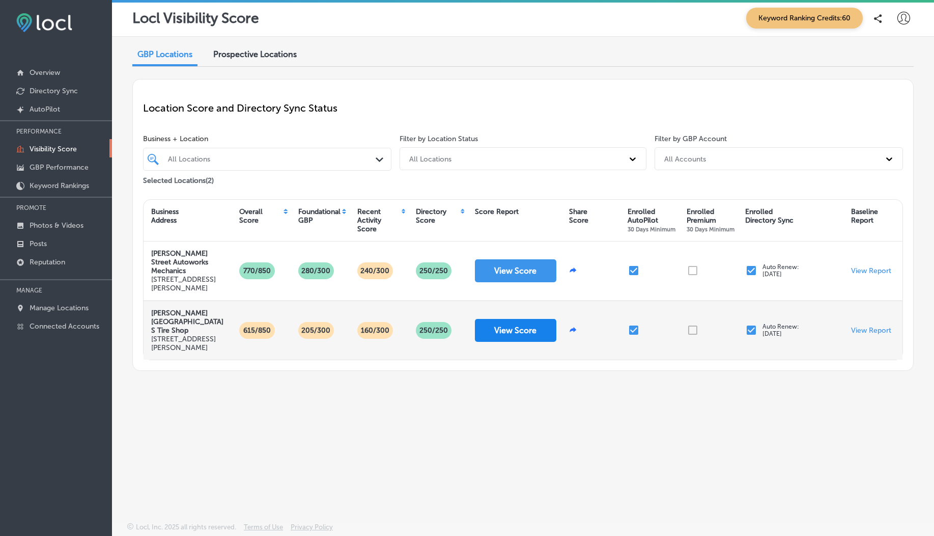
click at [513, 333] on button "View Score" at bounding box center [515, 330] width 81 height 23
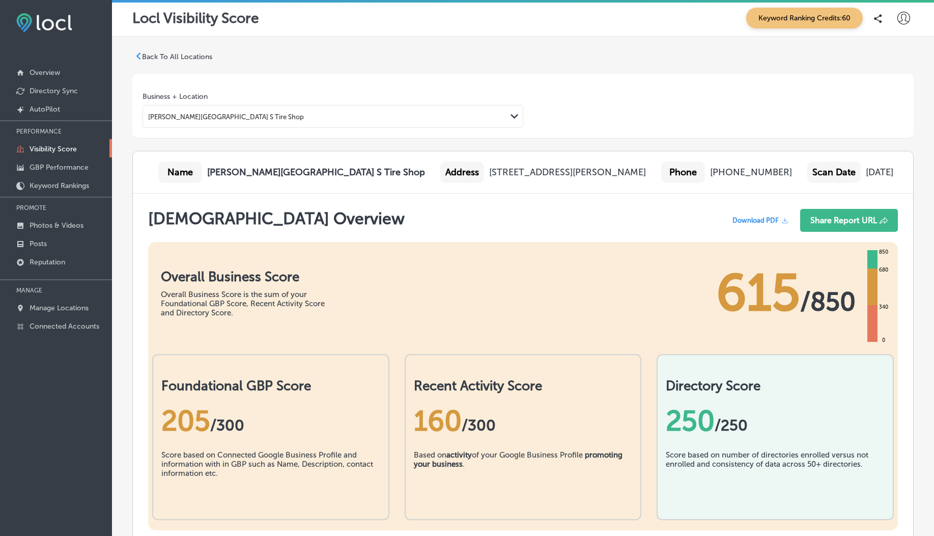
click at [170, 57] on p "Back To All Locations" at bounding box center [177, 56] width 70 height 9
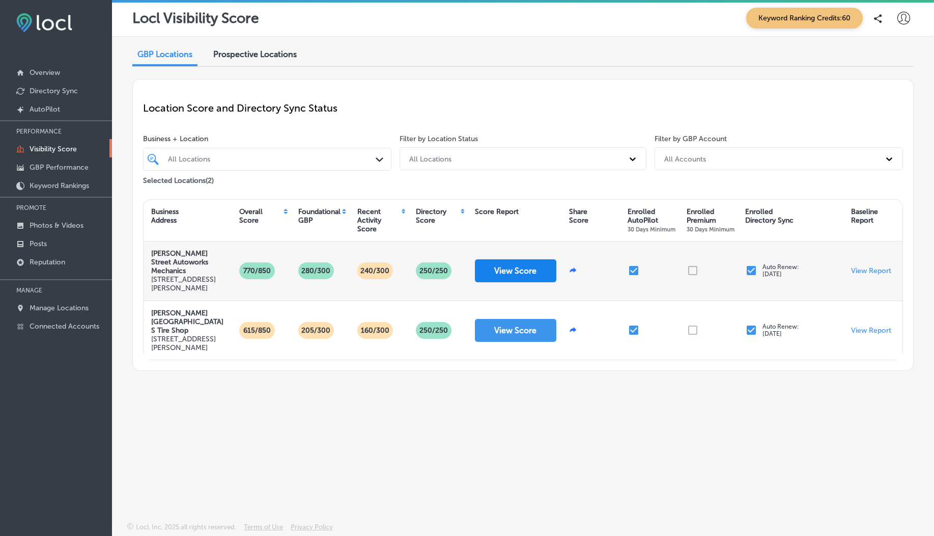
click at [507, 271] on button "View Score" at bounding box center [515, 270] width 81 height 23
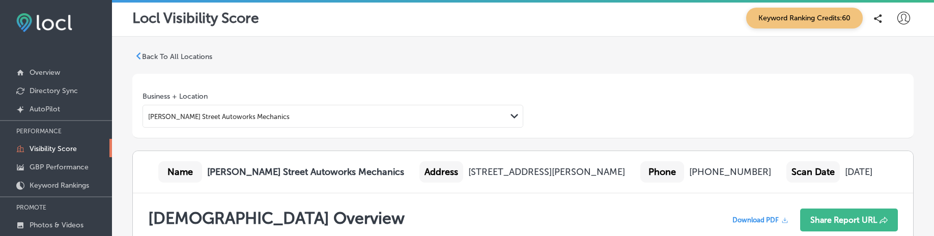
scroll to position [181, 0]
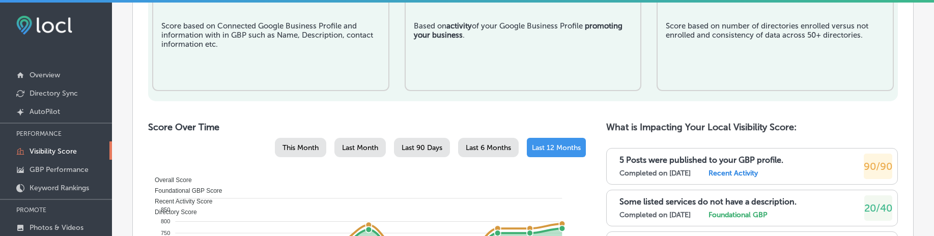
scroll to position [465, 0]
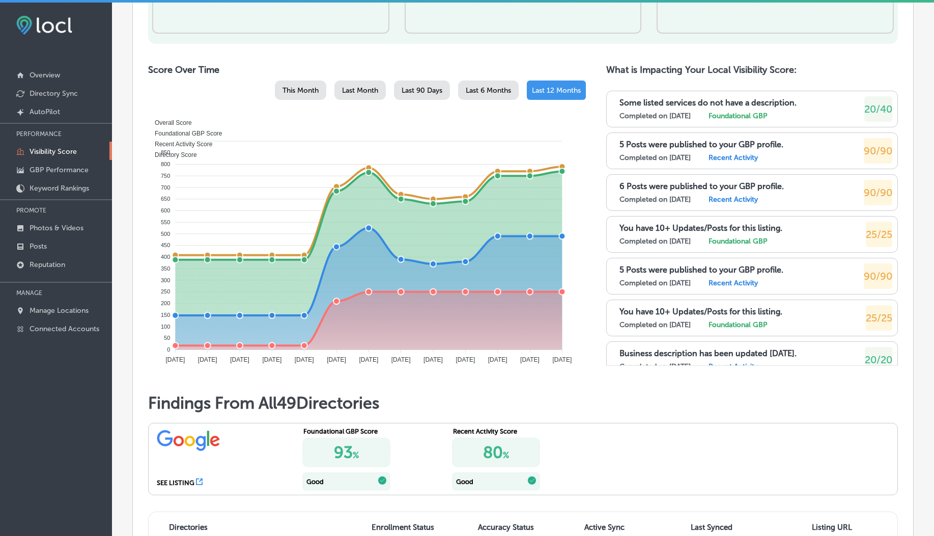
scroll to position [494, 0]
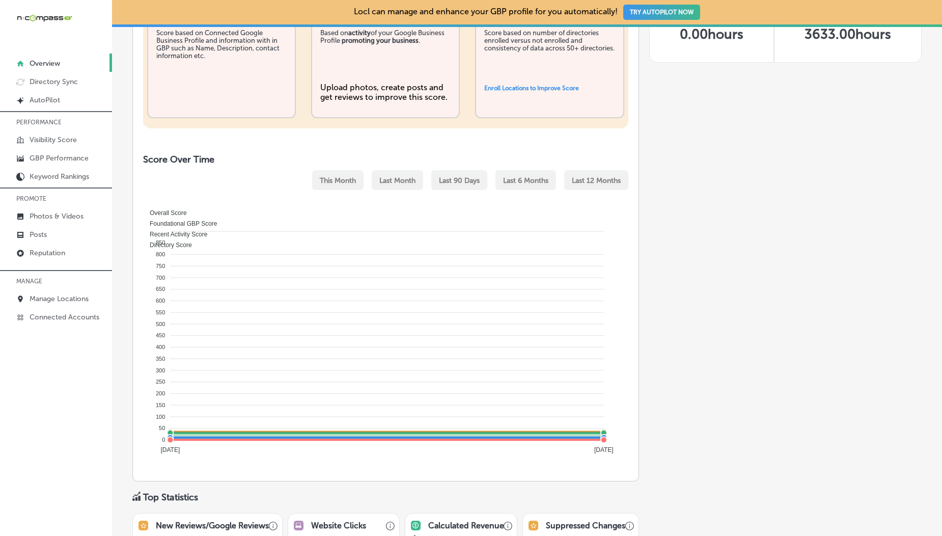
scroll to position [15, 0]
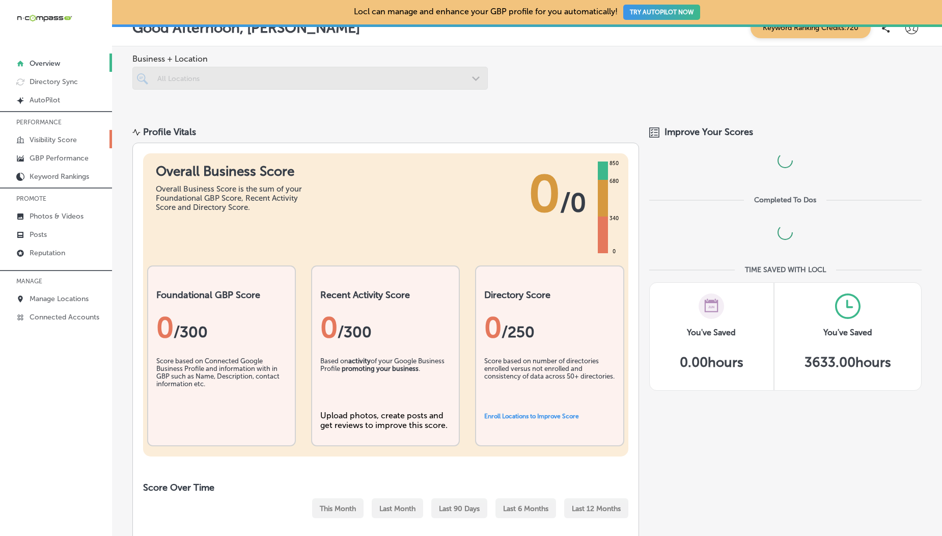
click at [54, 142] on p "Visibility Score" at bounding box center [53, 139] width 47 height 9
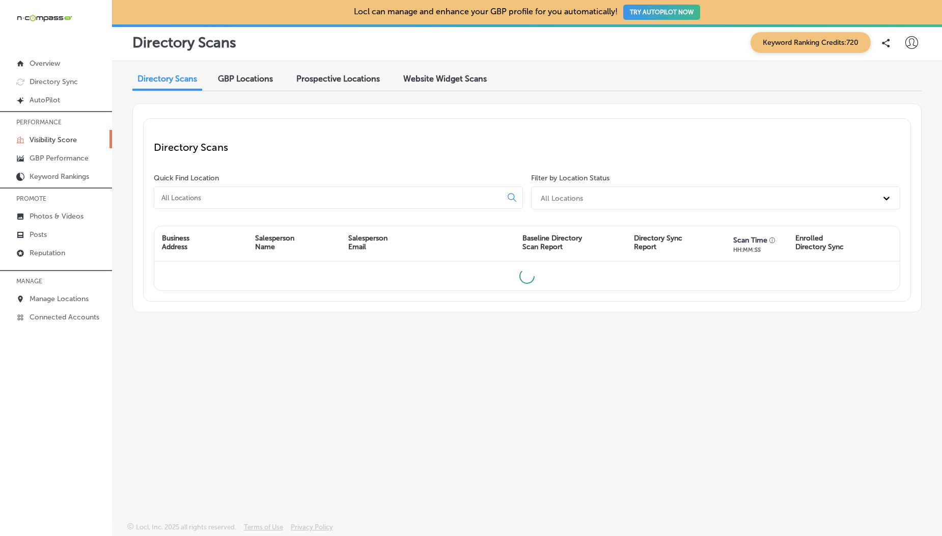
click at [247, 81] on span "GBP Locations" at bounding box center [245, 79] width 55 height 10
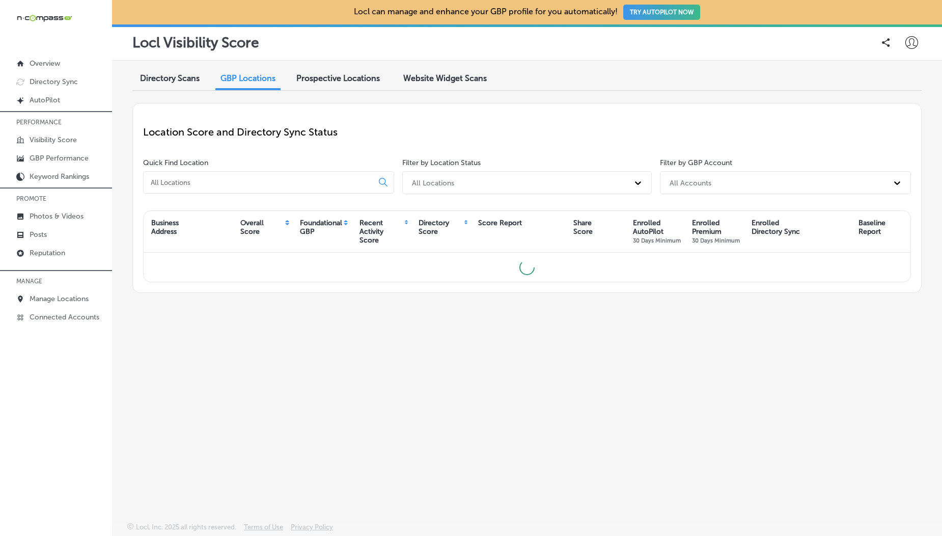
click at [307, 180] on input at bounding box center [260, 182] width 221 height 9
click at [338, 82] on span "Prospective Locations" at bounding box center [338, 79] width 84 height 10
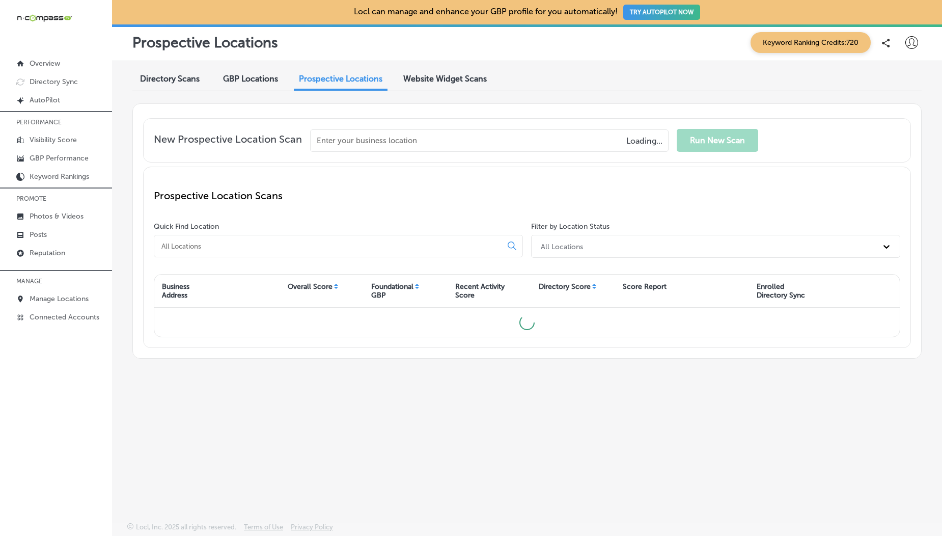
click at [251, 82] on span "GBP Locations" at bounding box center [250, 79] width 55 height 10
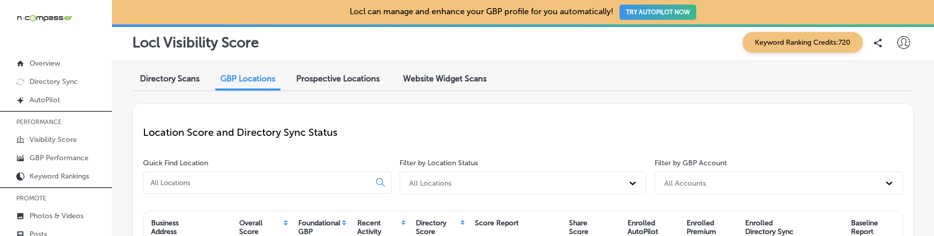
scroll to position [32, 0]
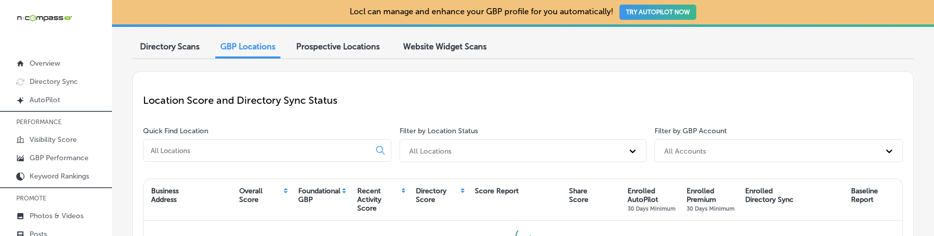
click at [321, 56] on div "Prospective Locations" at bounding box center [338, 48] width 99 height 22
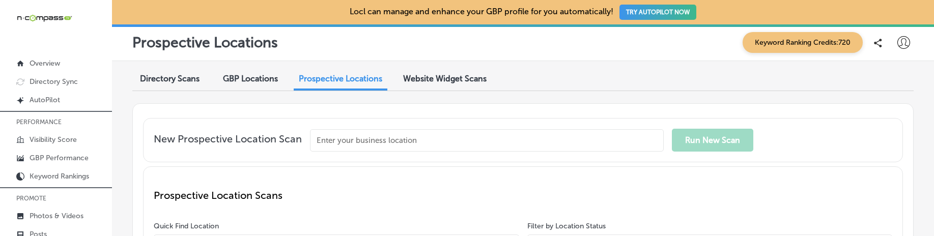
click at [250, 85] on div "GBP Locations" at bounding box center [250, 80] width 70 height 22
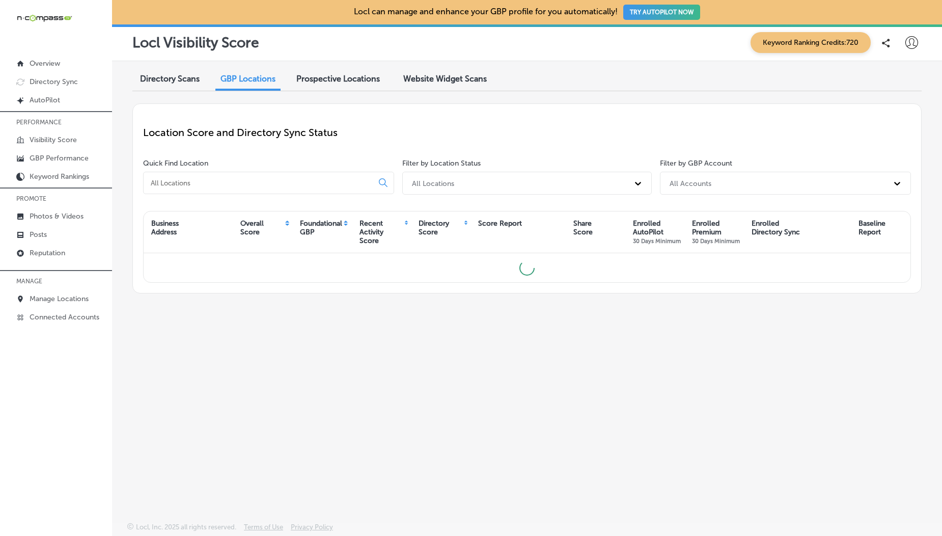
click at [327, 79] on span "Prospective Locations" at bounding box center [338, 79] width 84 height 10
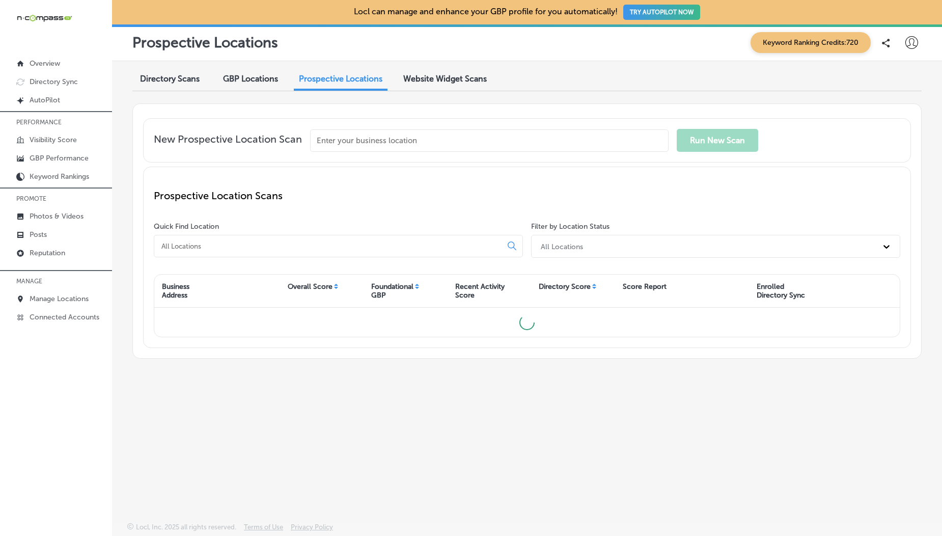
click at [421, 73] on div "Website Widget Scans" at bounding box center [445, 80] width 99 height 22
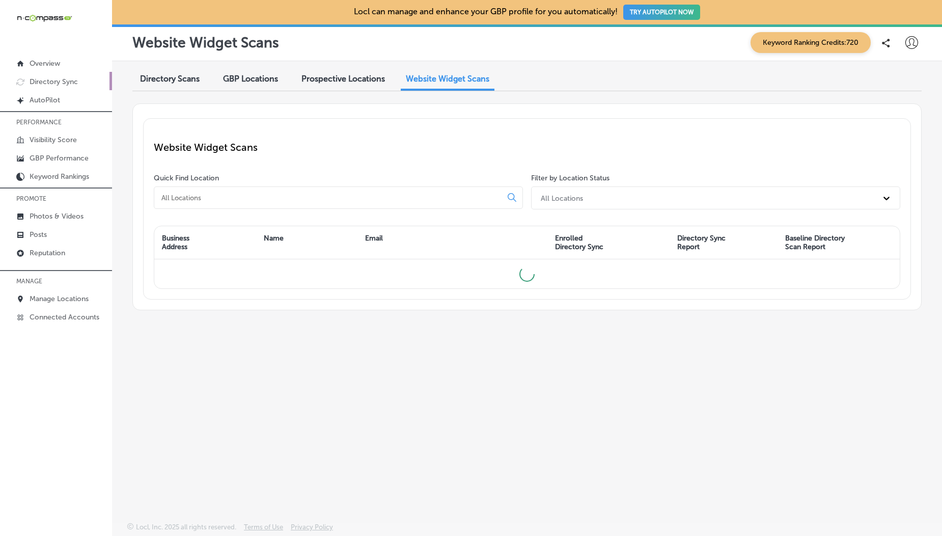
click at [47, 74] on link "Directory Sync" at bounding box center [56, 81] width 112 height 18
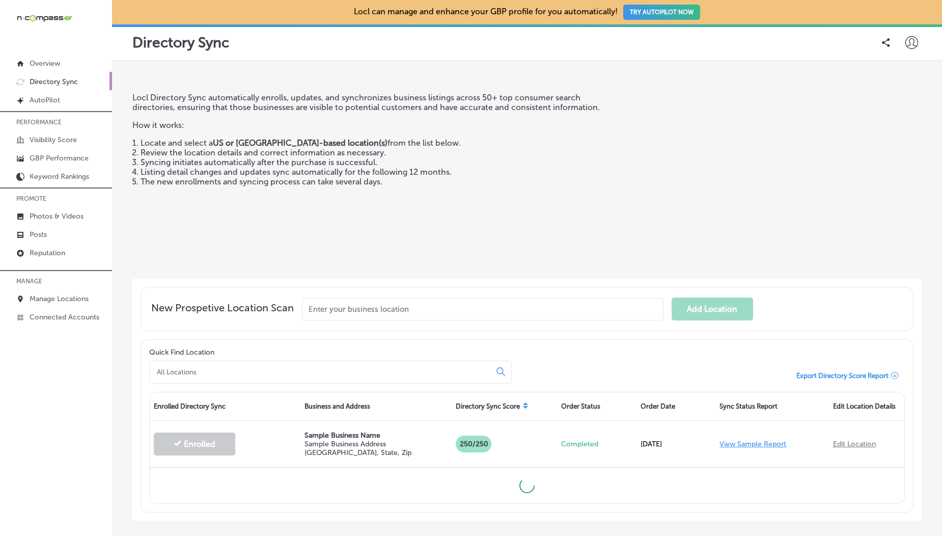
scroll to position [52, 0]
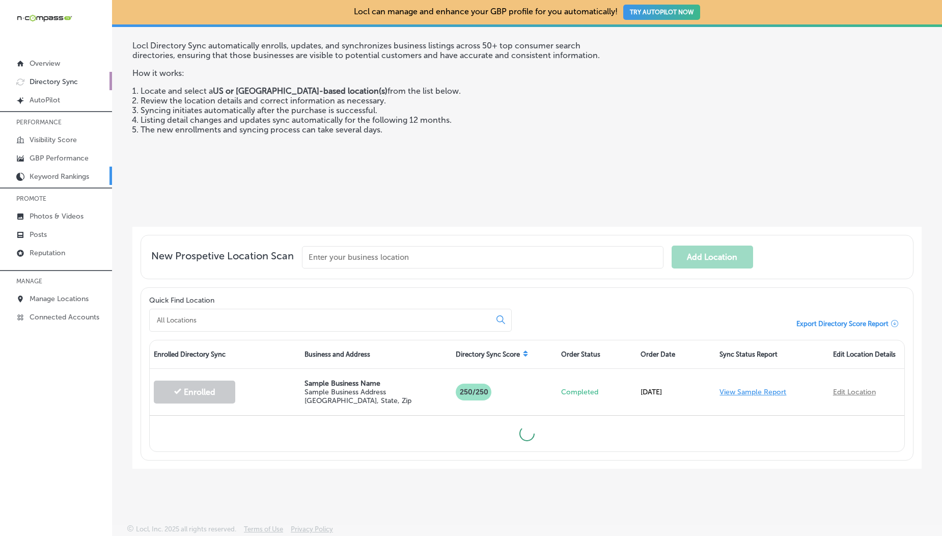
click at [67, 184] on link "Keyword Rankings" at bounding box center [56, 176] width 112 height 18
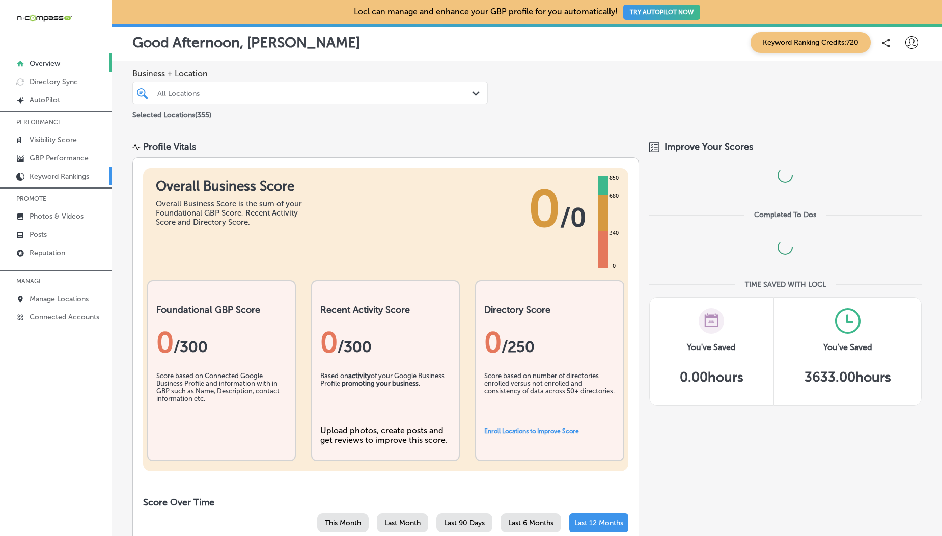
click at [53, 169] on link "Keyword Rankings" at bounding box center [56, 176] width 112 height 18
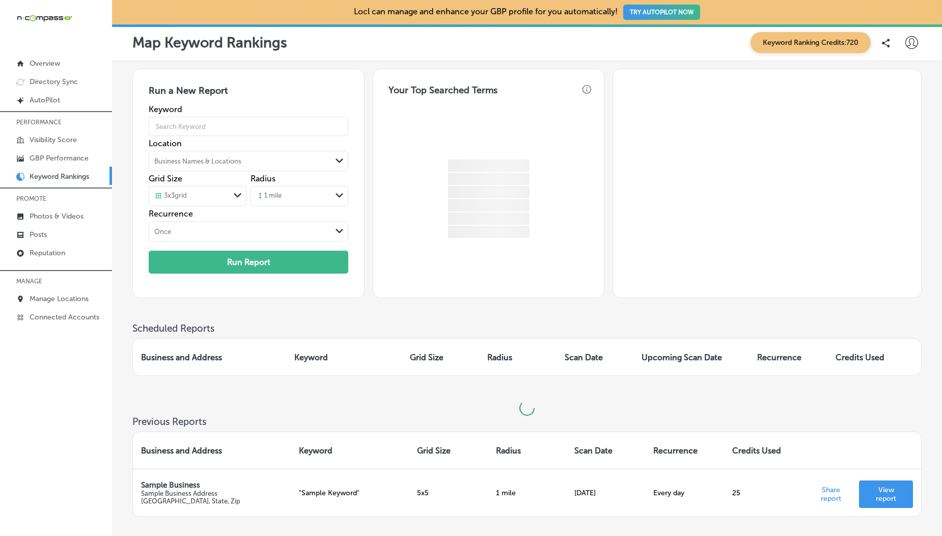
click at [911, 47] on icon at bounding box center [911, 42] width 13 height 13
click at [906, 130] on li "Log Out" at bounding box center [893, 131] width 70 height 23
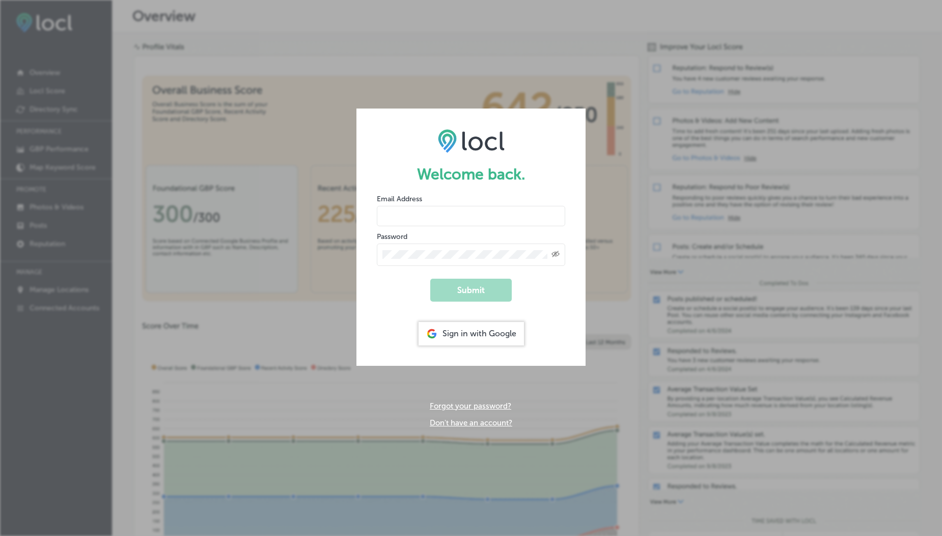
type input "[EMAIL_ADDRESS][DOMAIN_NAME]"
click at [482, 212] on input "[EMAIL_ADDRESS][DOMAIN_NAME]" at bounding box center [471, 216] width 188 height 20
click at [406, 340] on form "Welcome back. Email Address [EMAIL_ADDRESS][DOMAIN_NAME] Password Created with …" at bounding box center [470, 236] width 229 height 257
click at [477, 298] on button "Submit" at bounding box center [470, 290] width 81 height 23
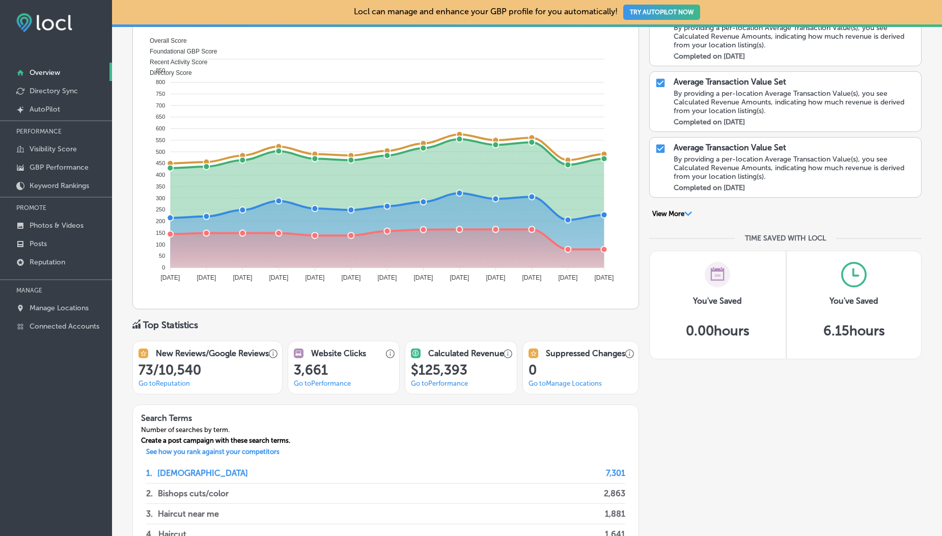
scroll to position [532, 0]
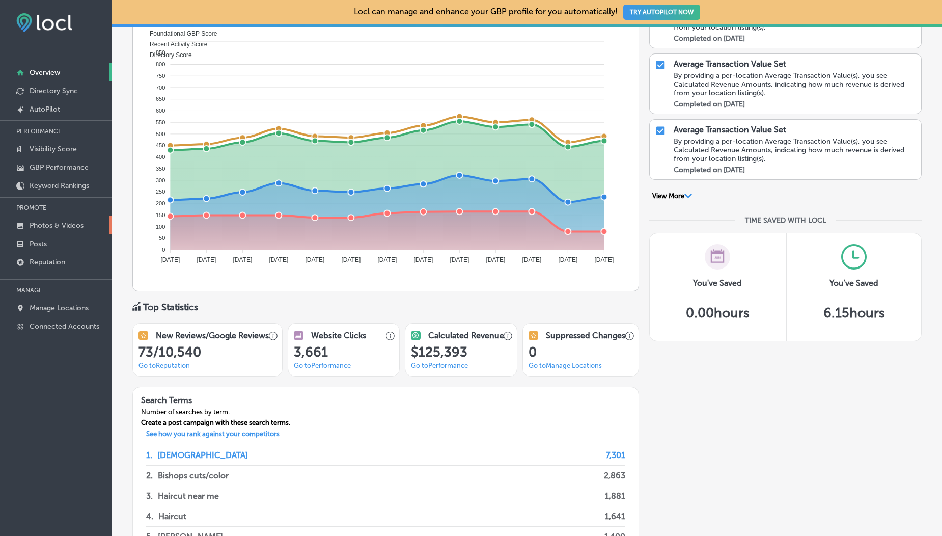
click at [60, 227] on p "Photos & Videos" at bounding box center [57, 225] width 54 height 9
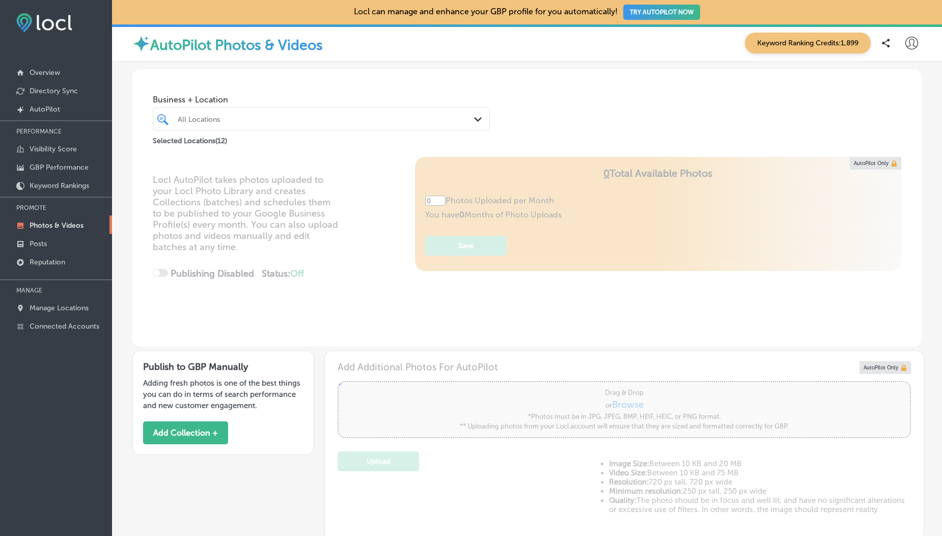
type input "5"
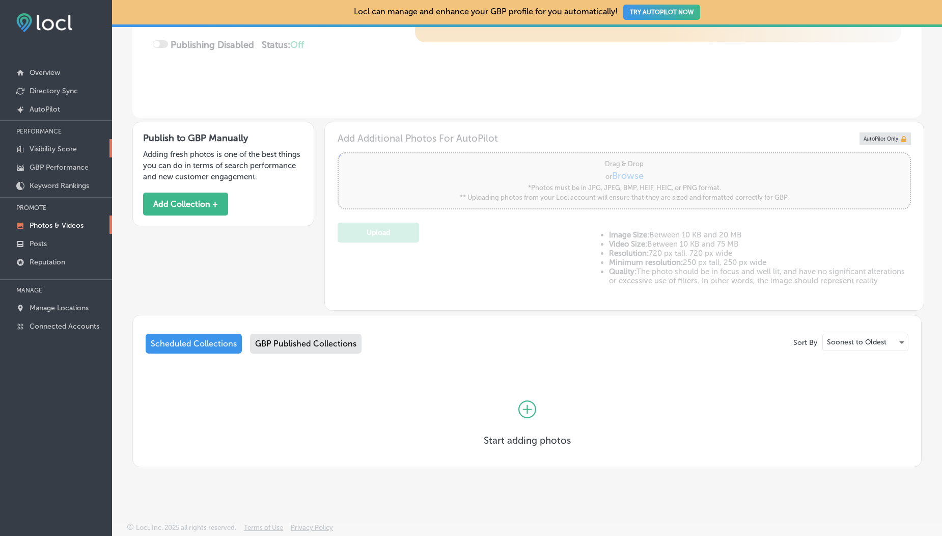
click at [45, 146] on p "Visibility Score" at bounding box center [53, 149] width 47 height 9
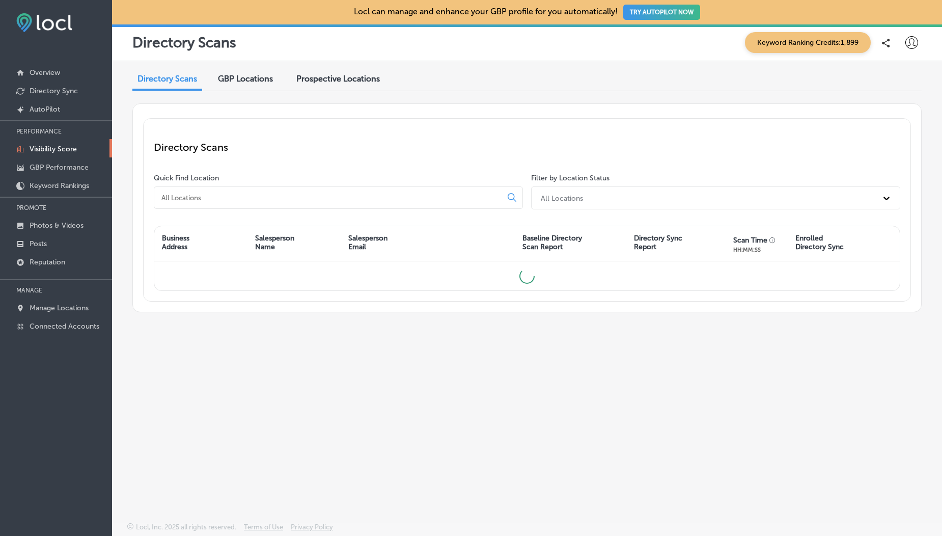
click at [241, 81] on span "GBP Locations" at bounding box center [245, 79] width 55 height 10
